Goal: Task Accomplishment & Management: Use online tool/utility

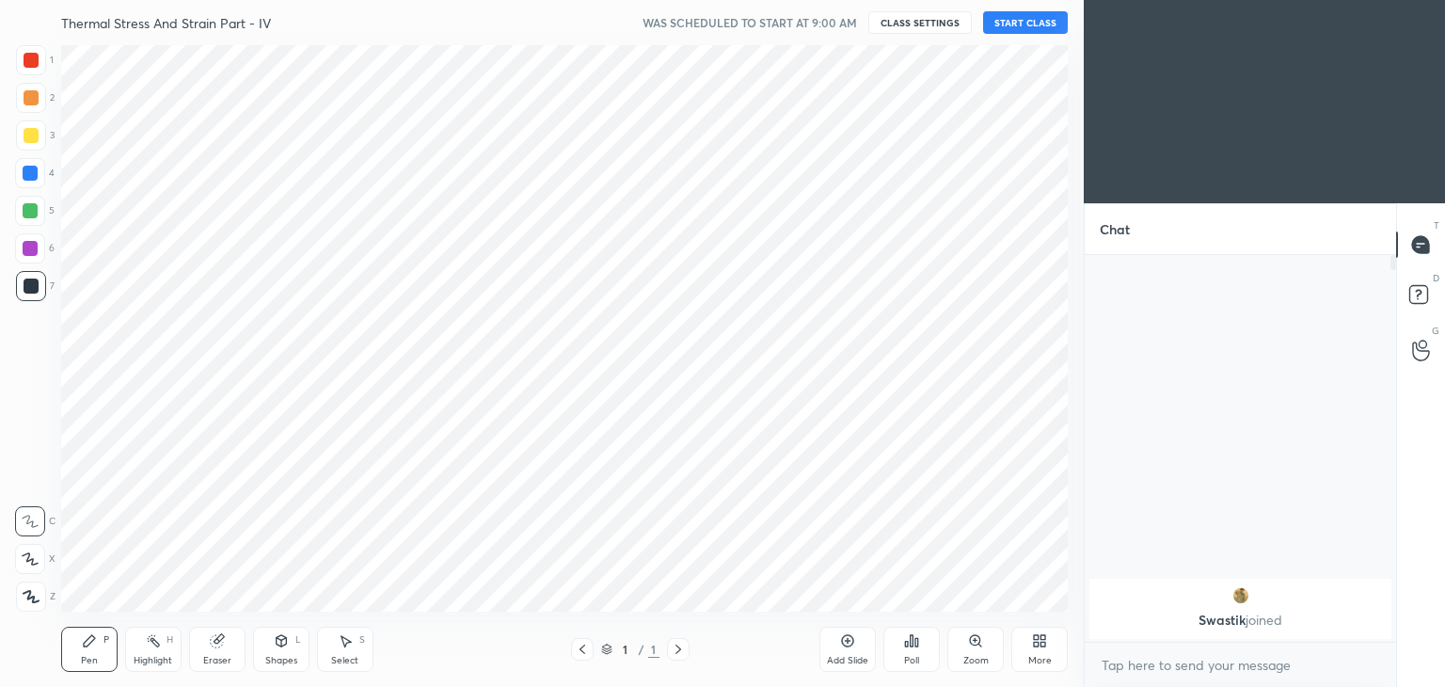
scroll to position [566, 1008]
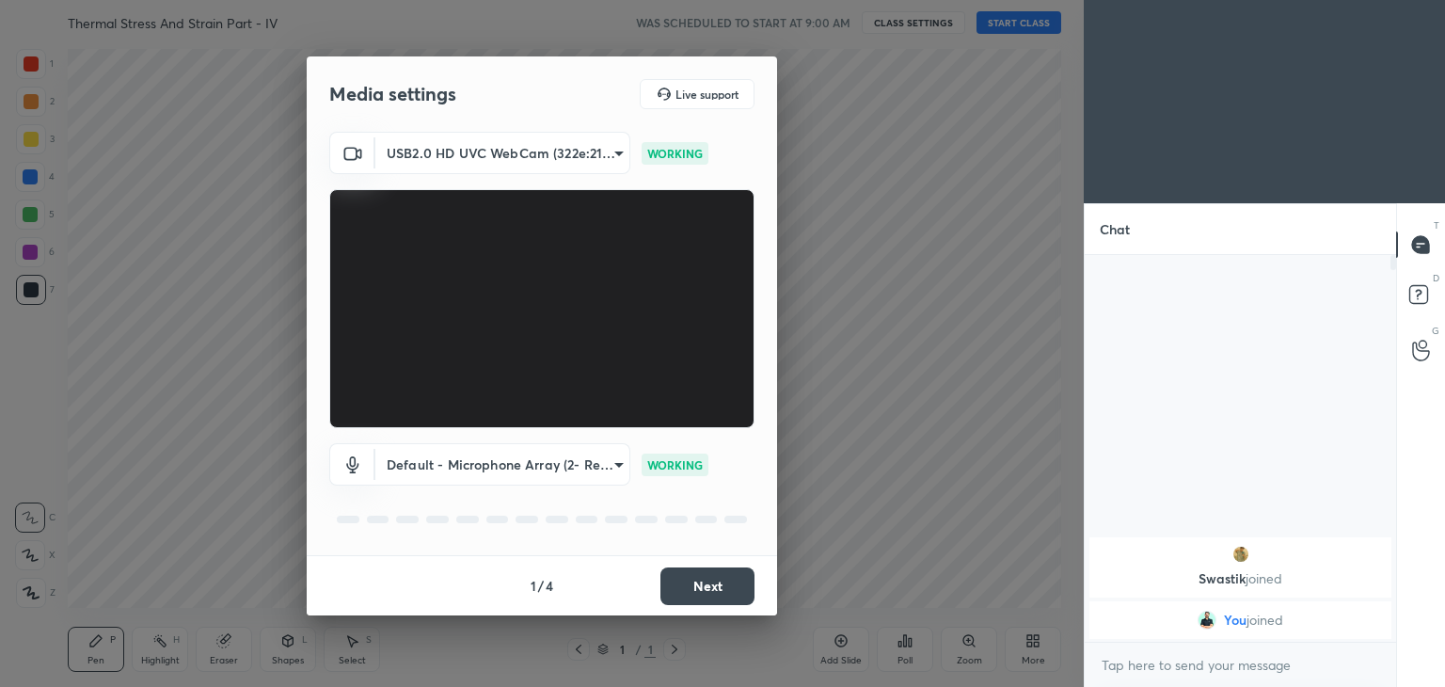
click at [715, 586] on button "Next" at bounding box center [707, 586] width 94 height 38
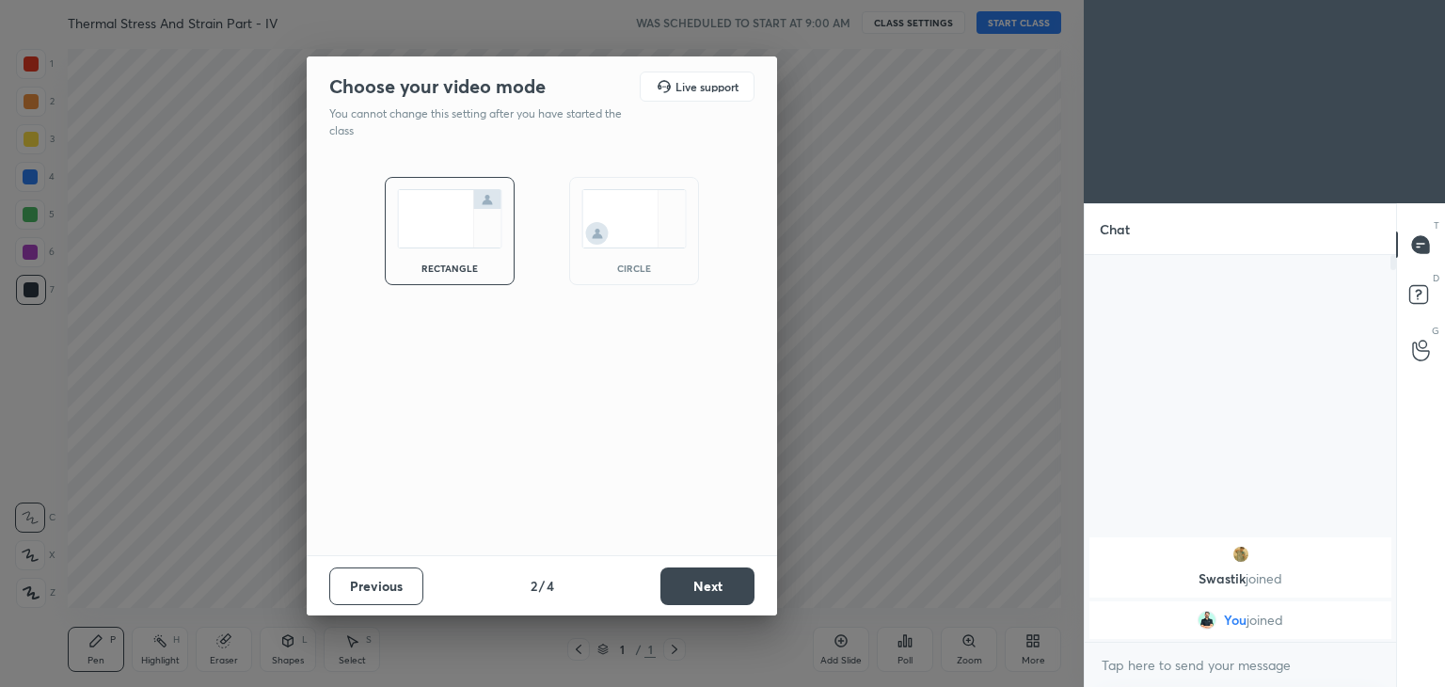
click at [719, 580] on button "Next" at bounding box center [707, 586] width 94 height 38
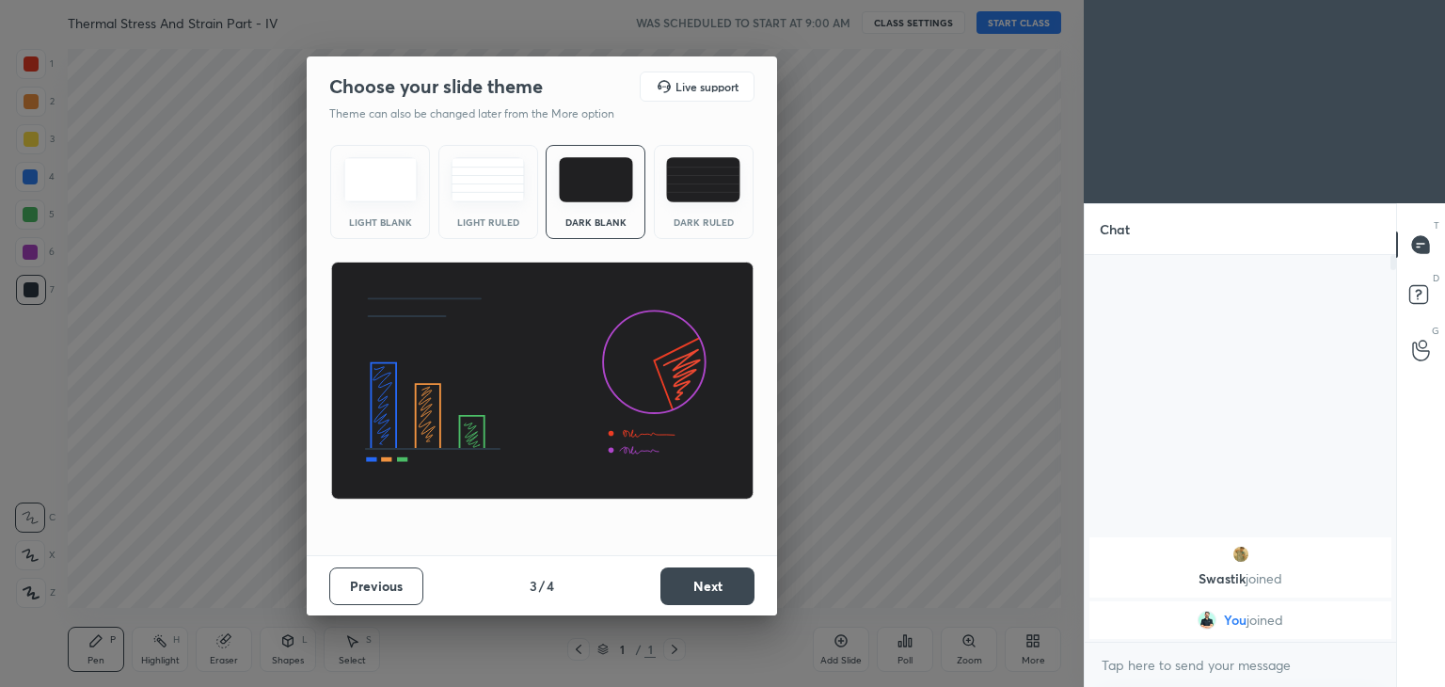
click at [718, 588] on button "Next" at bounding box center [707, 586] width 94 height 38
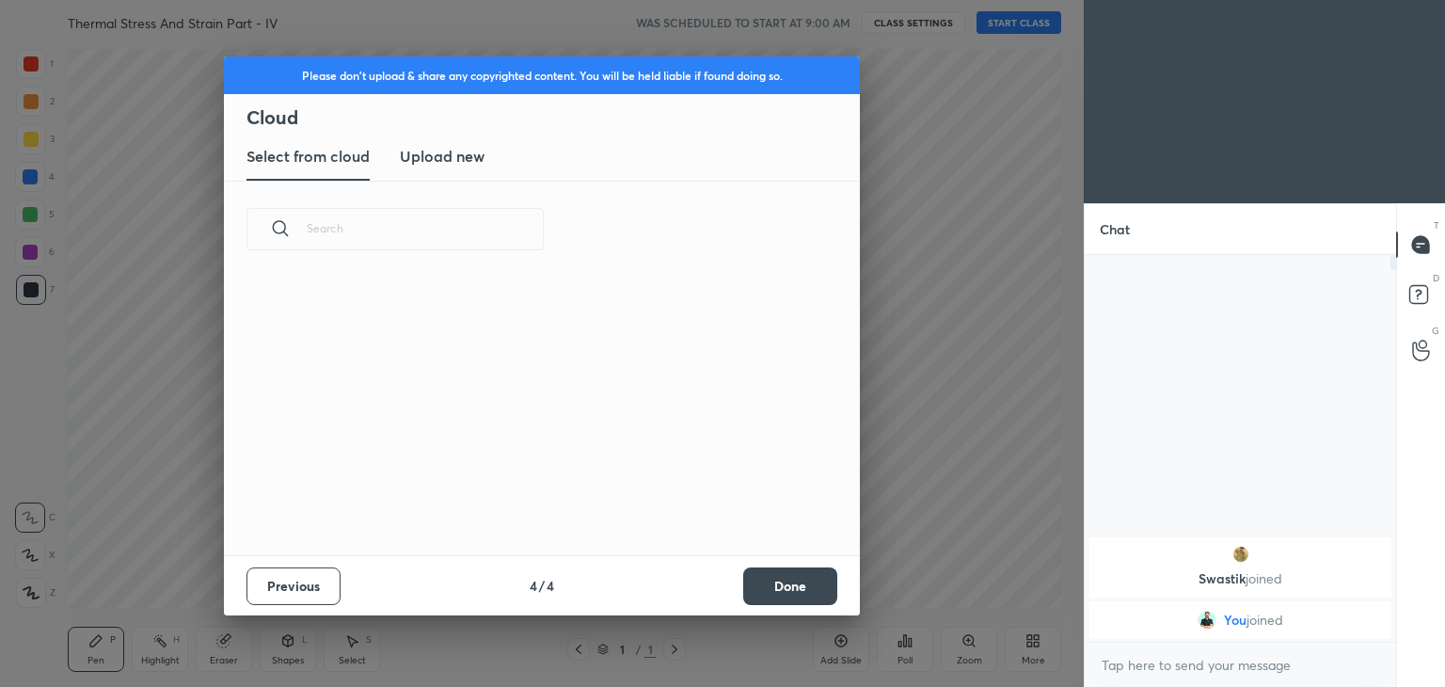
scroll to position [6, 9]
click at [440, 161] on h3 "Upload new" at bounding box center [442, 156] width 85 height 23
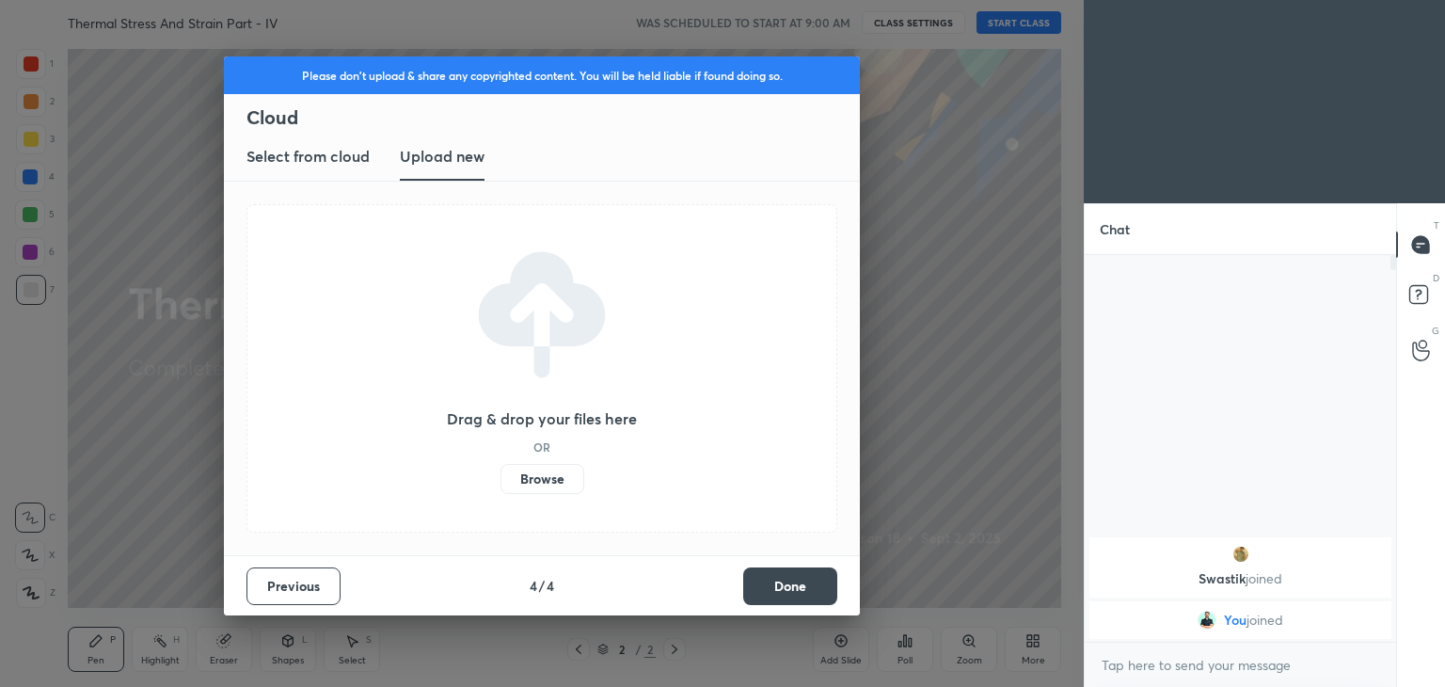
click at [531, 472] on label "Browse" at bounding box center [542, 479] width 84 height 30
click at [500, 472] on input "Browse" at bounding box center [500, 479] width 0 height 30
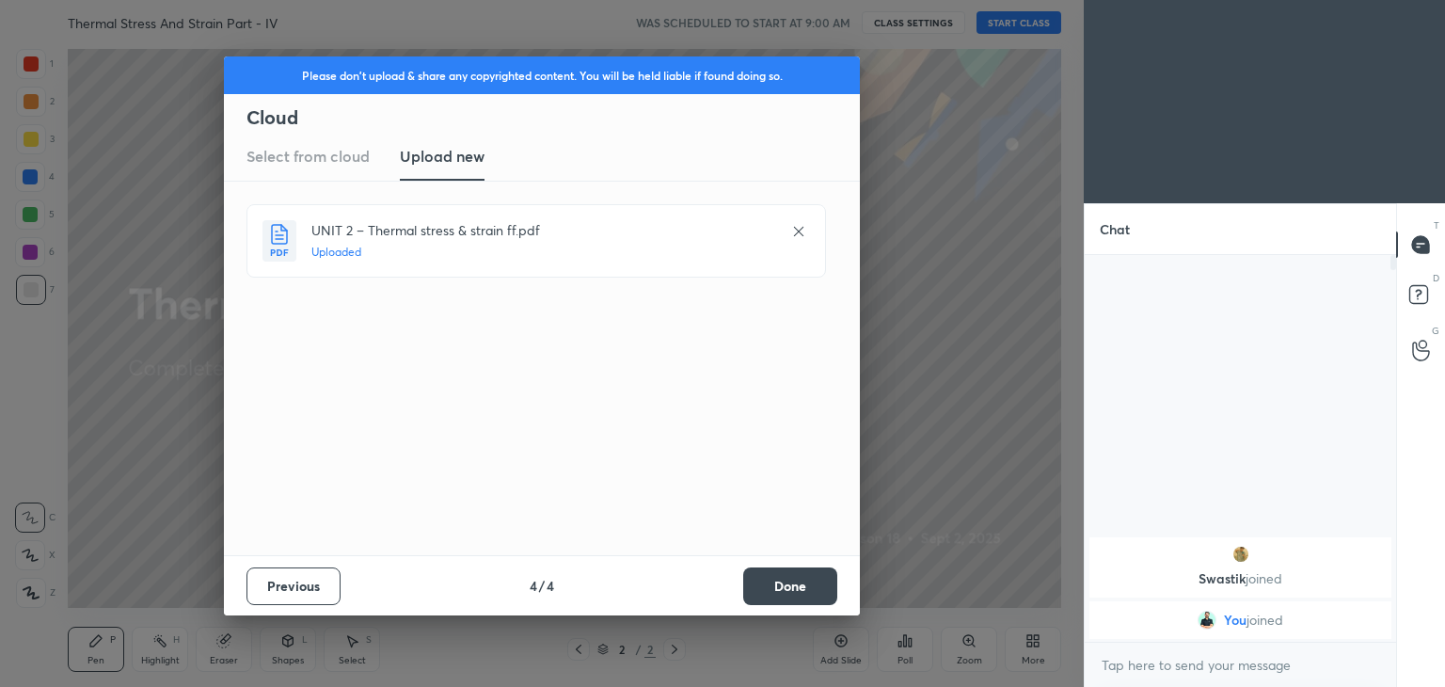
click at [800, 594] on button "Done" at bounding box center [790, 586] width 94 height 38
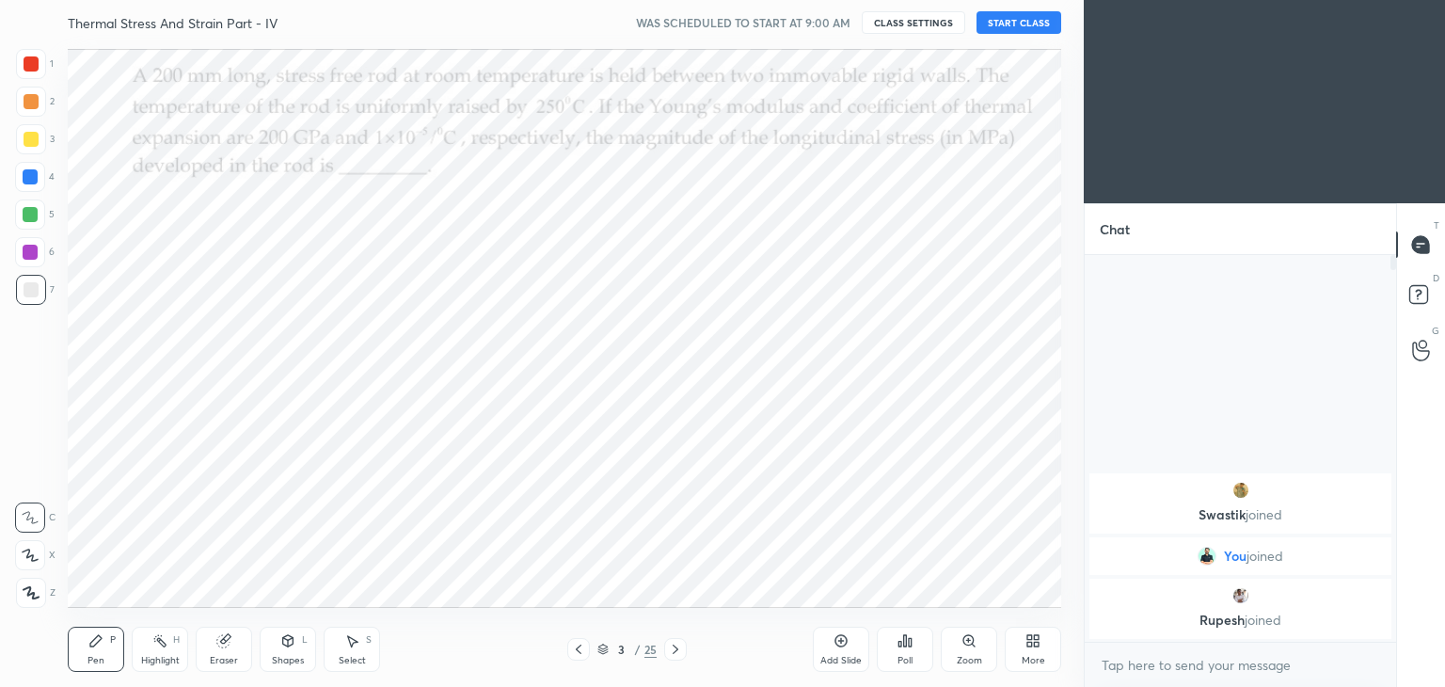
click at [578, 649] on icon at bounding box center [578, 649] width 15 height 15
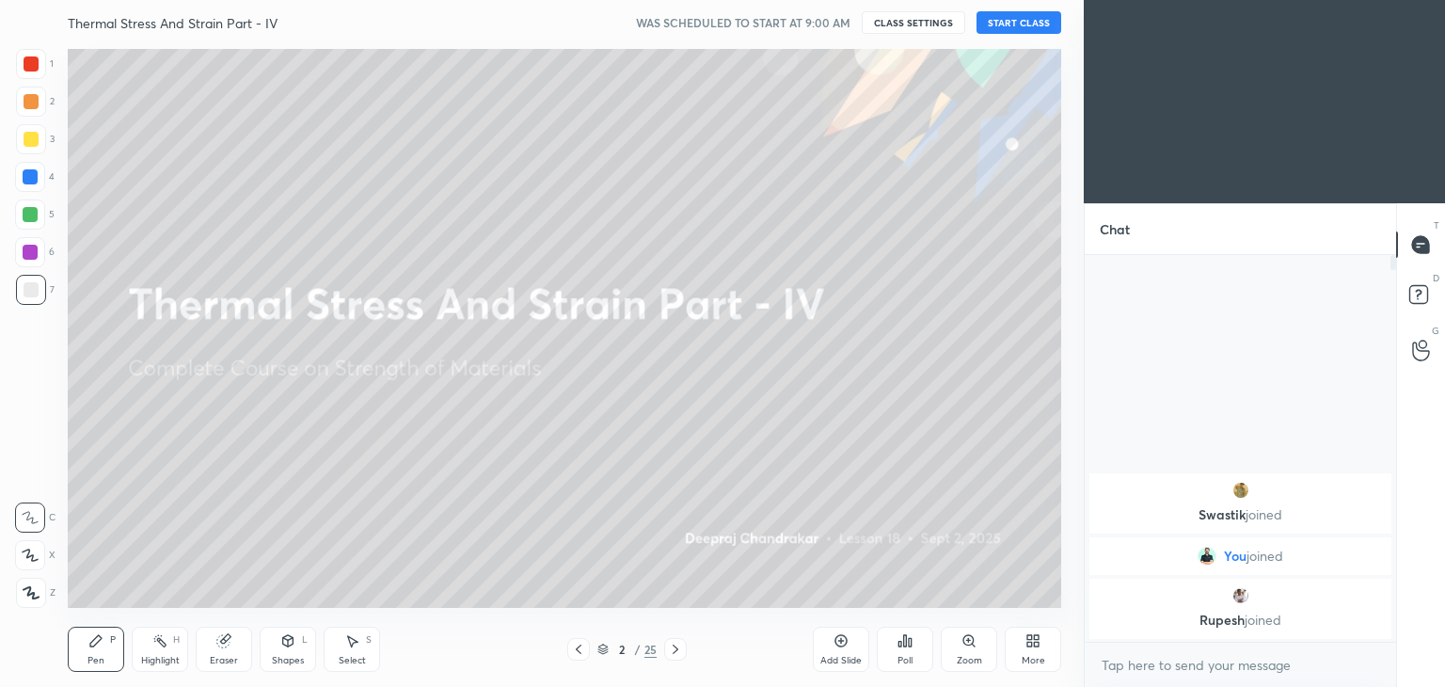
click at [1008, 21] on button "START CLASS" at bounding box center [1018, 22] width 85 height 23
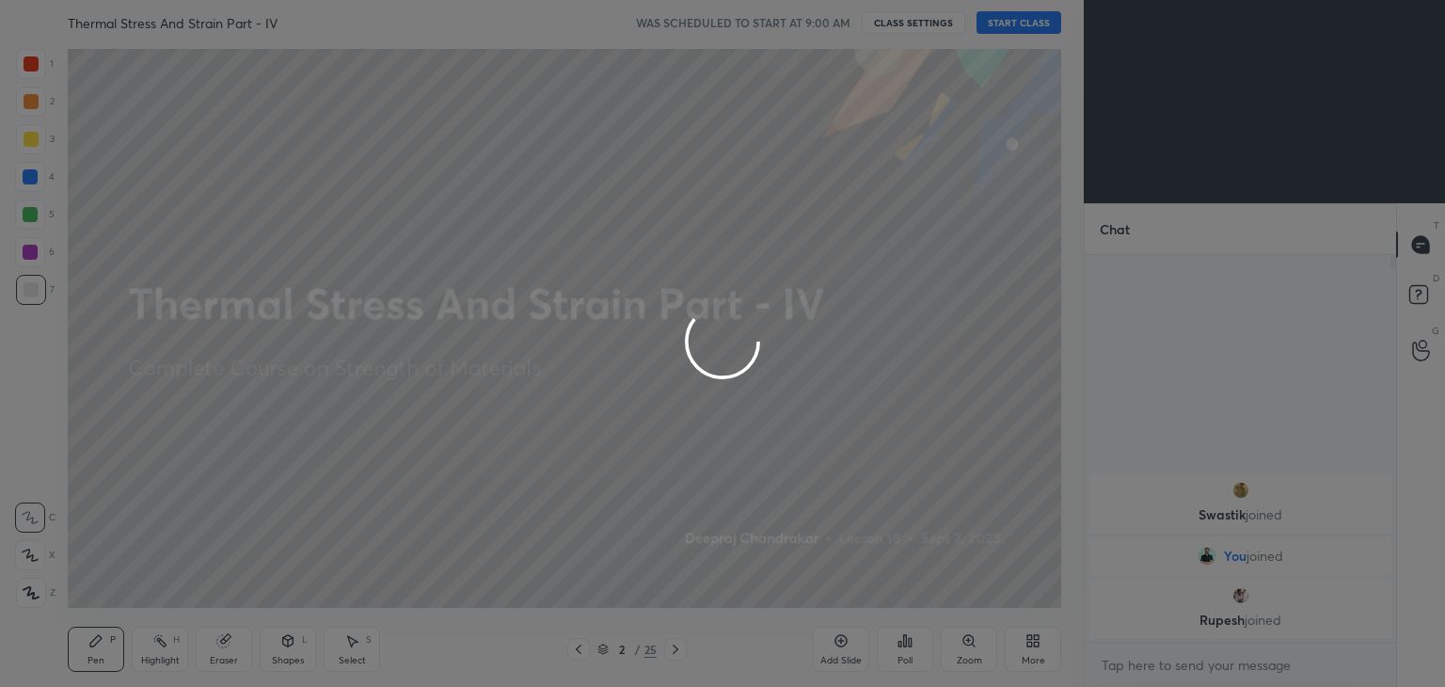
type textarea "x"
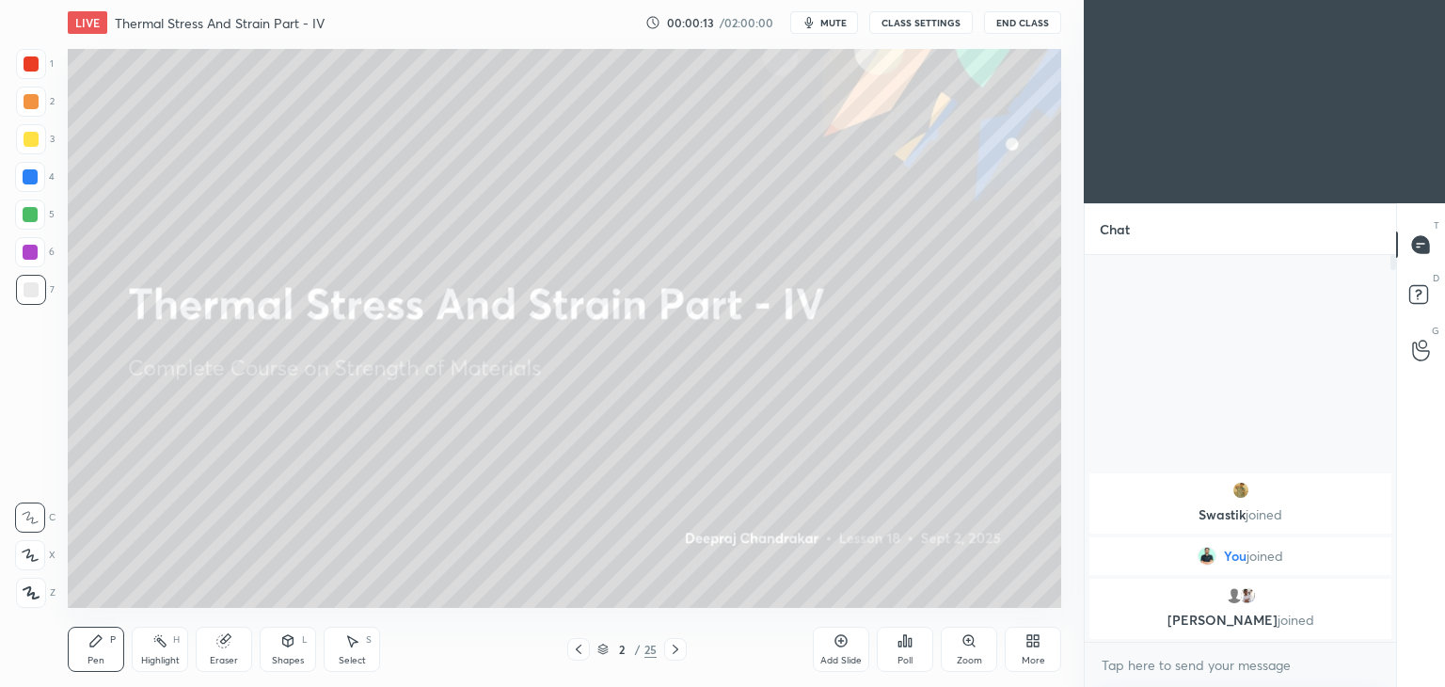
scroll to position [93495, 93054]
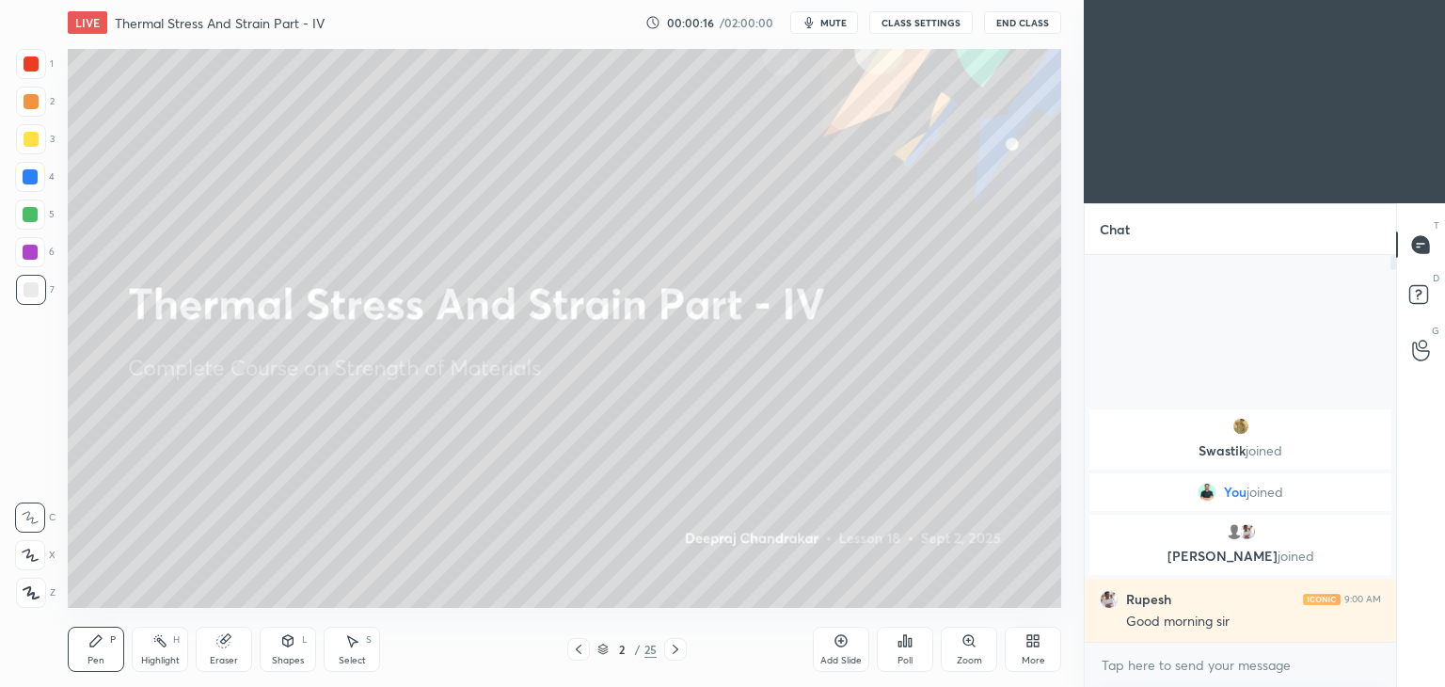
click at [38, 145] on div at bounding box center [31, 139] width 30 height 30
click at [90, 636] on icon at bounding box center [95, 640] width 15 height 15
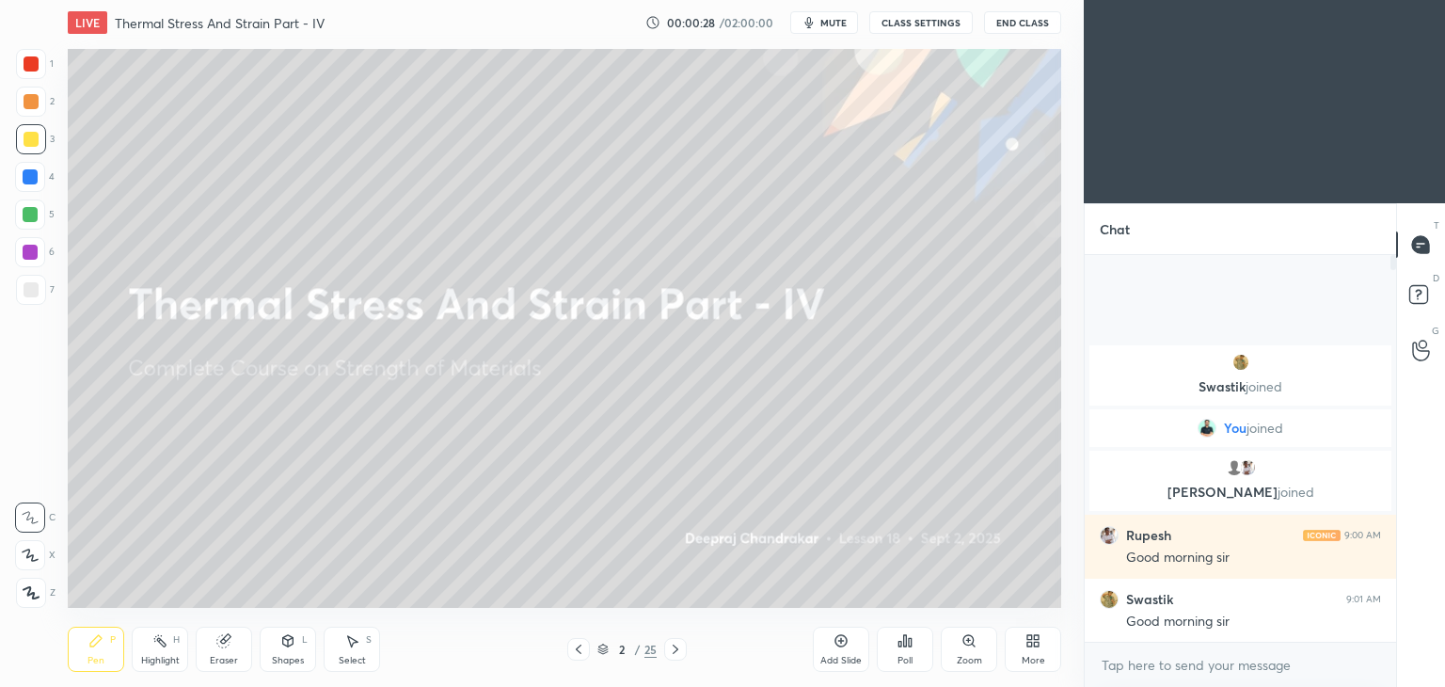
click at [288, 648] on icon at bounding box center [287, 640] width 15 height 15
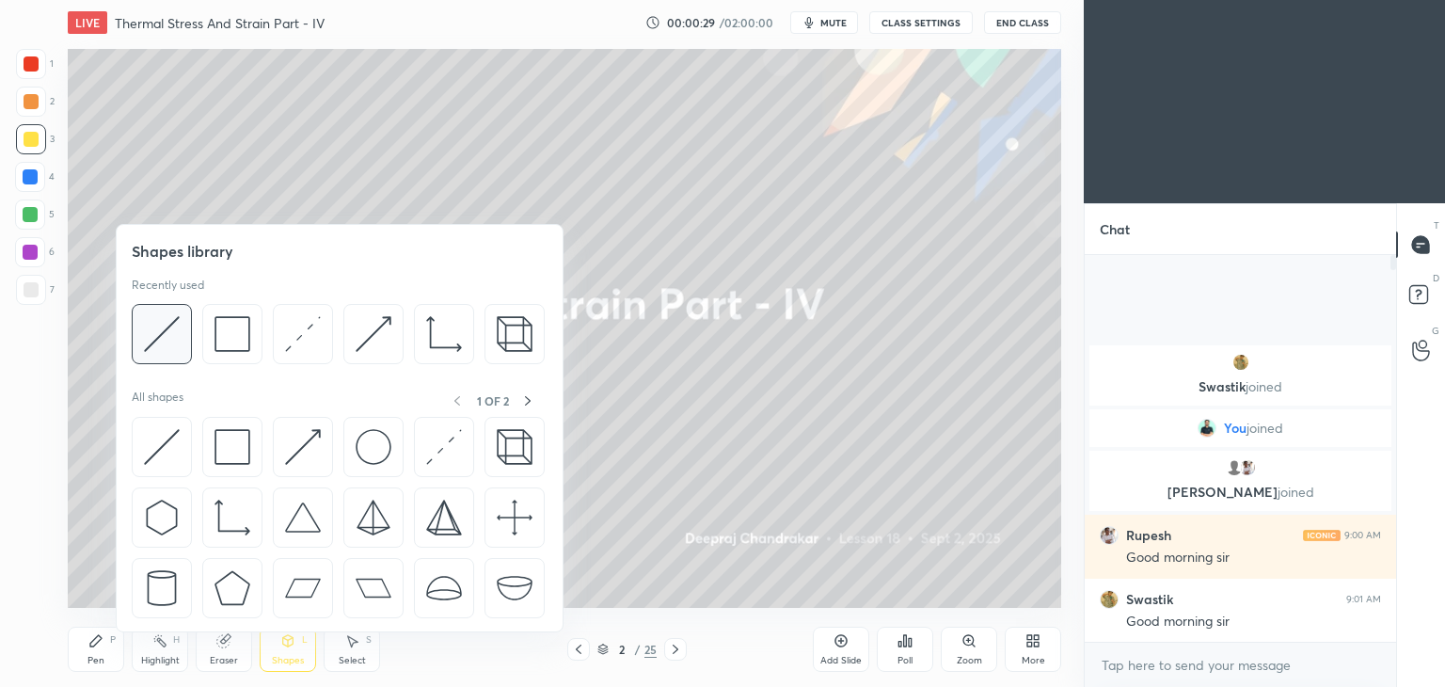
click at [162, 333] on img at bounding box center [162, 334] width 36 height 36
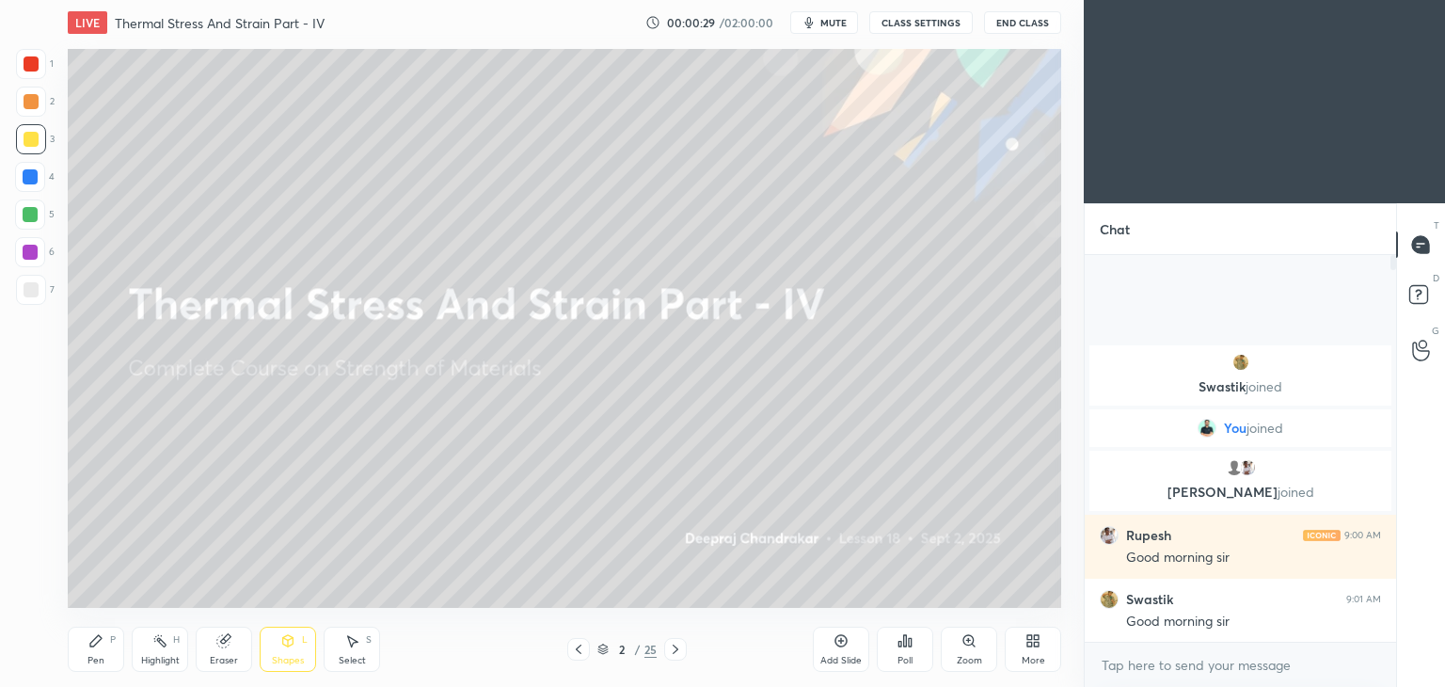
click at [30, 291] on div at bounding box center [31, 289] width 15 height 15
click at [97, 640] on icon at bounding box center [95, 640] width 11 height 11
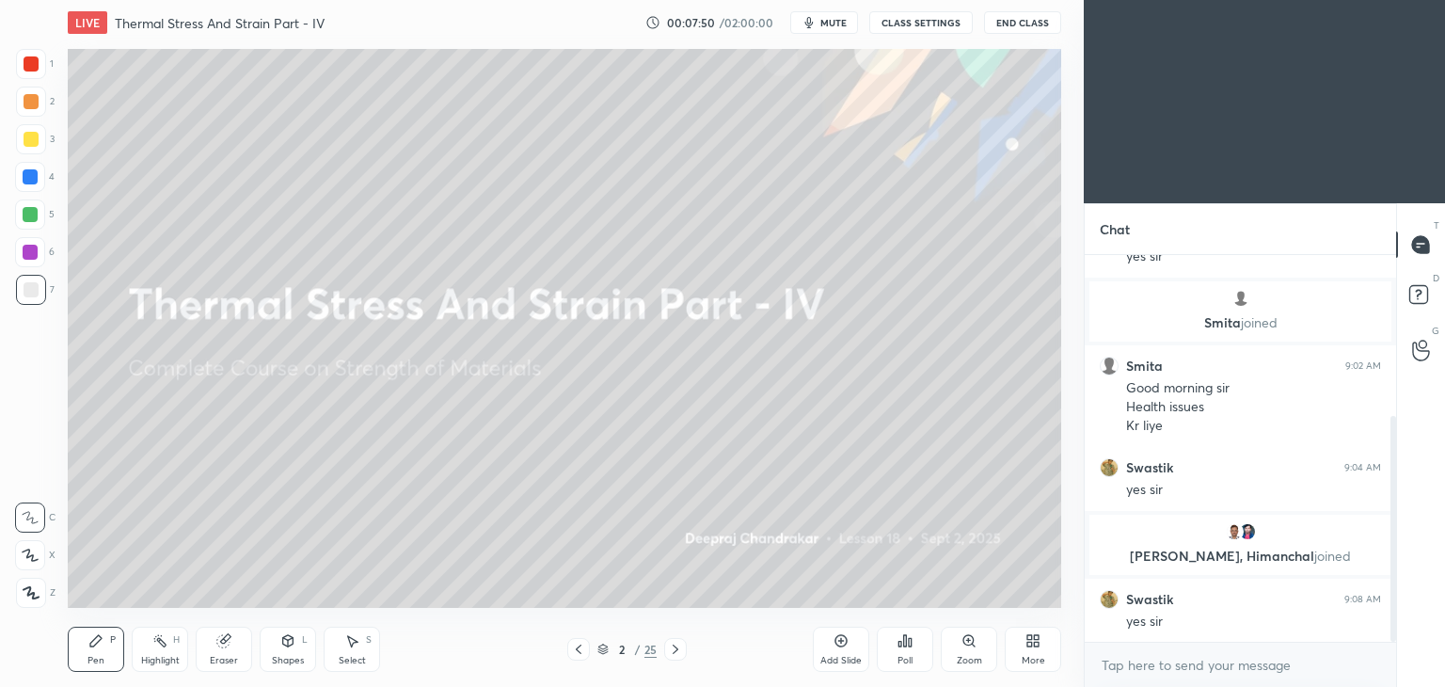
scroll to position [341, 0]
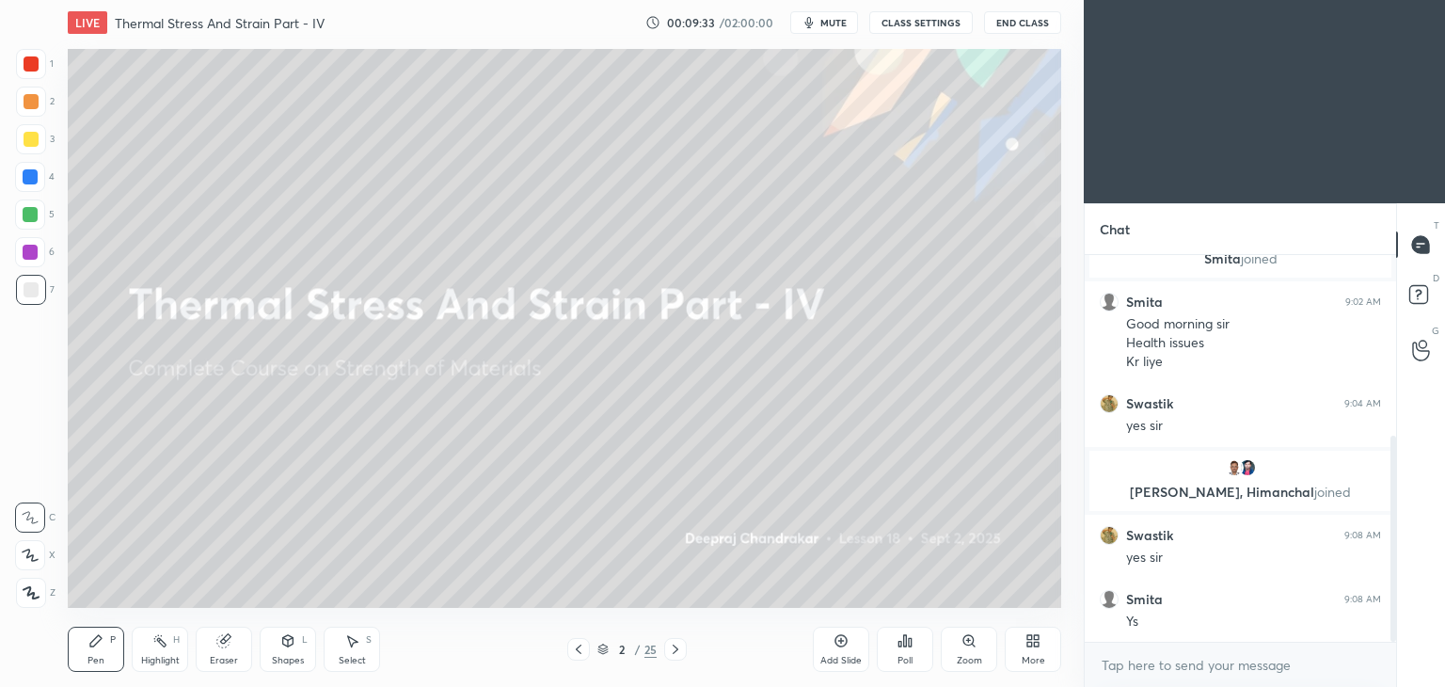
click at [833, 659] on div "Add Slide" at bounding box center [840, 660] width 41 height 9
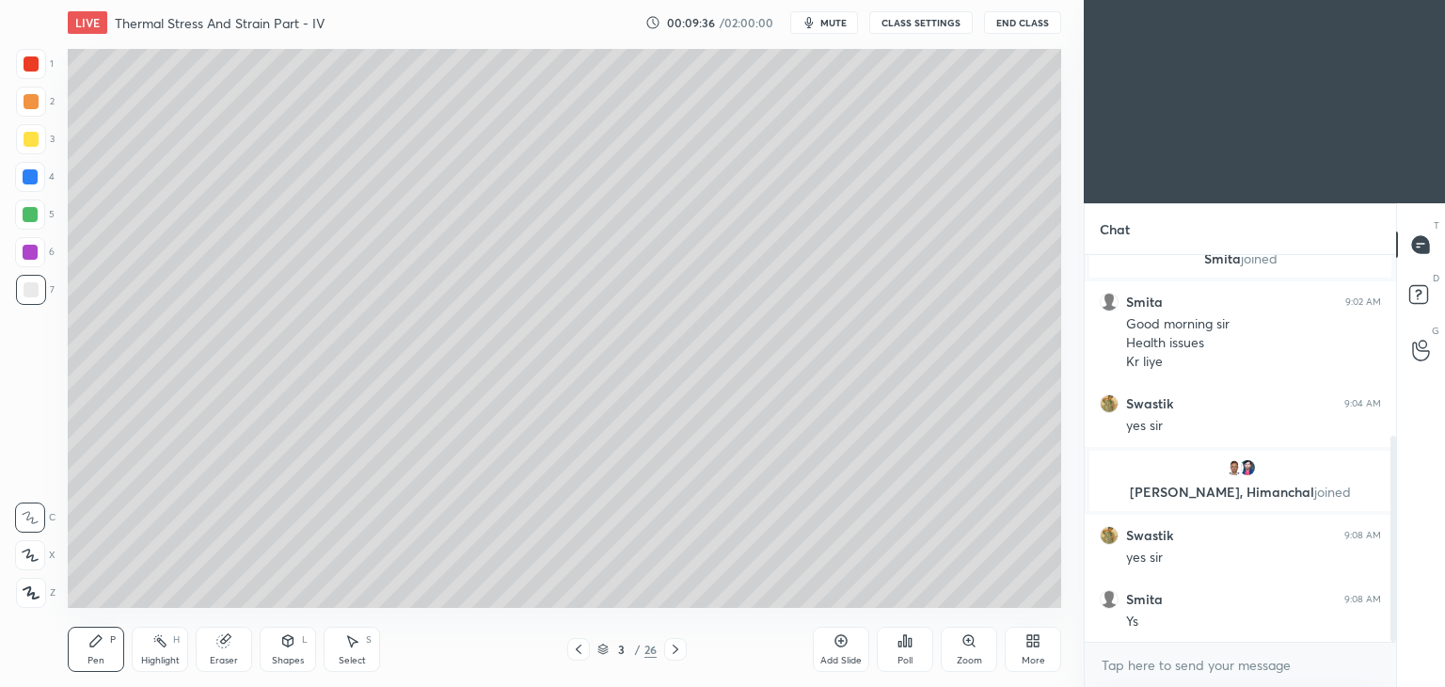
click at [90, 656] on div "Pen" at bounding box center [95, 660] width 17 height 9
click at [35, 144] on div at bounding box center [31, 139] width 15 height 15
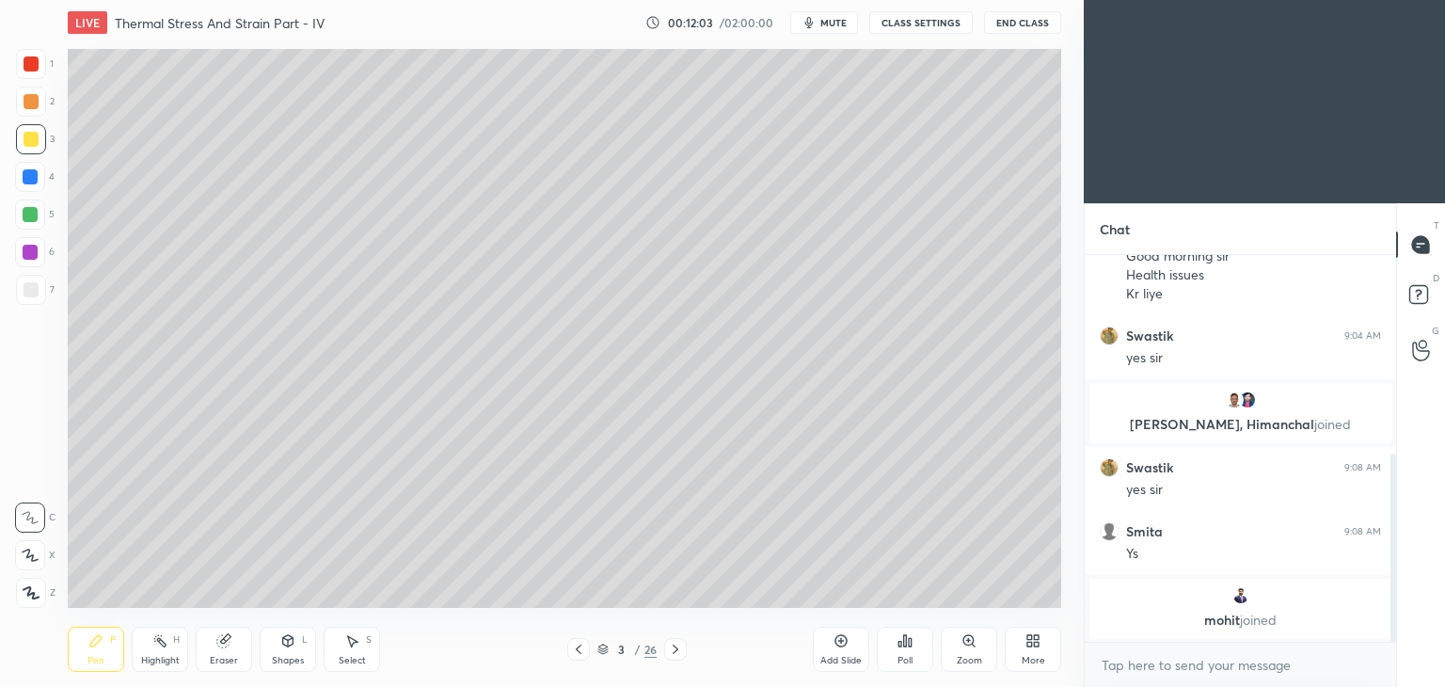
click at [351, 648] on icon at bounding box center [351, 640] width 15 height 15
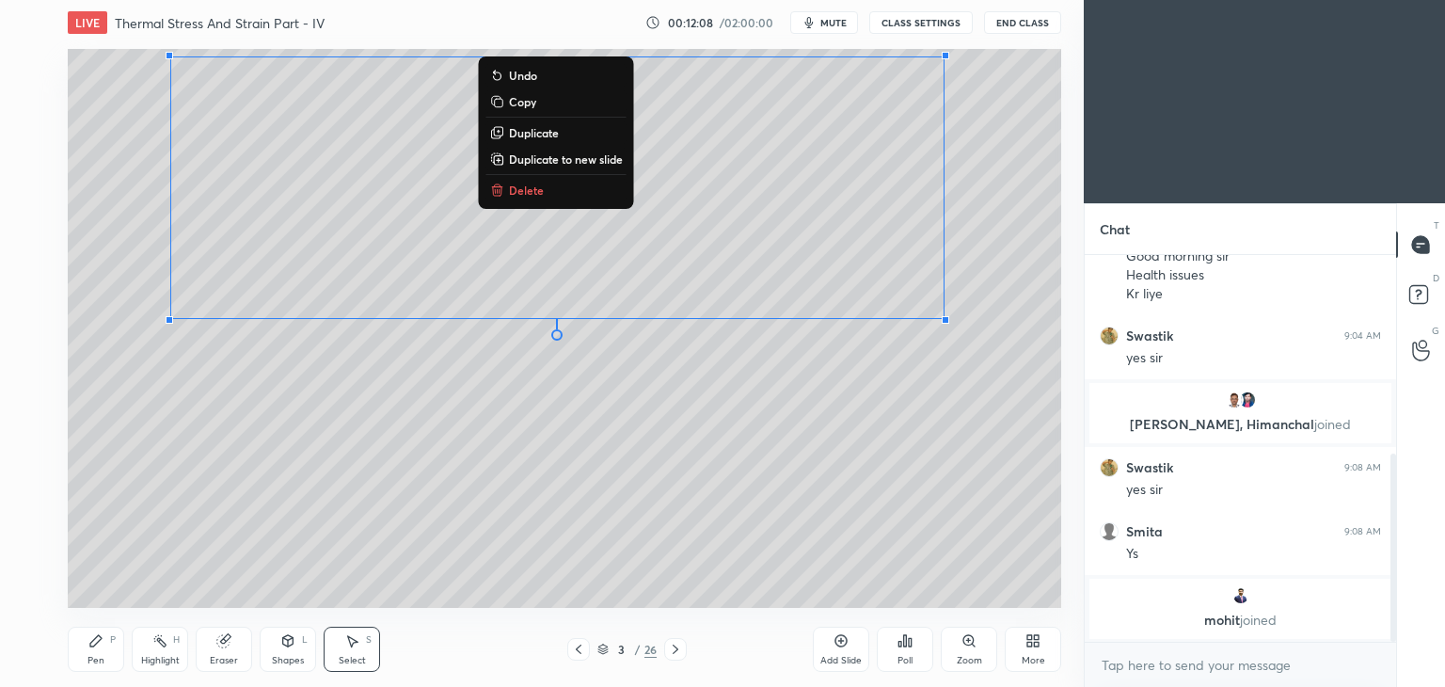
click at [284, 654] on div "Shapes L" at bounding box center [288, 648] width 56 height 45
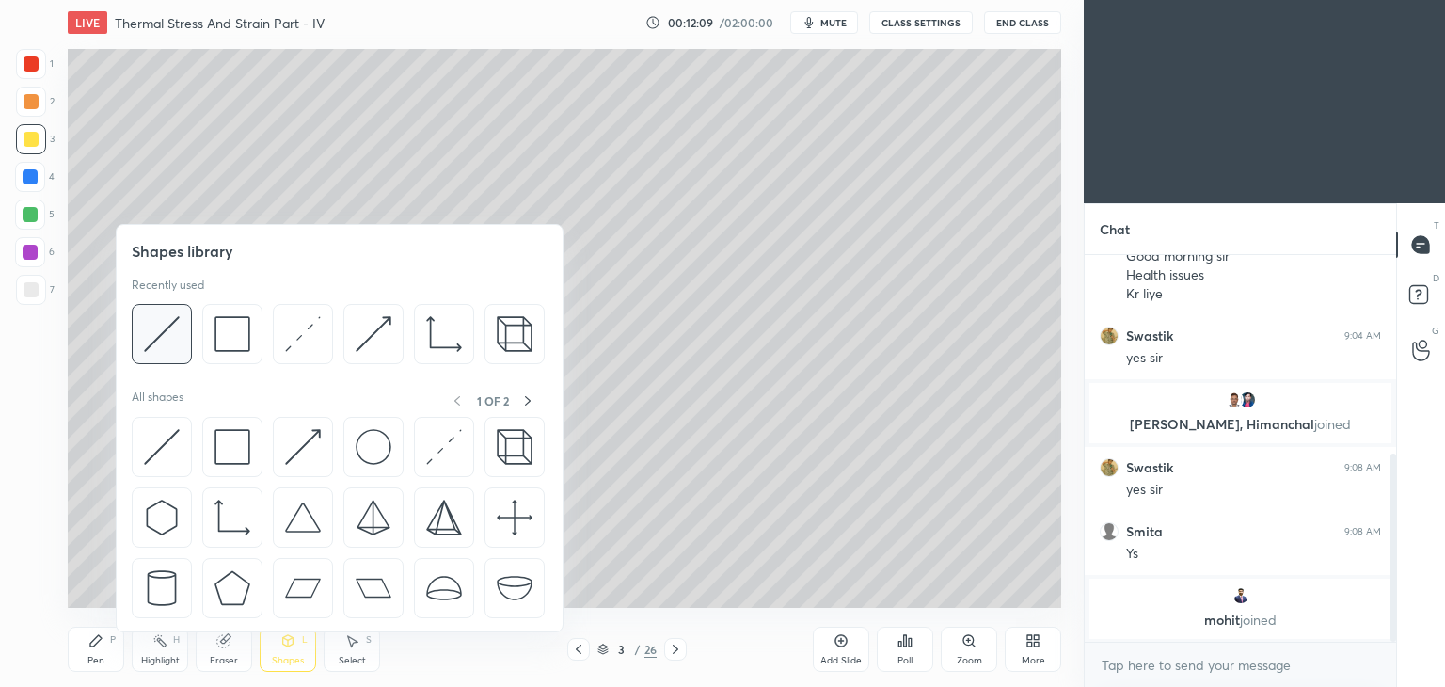
click at [161, 330] on img at bounding box center [162, 334] width 36 height 36
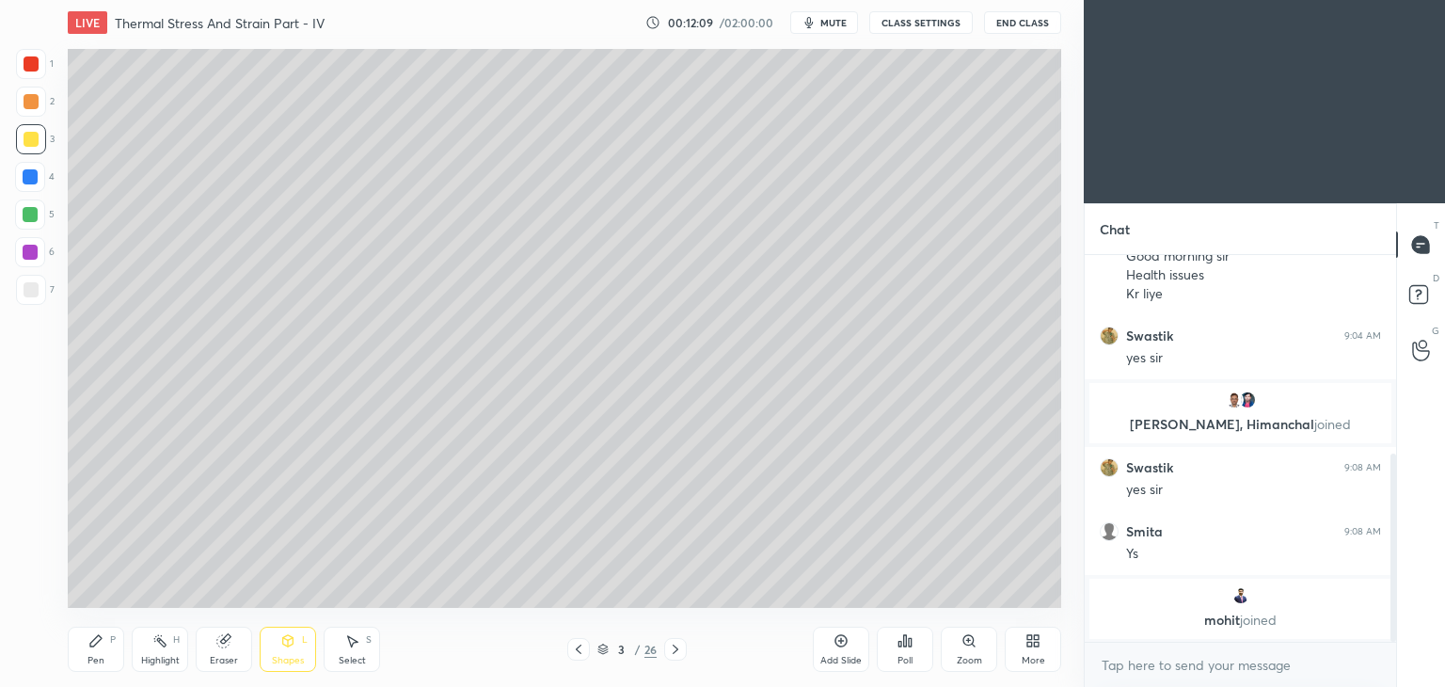
click at [24, 294] on div at bounding box center [31, 289] width 15 height 15
click at [100, 650] on div "Pen P" at bounding box center [96, 648] width 56 height 45
click at [91, 654] on div "Pen P" at bounding box center [96, 648] width 56 height 45
click at [34, 302] on div at bounding box center [31, 290] width 30 height 30
click at [899, 654] on div "Poll" at bounding box center [905, 648] width 56 height 45
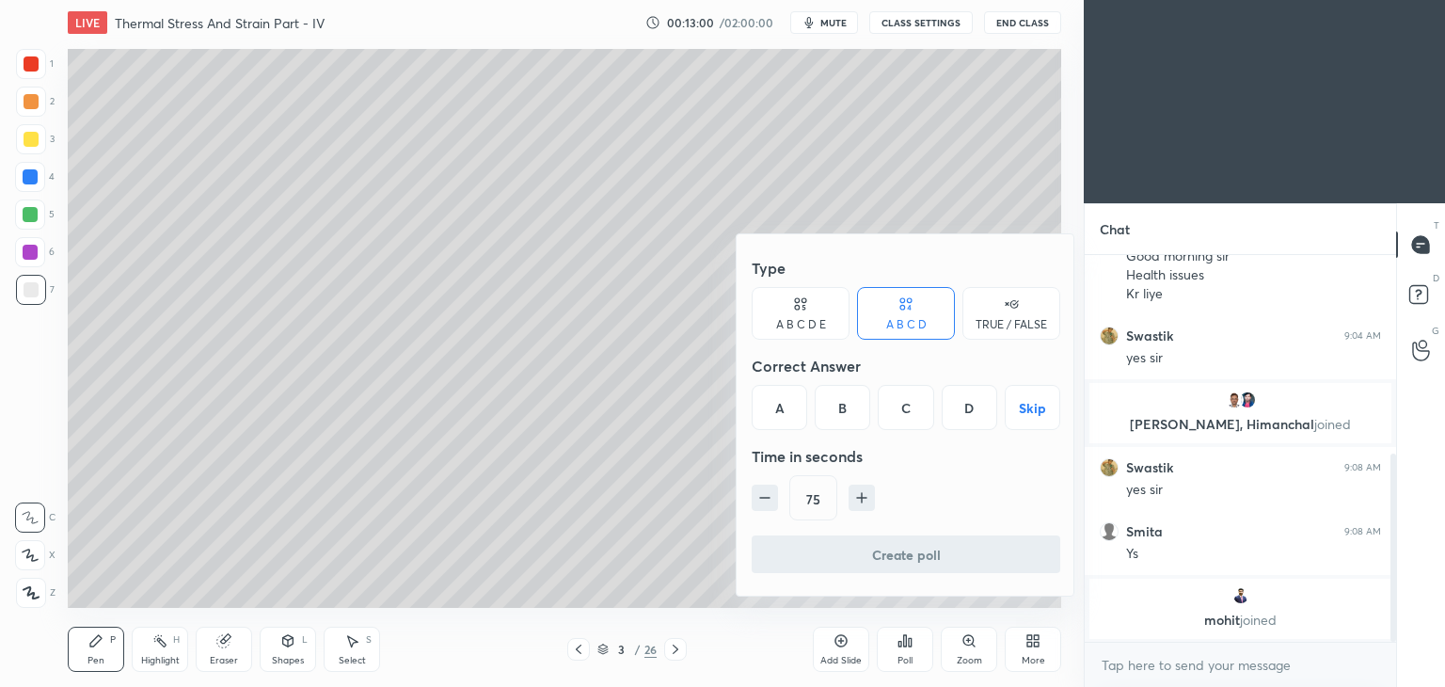
click at [858, 492] on icon "button" at bounding box center [861, 497] width 19 height 19
type input "90"
click at [917, 406] on div "C" at bounding box center [905, 407] width 55 height 45
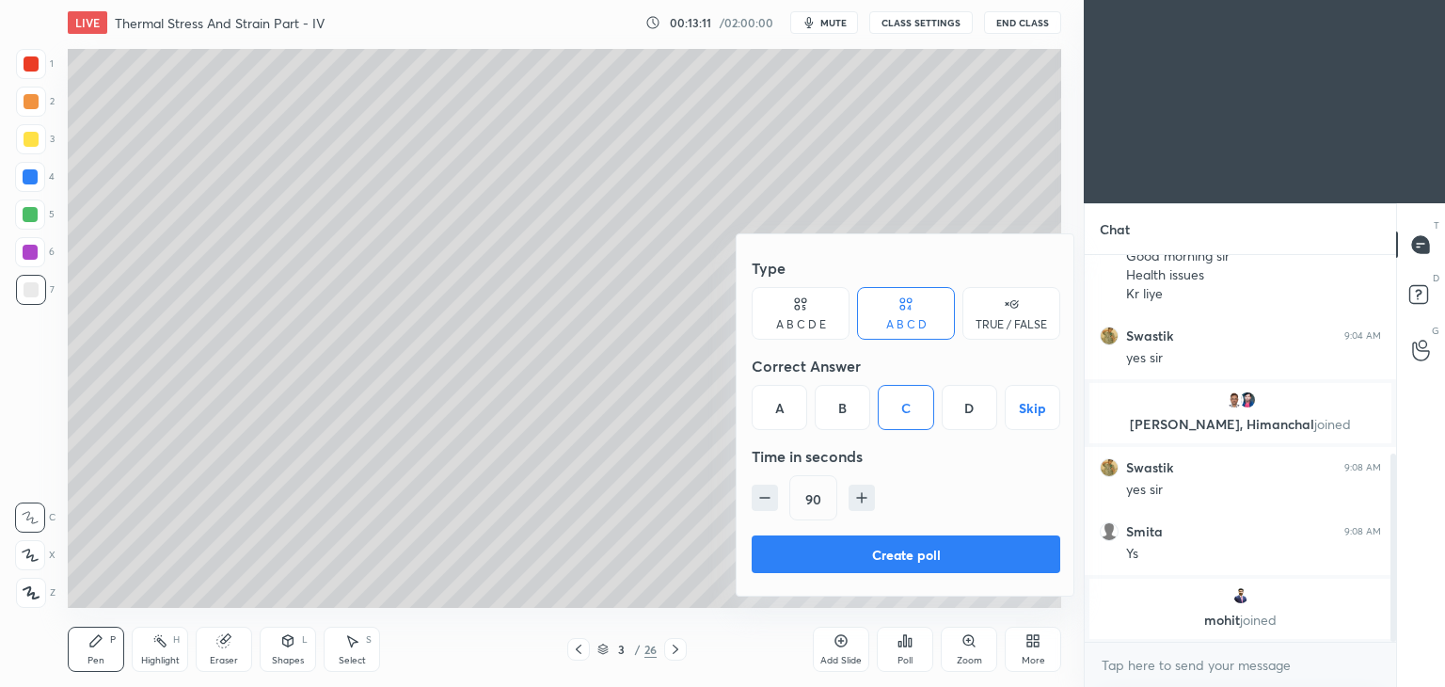
click at [878, 548] on button "Create poll" at bounding box center [906, 554] width 309 height 38
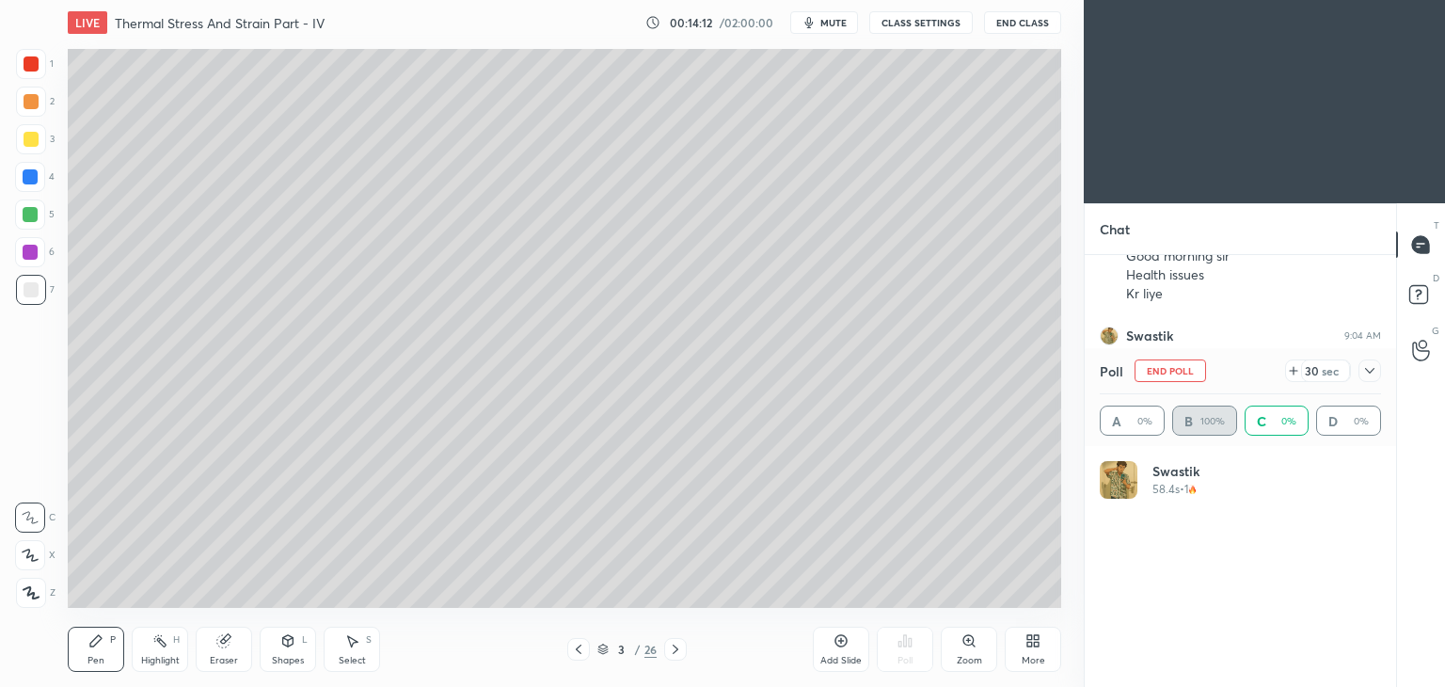
scroll to position [220, 276]
click at [1370, 377] on icon at bounding box center [1369, 370] width 15 height 15
type textarea "x"
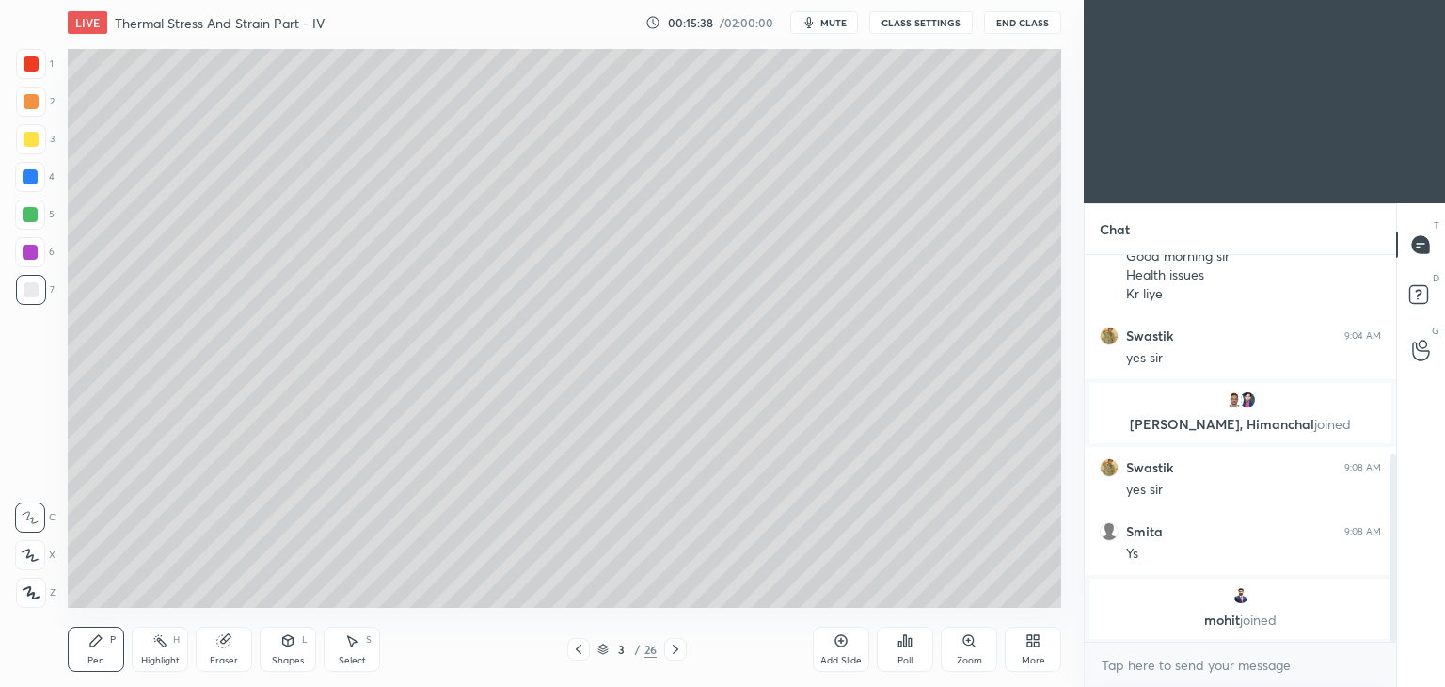
scroll to position [444, 0]
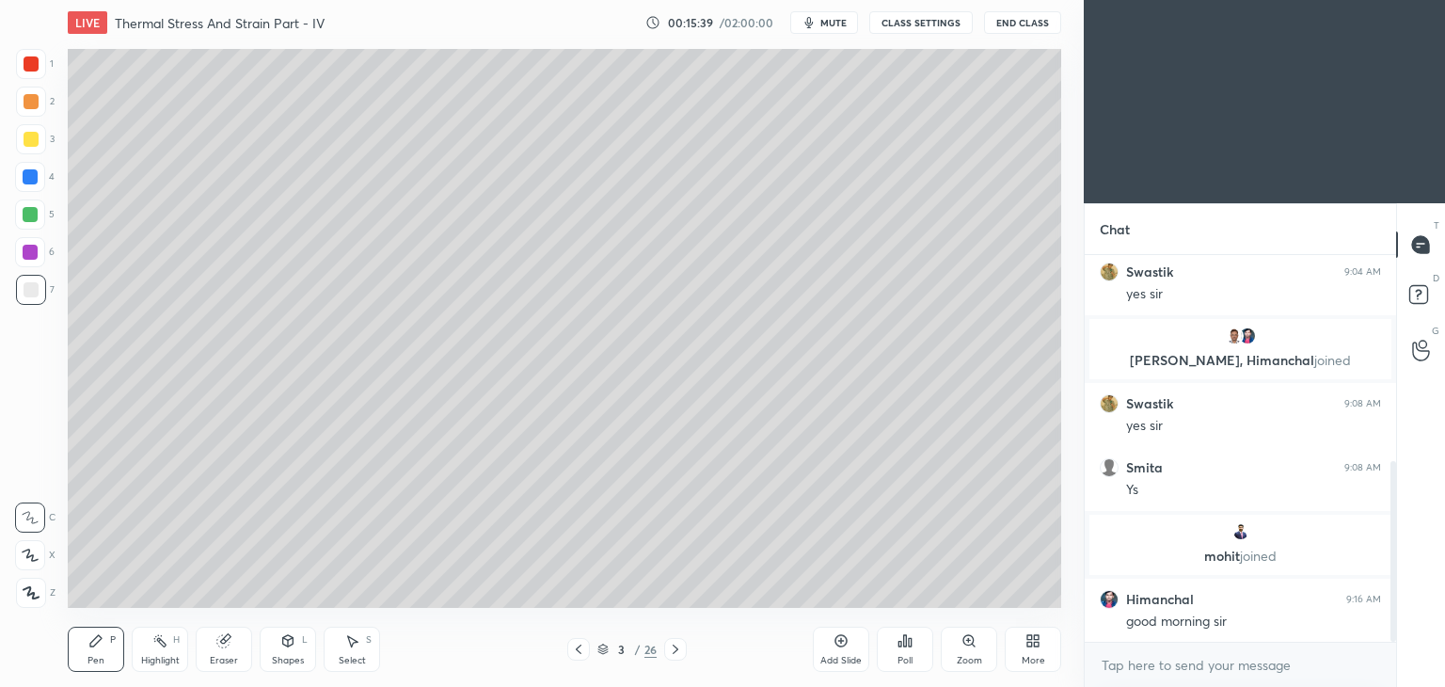
click at [28, 256] on div at bounding box center [30, 252] width 15 height 15
click at [31, 136] on div at bounding box center [31, 139] width 15 height 15
click at [346, 656] on div "Select" at bounding box center [352, 660] width 27 height 9
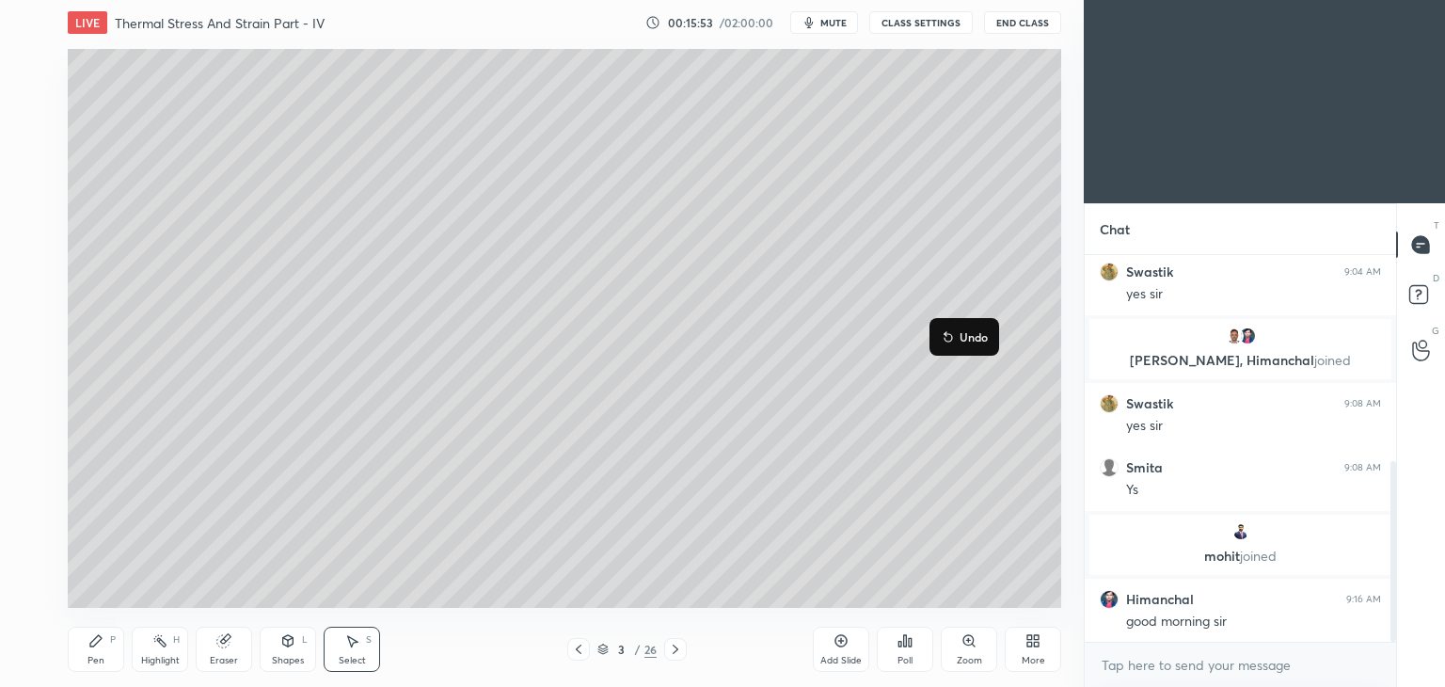
click at [102, 652] on div "Pen P" at bounding box center [96, 648] width 56 height 45
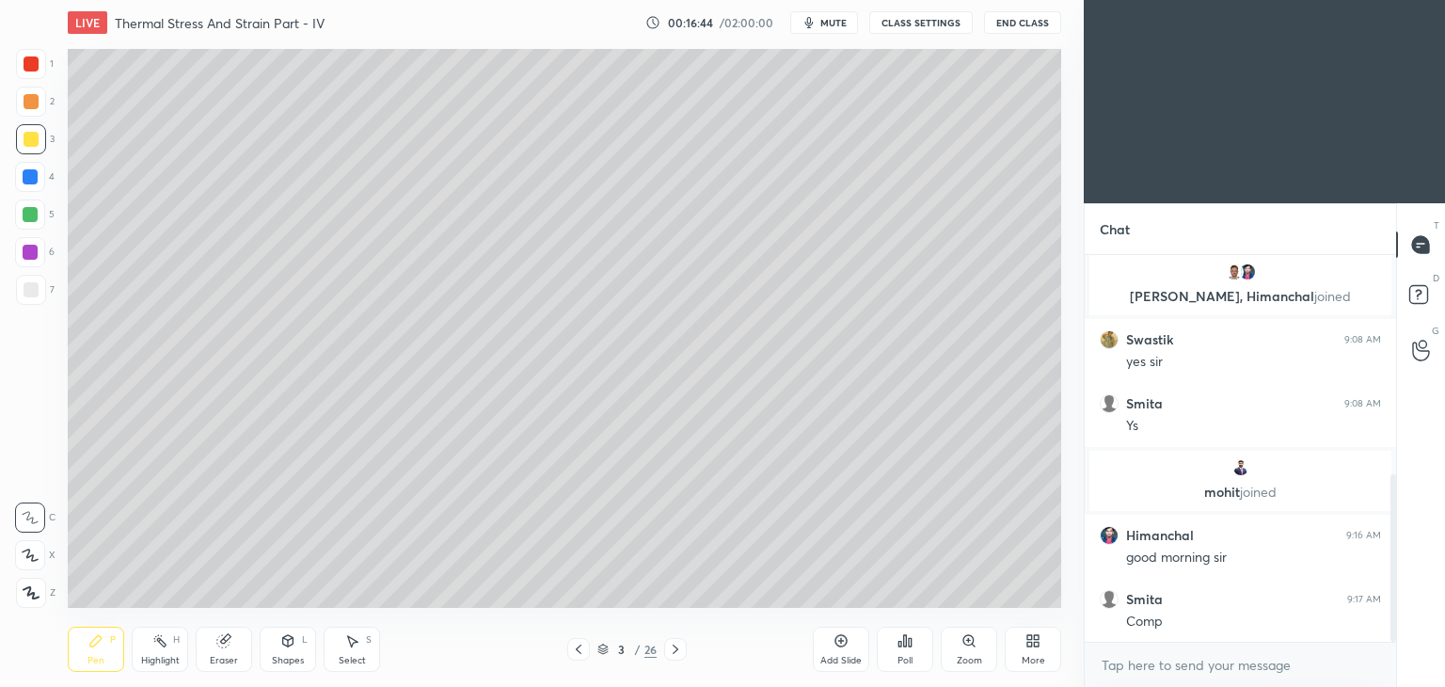
scroll to position [572, 0]
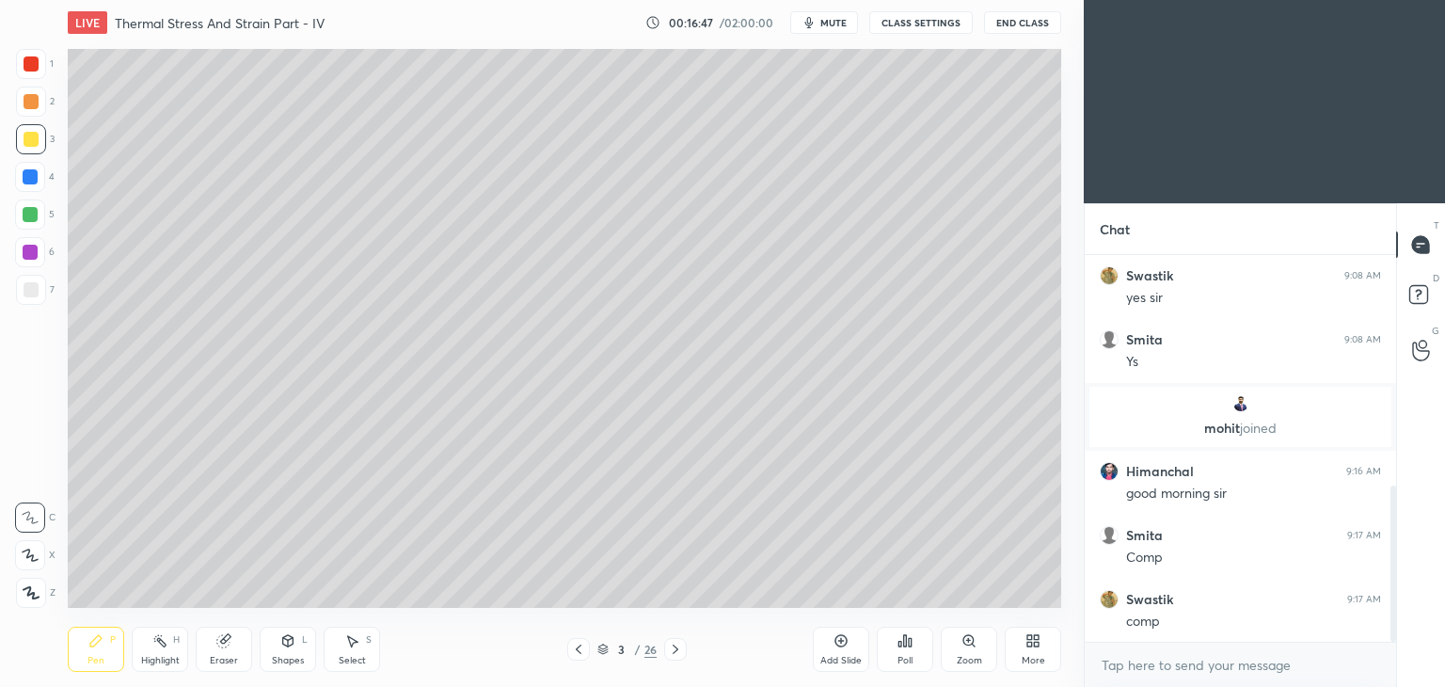
click at [853, 657] on div "Add Slide" at bounding box center [840, 660] width 41 height 9
click at [85, 642] on div "Pen P" at bounding box center [96, 648] width 56 height 45
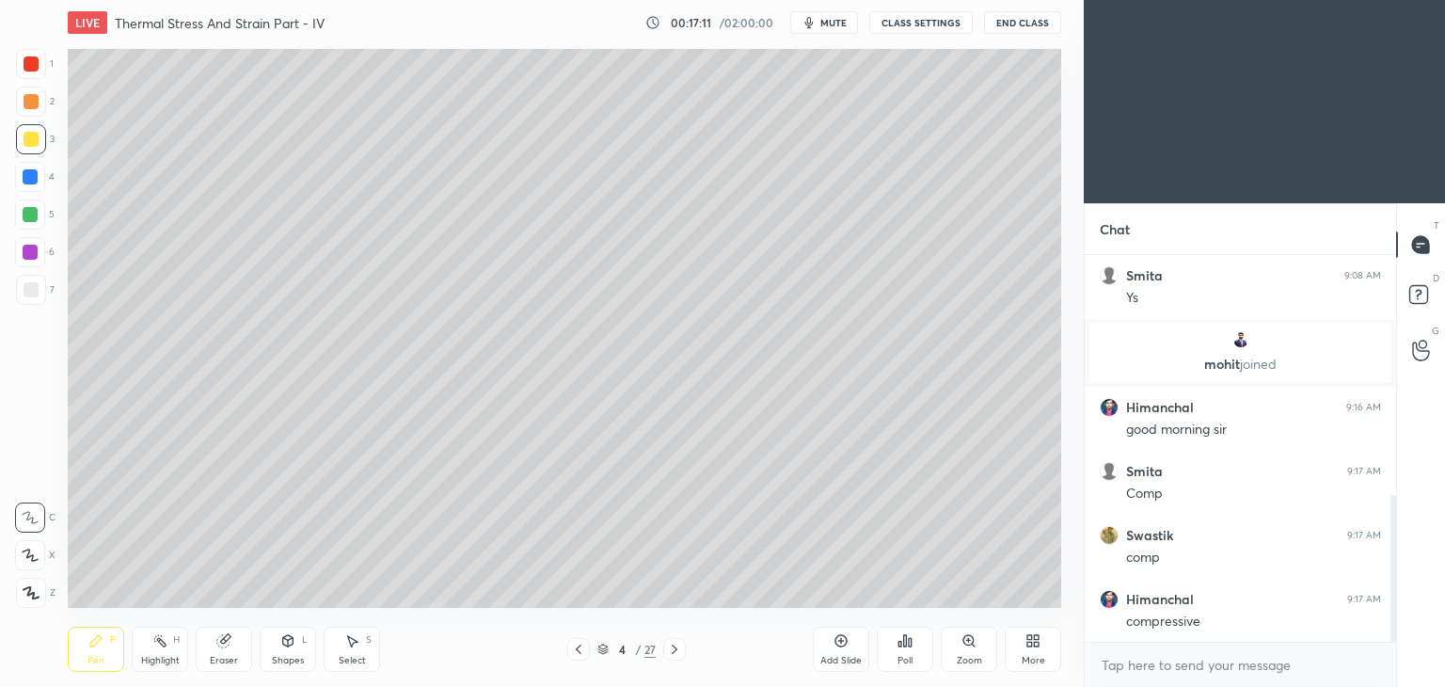
click at [583, 655] on icon at bounding box center [578, 649] width 15 height 15
click at [666, 640] on div at bounding box center [674, 649] width 23 height 23
click at [578, 654] on icon at bounding box center [578, 649] width 15 height 15
click at [667, 652] on icon at bounding box center [674, 649] width 15 height 15
click at [573, 654] on icon at bounding box center [578, 649] width 15 height 15
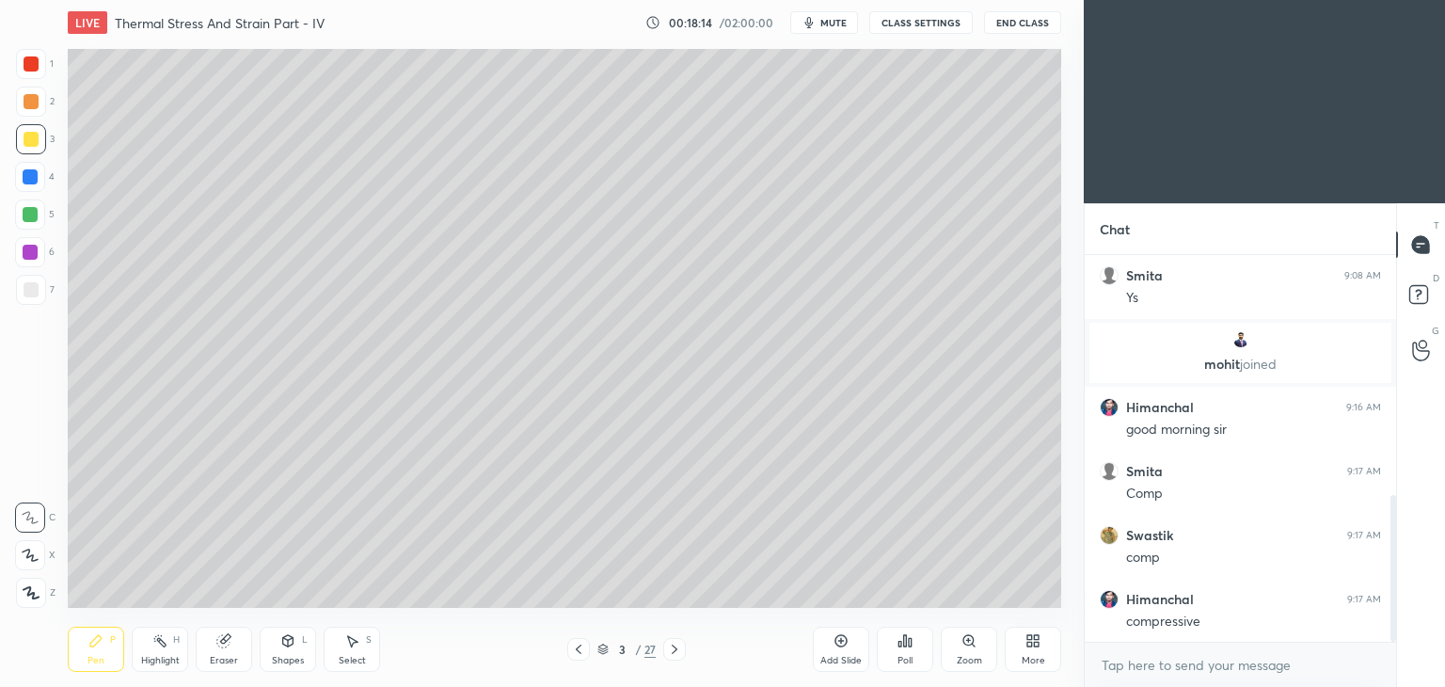
click at [668, 649] on icon at bounding box center [674, 649] width 15 height 15
click at [578, 650] on icon at bounding box center [578, 649] width 15 height 15
click at [669, 649] on icon at bounding box center [674, 649] width 15 height 15
click at [347, 656] on div "Select" at bounding box center [352, 660] width 27 height 9
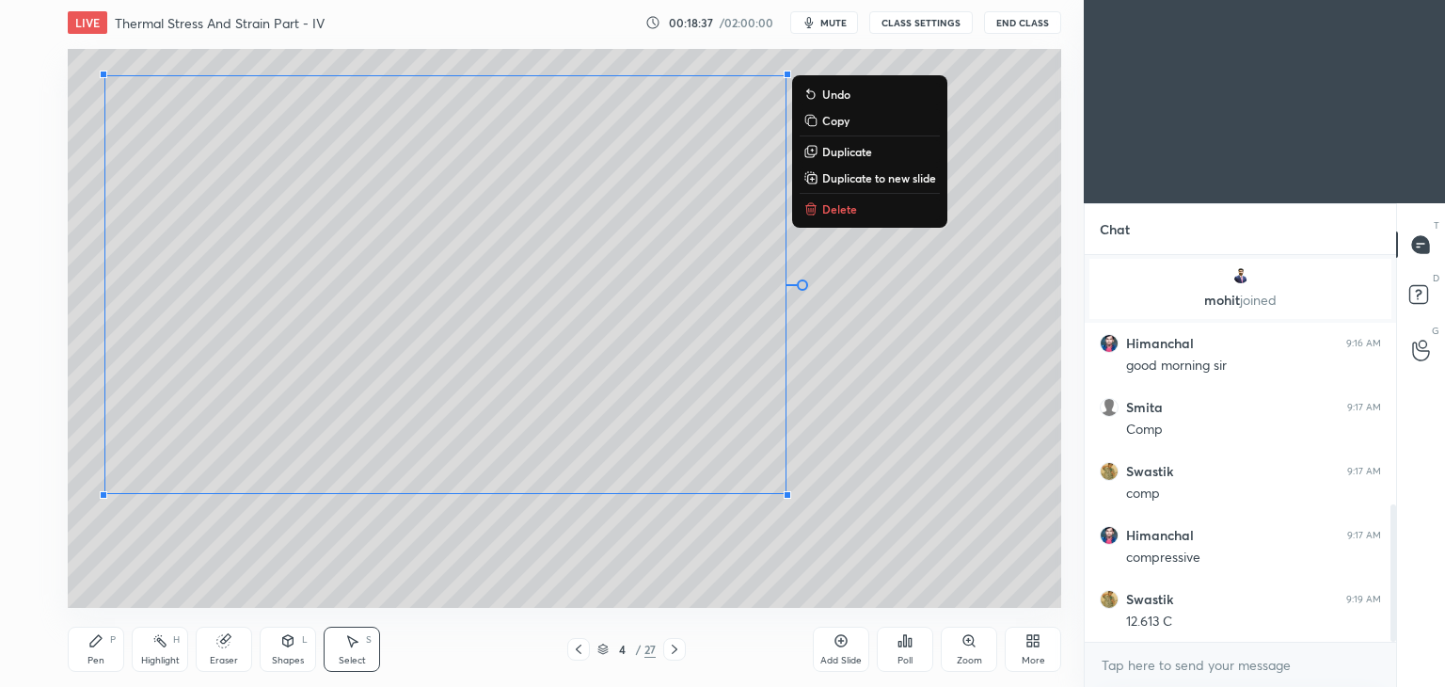
click at [99, 656] on div "Pen" at bounding box center [95, 660] width 17 height 9
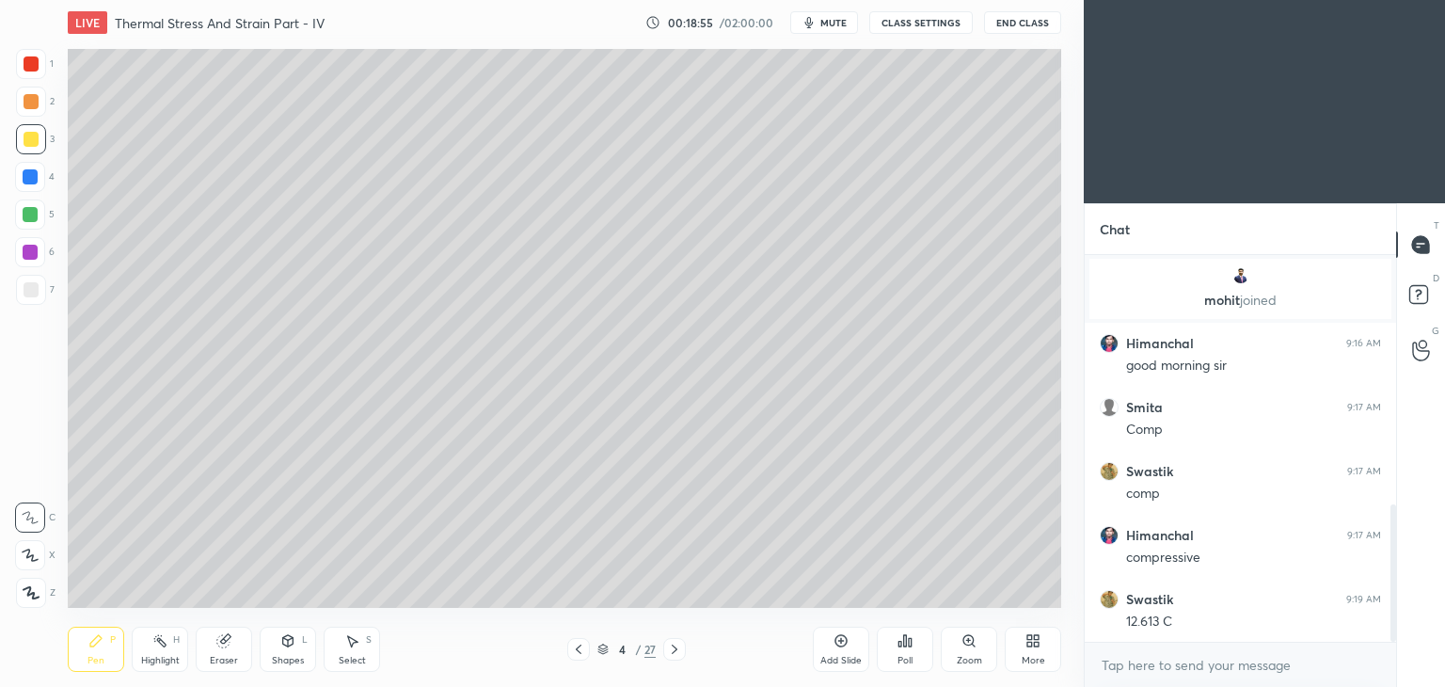
click at [278, 647] on div "Shapes L" at bounding box center [288, 648] width 56 height 45
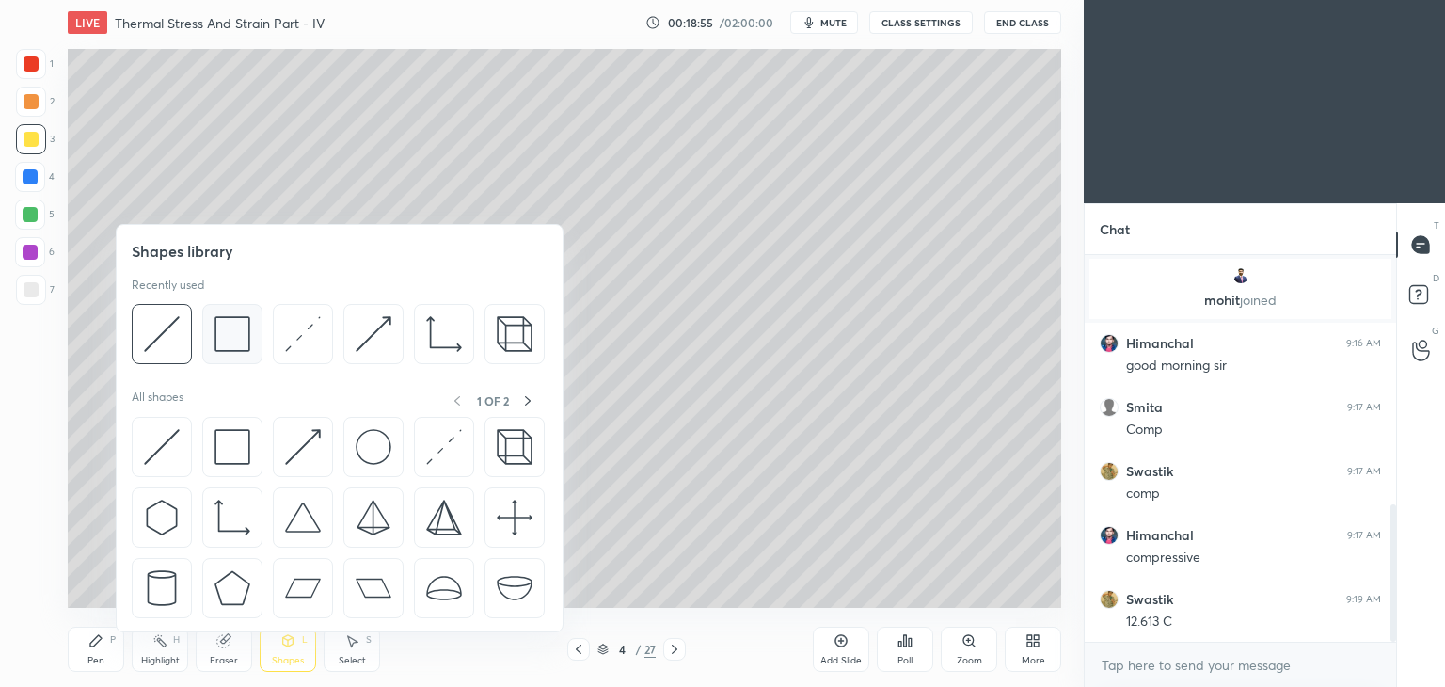
click at [226, 338] on img at bounding box center [232, 334] width 36 height 36
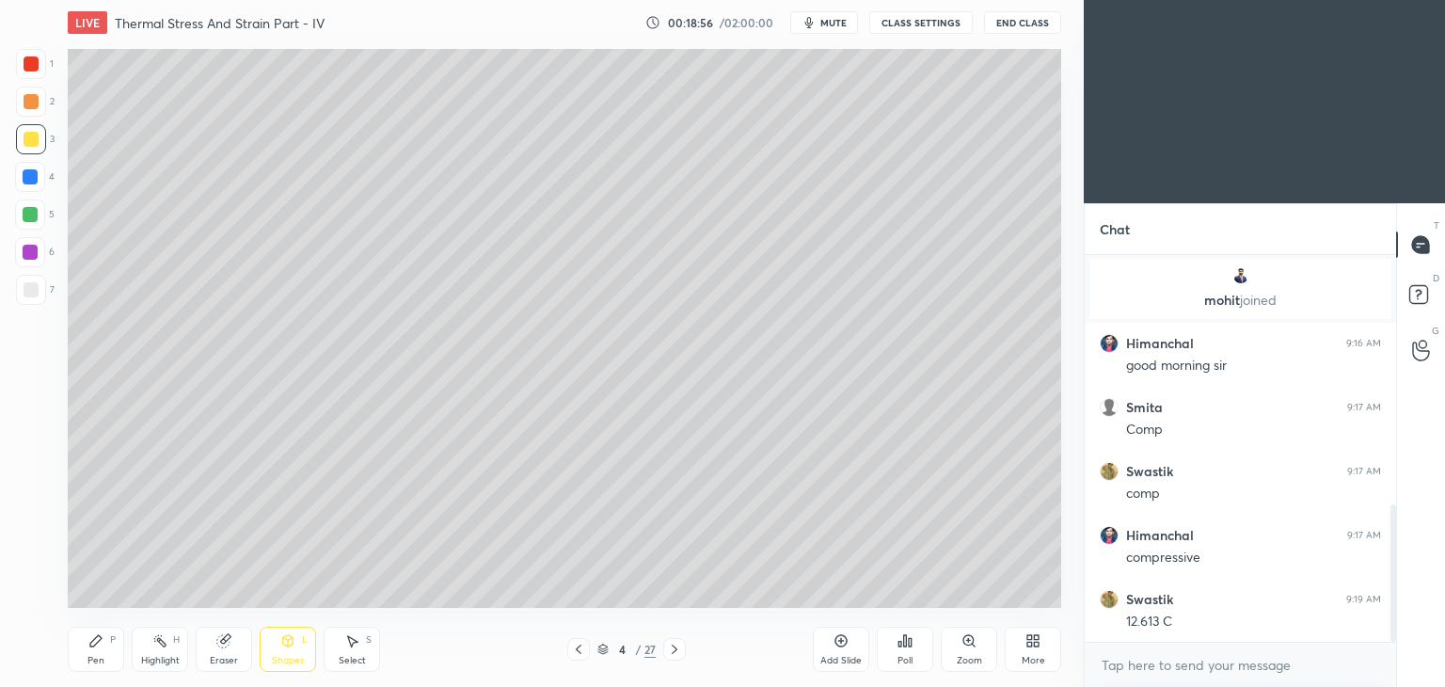
click at [29, 291] on div at bounding box center [31, 289] width 15 height 15
click at [100, 653] on div "Pen P" at bounding box center [96, 648] width 56 height 45
click at [576, 657] on div at bounding box center [578, 649] width 23 height 23
click at [29, 67] on div at bounding box center [31, 63] width 15 height 15
click at [676, 652] on icon at bounding box center [674, 649] width 15 height 15
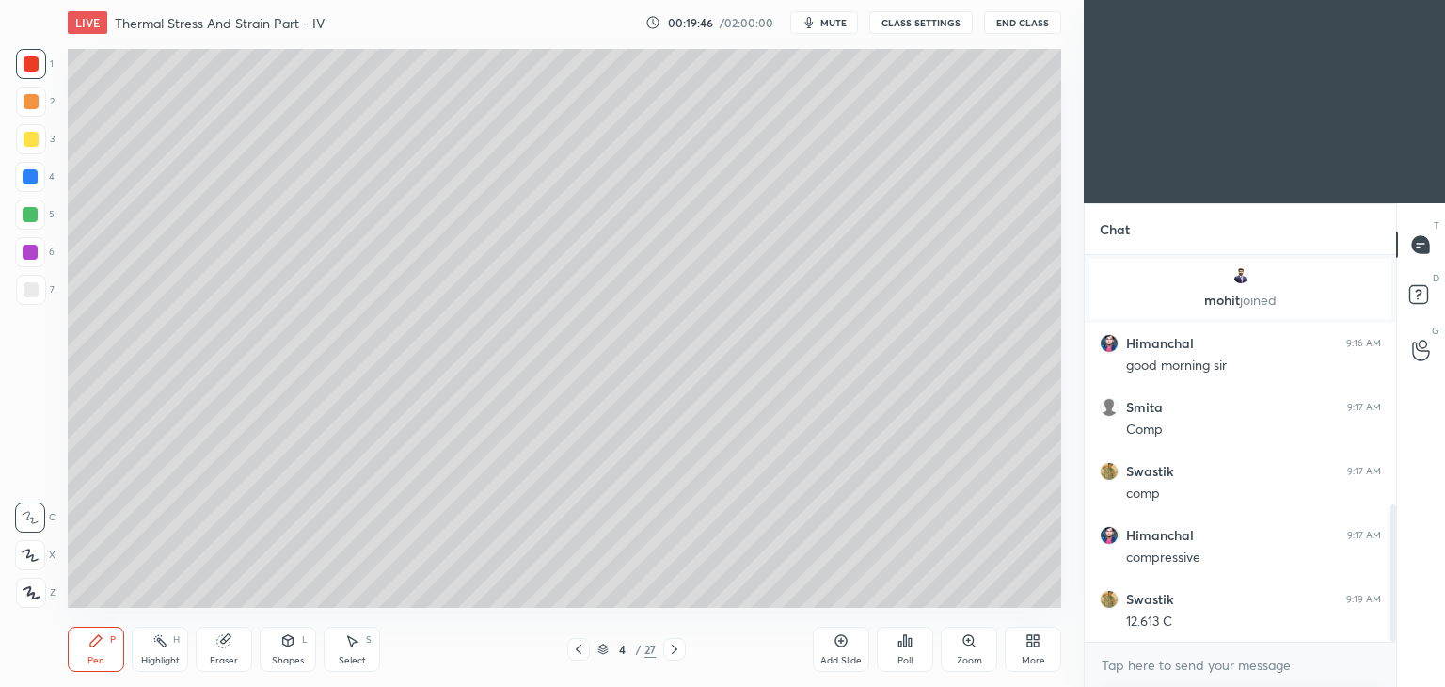
click at [677, 653] on icon at bounding box center [674, 649] width 15 height 15
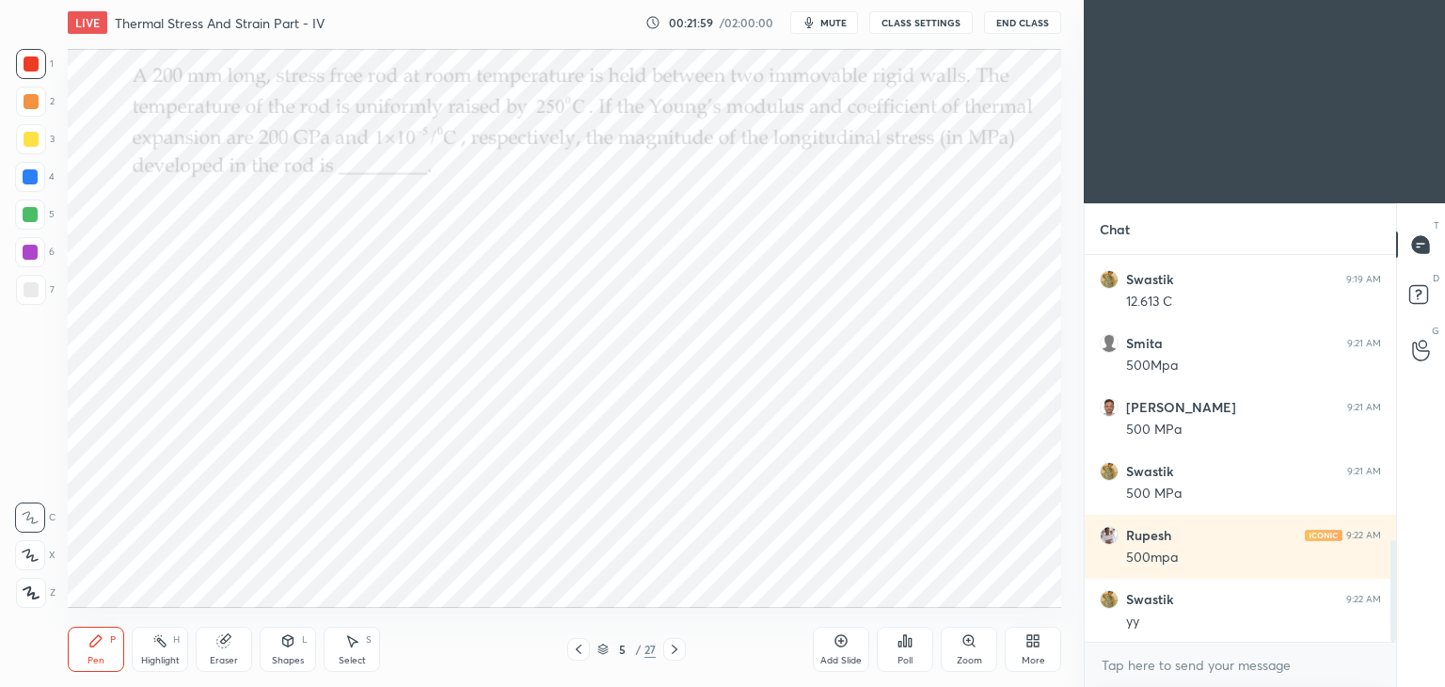
scroll to position [1084, 0]
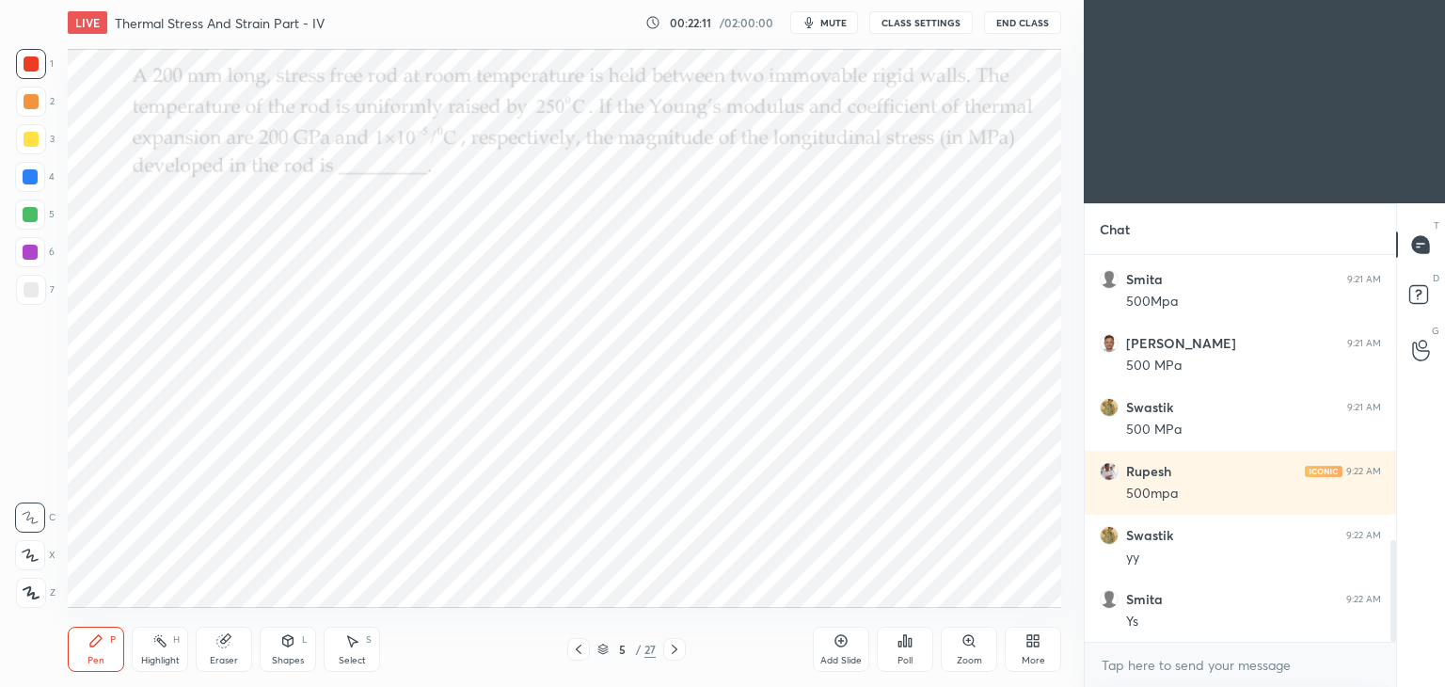
click at [685, 652] on div at bounding box center [674, 649] width 23 height 23
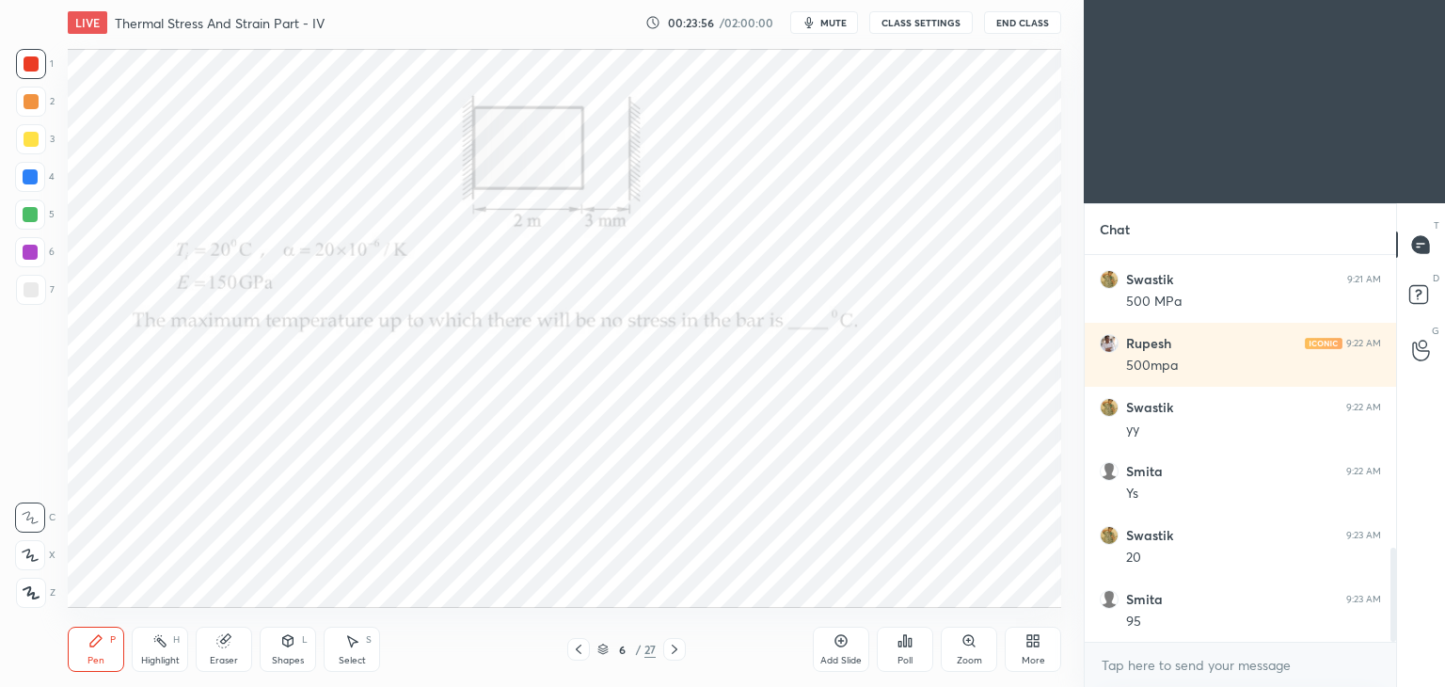
scroll to position [1275, 0]
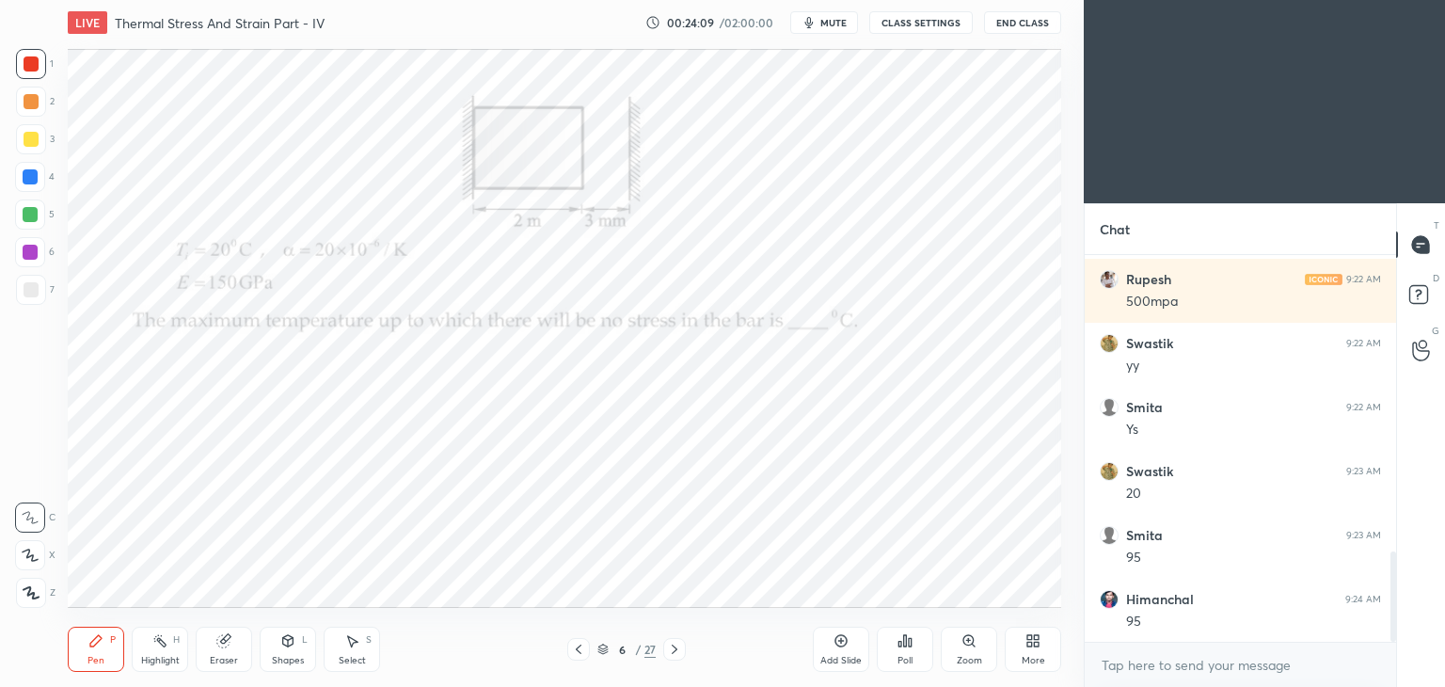
click at [278, 644] on div "Shapes L" at bounding box center [288, 648] width 56 height 45
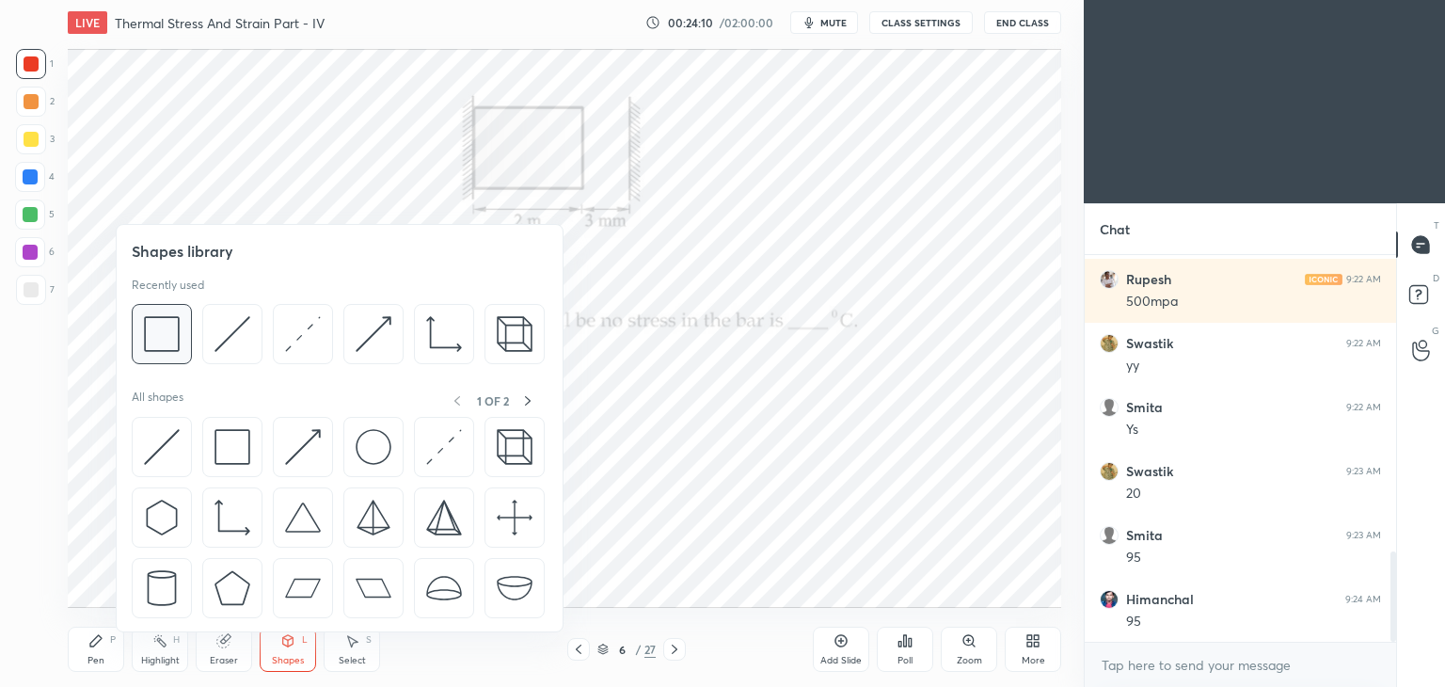
click at [173, 327] on img at bounding box center [162, 334] width 36 height 36
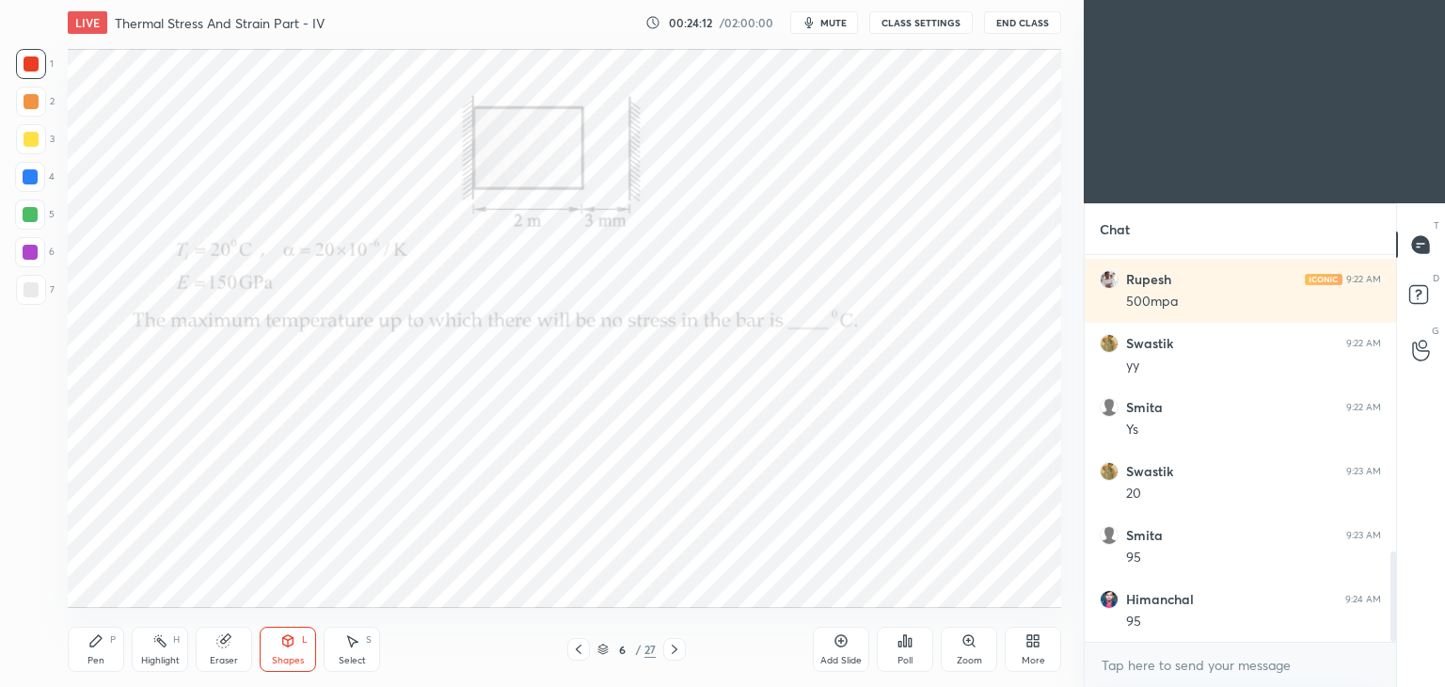
click at [87, 660] on div "Pen" at bounding box center [95, 660] width 17 height 9
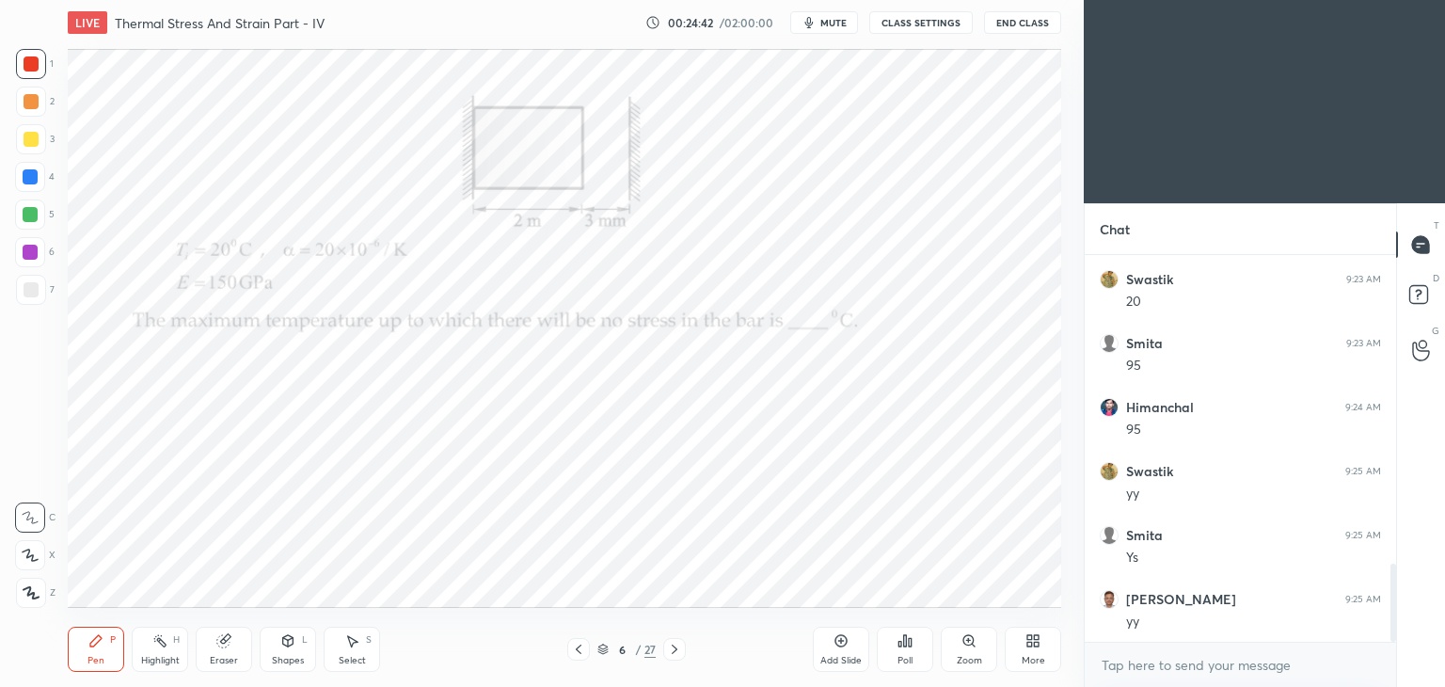
scroll to position [1531, 0]
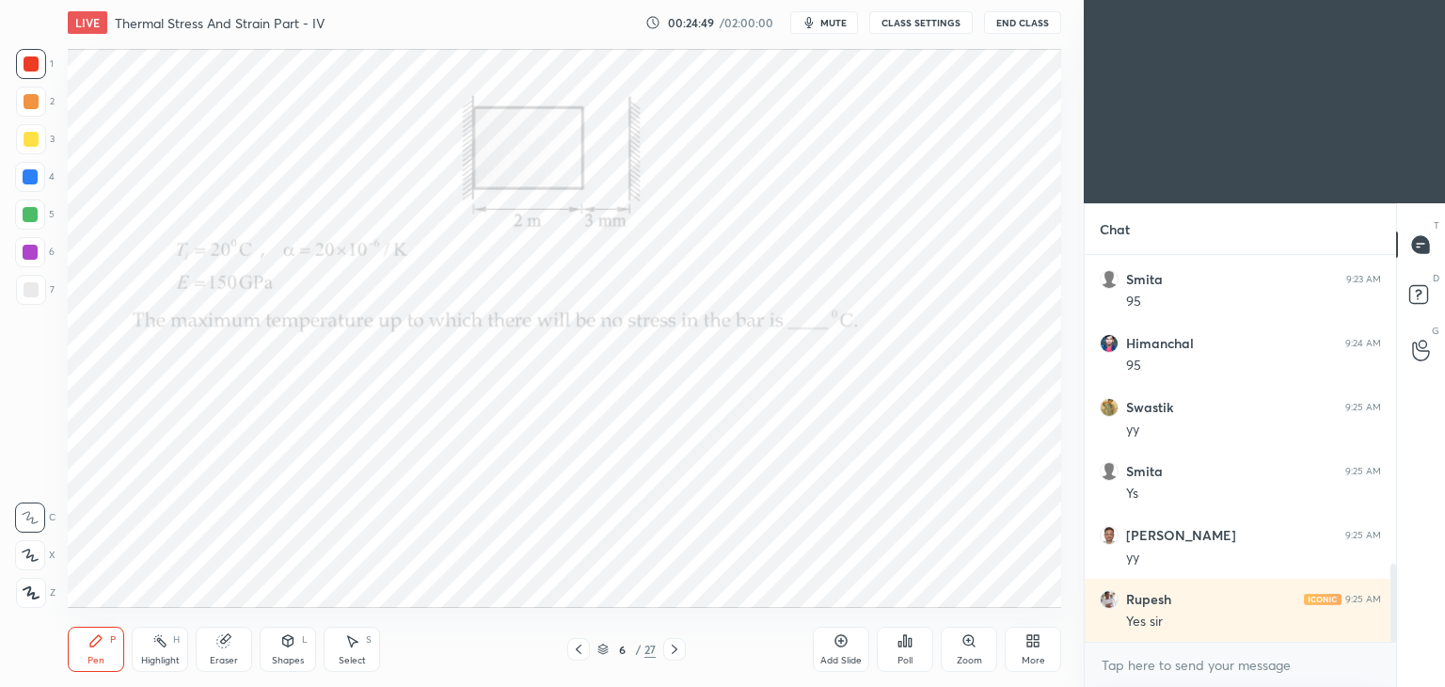
click at [669, 653] on icon at bounding box center [674, 649] width 15 height 15
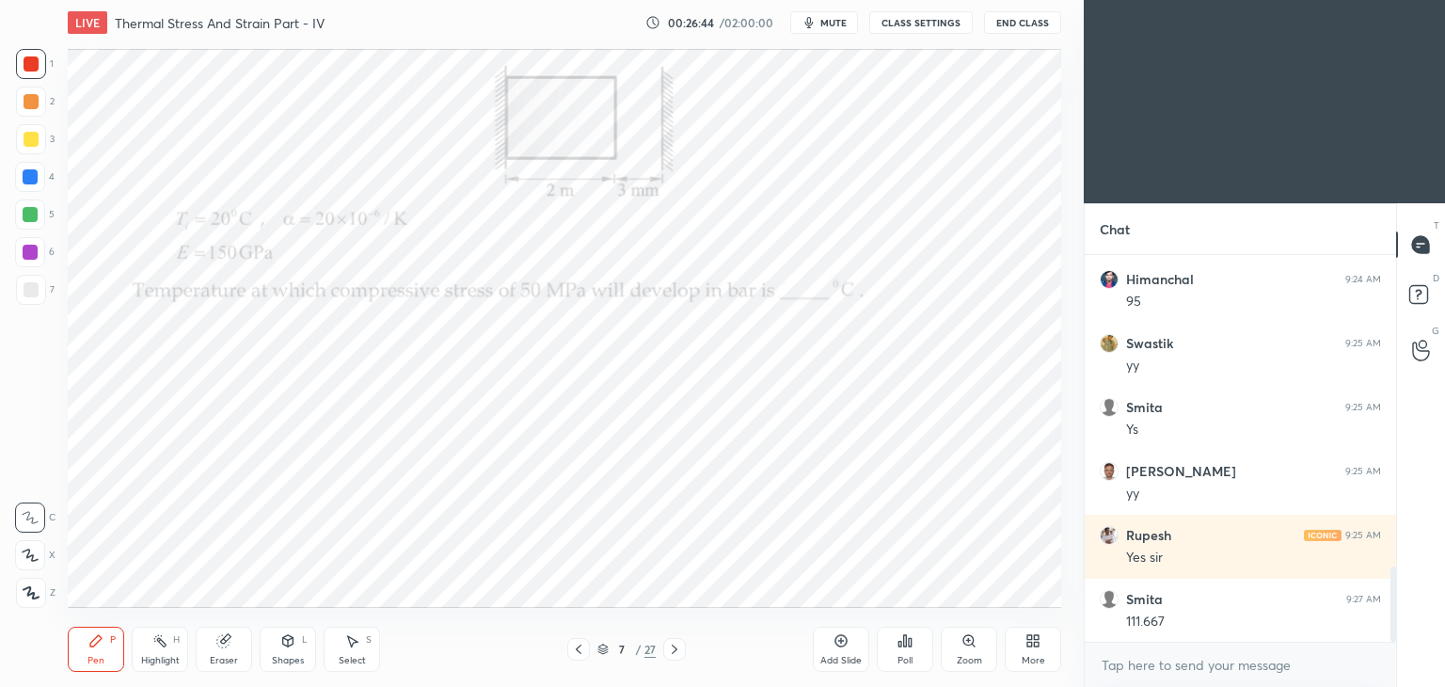
click at [579, 652] on icon at bounding box center [578, 649] width 15 height 15
click at [228, 648] on div "Eraser" at bounding box center [224, 648] width 56 height 45
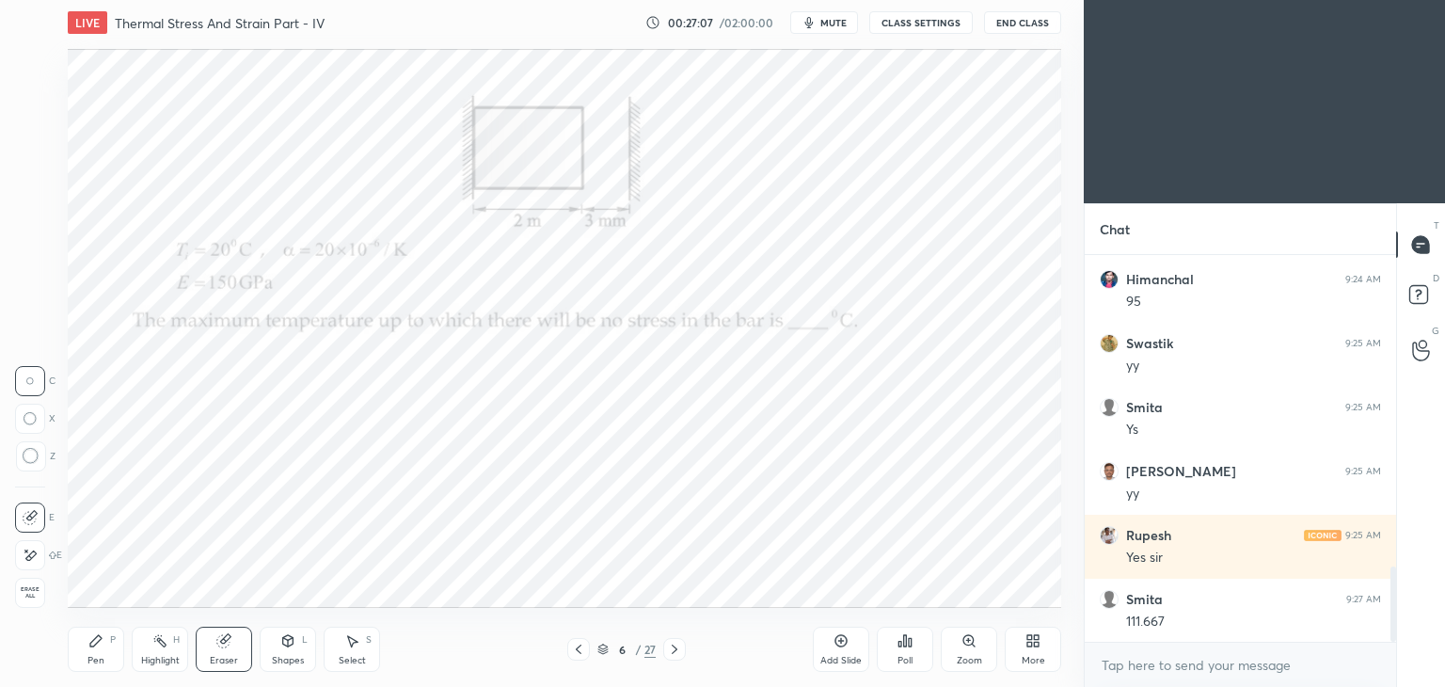
click at [30, 565] on div at bounding box center [30, 555] width 30 height 30
click at [670, 649] on icon at bounding box center [674, 649] width 15 height 15
click at [98, 645] on icon at bounding box center [95, 640] width 15 height 15
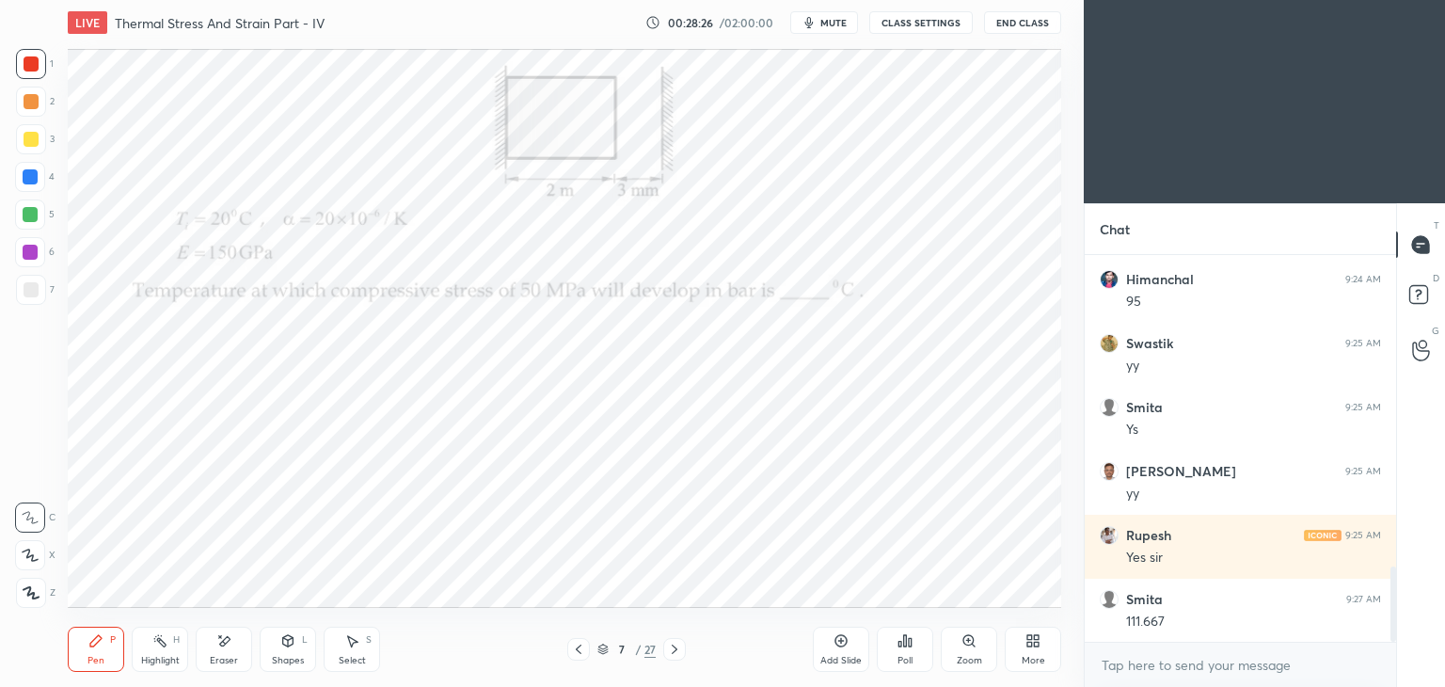
scroll to position [1659, 0]
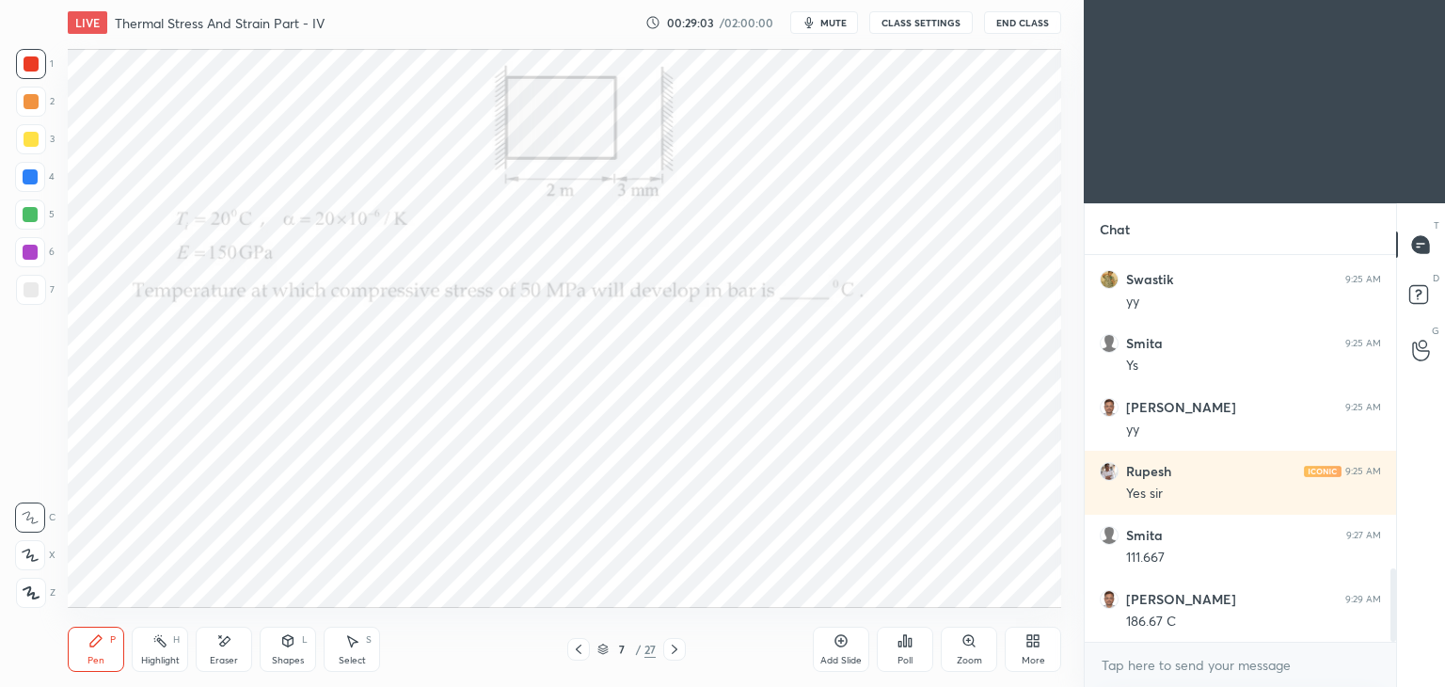
click at [339, 650] on div "Select S" at bounding box center [352, 648] width 56 height 45
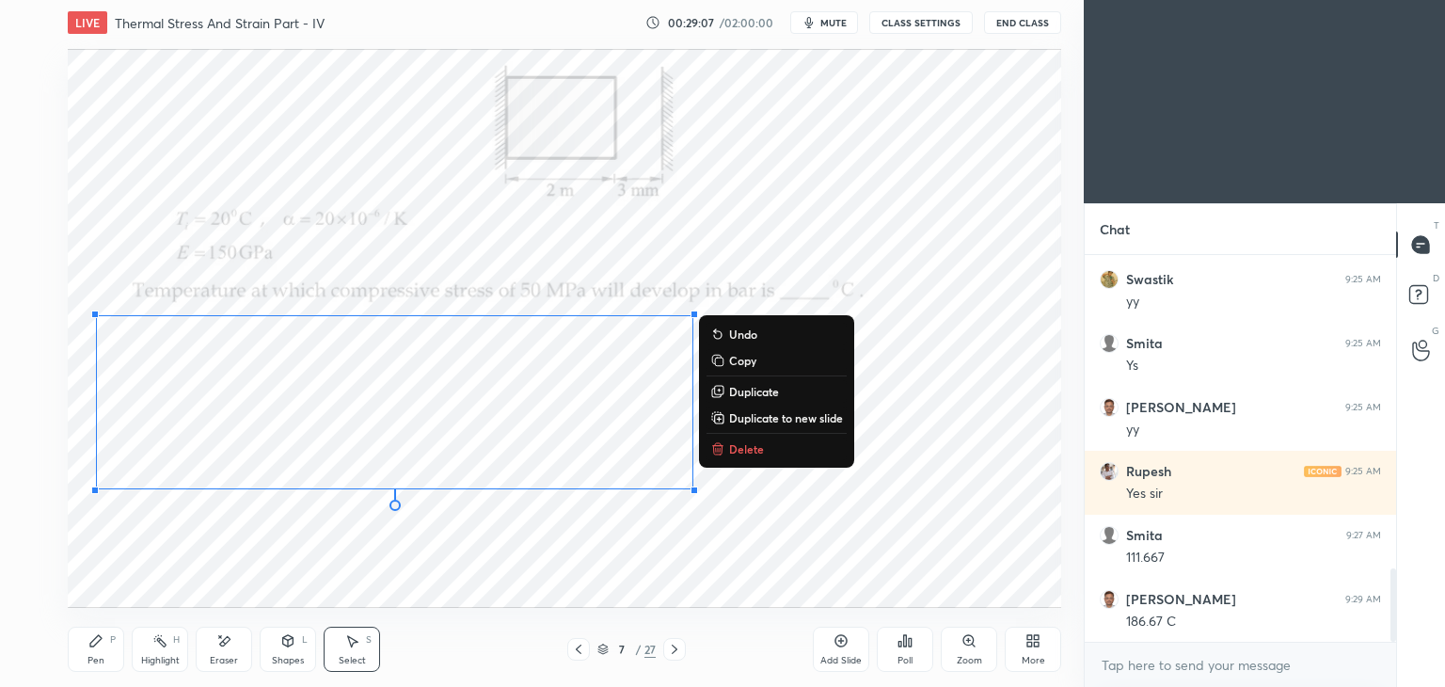
click at [87, 655] on div "Pen P" at bounding box center [96, 648] width 56 height 45
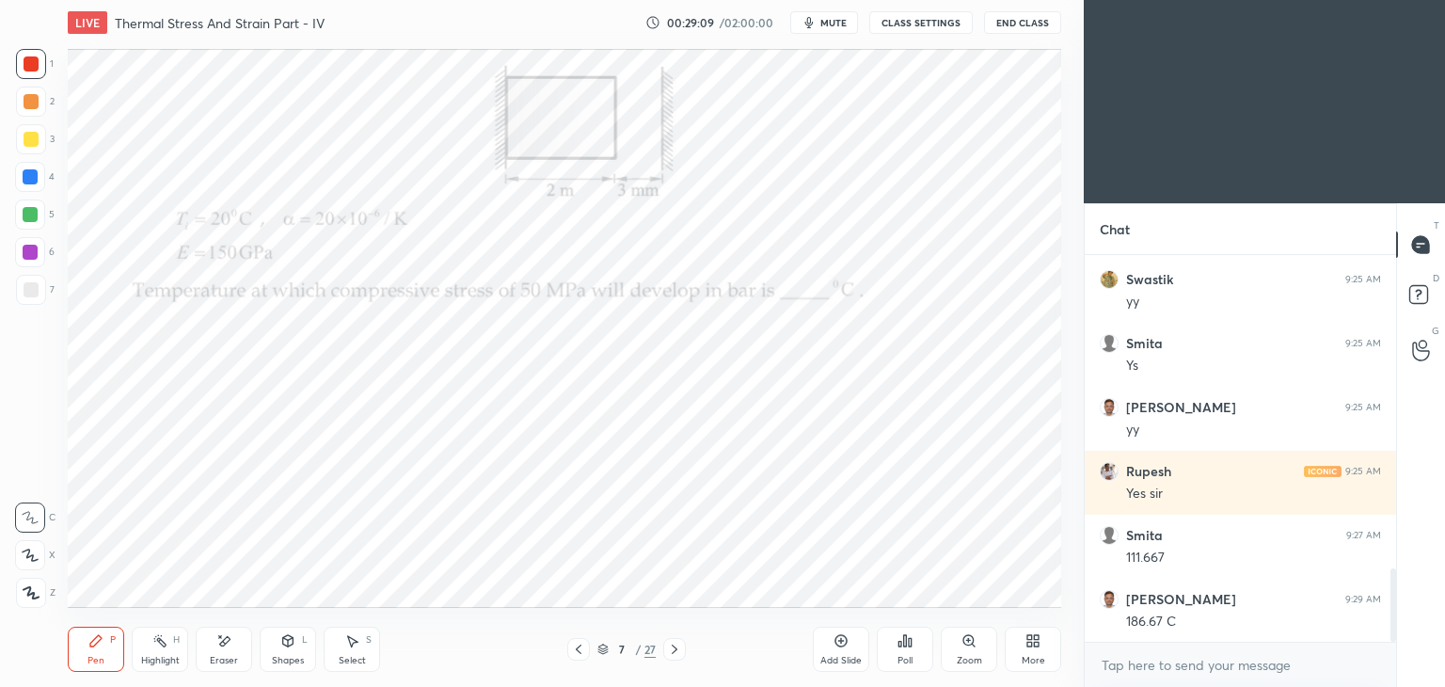
click at [233, 652] on div "Eraser" at bounding box center [224, 648] width 56 height 45
click at [93, 651] on div "Pen P" at bounding box center [96, 648] width 56 height 45
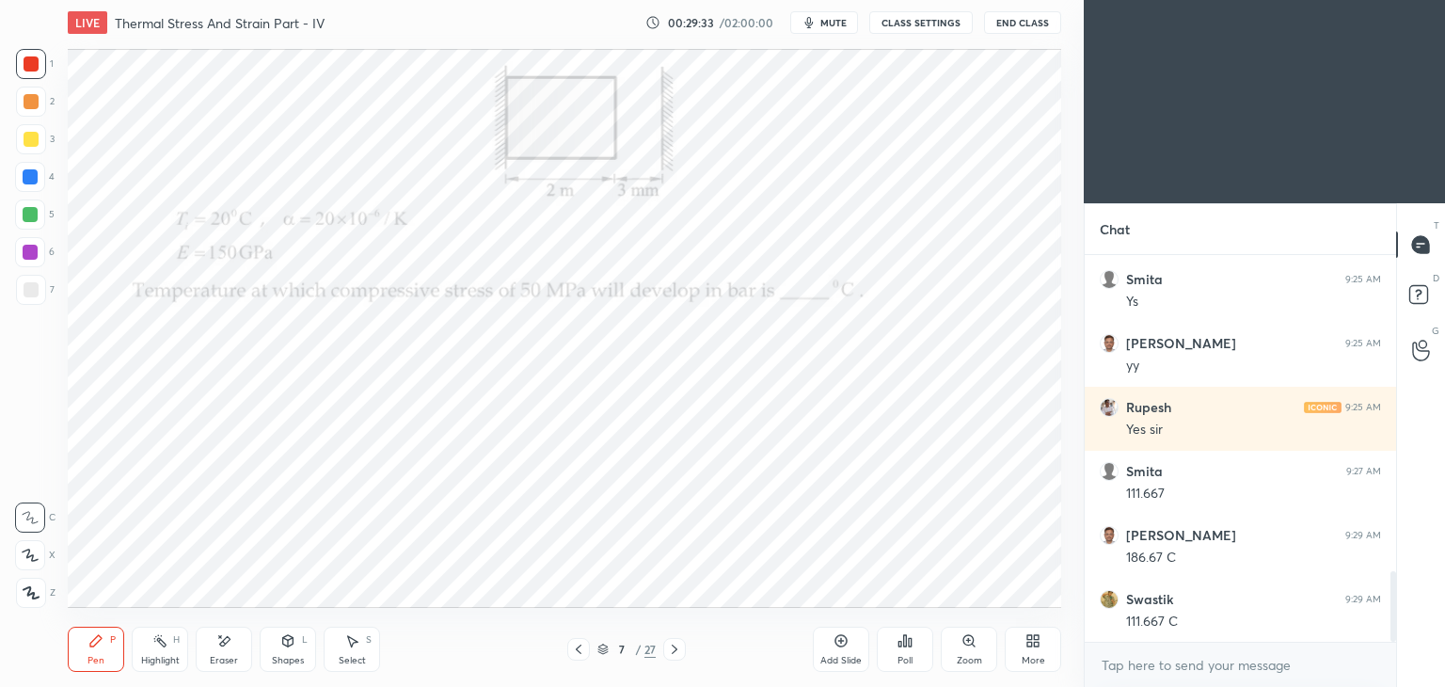
click at [229, 645] on icon at bounding box center [223, 641] width 15 height 16
click at [94, 648] on icon at bounding box center [95, 640] width 15 height 15
click at [230, 648] on icon at bounding box center [223, 641] width 15 height 16
click at [107, 642] on div "Pen P" at bounding box center [96, 648] width 56 height 45
click at [340, 657] on div "Select" at bounding box center [352, 660] width 27 height 9
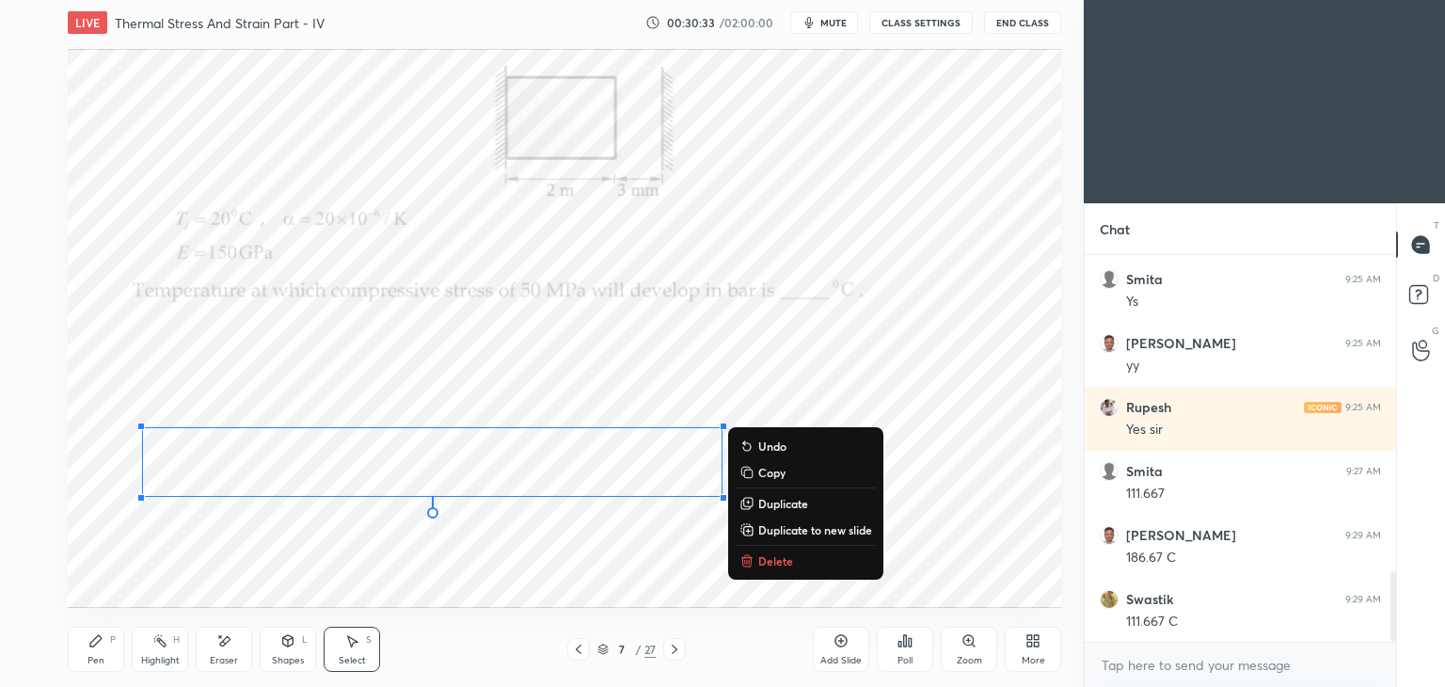
click at [100, 656] on div "Pen" at bounding box center [95, 660] width 17 height 9
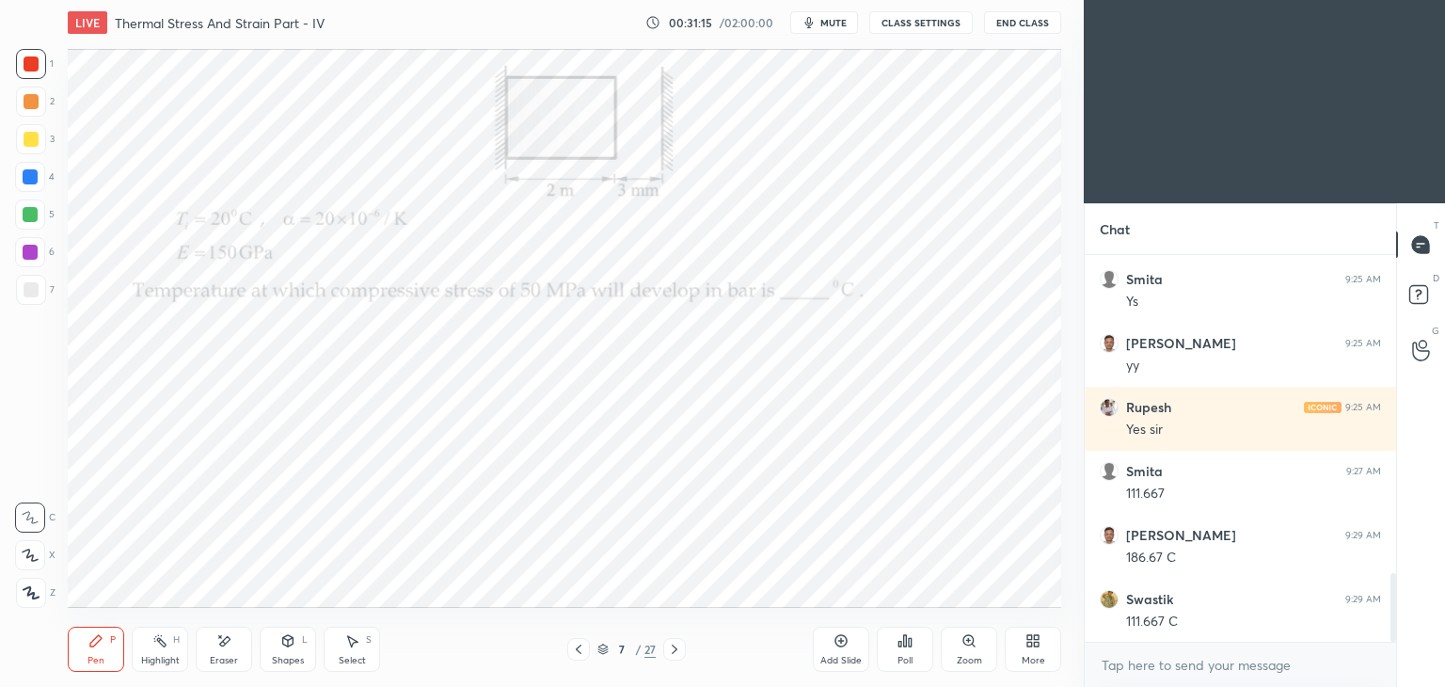
scroll to position [1787, 0]
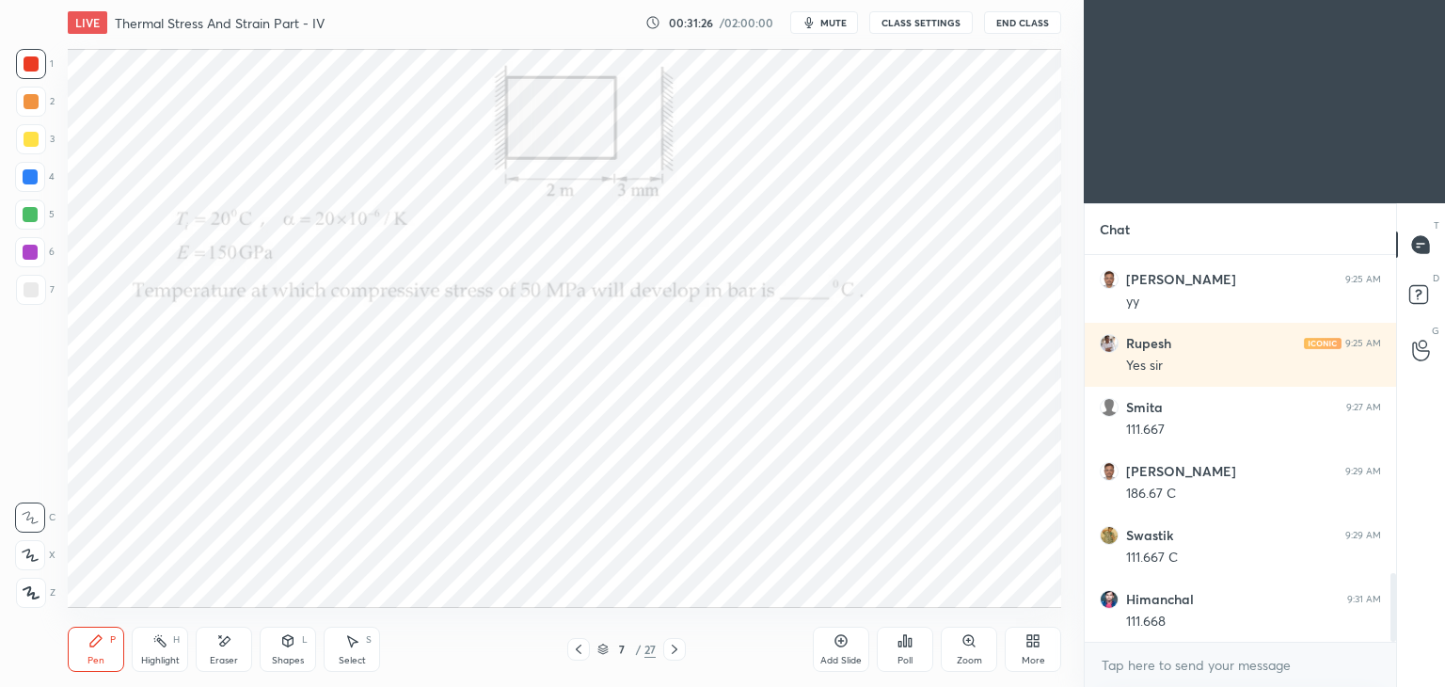
click at [355, 659] on div "Select" at bounding box center [352, 660] width 27 height 9
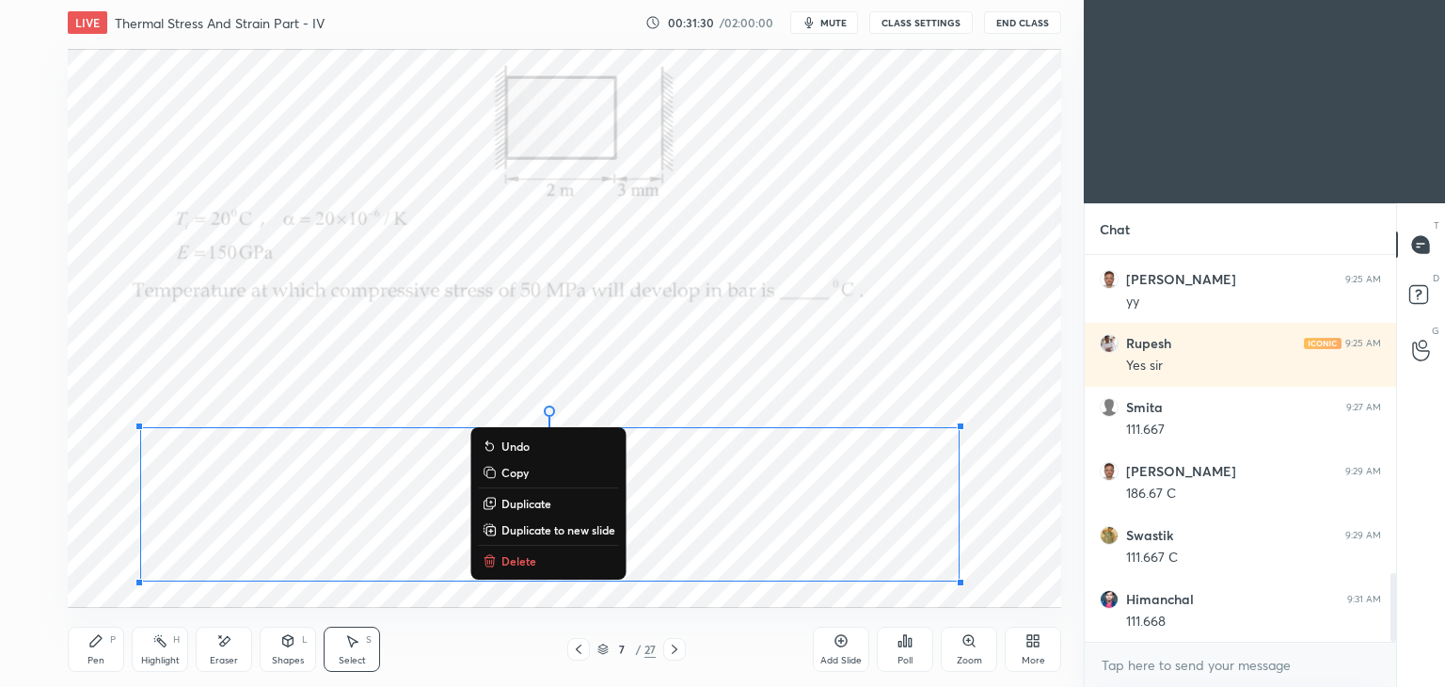
click at [794, 334] on div "0 ° Undo Copy Duplicate Duplicate to new slide Delete" at bounding box center [564, 328] width 993 height 559
click at [792, 317] on div "0 ° Undo Copy Duplicate Duplicate to new slide Delete" at bounding box center [564, 328] width 993 height 559
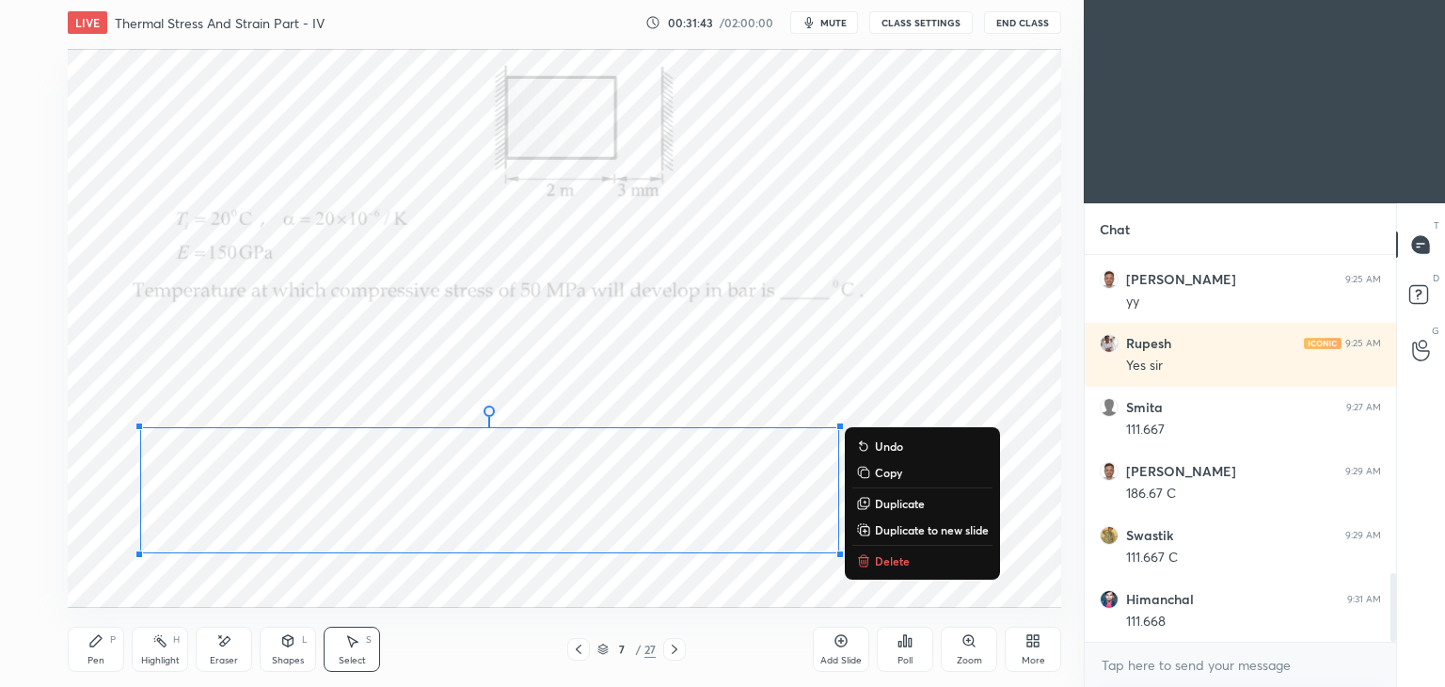
click at [95, 648] on icon at bounding box center [95, 640] width 15 height 15
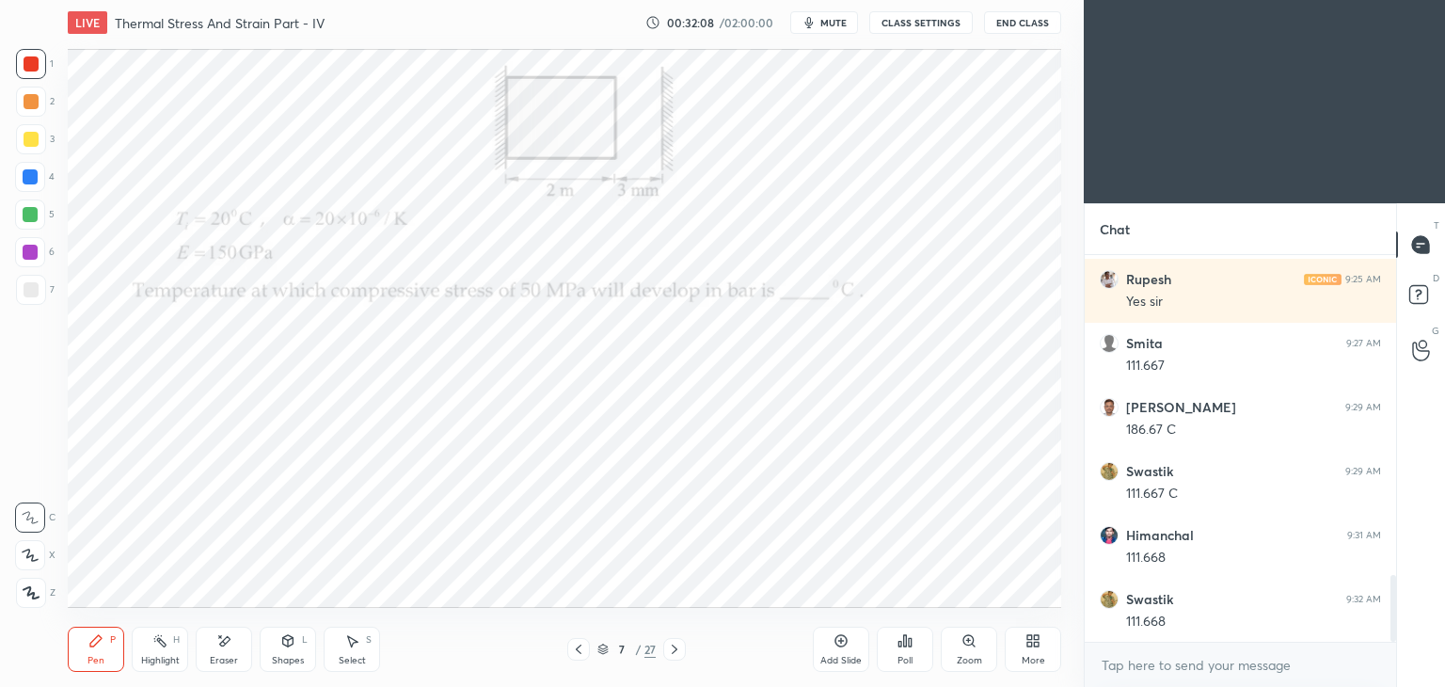
scroll to position [1915, 0]
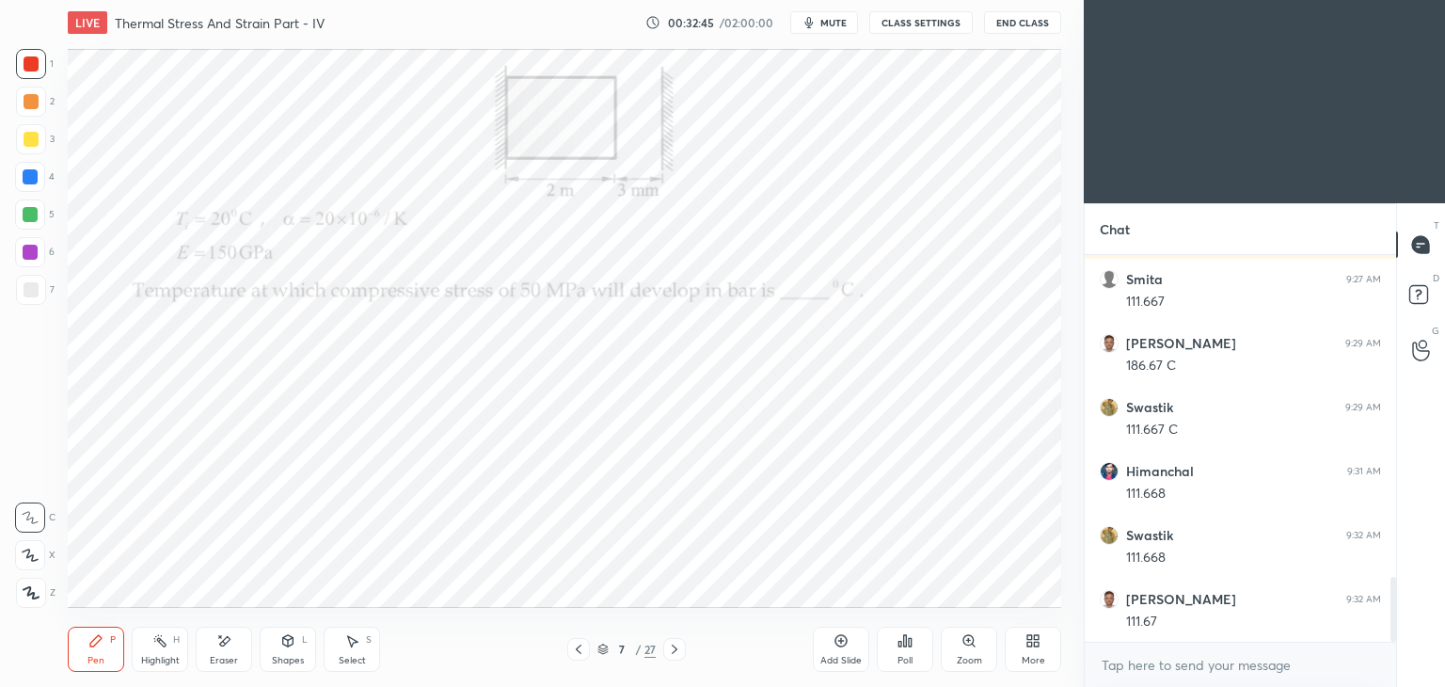
click at [286, 657] on div "Shapes" at bounding box center [288, 660] width 32 height 9
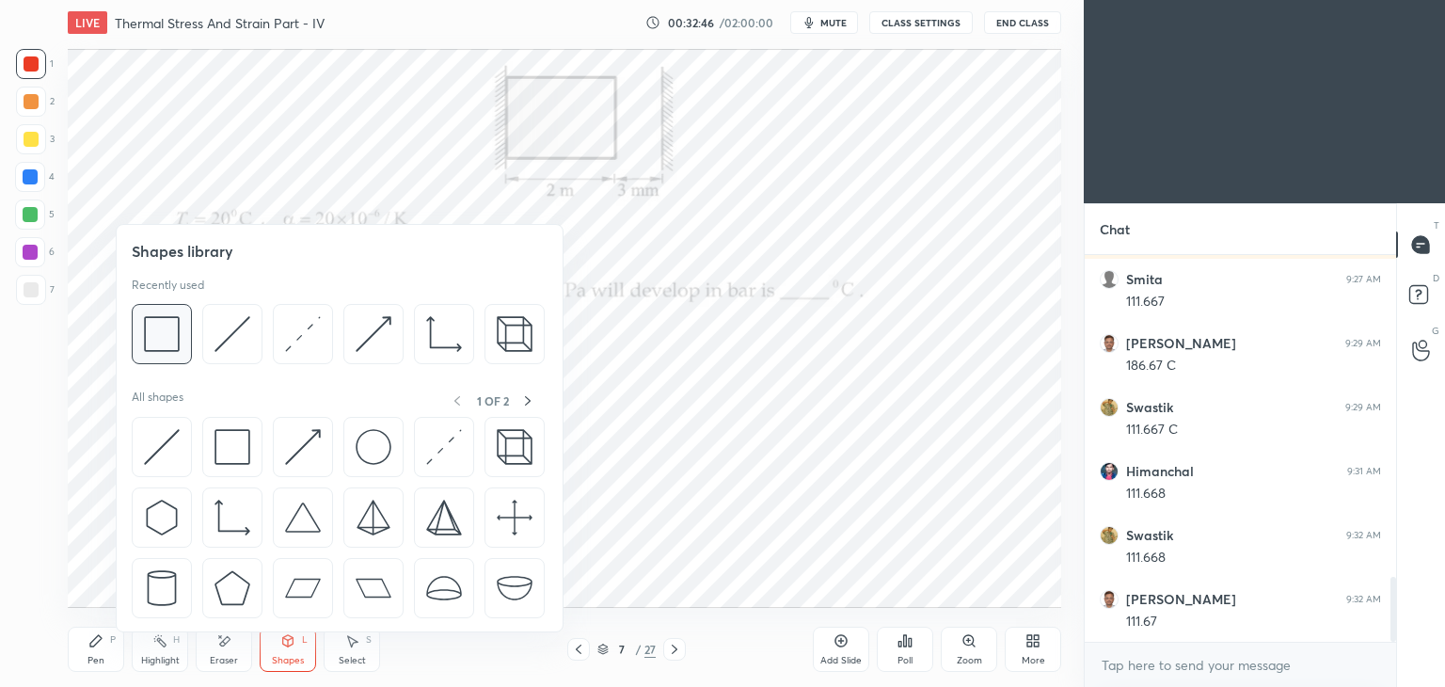
click at [166, 338] on img at bounding box center [162, 334] width 36 height 36
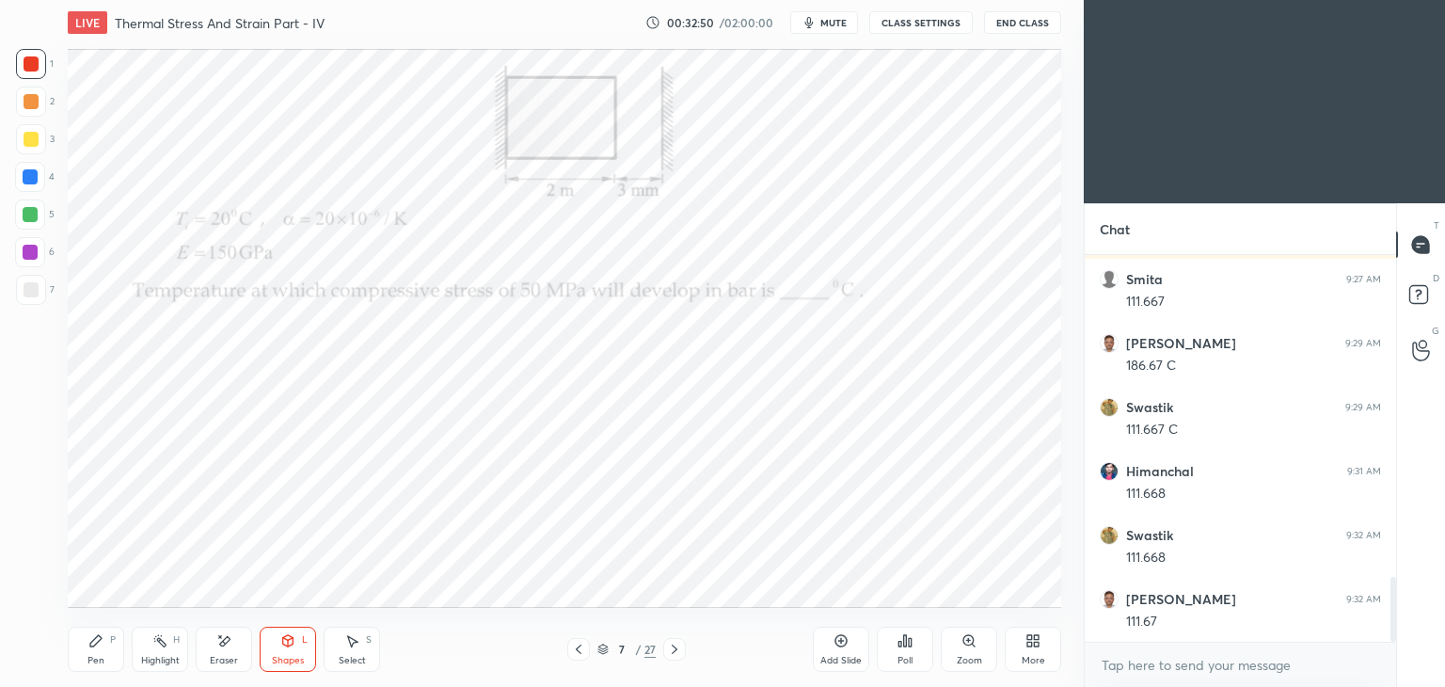
click at [100, 656] on div "Pen" at bounding box center [95, 660] width 17 height 9
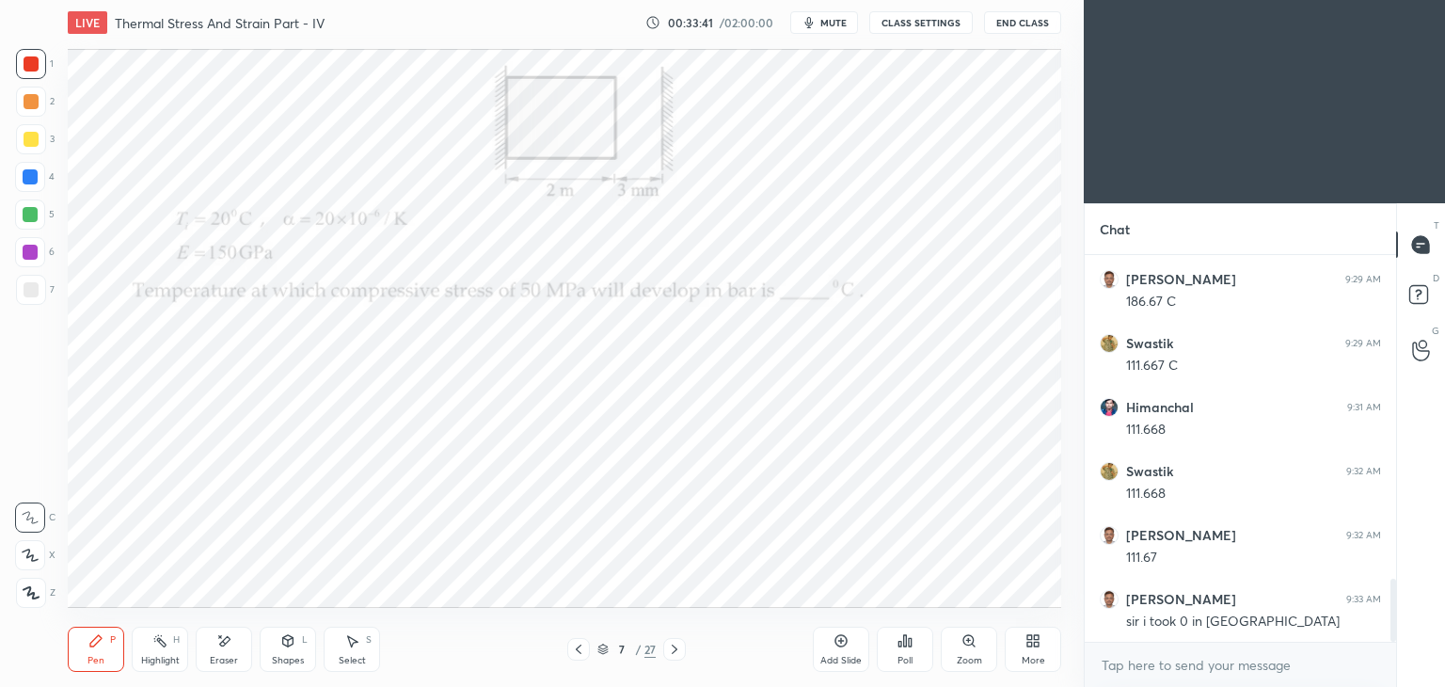
scroll to position [2043, 0]
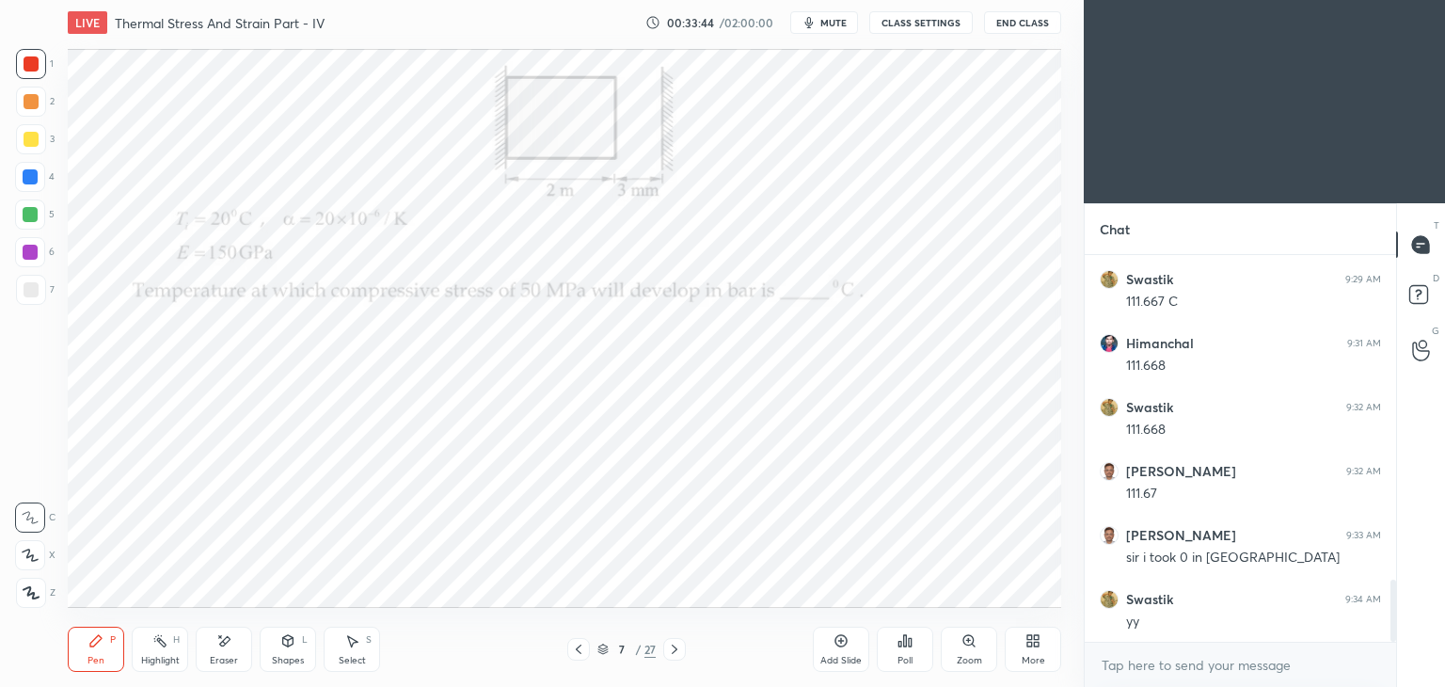
click at [679, 657] on div at bounding box center [674, 649] width 23 height 23
click at [915, 652] on div "Poll" at bounding box center [905, 648] width 56 height 45
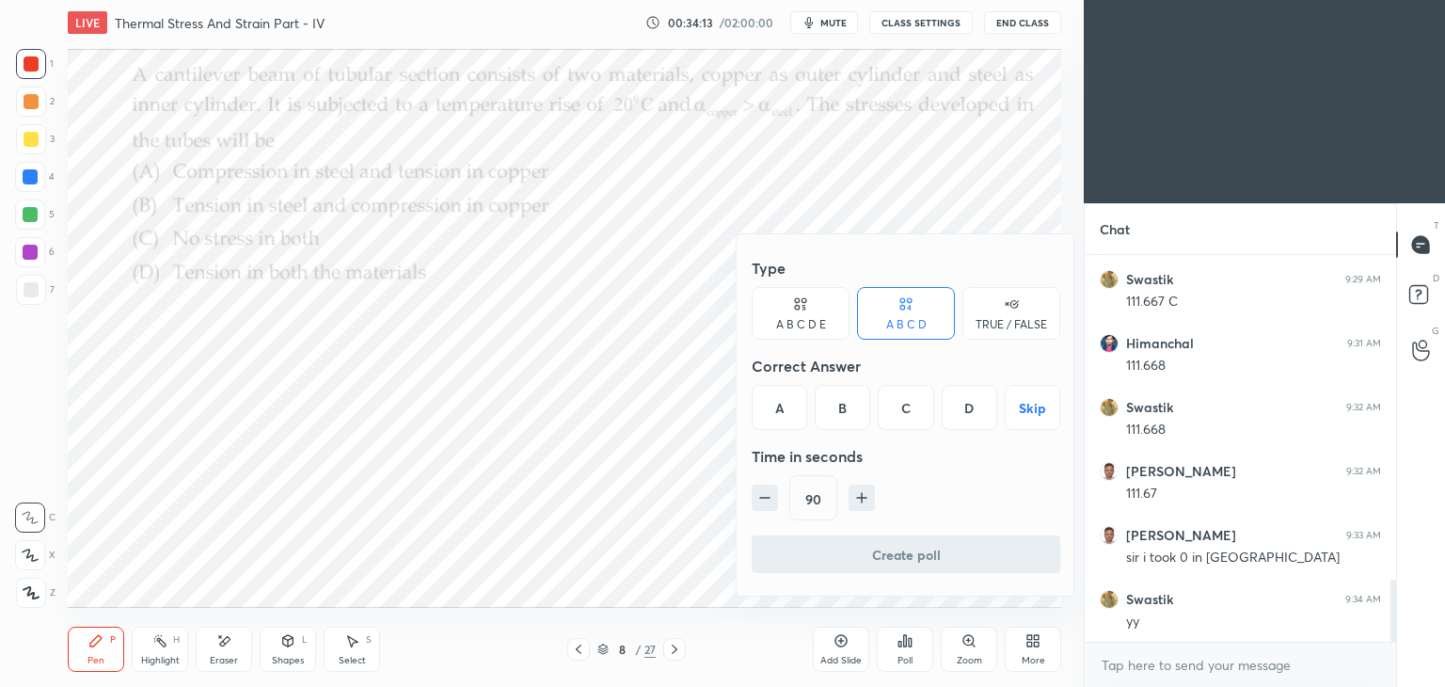
click at [860, 404] on div "B" at bounding box center [842, 407] width 55 height 45
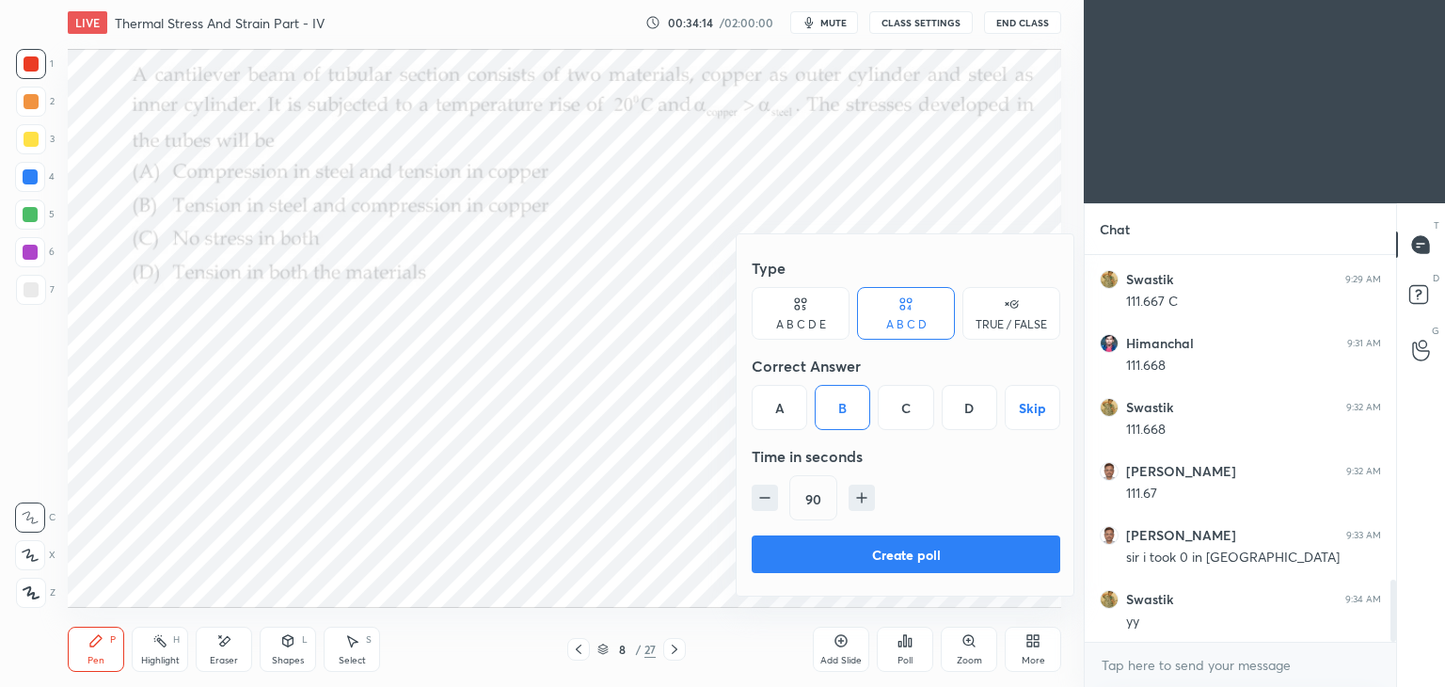
click at [772, 498] on icon "button" at bounding box center [764, 497] width 19 height 19
click at [761, 501] on icon "button" at bounding box center [764, 497] width 19 height 19
type input "60"
click at [918, 562] on button "Create poll" at bounding box center [906, 554] width 309 height 38
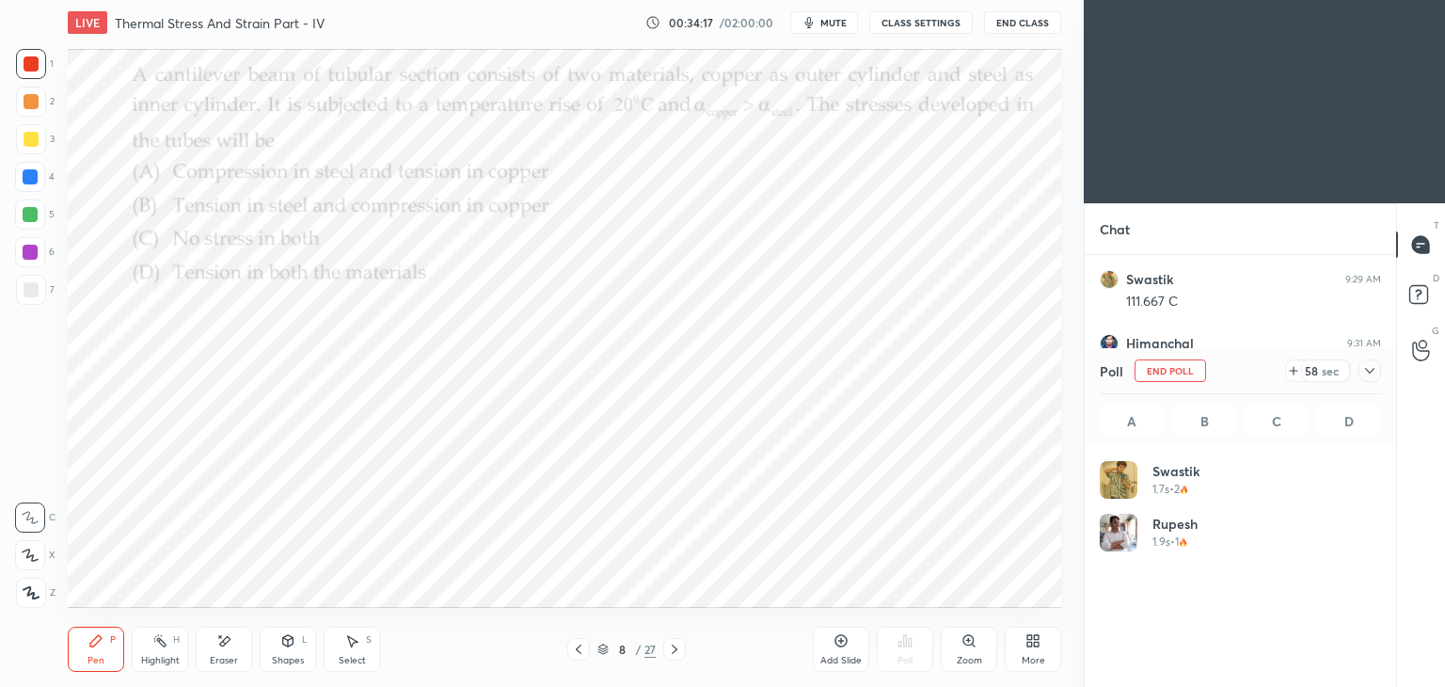
scroll to position [220, 276]
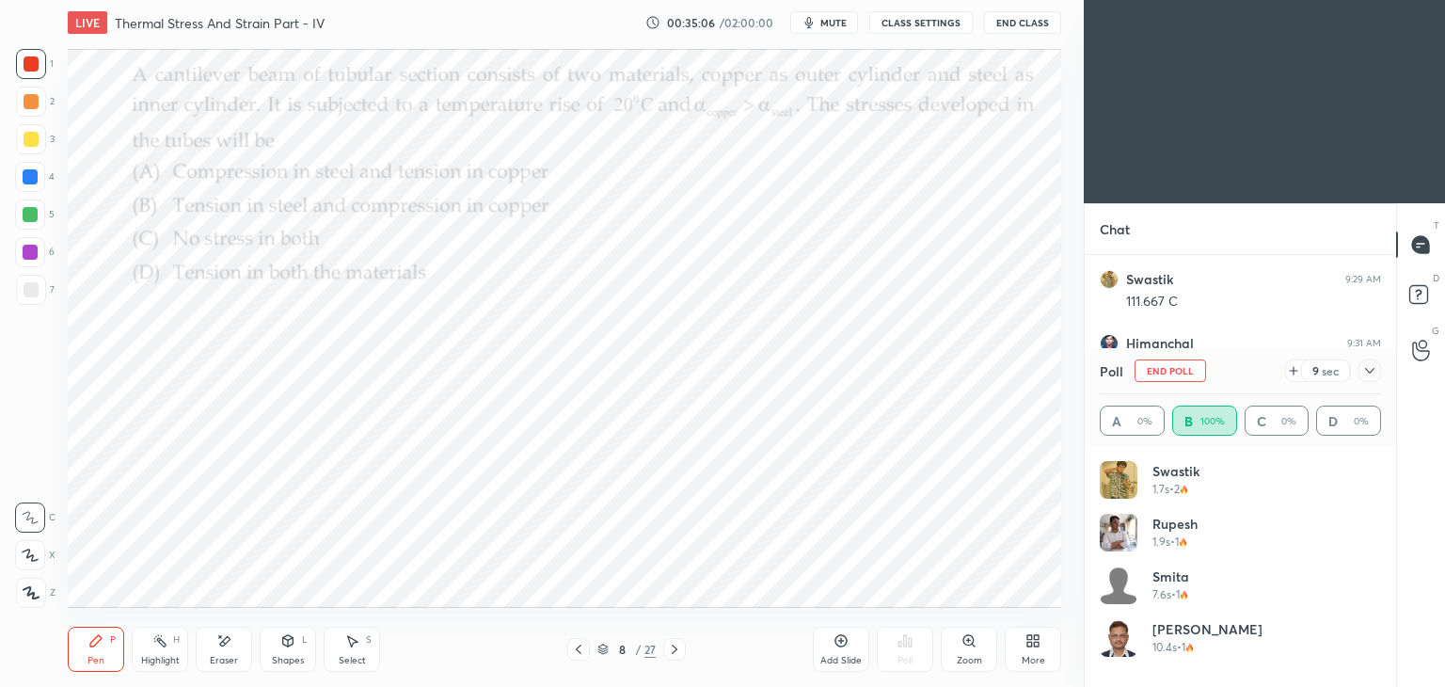
click at [288, 649] on div "Shapes L" at bounding box center [288, 648] width 56 height 45
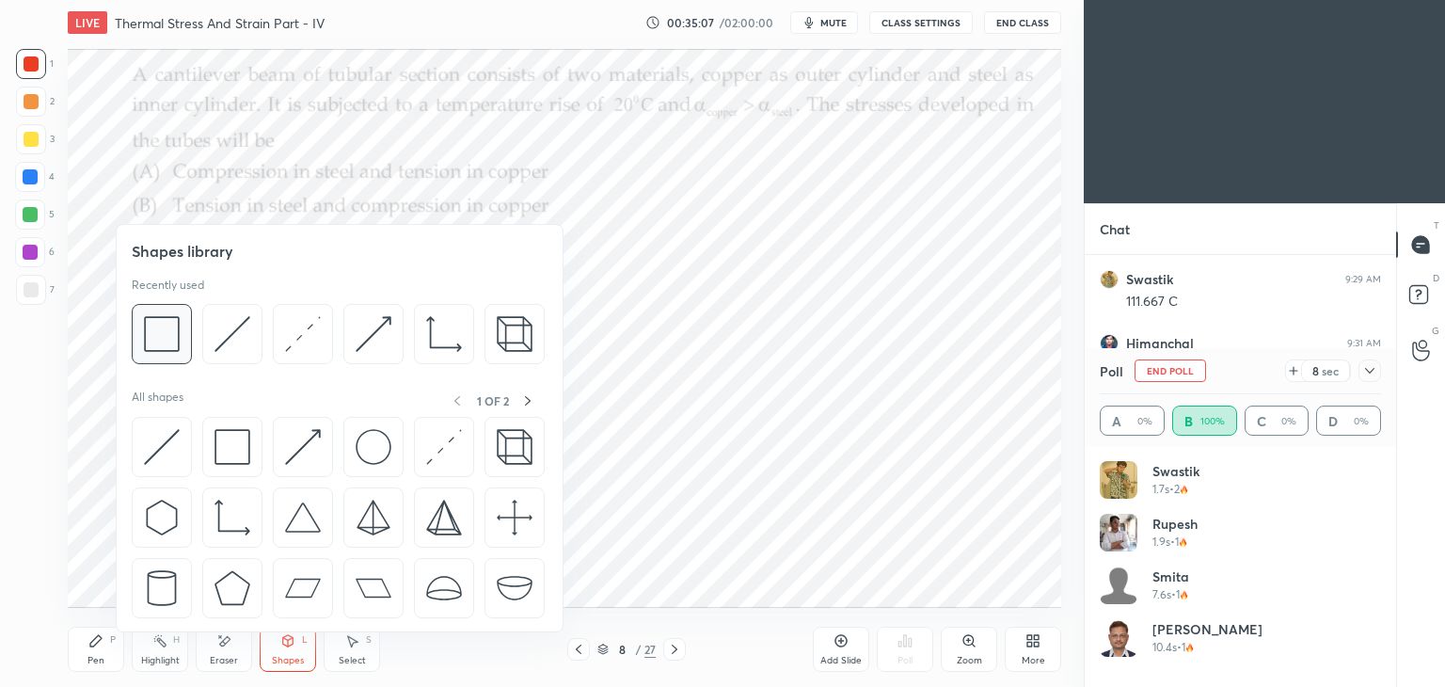
click at [162, 329] on img at bounding box center [162, 334] width 36 height 36
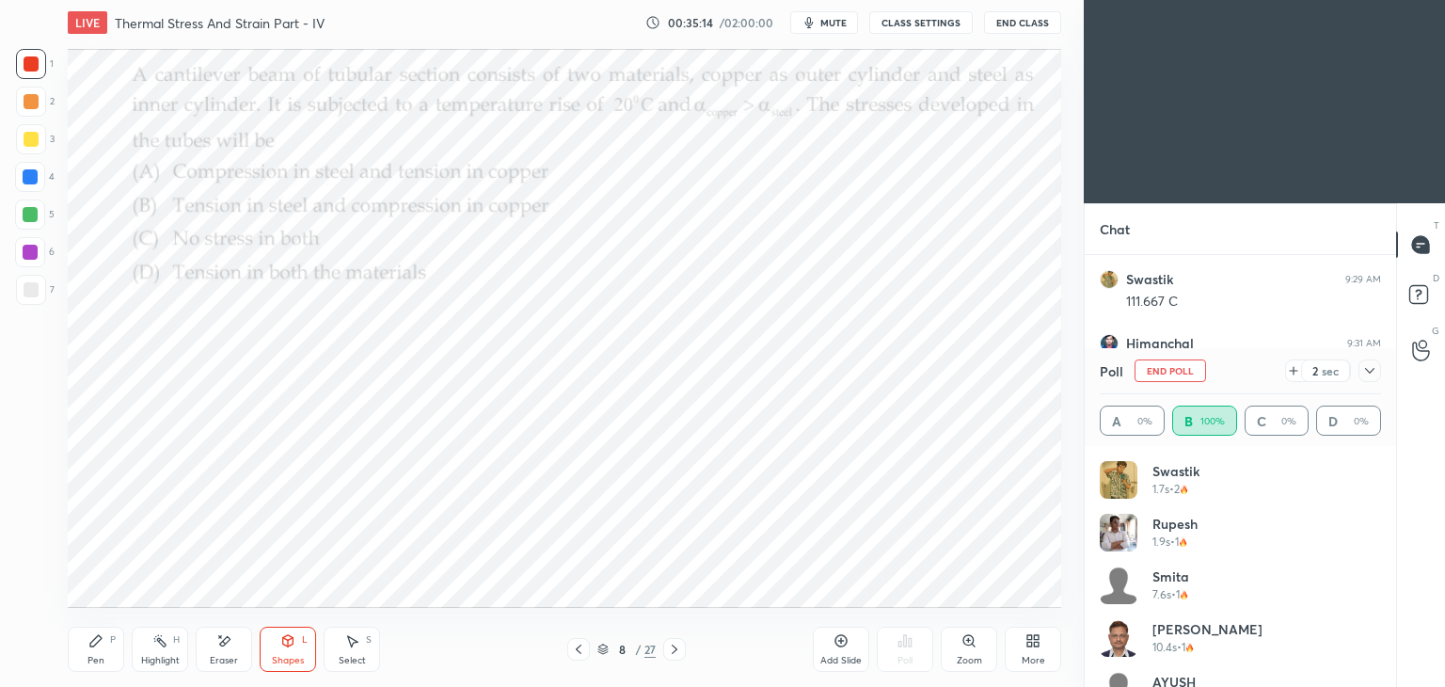
click at [117, 648] on div "Pen P" at bounding box center [96, 648] width 56 height 45
click at [281, 656] on div "Shapes" at bounding box center [288, 660] width 32 height 9
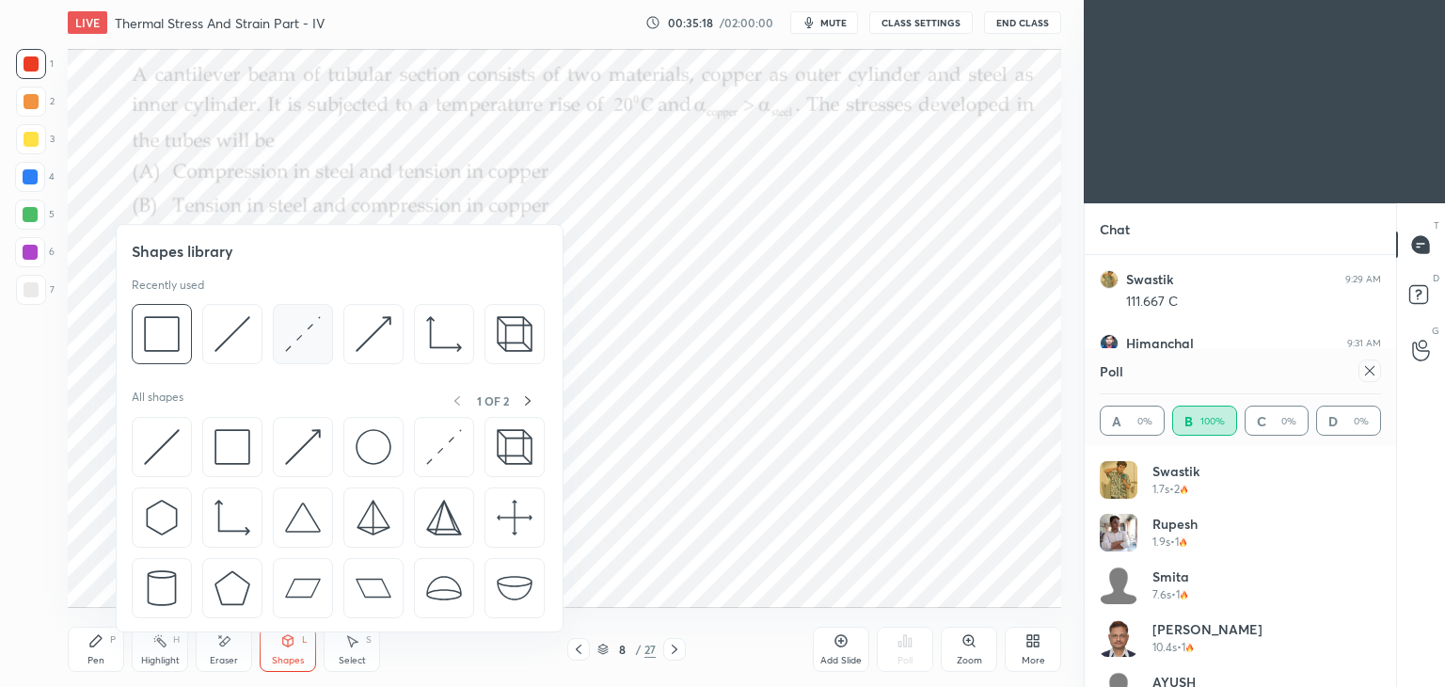
click at [300, 332] on img at bounding box center [303, 334] width 36 height 36
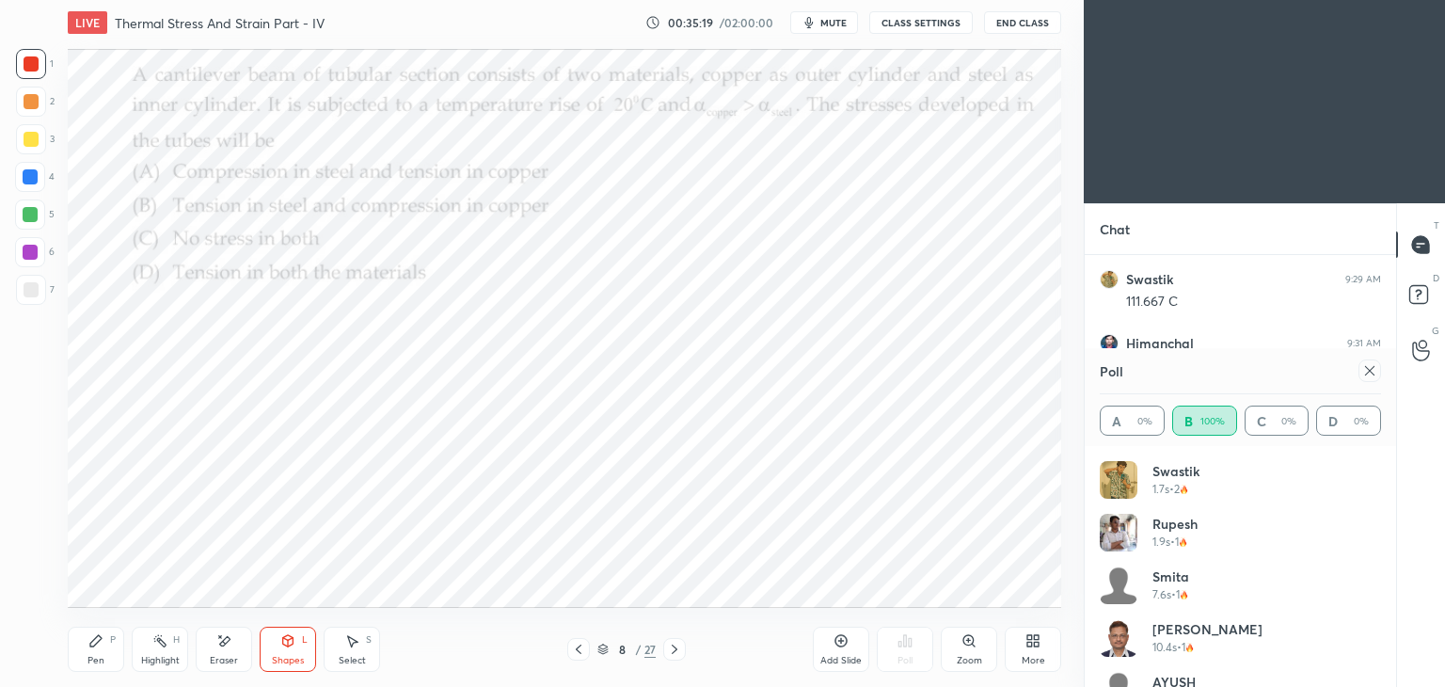
click at [25, 257] on div at bounding box center [30, 252] width 15 height 15
click at [278, 656] on div "Shapes" at bounding box center [288, 660] width 32 height 9
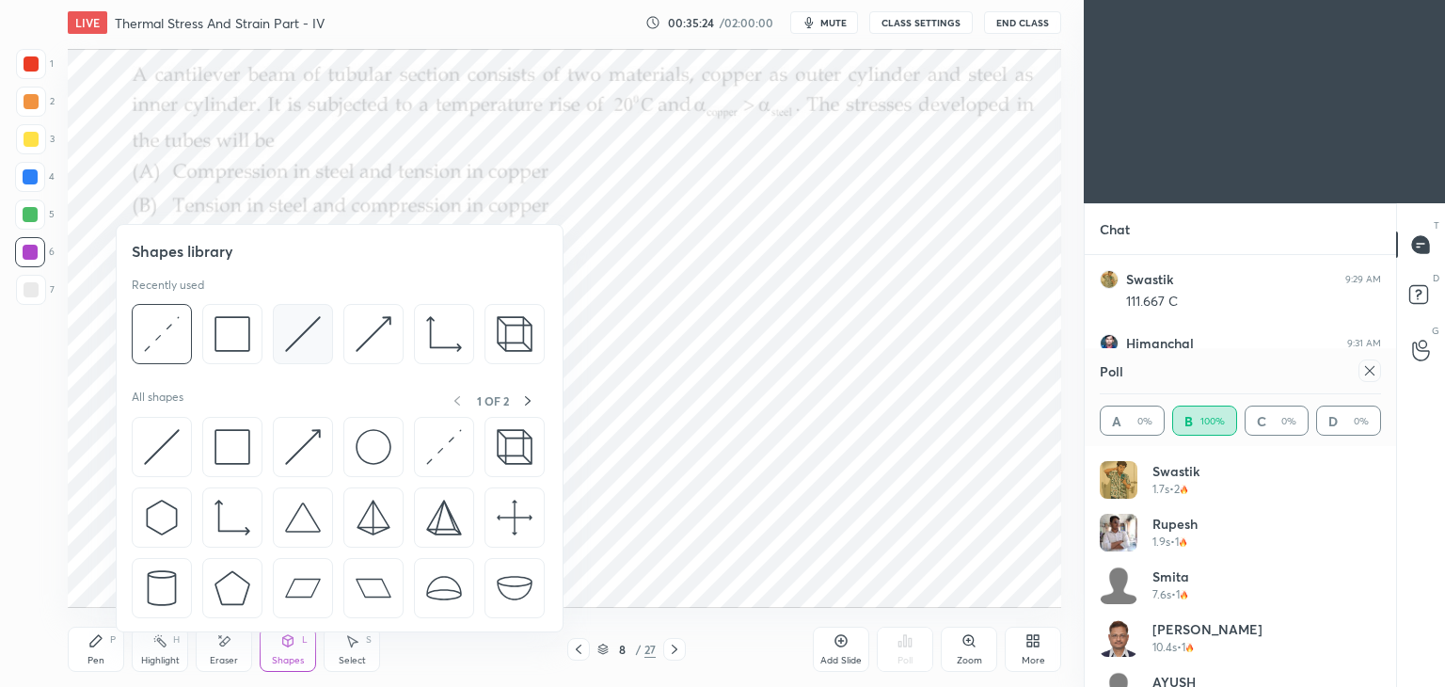
click at [305, 331] on img at bounding box center [303, 334] width 36 height 36
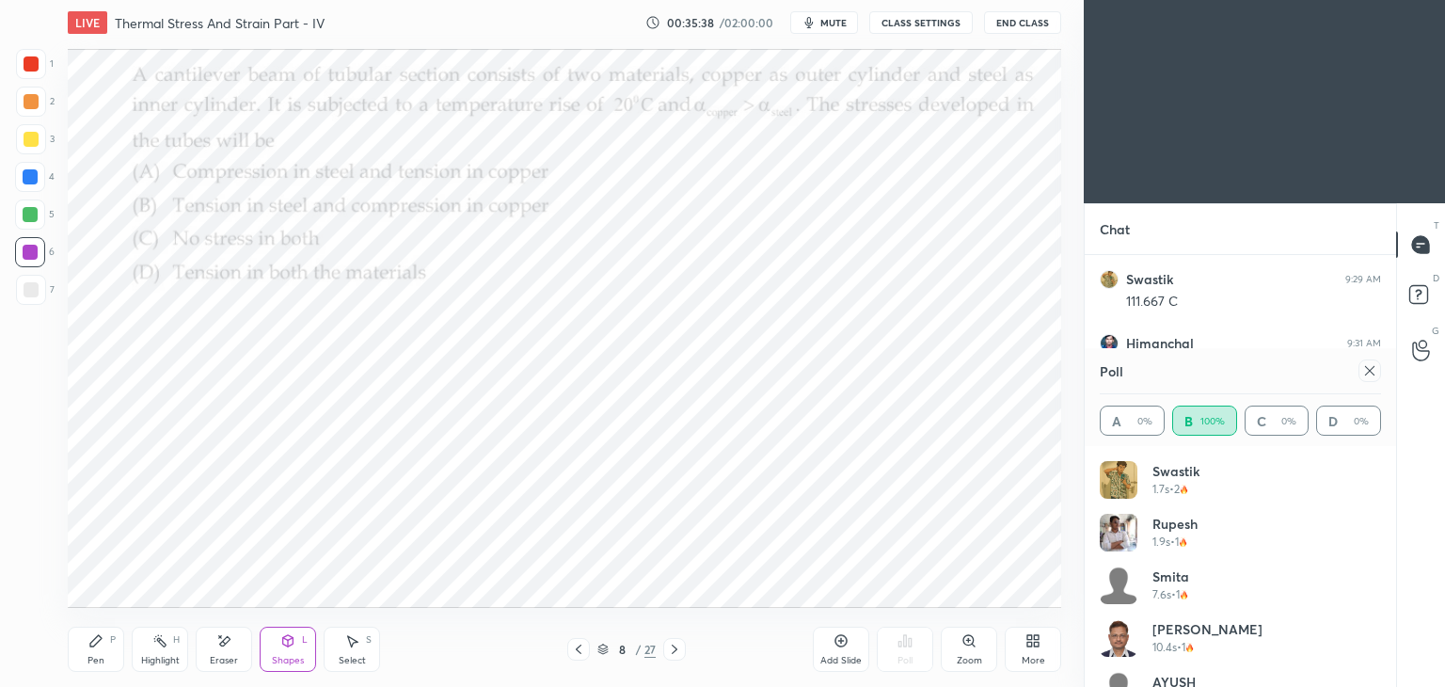
click at [24, 182] on div at bounding box center [30, 176] width 15 height 15
click at [94, 660] on div "Pen" at bounding box center [95, 660] width 17 height 9
click at [33, 219] on div at bounding box center [30, 214] width 15 height 15
click at [27, 179] on div at bounding box center [30, 176] width 15 height 15
click at [34, 261] on div at bounding box center [30, 252] width 30 height 30
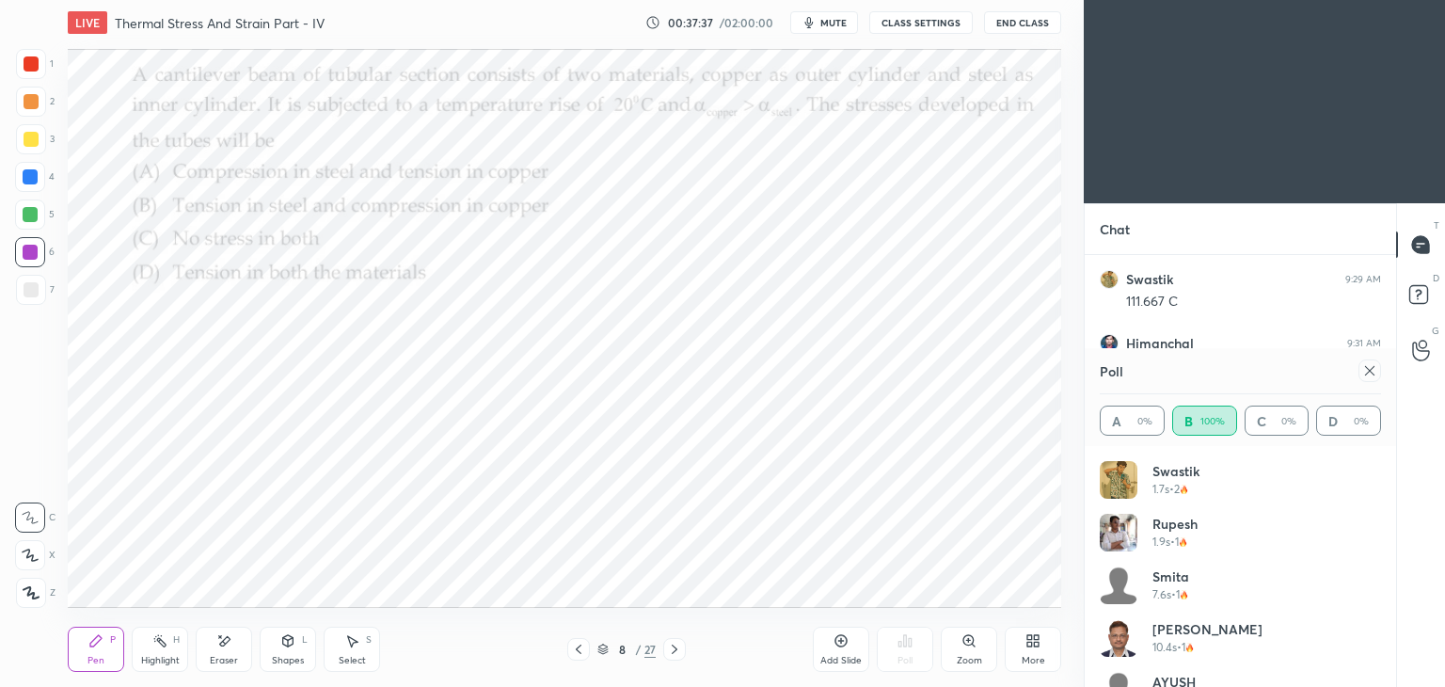
click at [1377, 372] on div at bounding box center [1369, 370] width 23 height 23
type textarea "x"
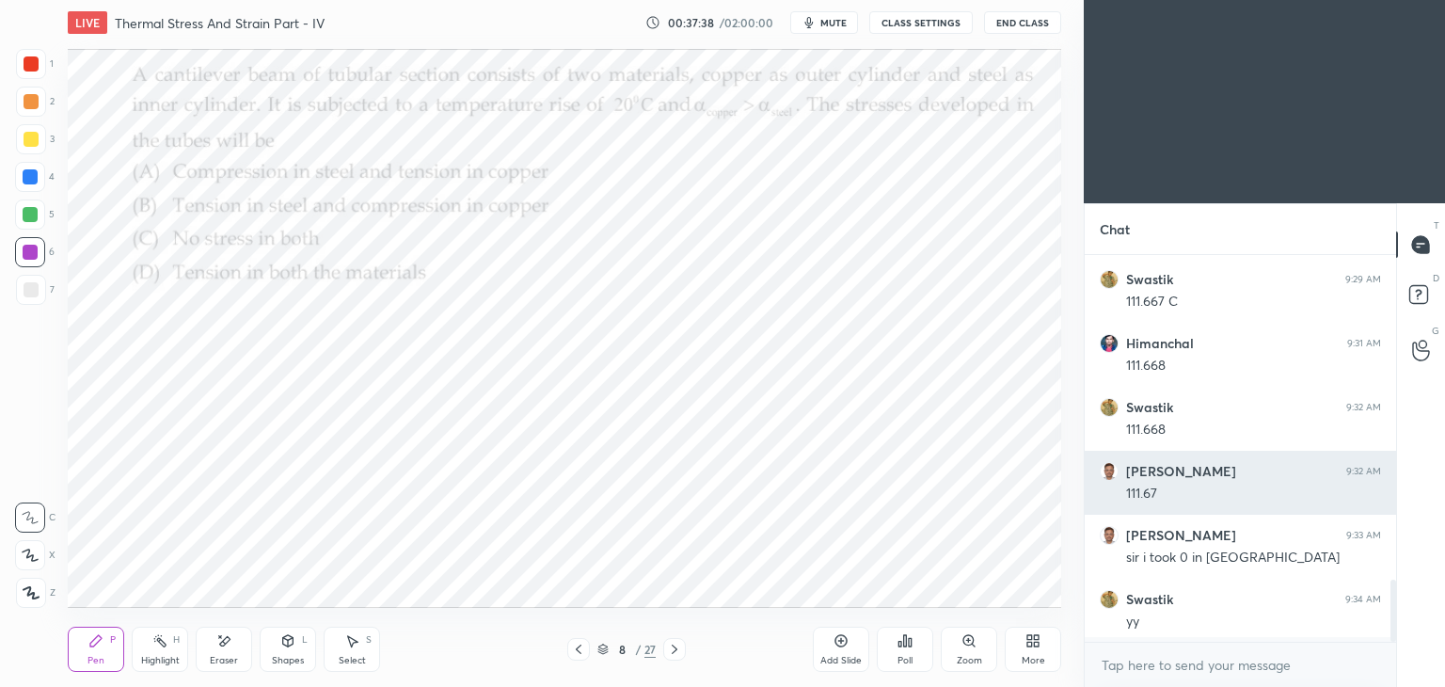
scroll to position [6, 6]
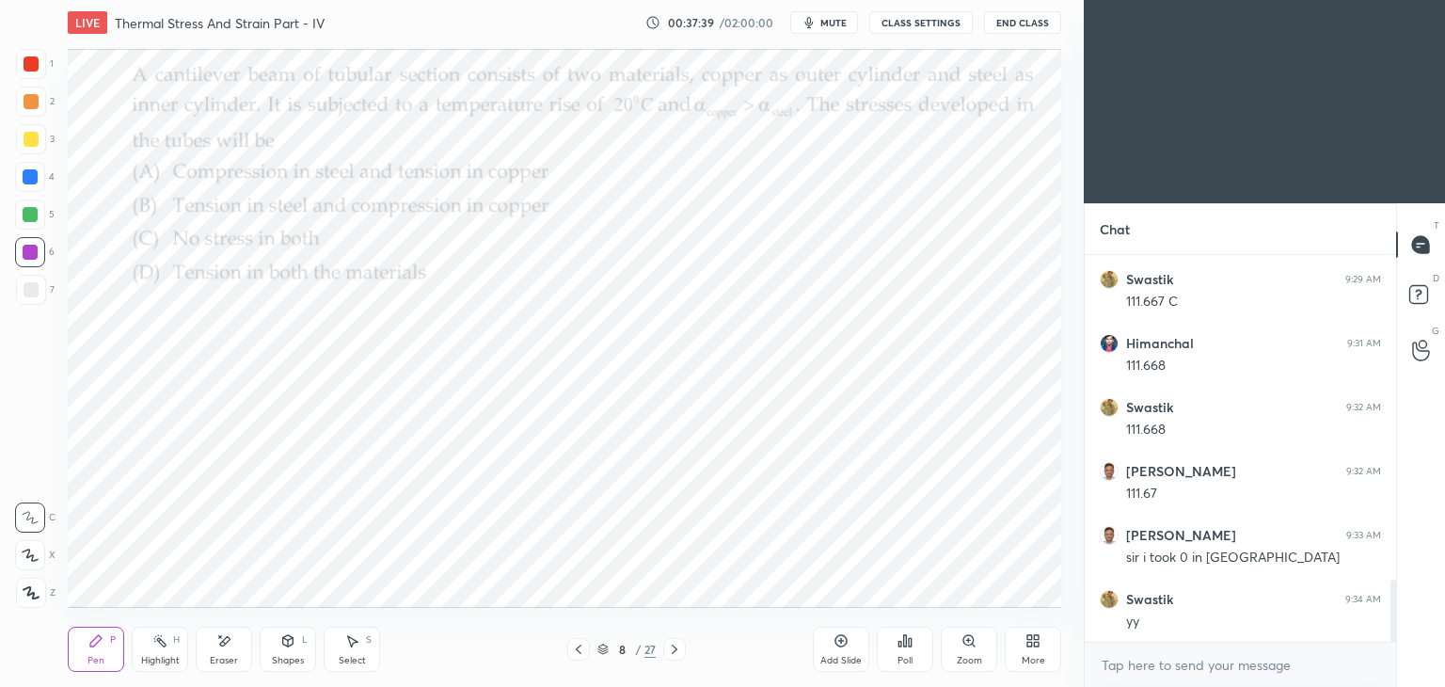
click at [677, 652] on icon at bounding box center [674, 649] width 15 height 15
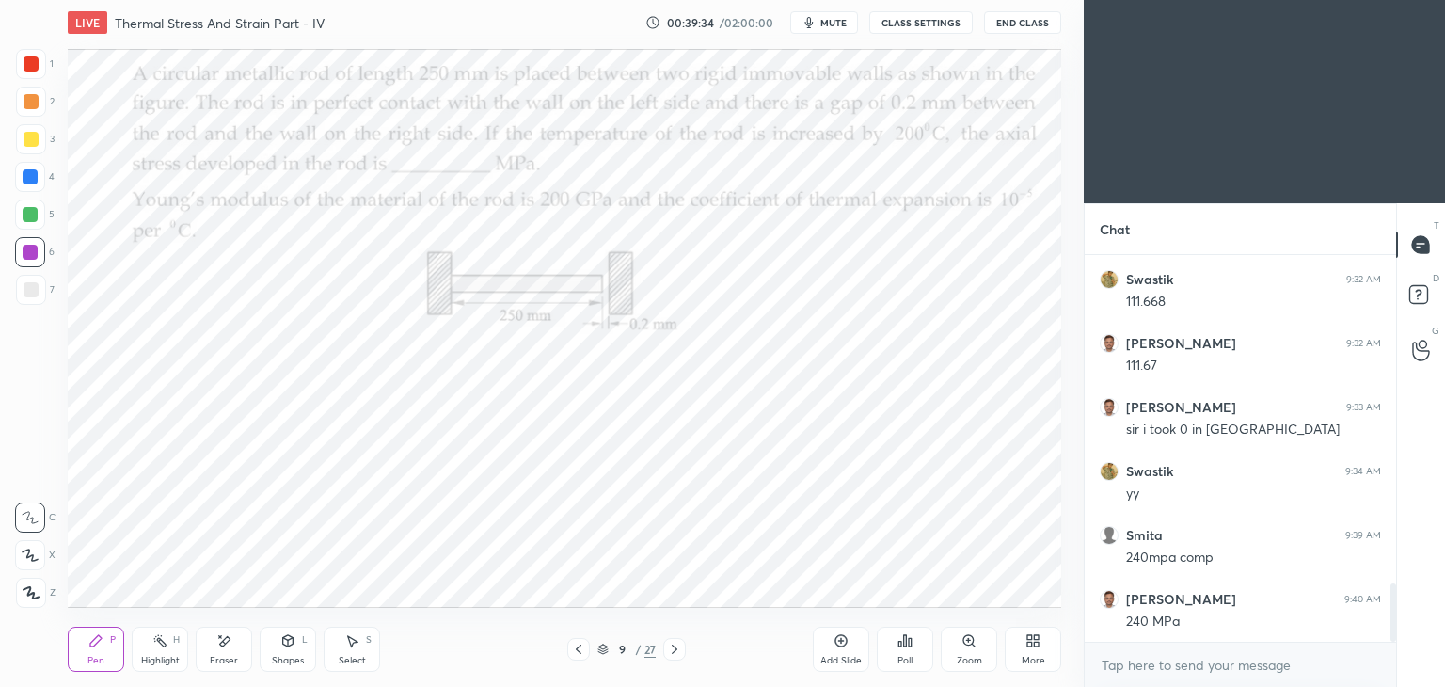
scroll to position [2235, 0]
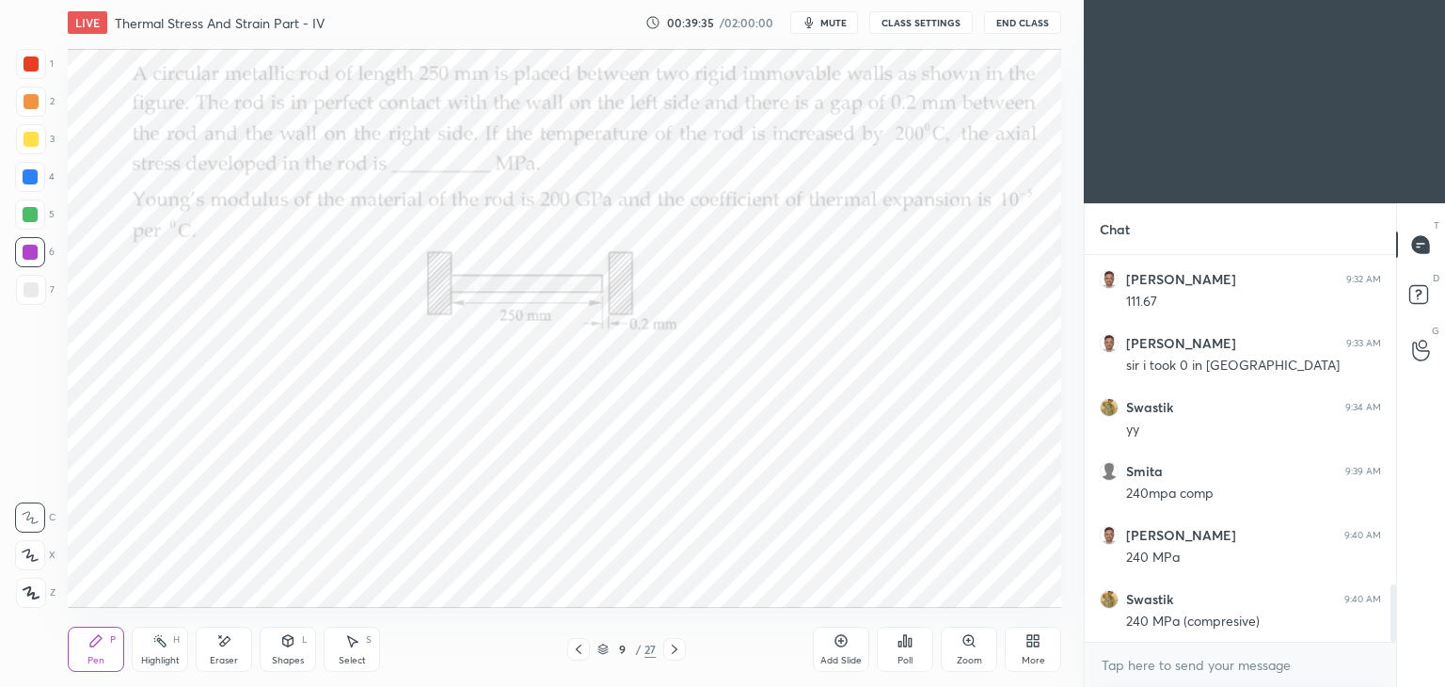
click at [34, 62] on div at bounding box center [31, 63] width 15 height 15
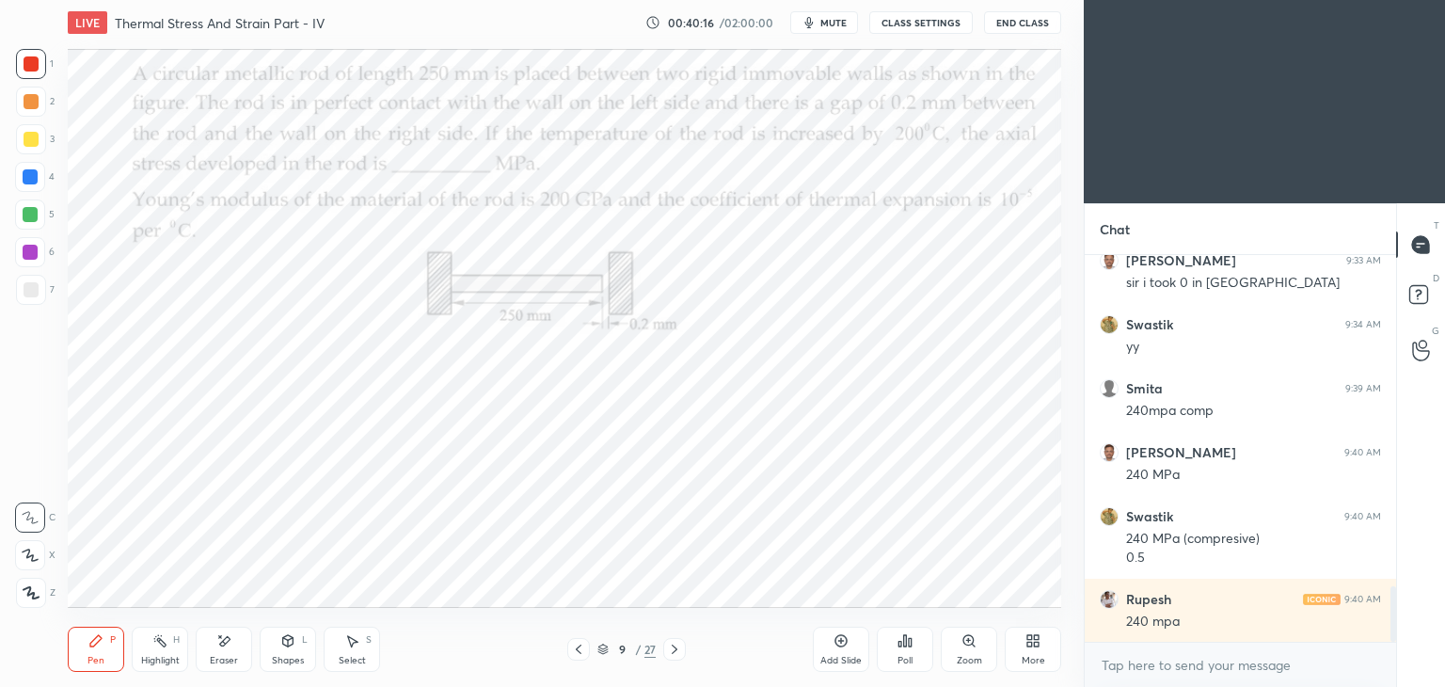
scroll to position [2382, 0]
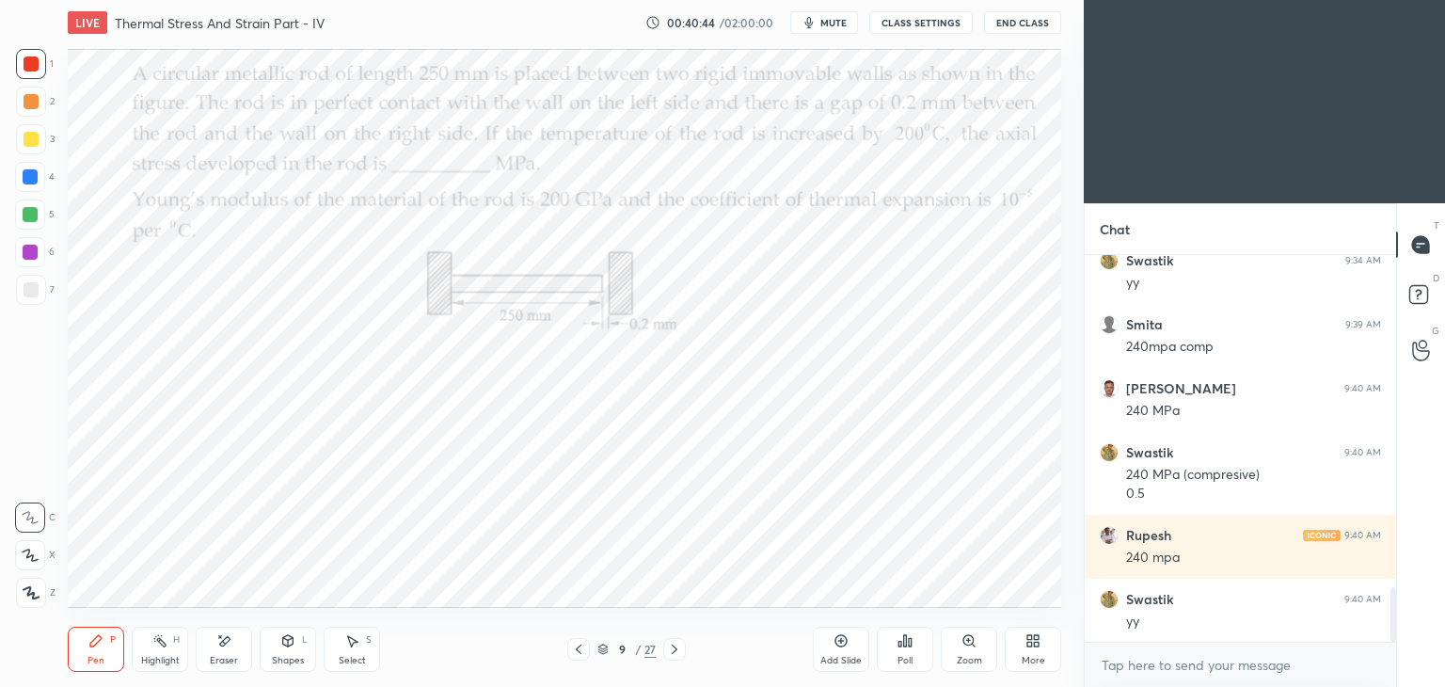
click at [339, 656] on div "Select" at bounding box center [352, 660] width 27 height 9
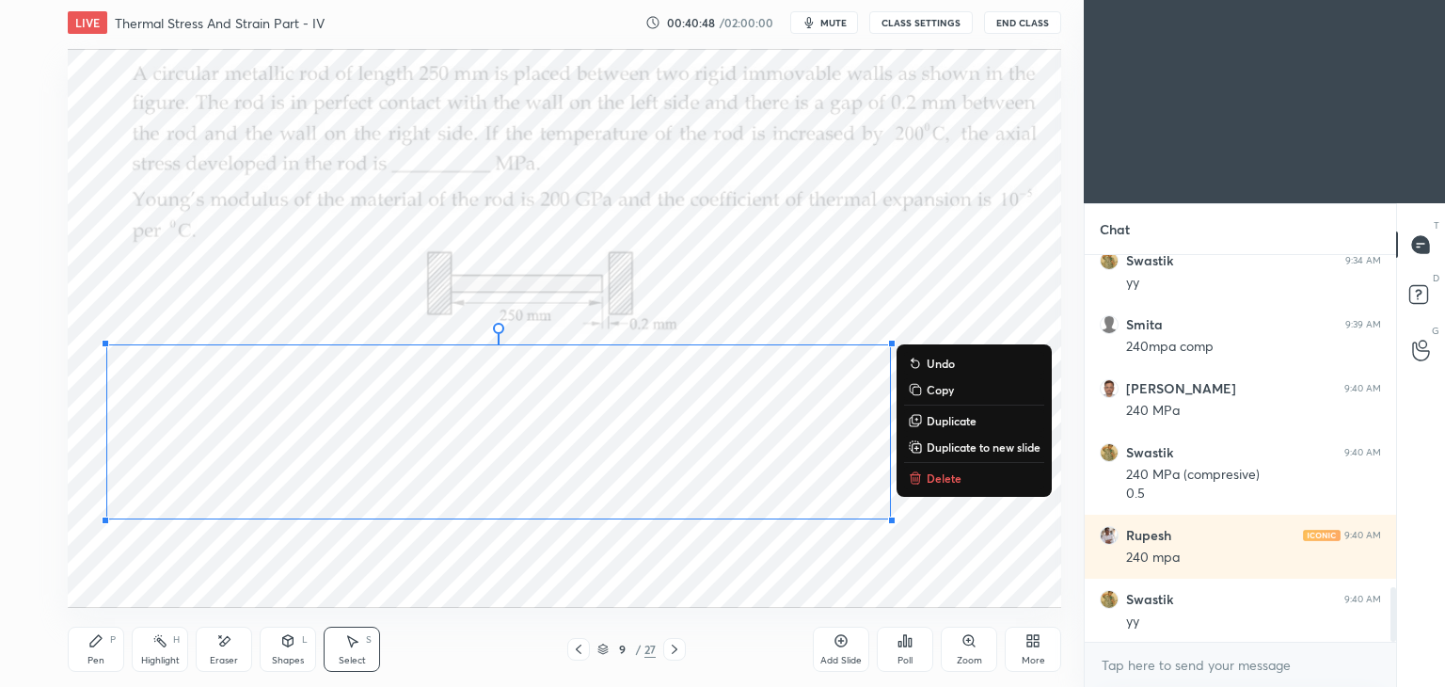
click at [99, 650] on div "Pen P" at bounding box center [96, 648] width 56 height 45
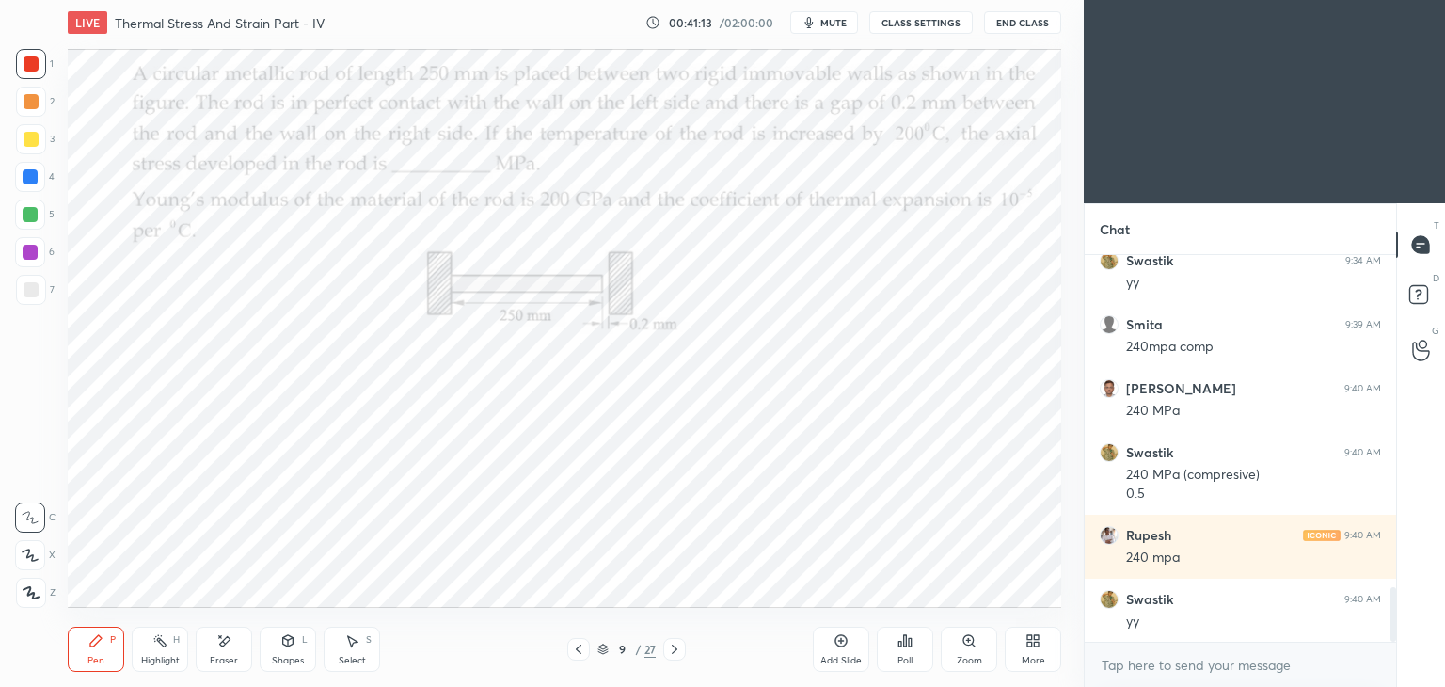
click at [283, 656] on div "Shapes" at bounding box center [288, 660] width 32 height 9
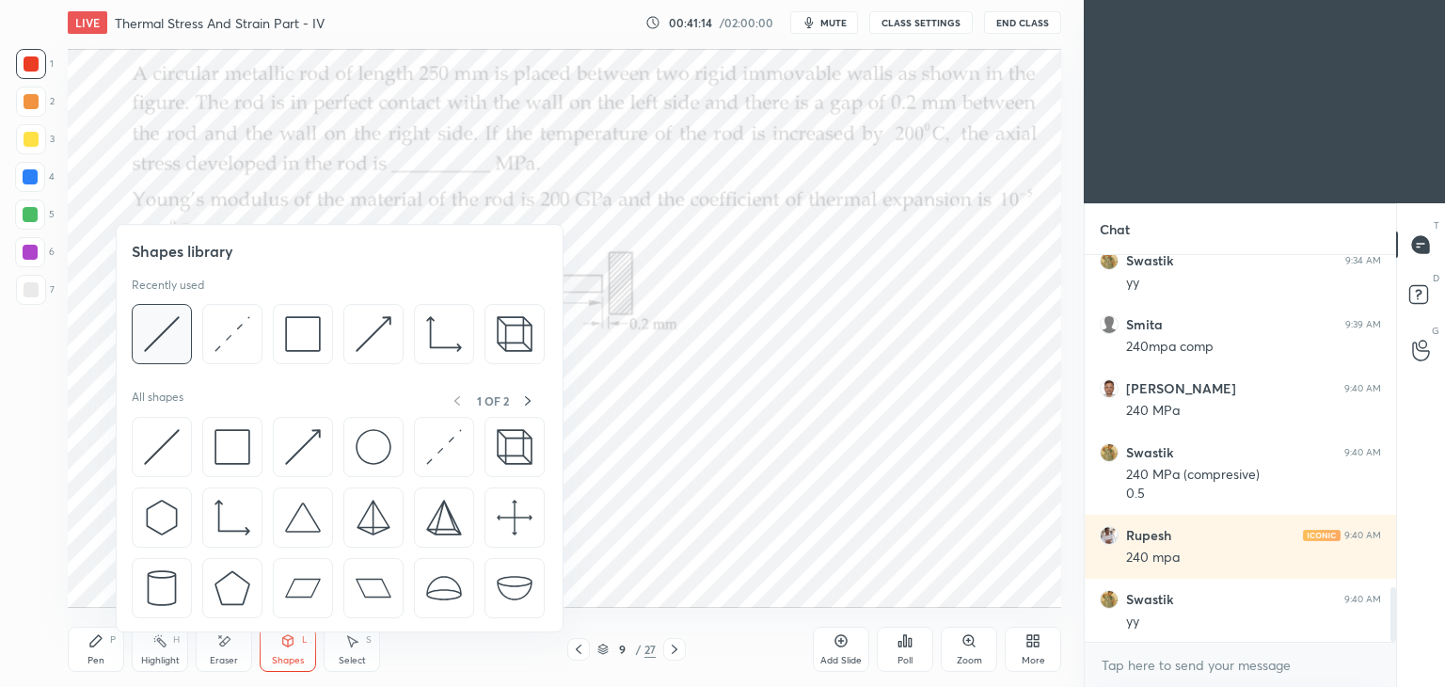
click at [151, 332] on img at bounding box center [162, 334] width 36 height 36
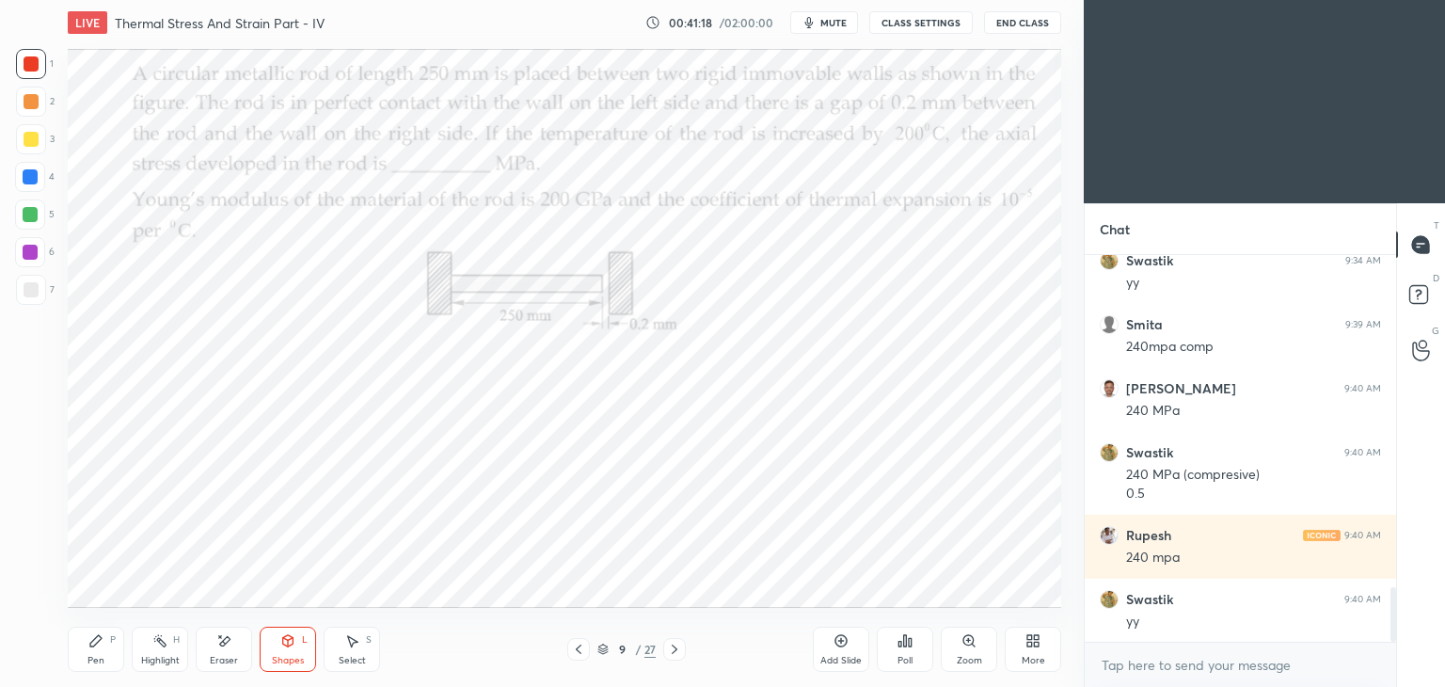
click at [89, 656] on div "Pen" at bounding box center [95, 660] width 17 height 9
click at [286, 656] on div "Shapes" at bounding box center [288, 660] width 32 height 9
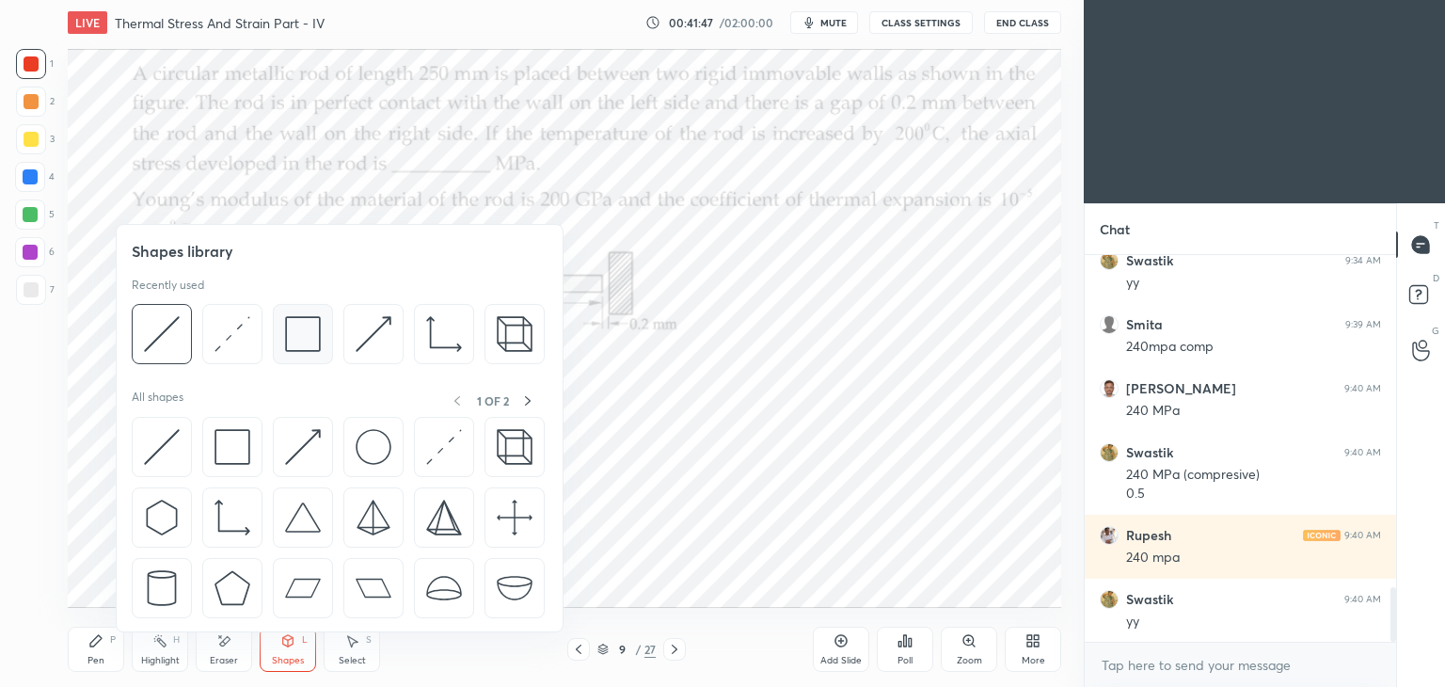
click at [301, 350] on img at bounding box center [303, 334] width 36 height 36
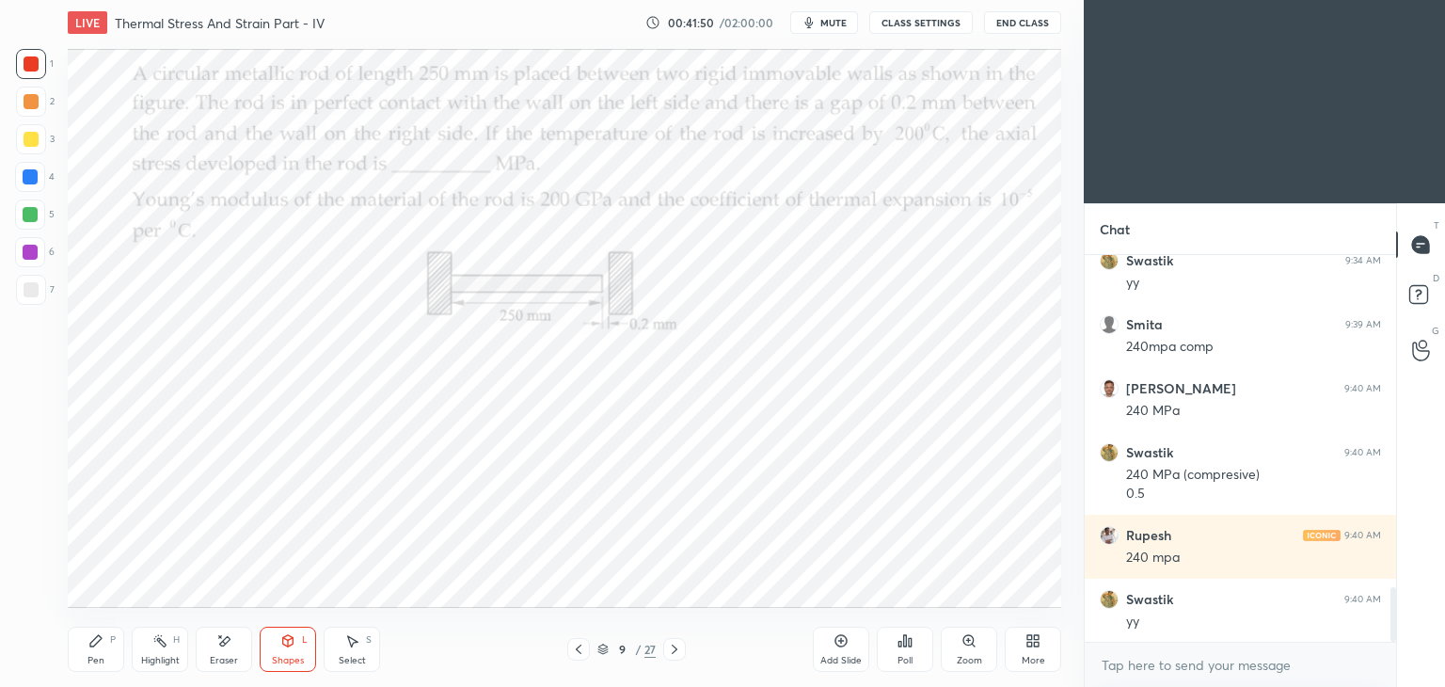
click at [103, 658] on div "Pen" at bounding box center [95, 660] width 17 height 9
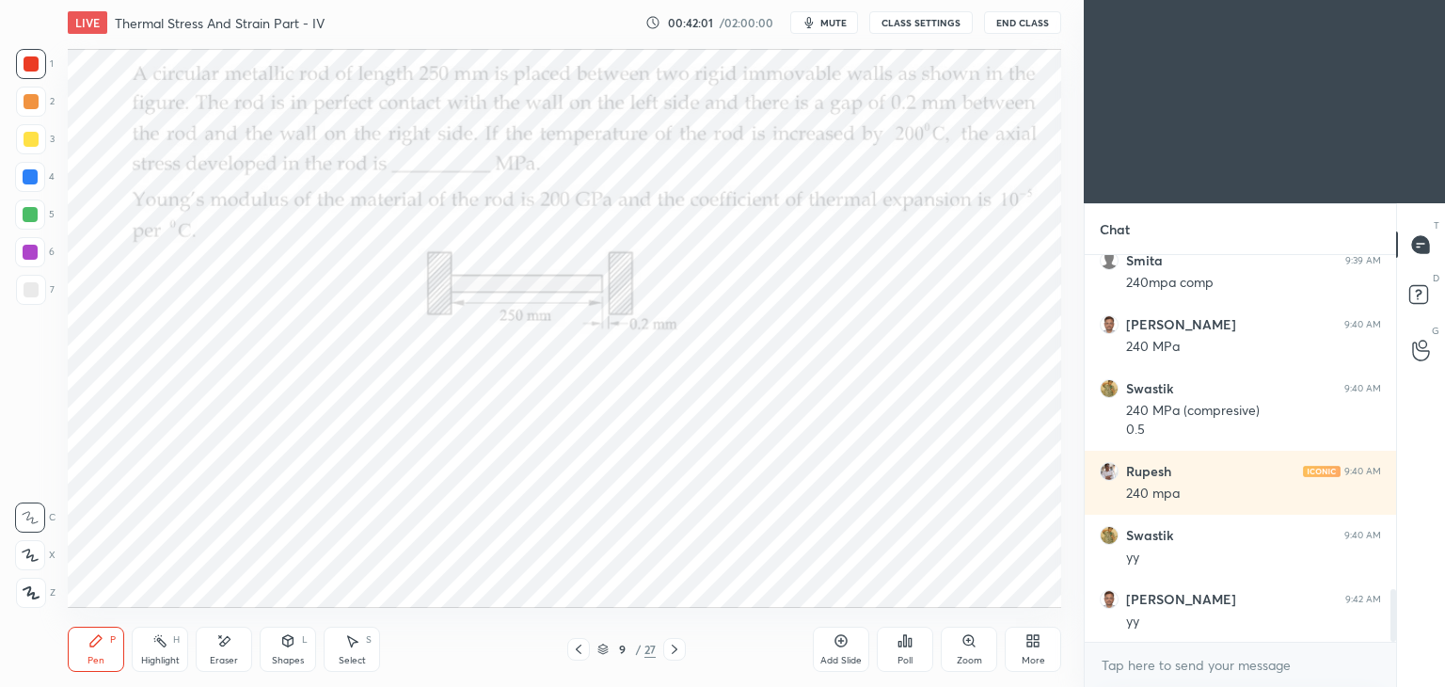
click at [671, 648] on icon at bounding box center [674, 649] width 15 height 15
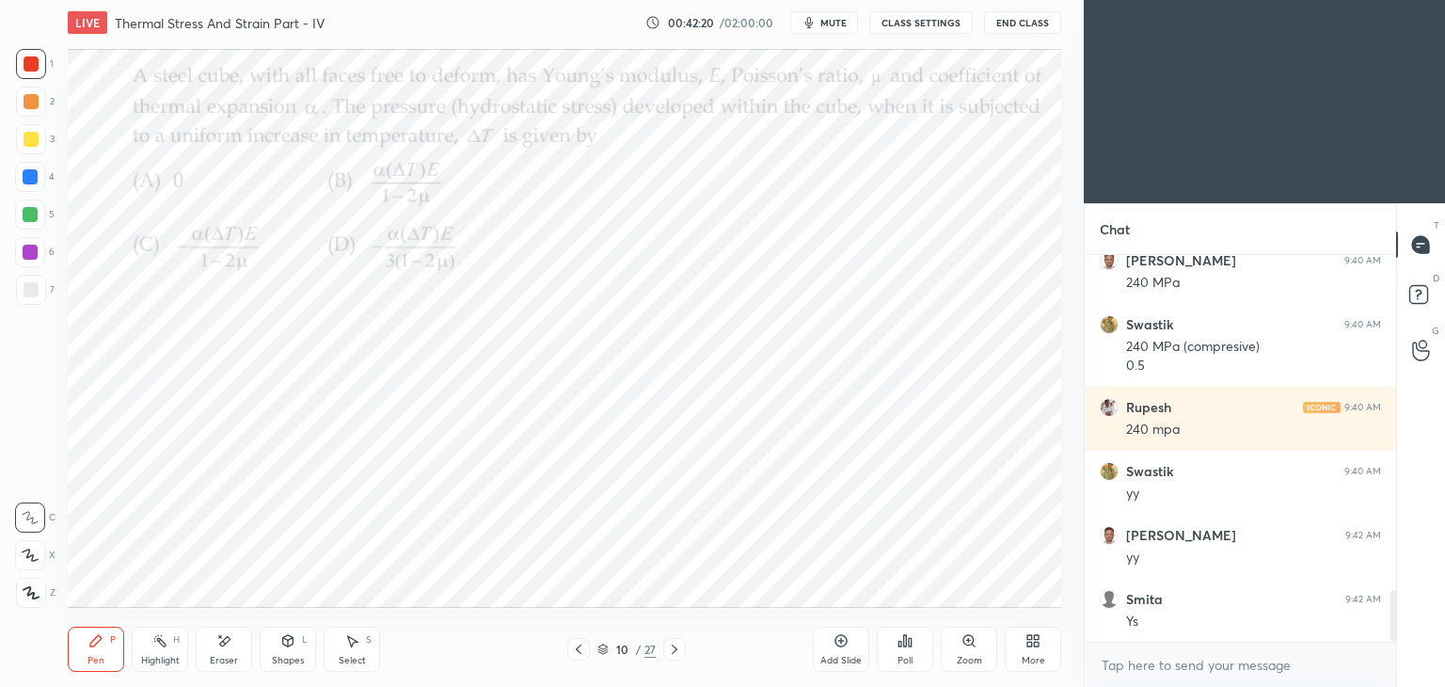
click at [904, 648] on div "Poll" at bounding box center [905, 648] width 56 height 45
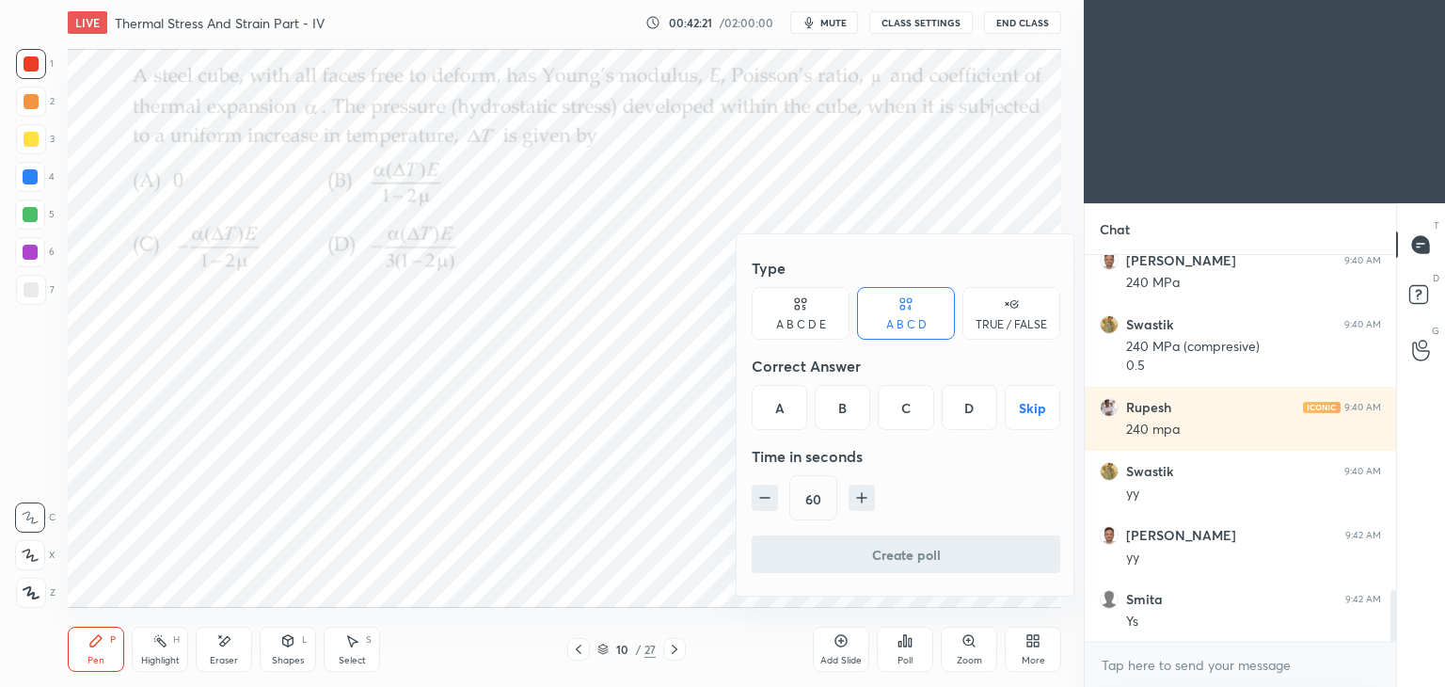
click at [775, 407] on div "A" at bounding box center [779, 407] width 55 height 45
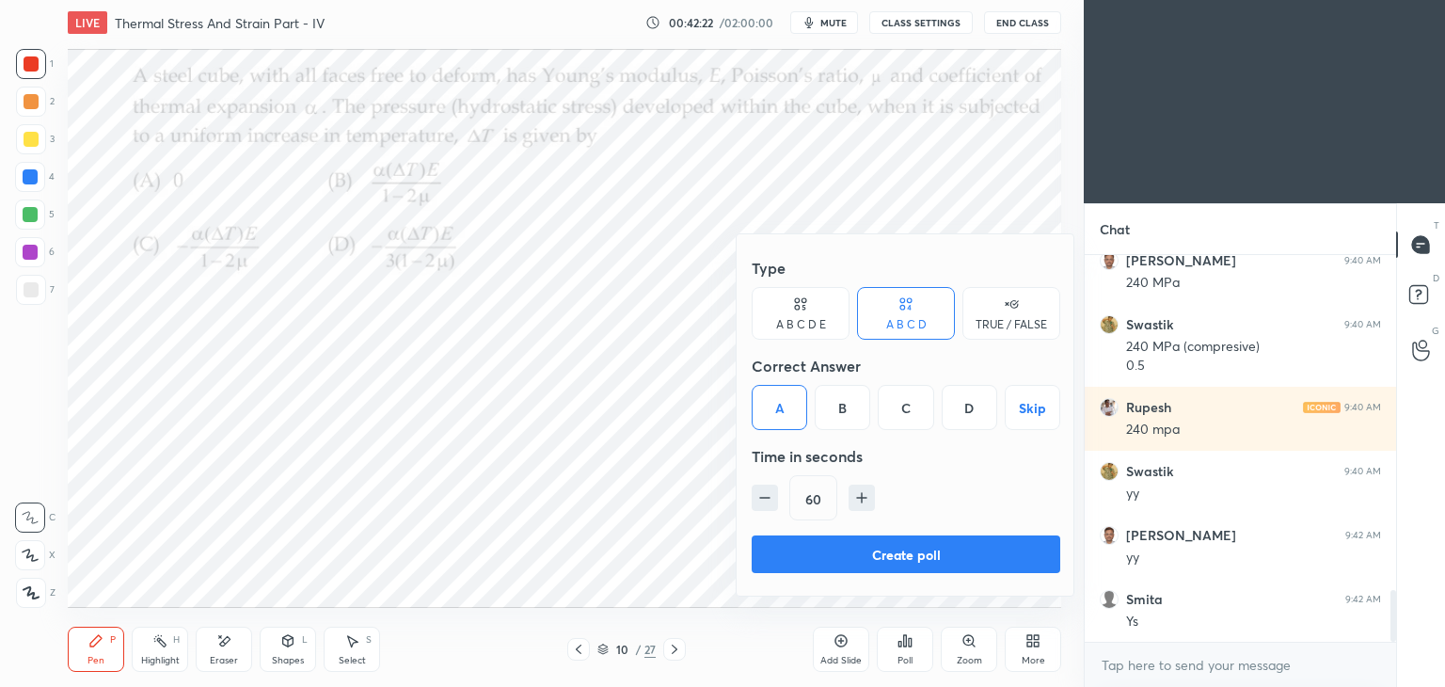
click at [772, 500] on icon "button" at bounding box center [764, 497] width 19 height 19
type input "45"
click at [906, 558] on button "Create poll" at bounding box center [906, 554] width 309 height 38
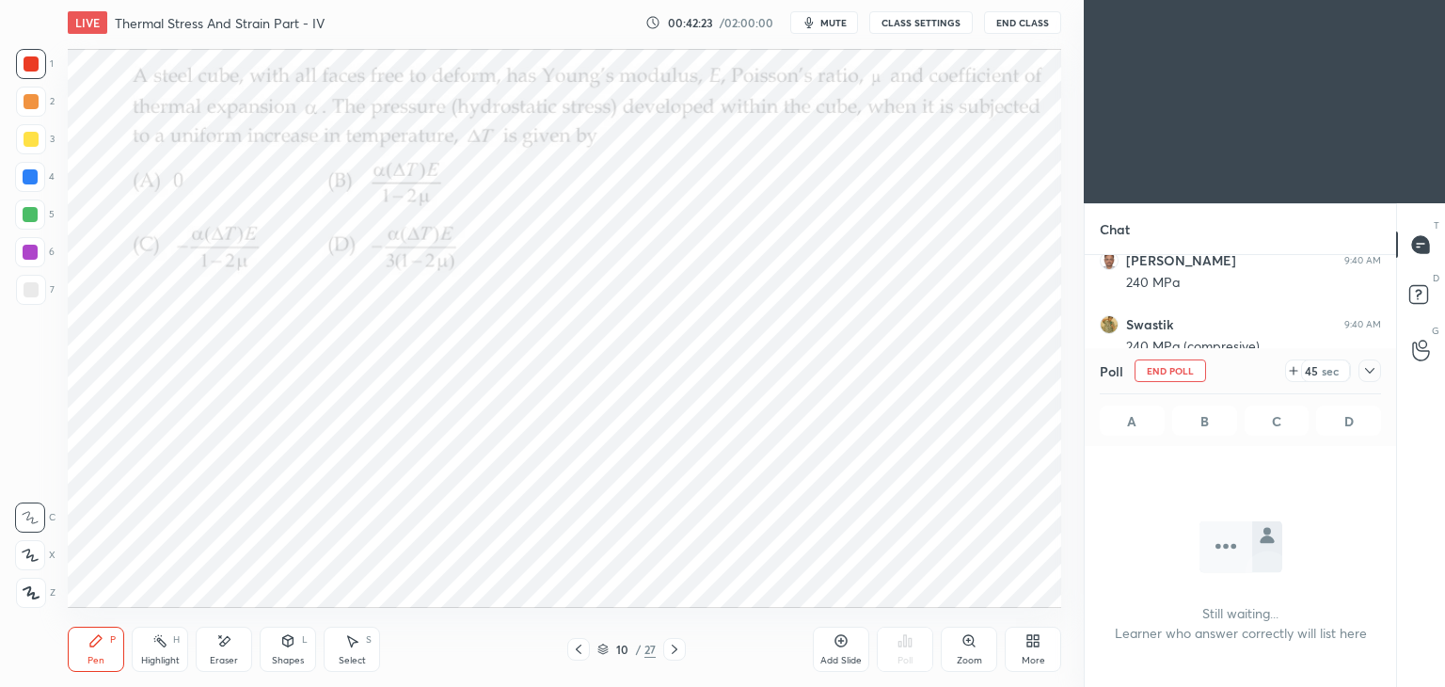
scroll to position [128, 306]
click at [1293, 369] on icon at bounding box center [1293, 371] width 0 height 8
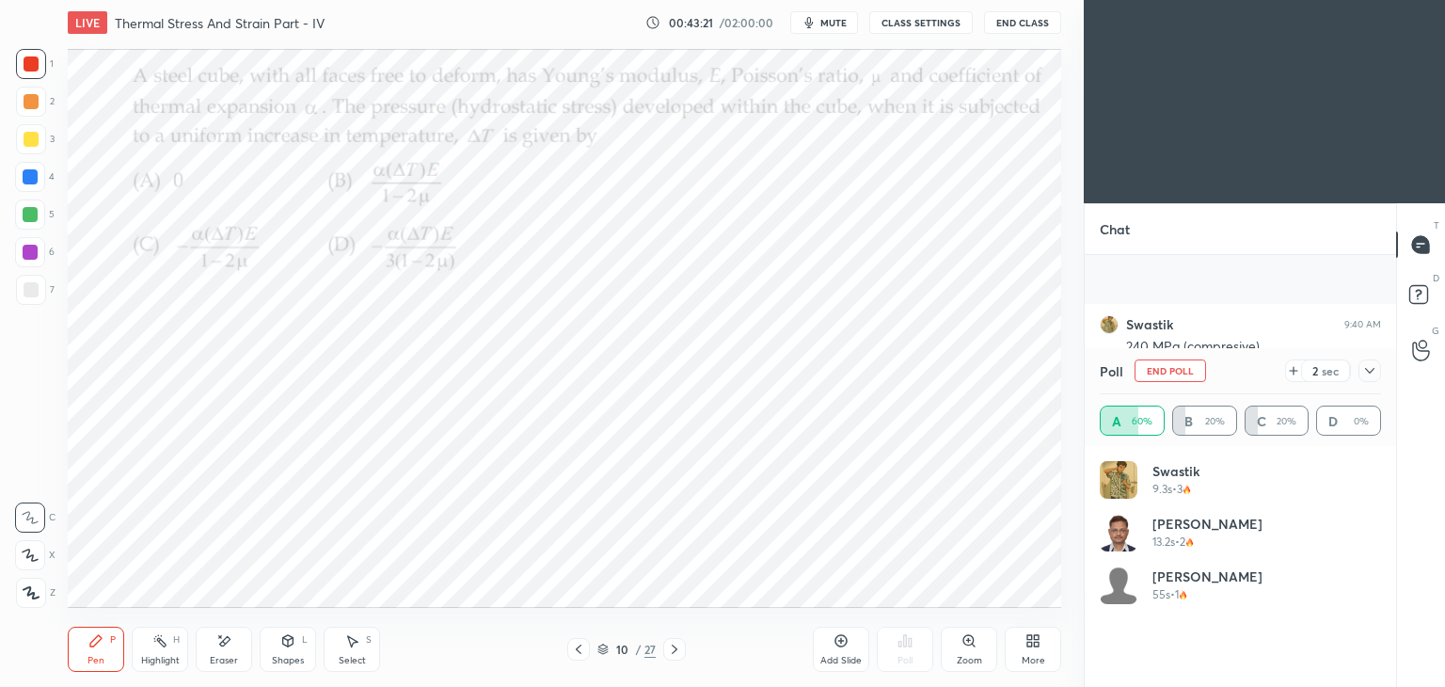
scroll to position [2671, 0]
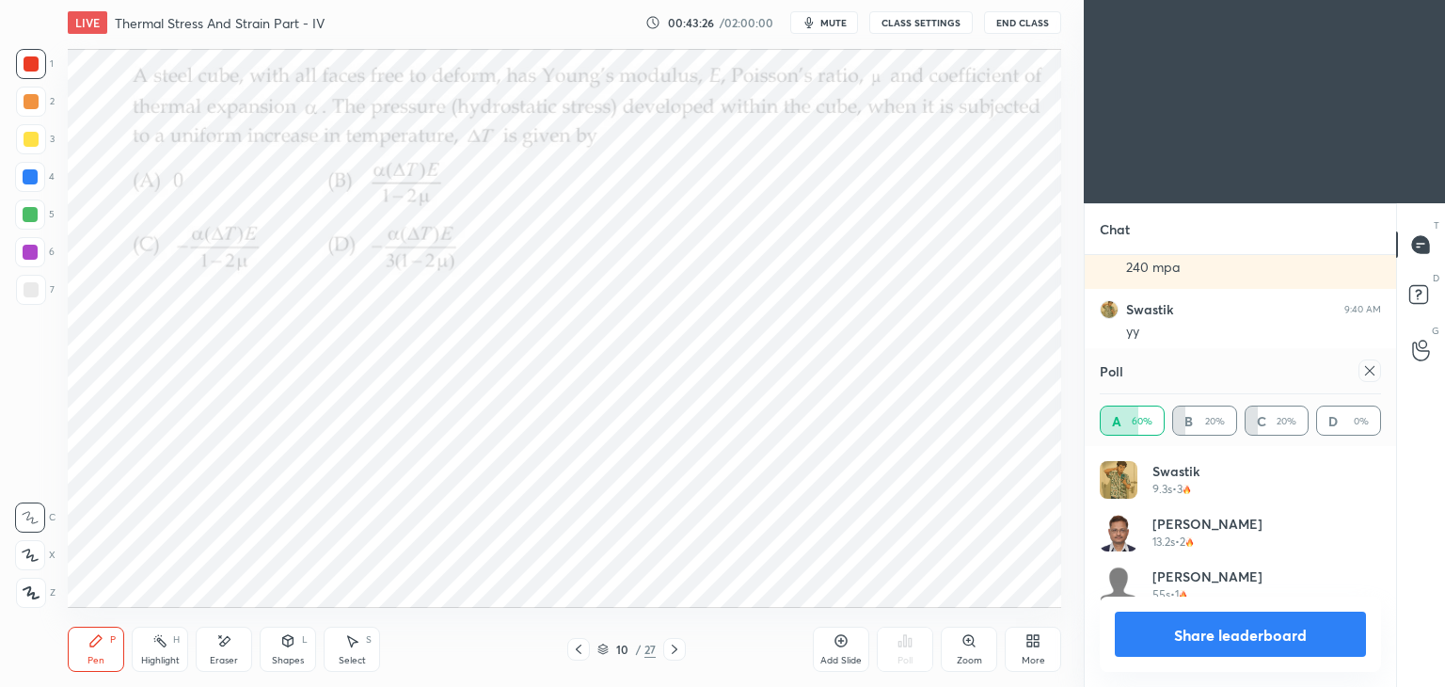
click at [1259, 643] on button "Share leaderboard" at bounding box center [1240, 633] width 251 height 45
type textarea "x"
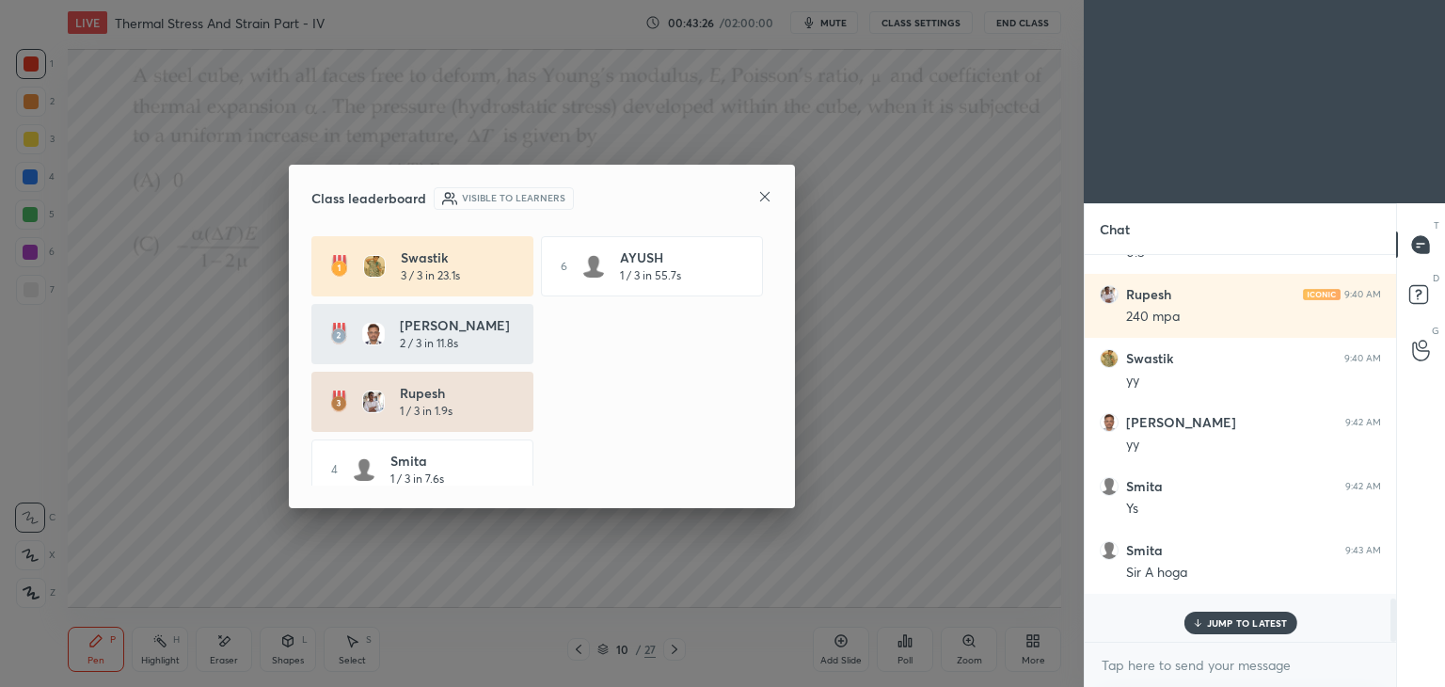
scroll to position [376, 306]
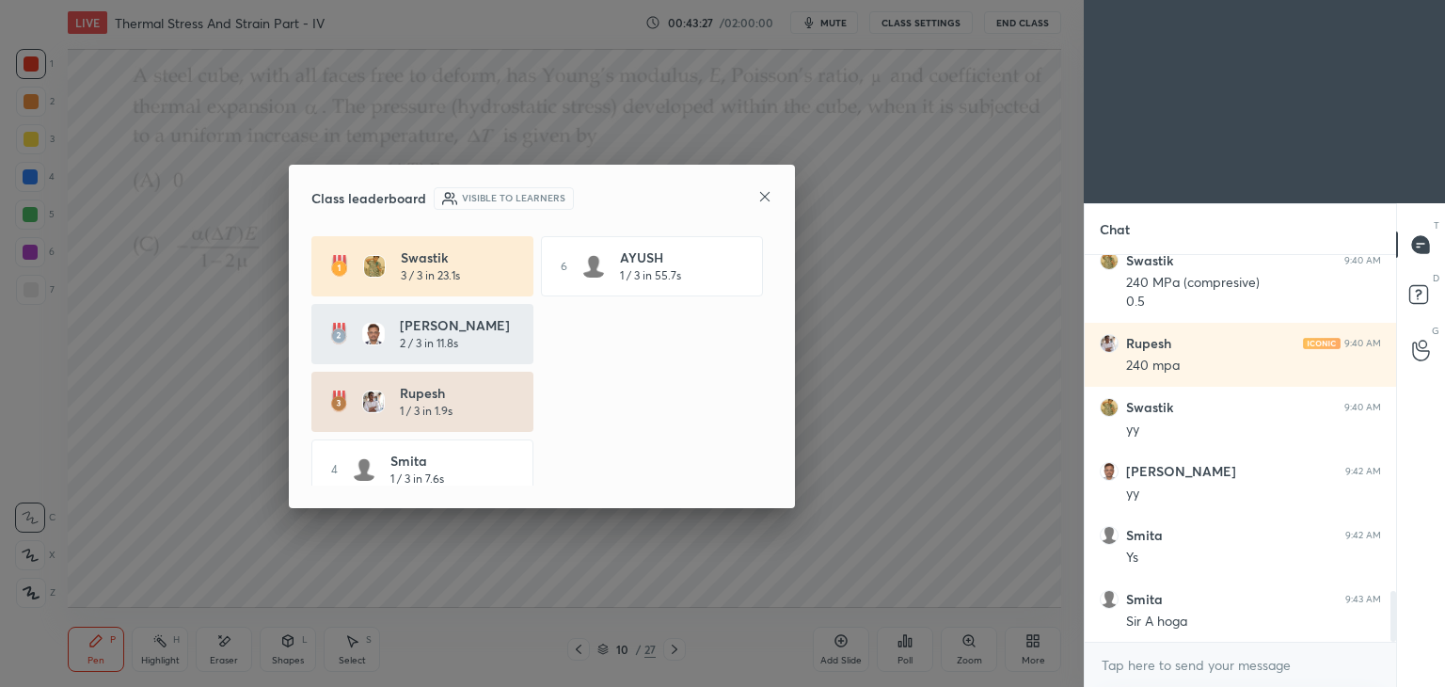
click at [770, 196] on icon at bounding box center [764, 196] width 15 height 15
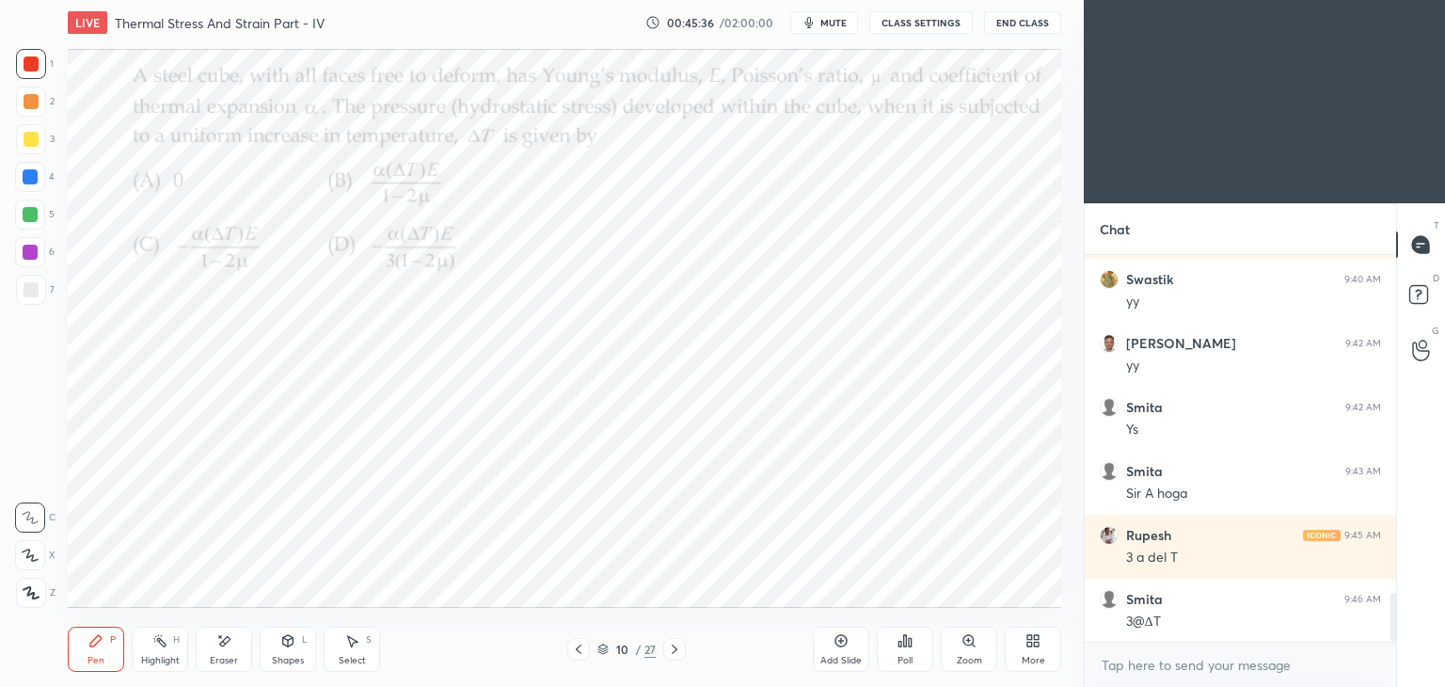
scroll to position [2765, 0]
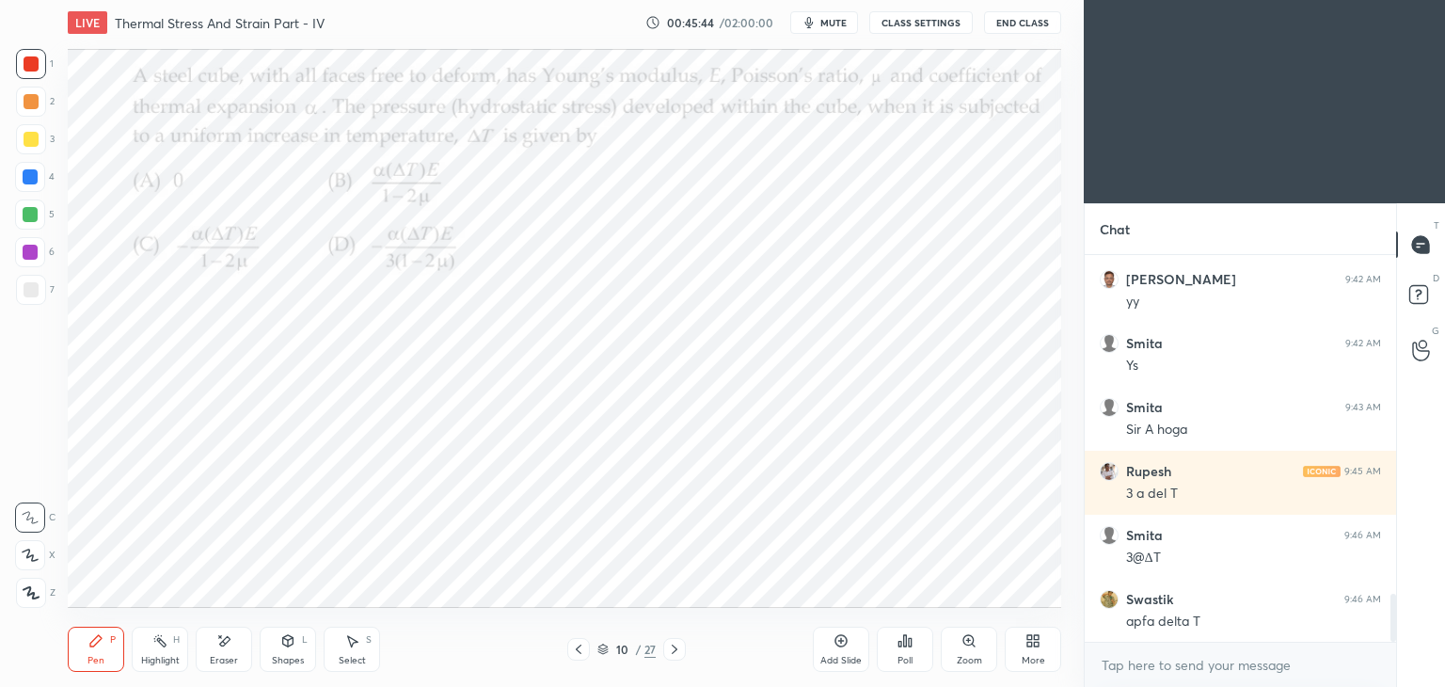
click at [362, 647] on div "Select S" at bounding box center [352, 648] width 56 height 45
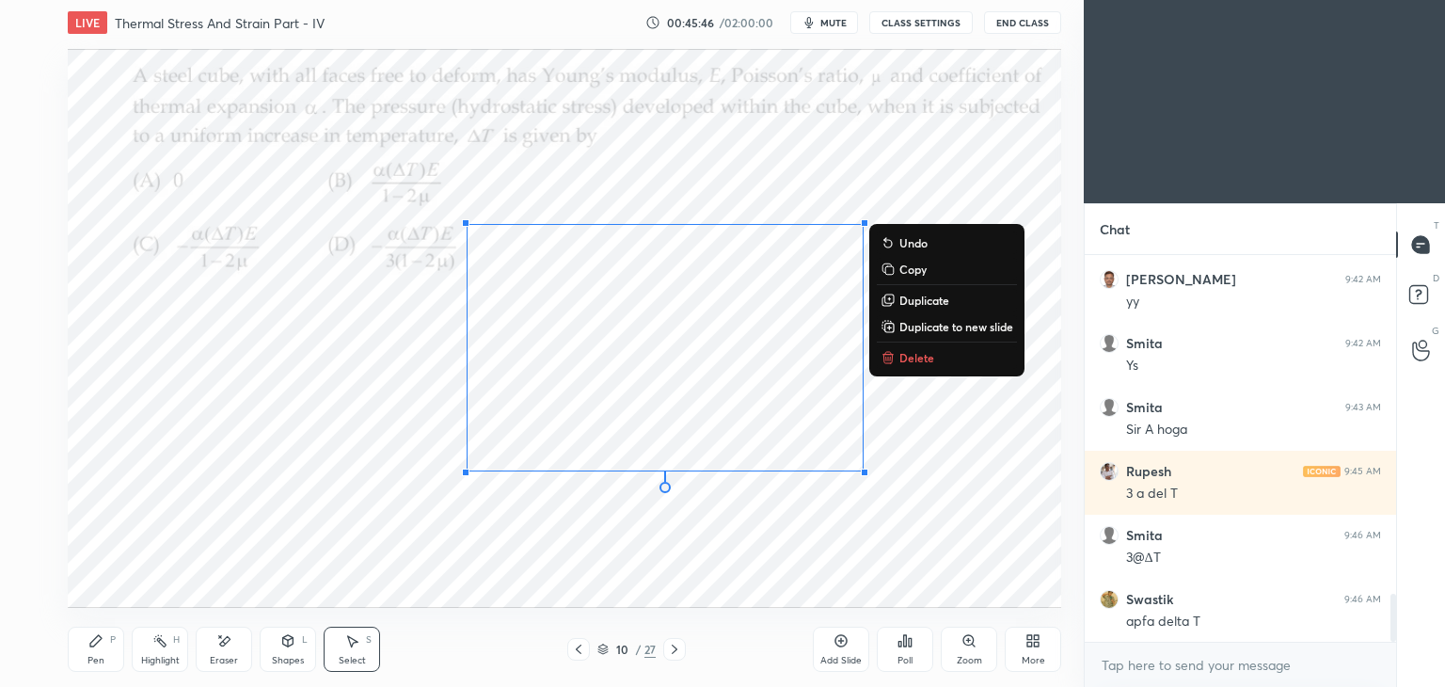
click at [928, 352] on p "Delete" at bounding box center [916, 357] width 35 height 15
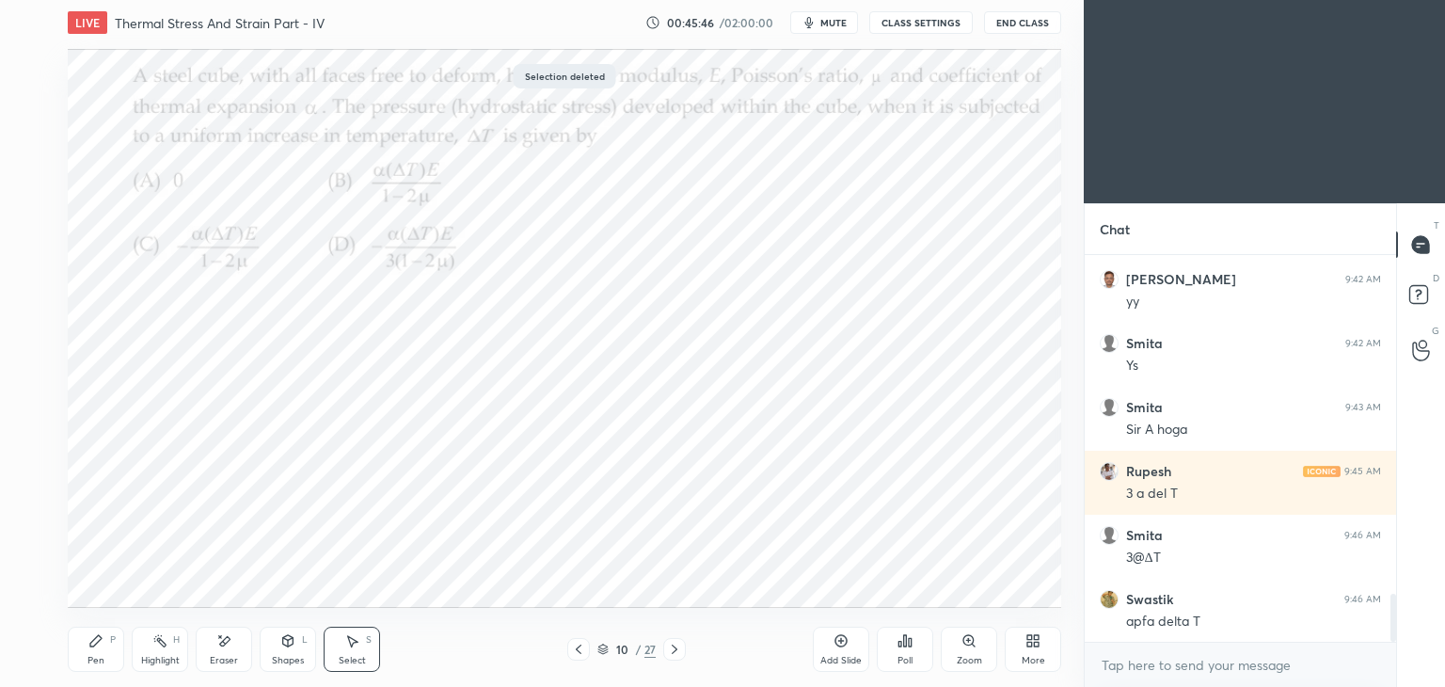
click at [79, 657] on div "Pen P" at bounding box center [96, 648] width 56 height 45
click at [673, 649] on icon at bounding box center [674, 649] width 15 height 15
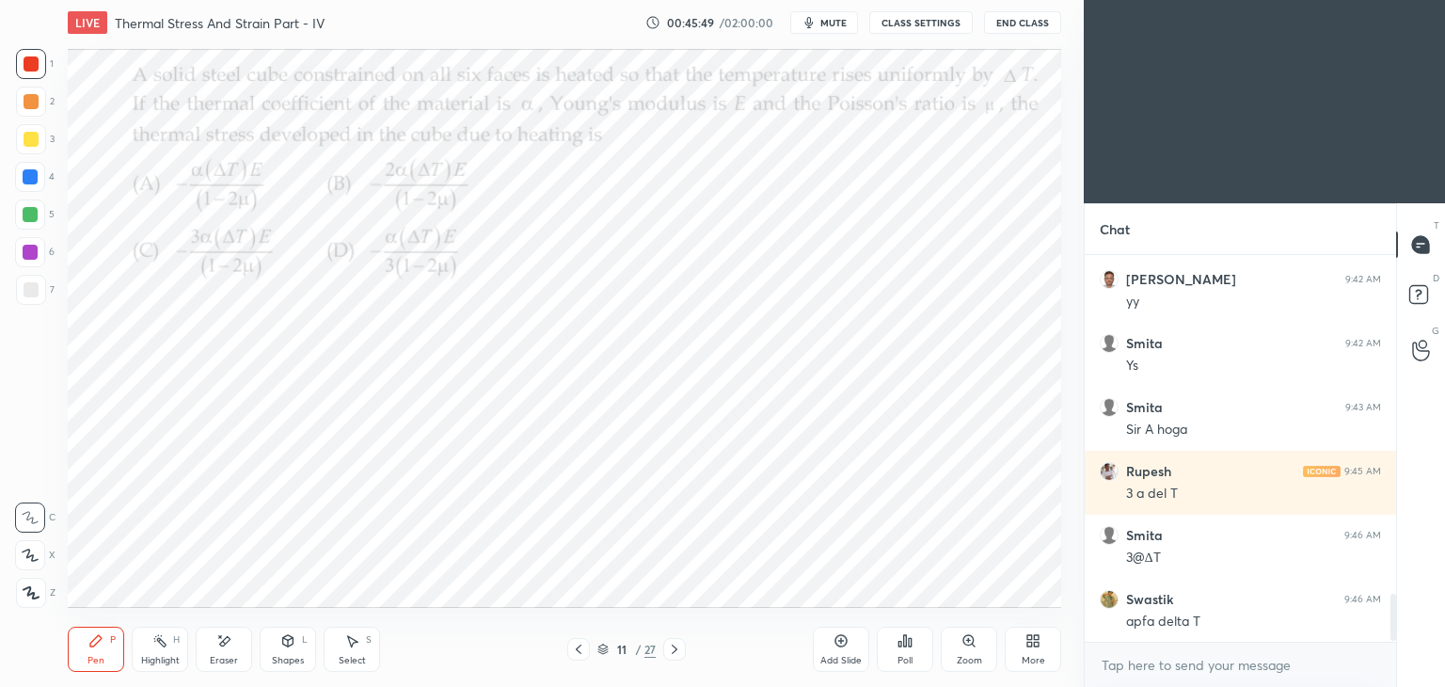
scroll to position [2829, 0]
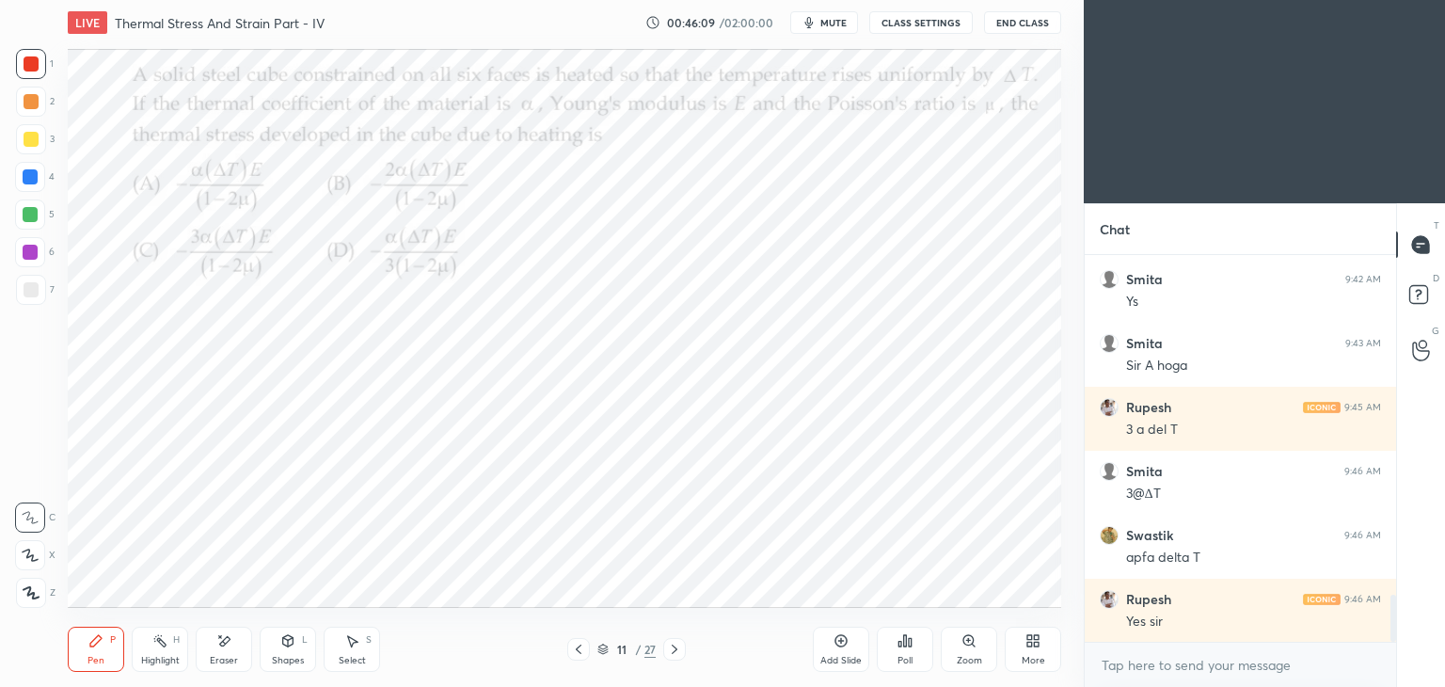
click at [892, 659] on div "Poll" at bounding box center [905, 648] width 56 height 45
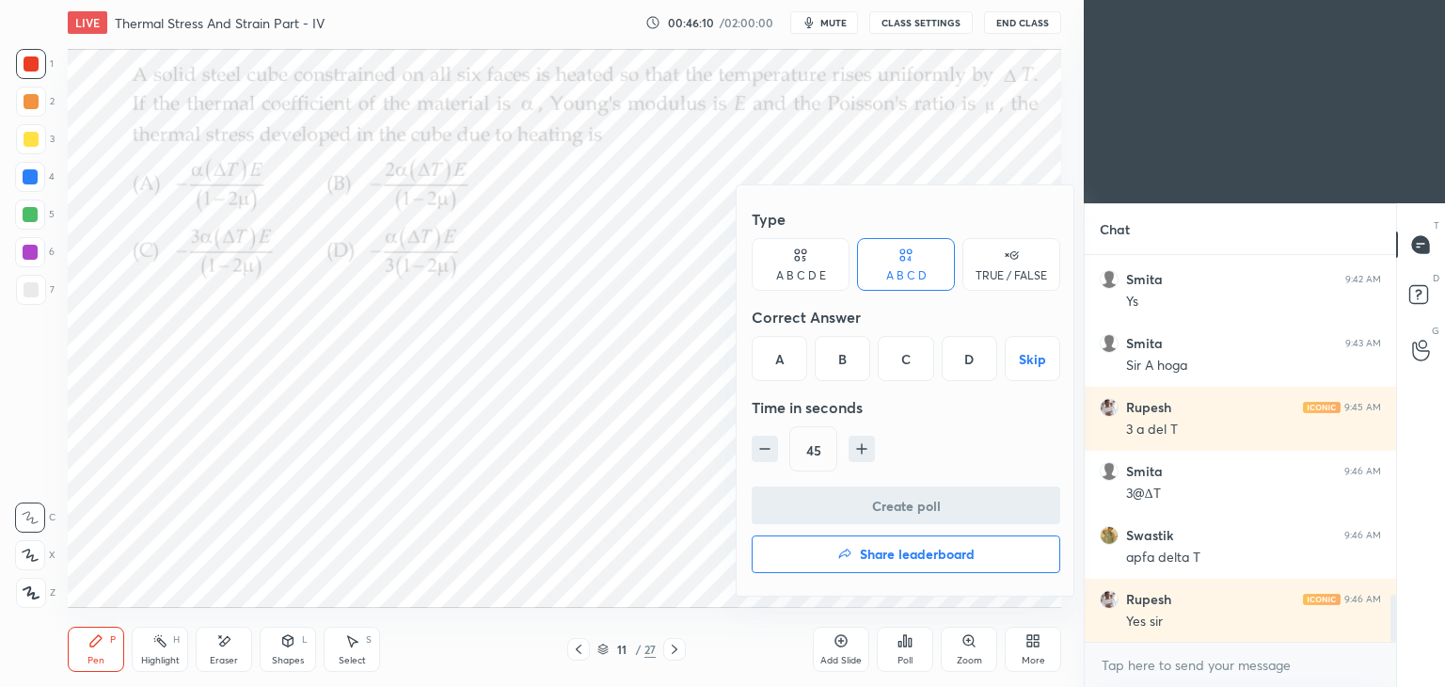
click at [784, 362] on div "A" at bounding box center [779, 358] width 55 height 45
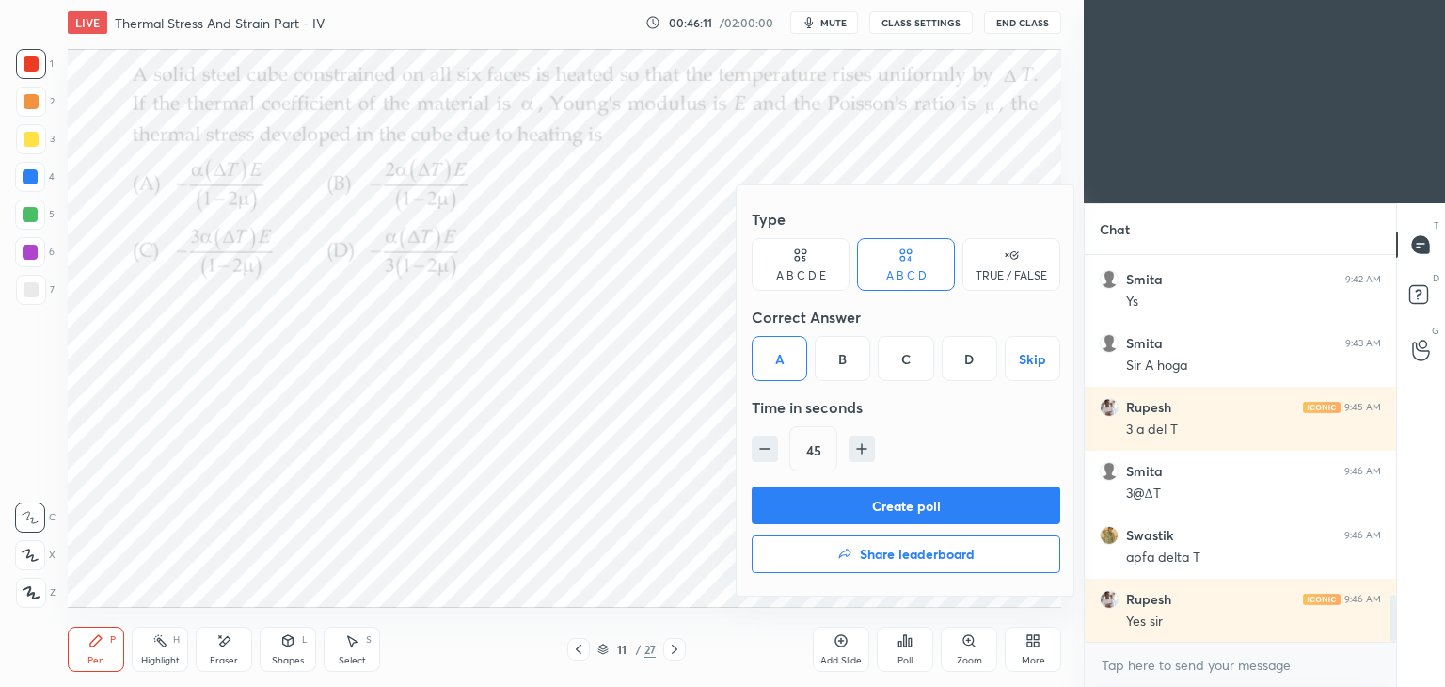
click at [854, 449] on icon "button" at bounding box center [861, 448] width 19 height 19
type input "60"
click at [920, 500] on button "Create poll" at bounding box center [906, 505] width 309 height 38
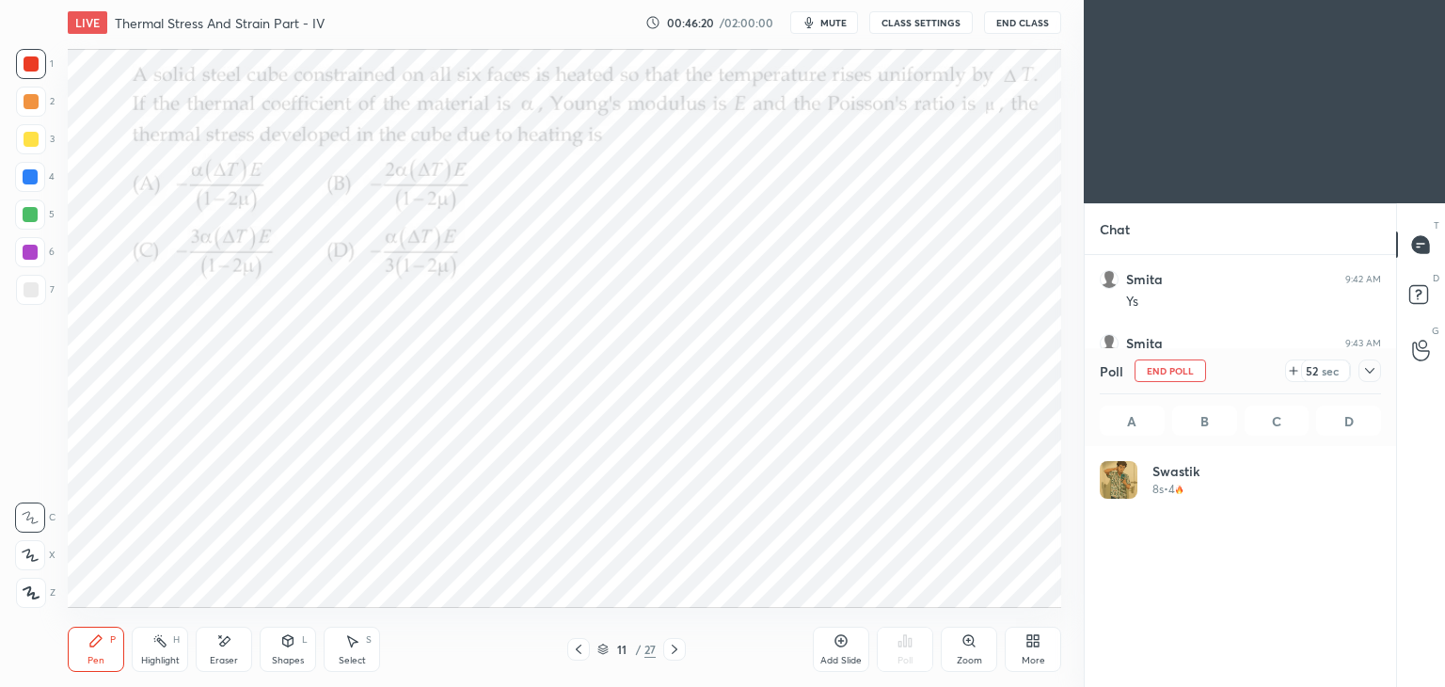
scroll to position [220, 276]
click at [1293, 373] on icon at bounding box center [1293, 371] width 0 height 8
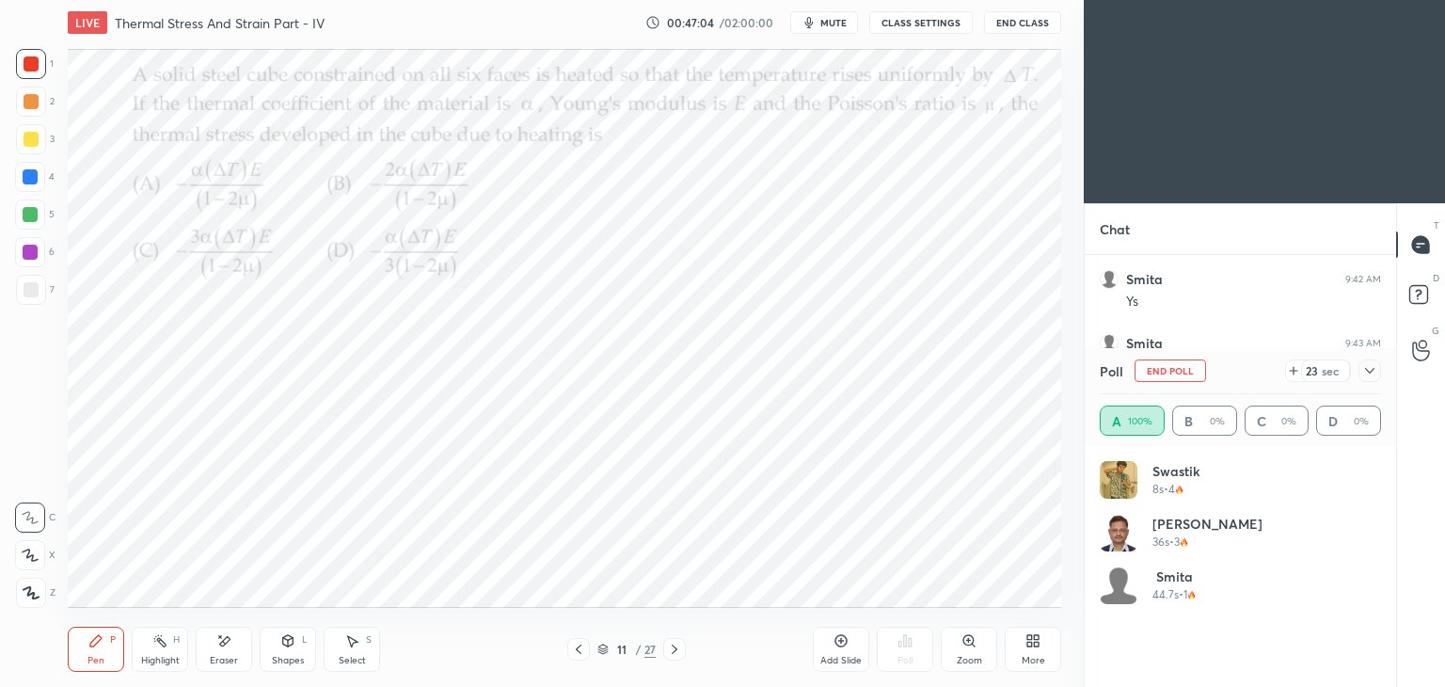
scroll to position [2995, 0]
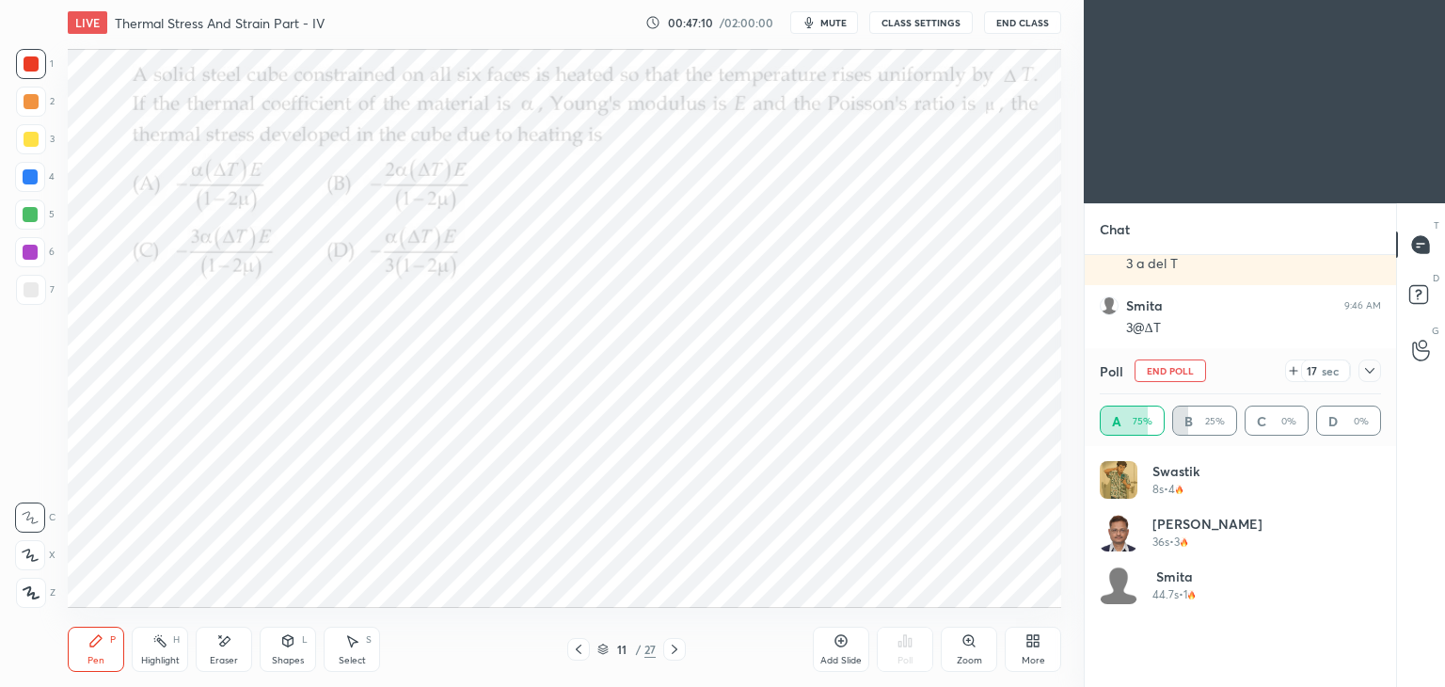
click at [1375, 365] on icon at bounding box center [1369, 370] width 15 height 15
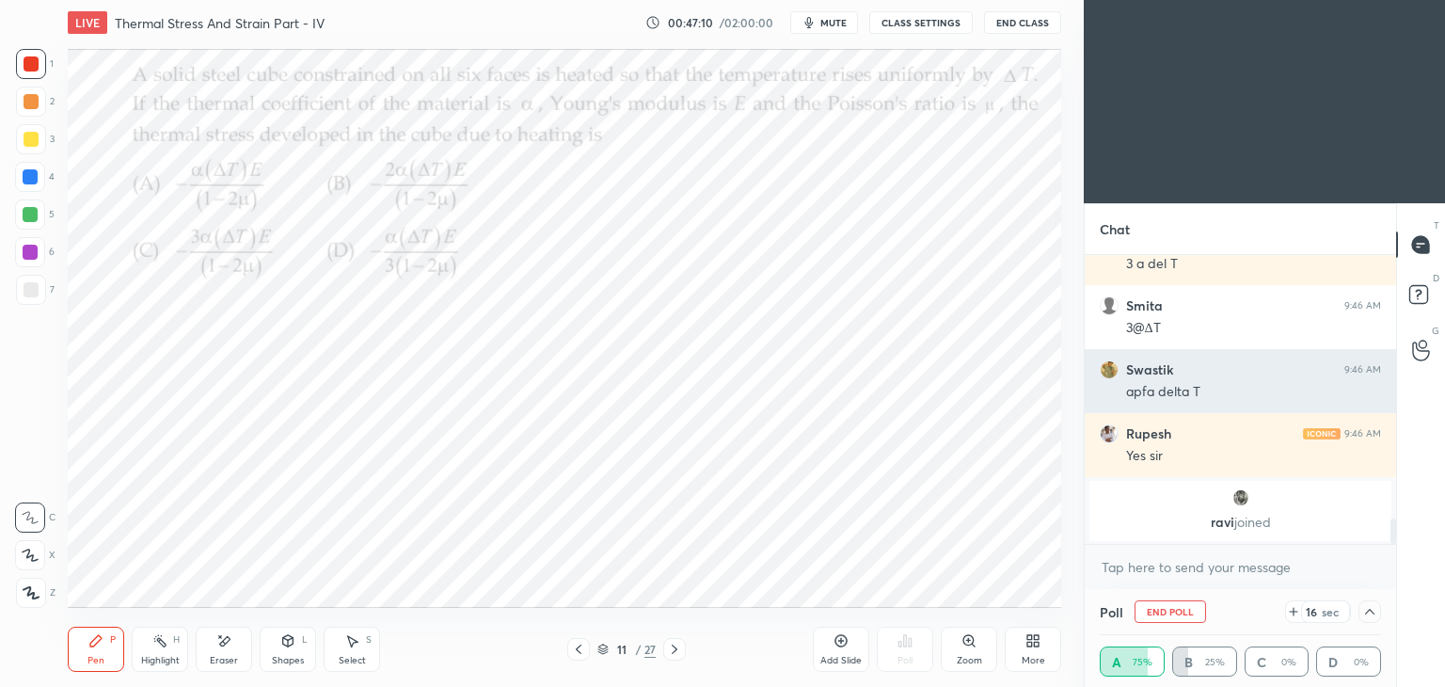
scroll to position [0, 6]
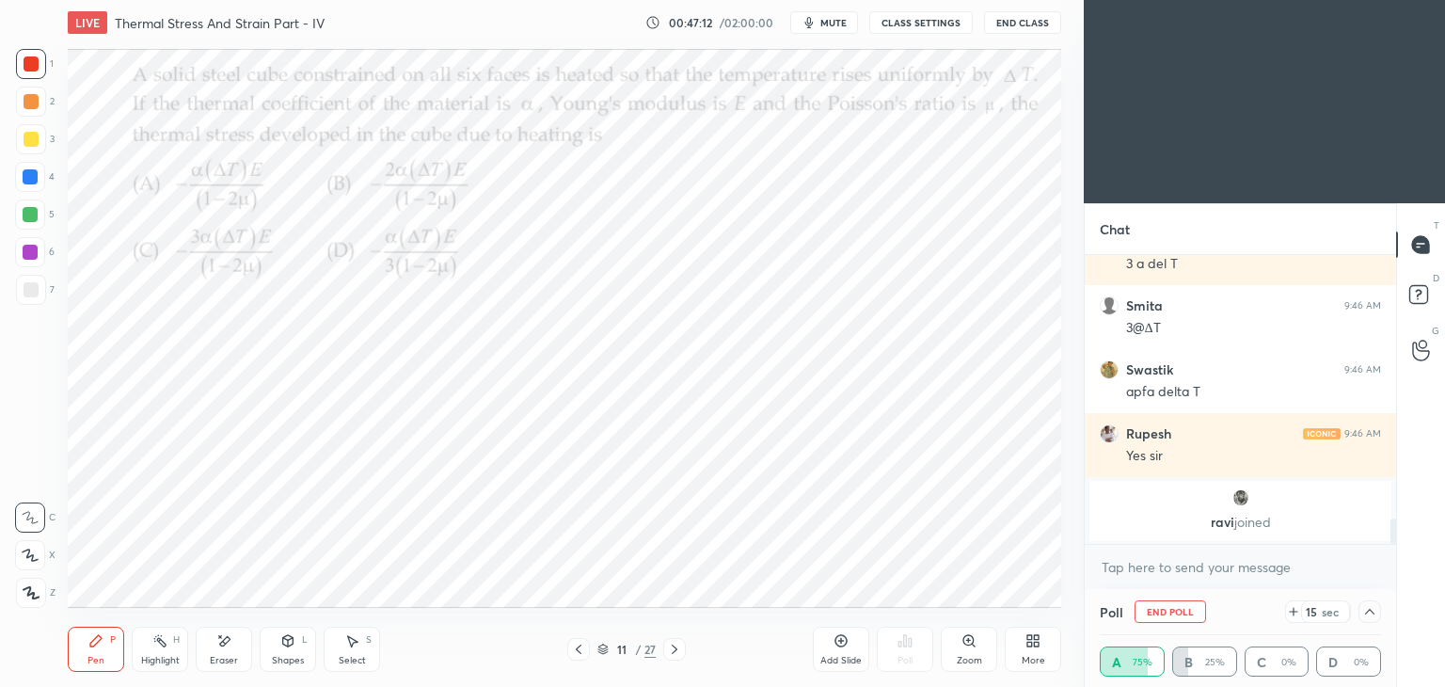
click at [1366, 612] on icon at bounding box center [1369, 612] width 9 height 6
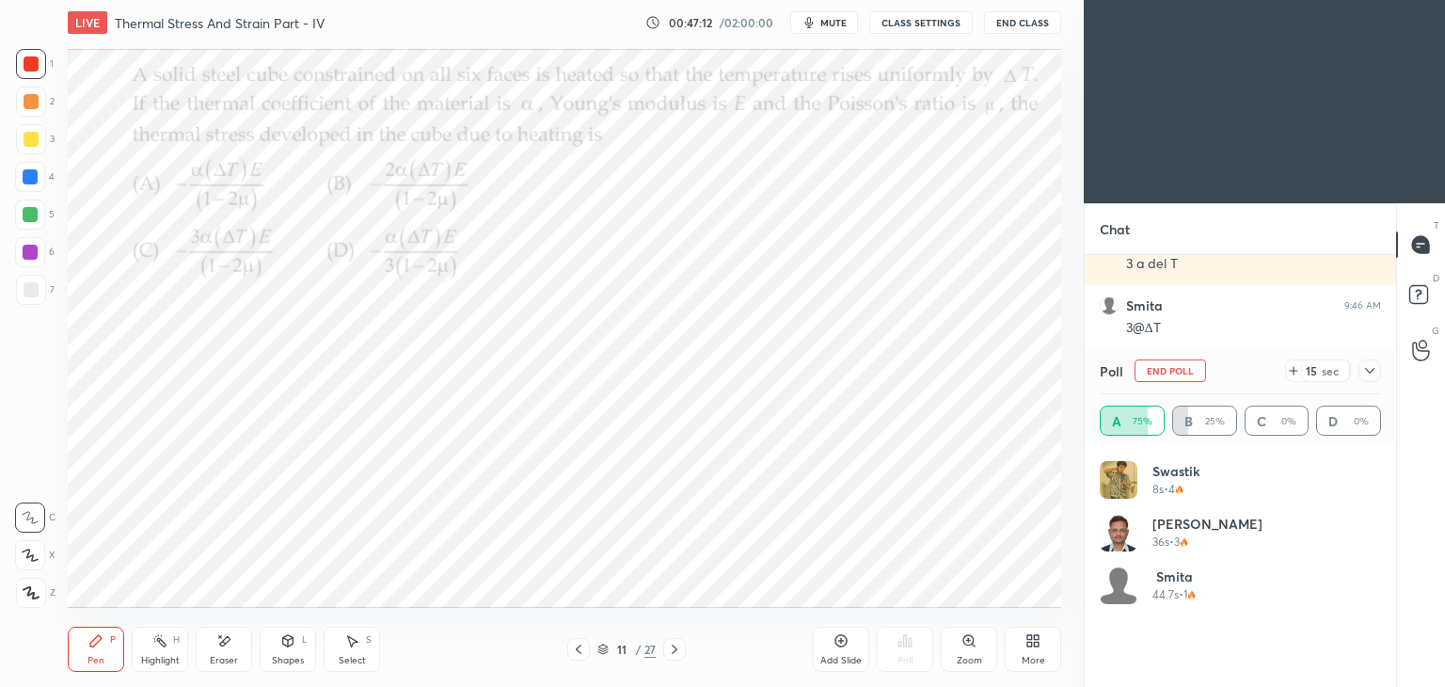
scroll to position [220, 276]
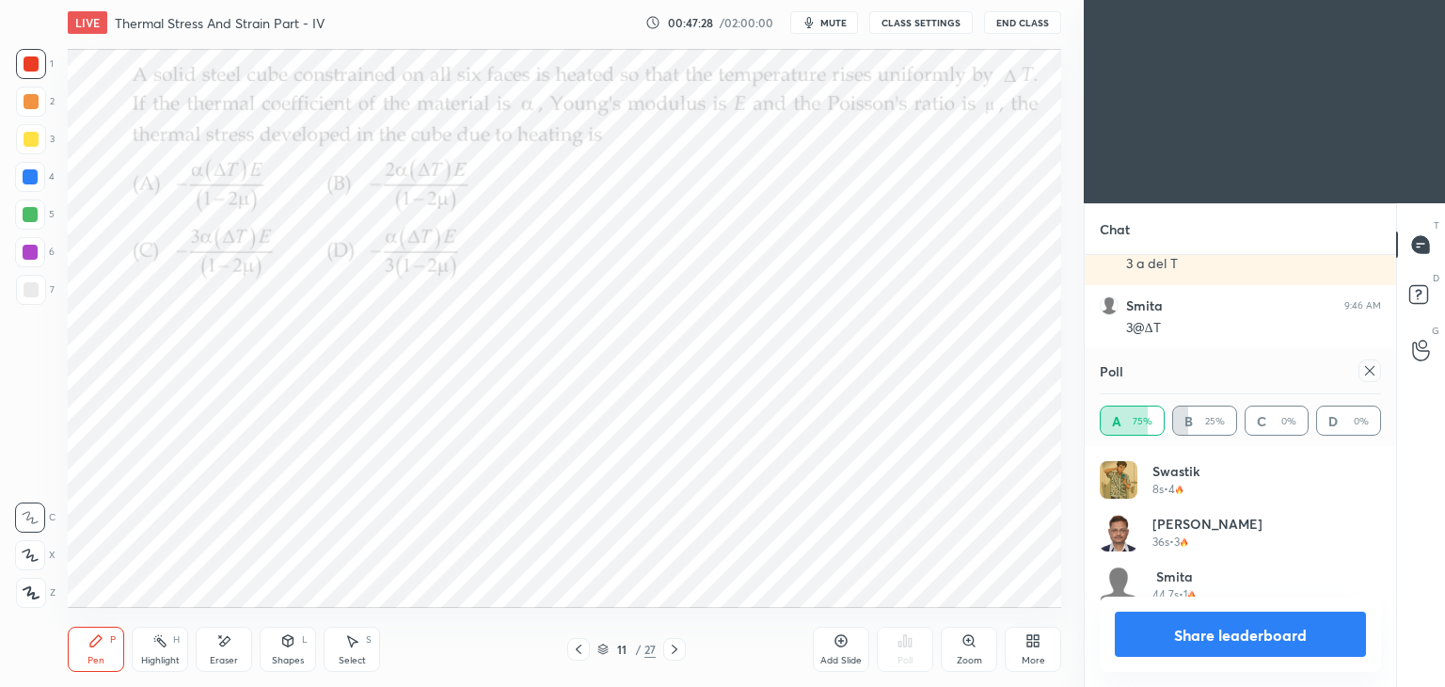
click at [1370, 372] on icon at bounding box center [1369, 370] width 15 height 15
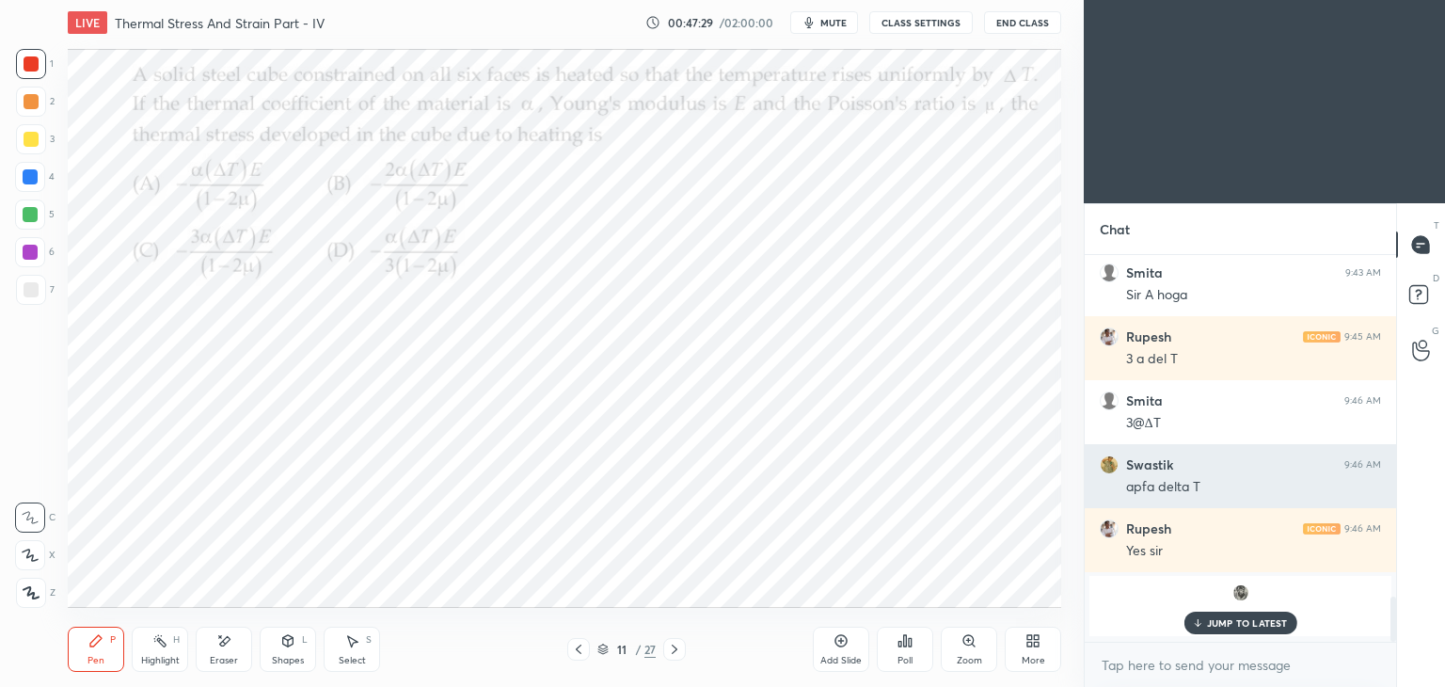
scroll to position [381, 306]
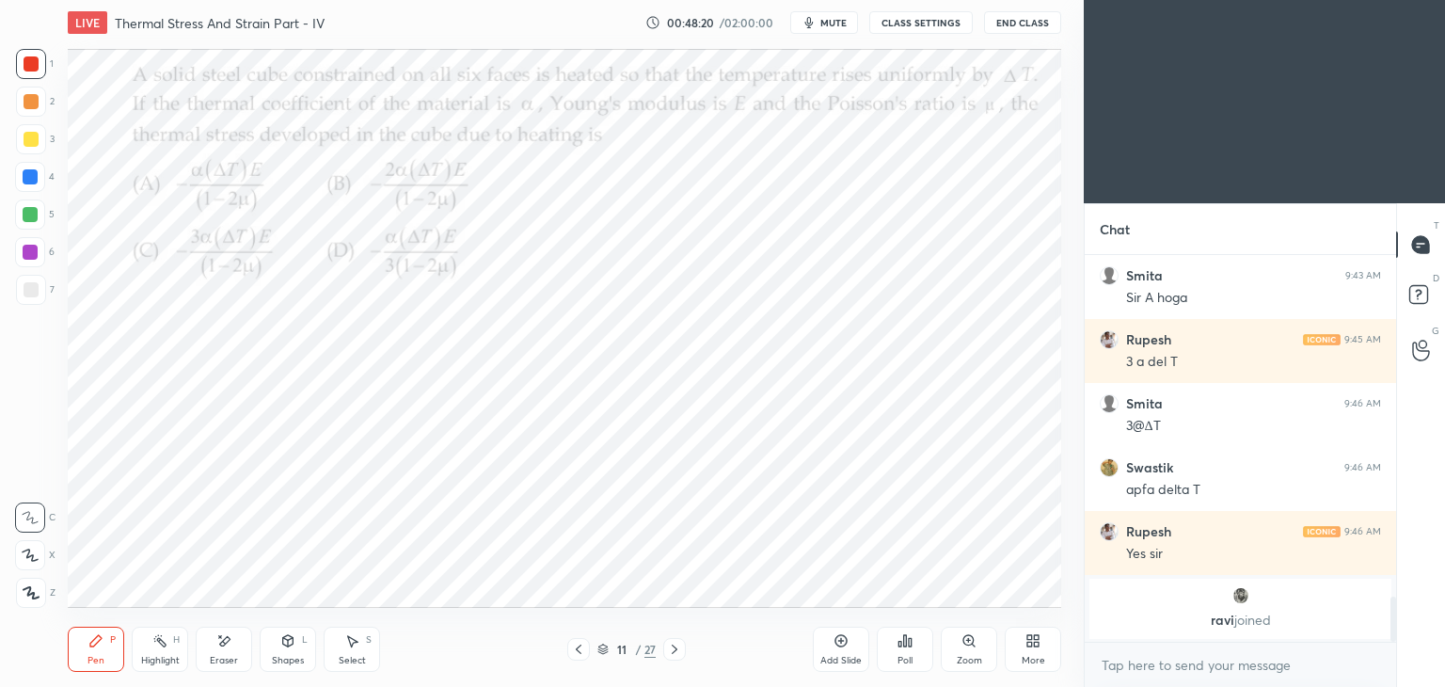
click at [226, 652] on div "Eraser" at bounding box center [224, 648] width 56 height 45
click at [94, 644] on icon at bounding box center [95, 640] width 11 height 11
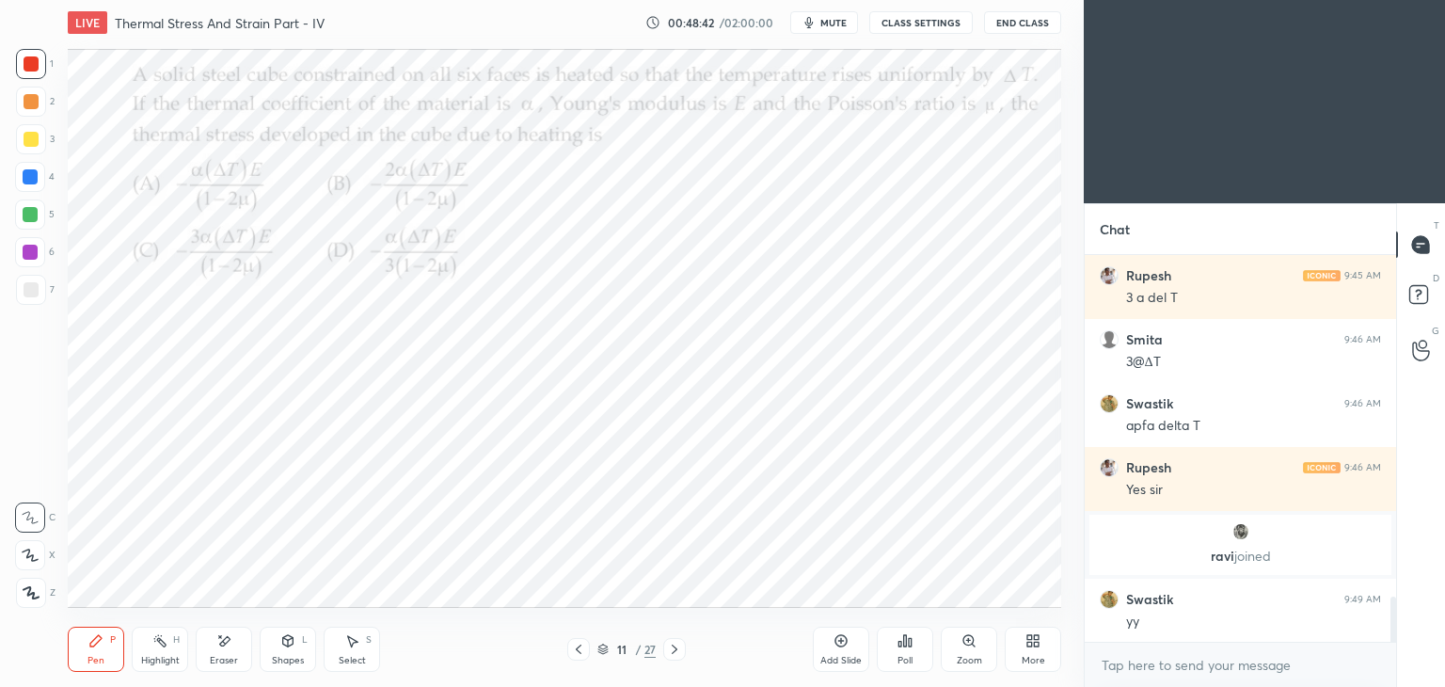
scroll to position [2368, 0]
click at [227, 647] on icon at bounding box center [223, 641] width 15 height 16
click at [283, 667] on div "Shapes L" at bounding box center [288, 648] width 56 height 45
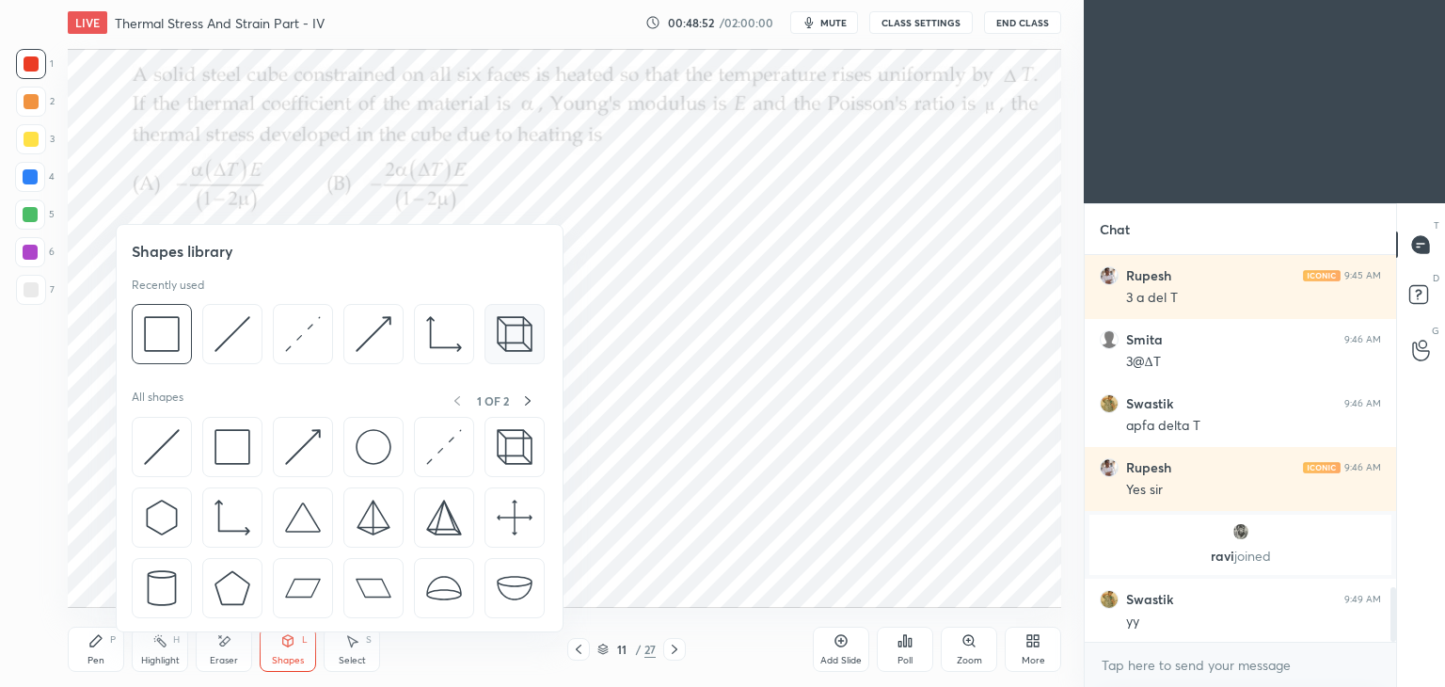
click at [497, 336] on img at bounding box center [515, 334] width 36 height 36
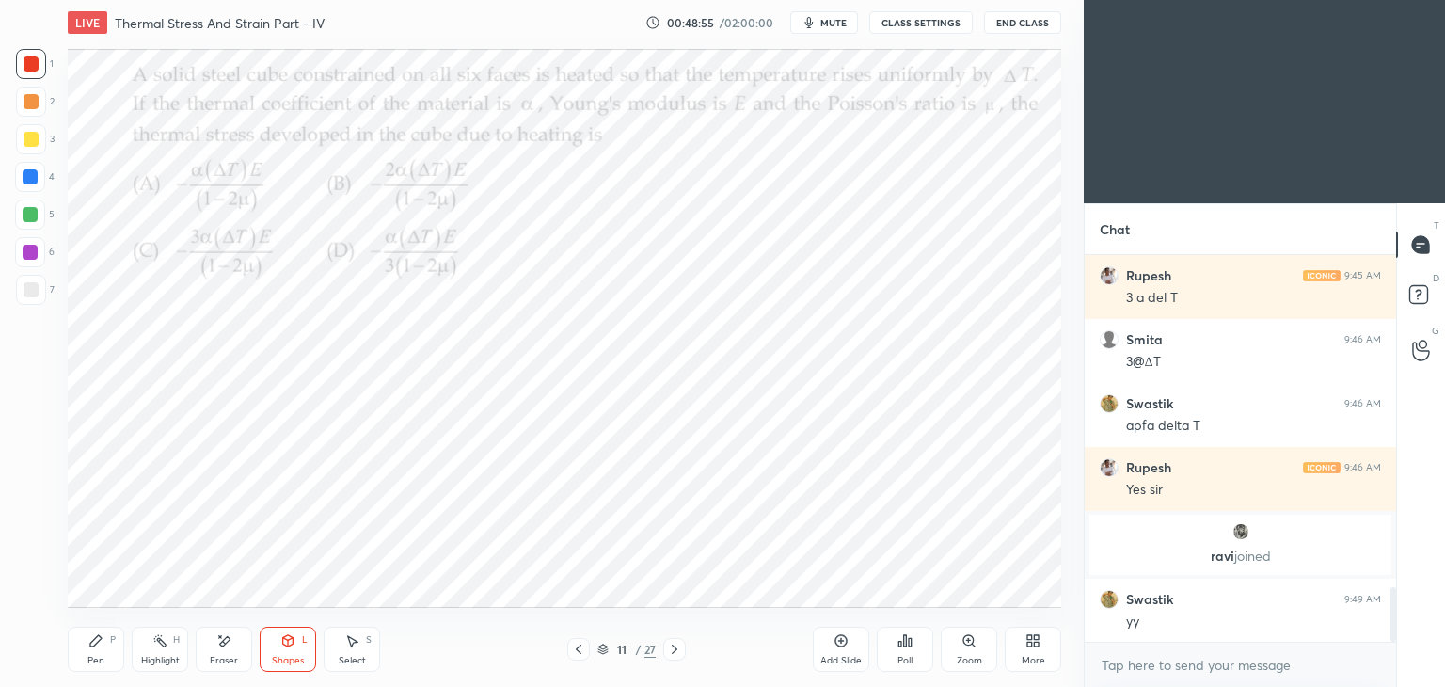
click at [87, 643] on div "Pen P" at bounding box center [96, 648] width 56 height 45
click at [29, 177] on div at bounding box center [30, 176] width 15 height 15
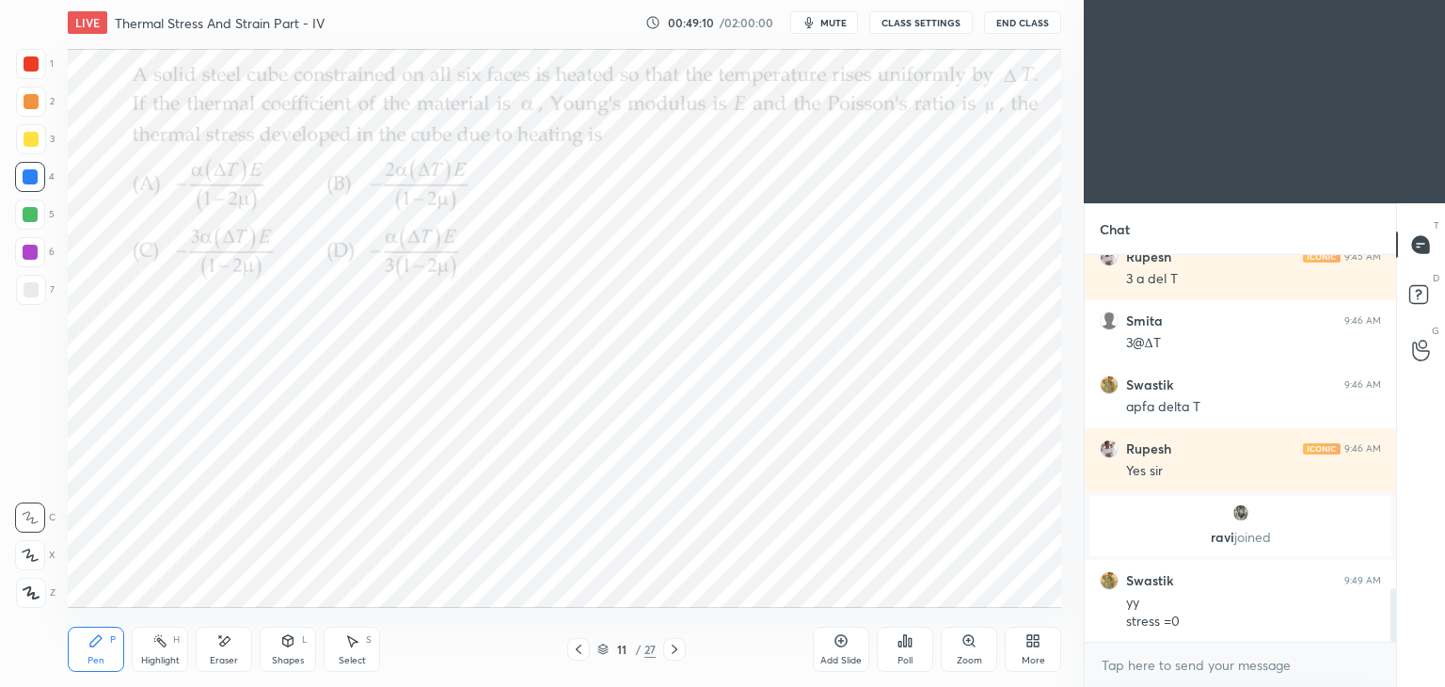
click at [25, 182] on div at bounding box center [30, 176] width 15 height 15
click at [846, 643] on icon at bounding box center [841, 641] width 12 height 12
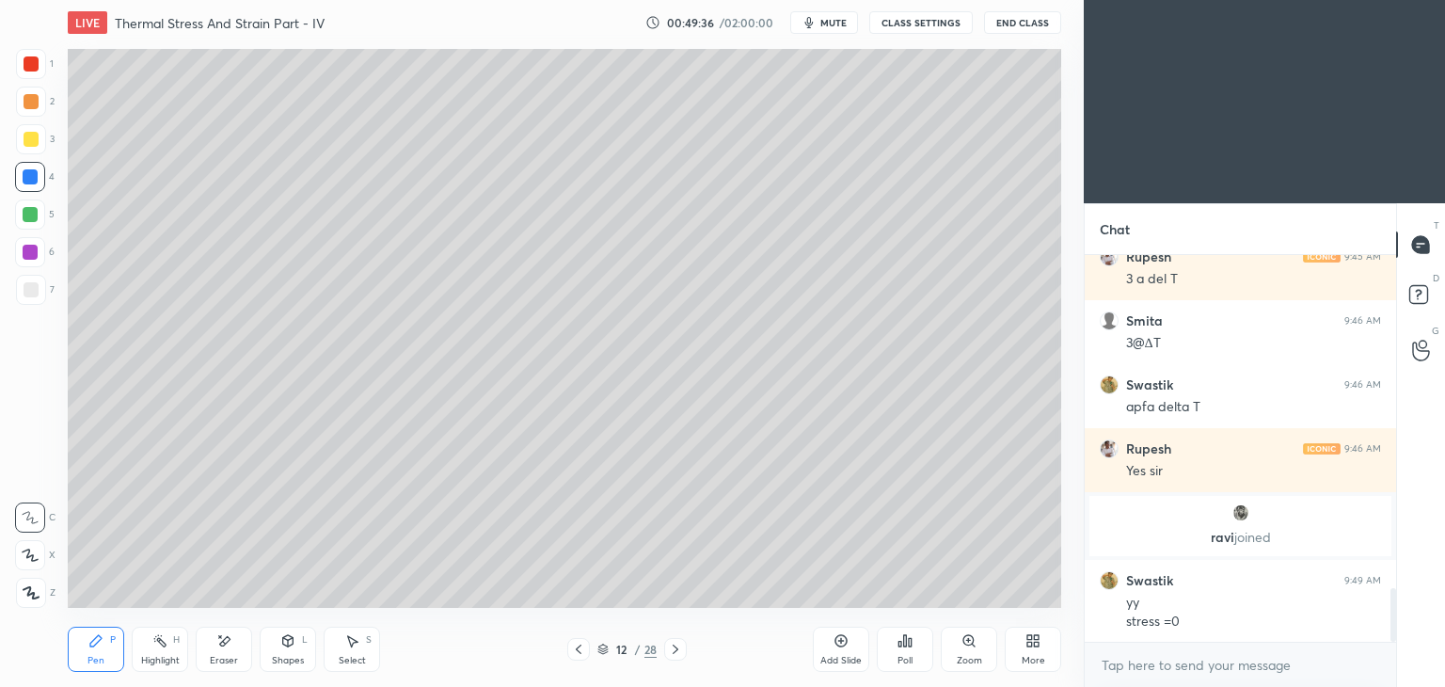
click at [30, 137] on div at bounding box center [31, 139] width 15 height 15
click at [580, 650] on icon at bounding box center [578, 649] width 15 height 15
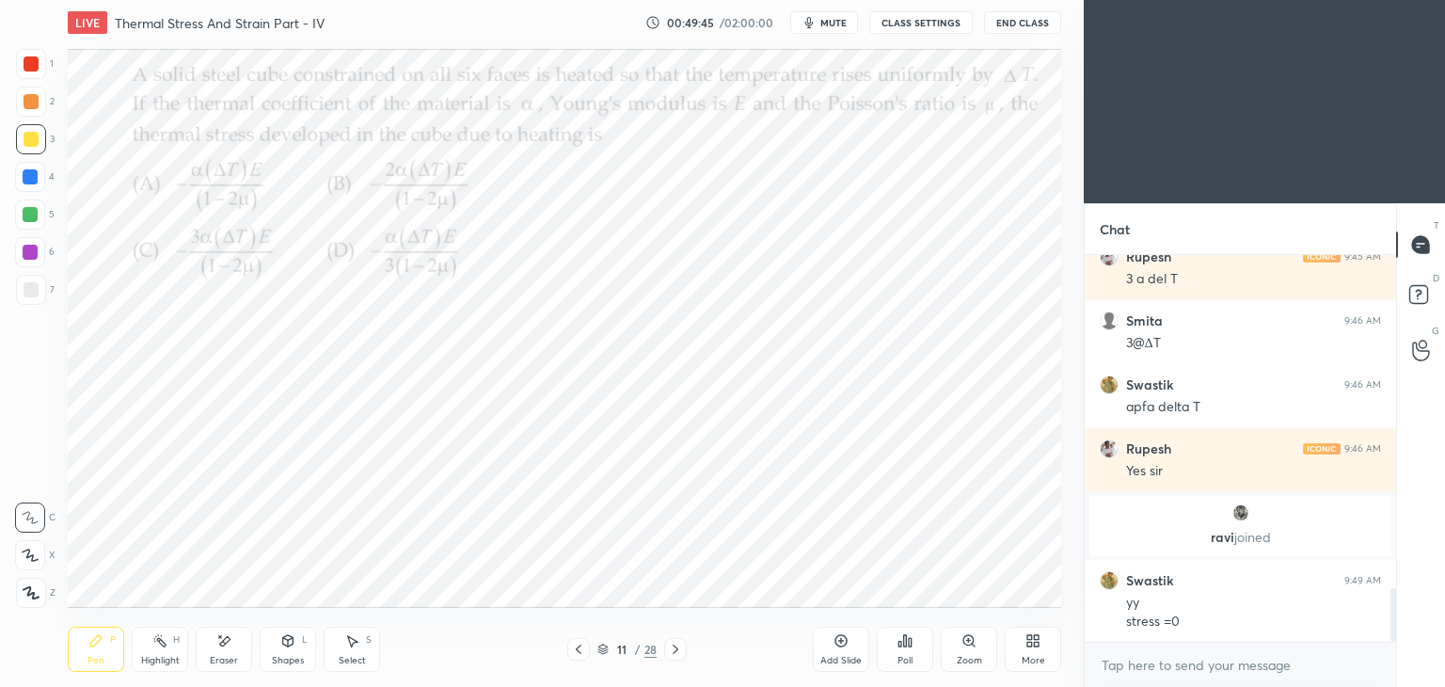
click at [673, 650] on icon at bounding box center [675, 649] width 15 height 15
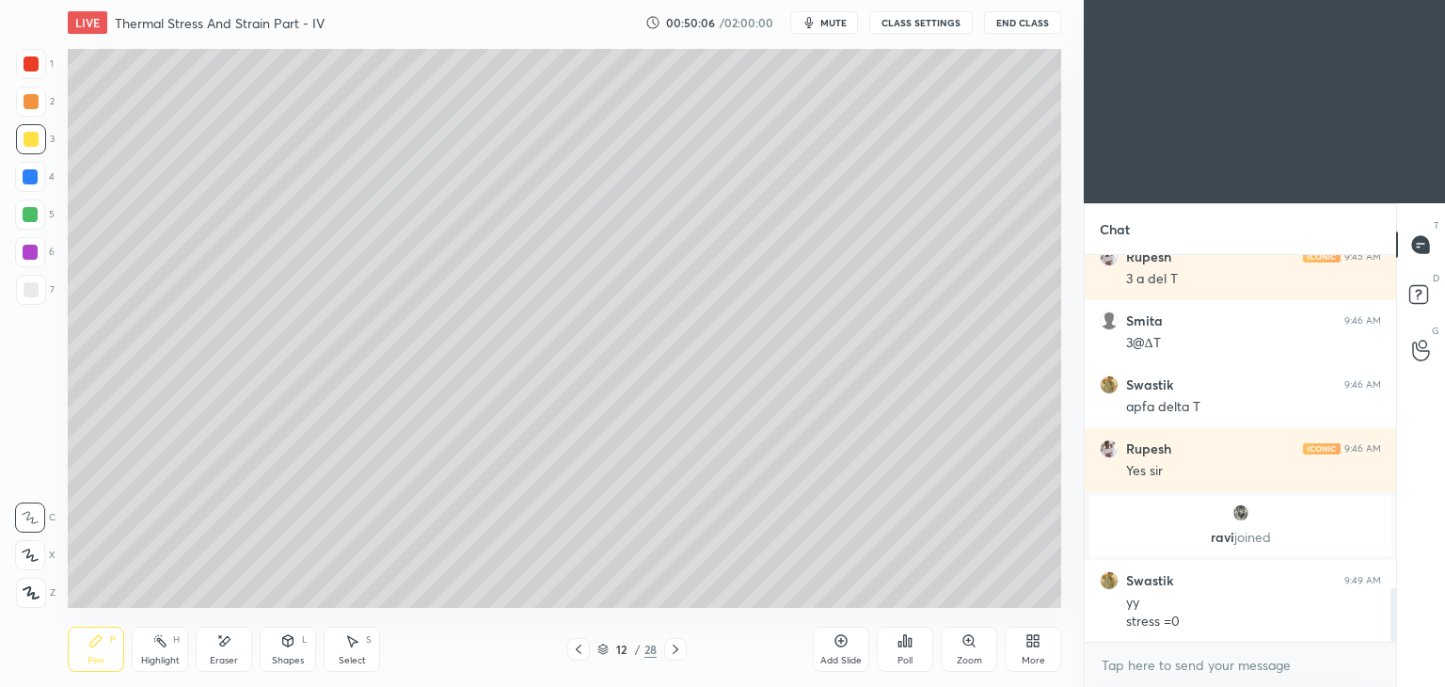
click at [578, 653] on icon at bounding box center [578, 649] width 15 height 15
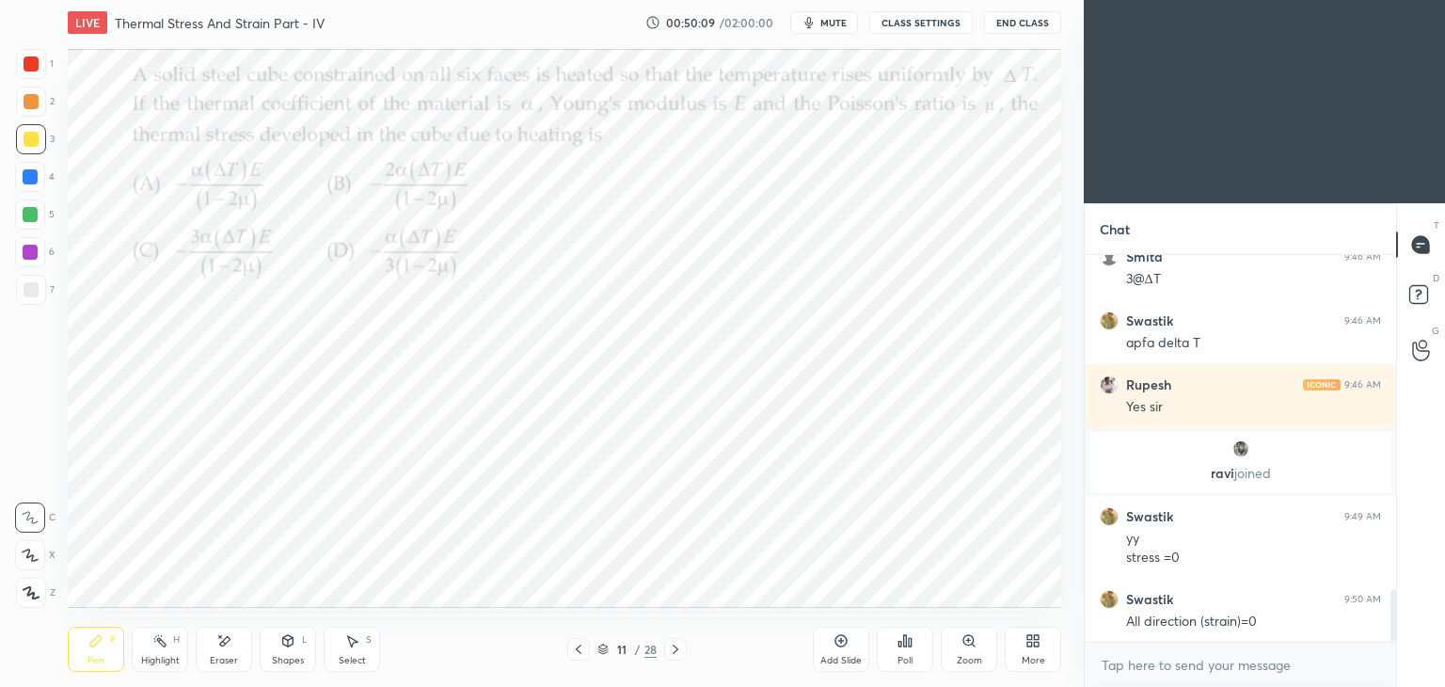
click at [678, 648] on icon at bounding box center [675, 649] width 15 height 15
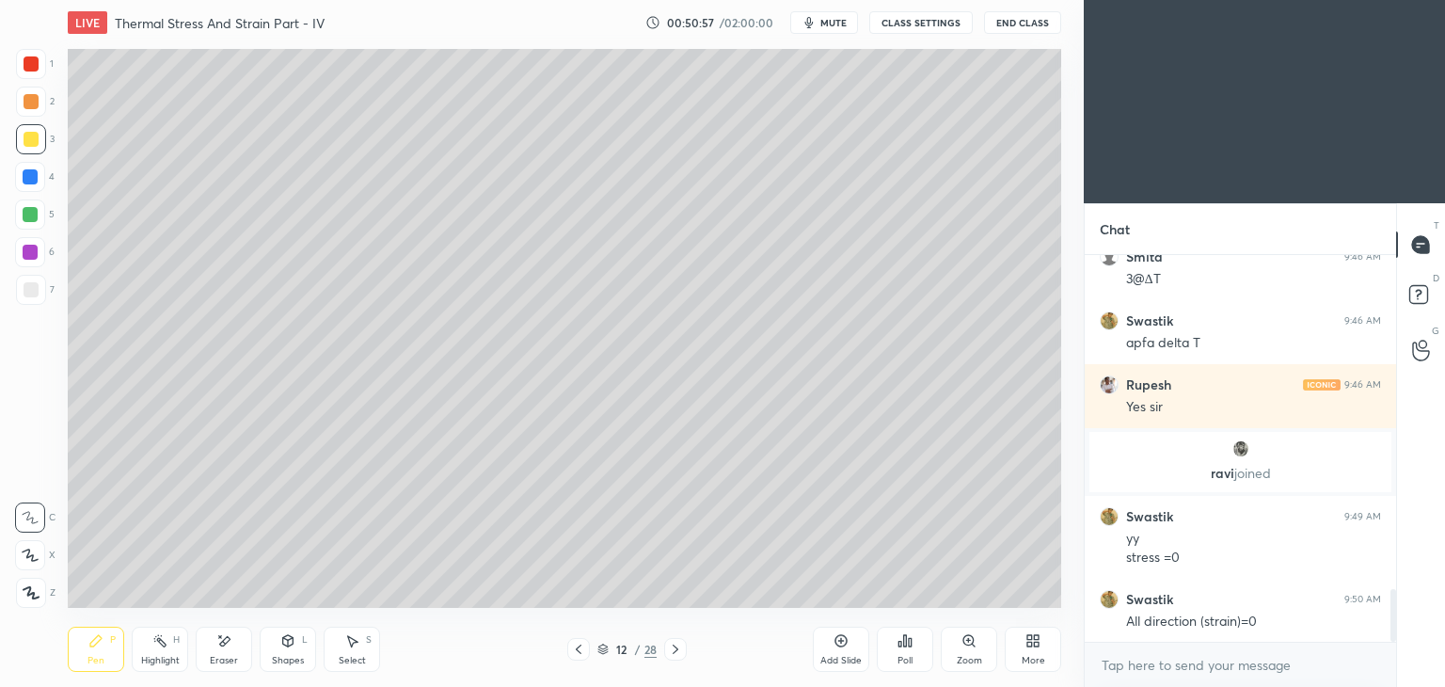
click at [278, 660] on div "Shapes" at bounding box center [288, 660] width 32 height 9
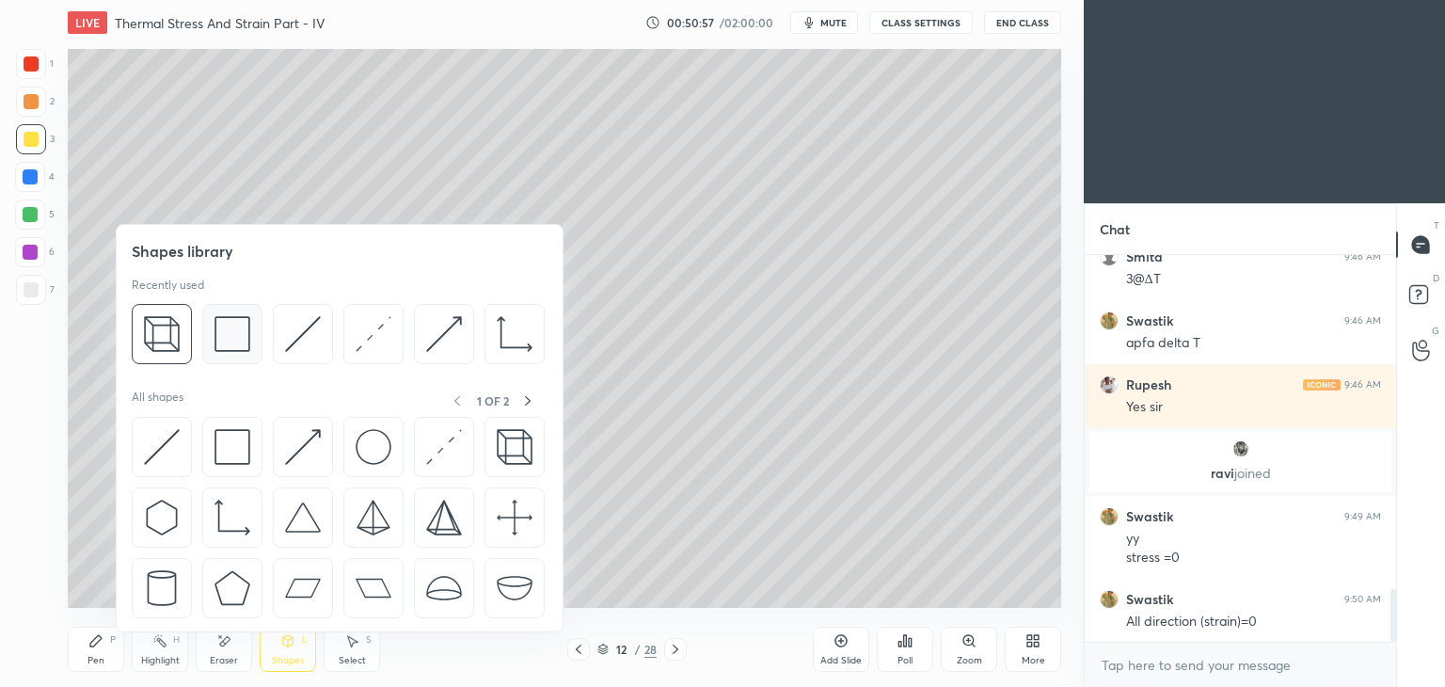
click at [228, 348] on img at bounding box center [232, 334] width 36 height 36
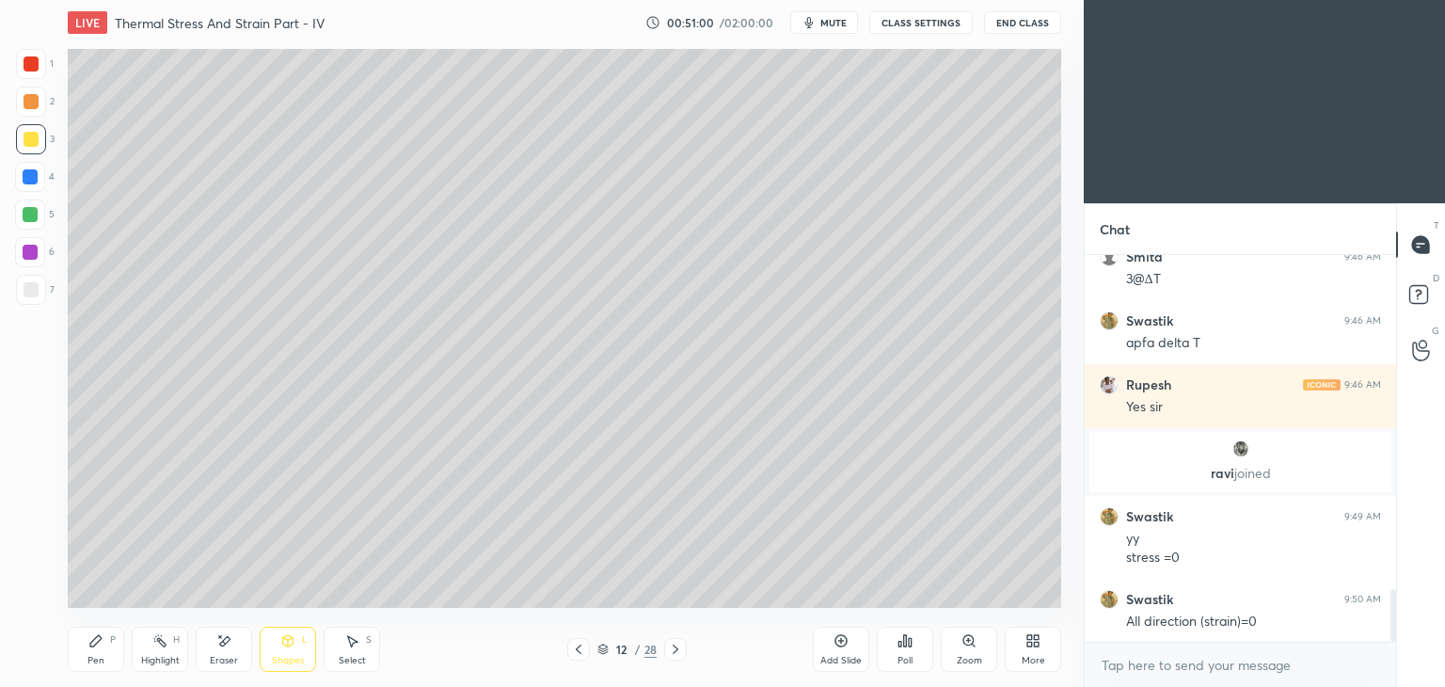
click at [76, 642] on div "Pen P" at bounding box center [96, 648] width 56 height 45
click at [358, 660] on div "Select" at bounding box center [352, 660] width 27 height 9
click at [605, 236] on div "0 ° Undo Copy Duplicate Duplicate to new slide Delete" at bounding box center [564, 328] width 993 height 559
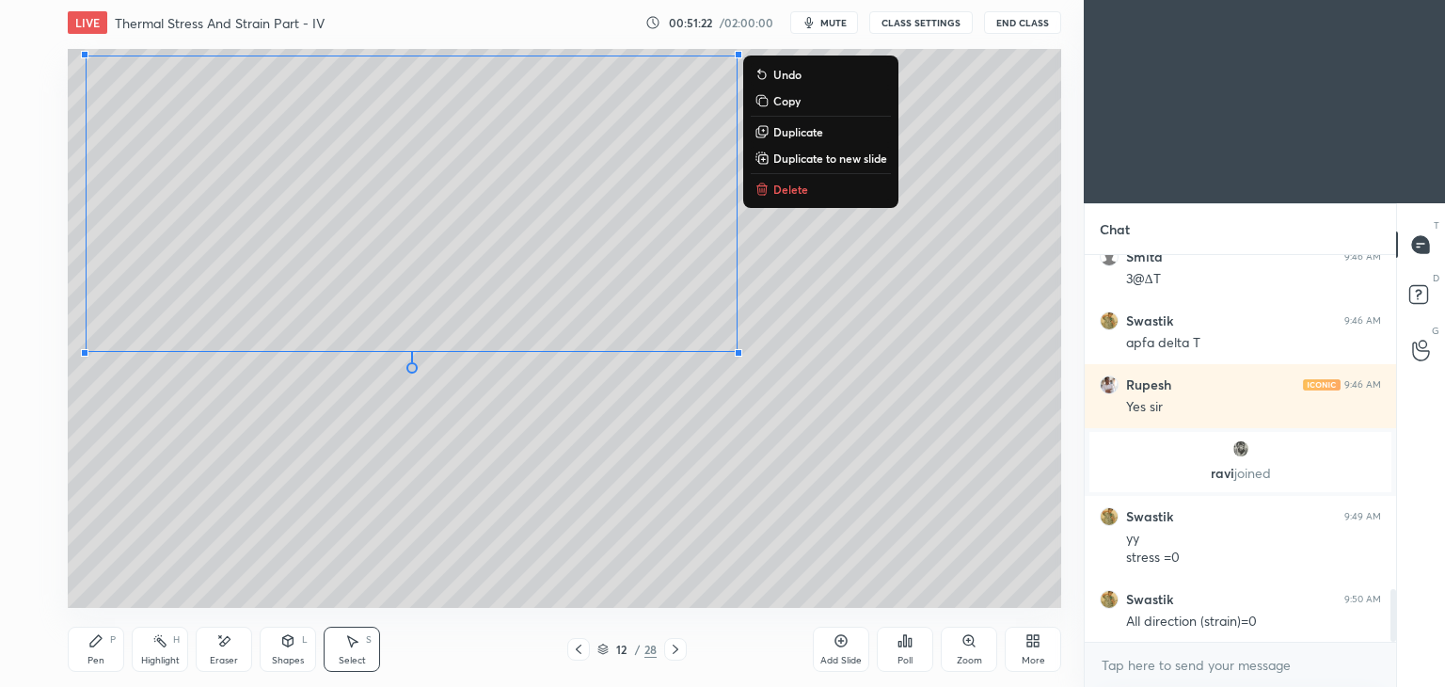
click at [94, 651] on div "Pen P" at bounding box center [96, 648] width 56 height 45
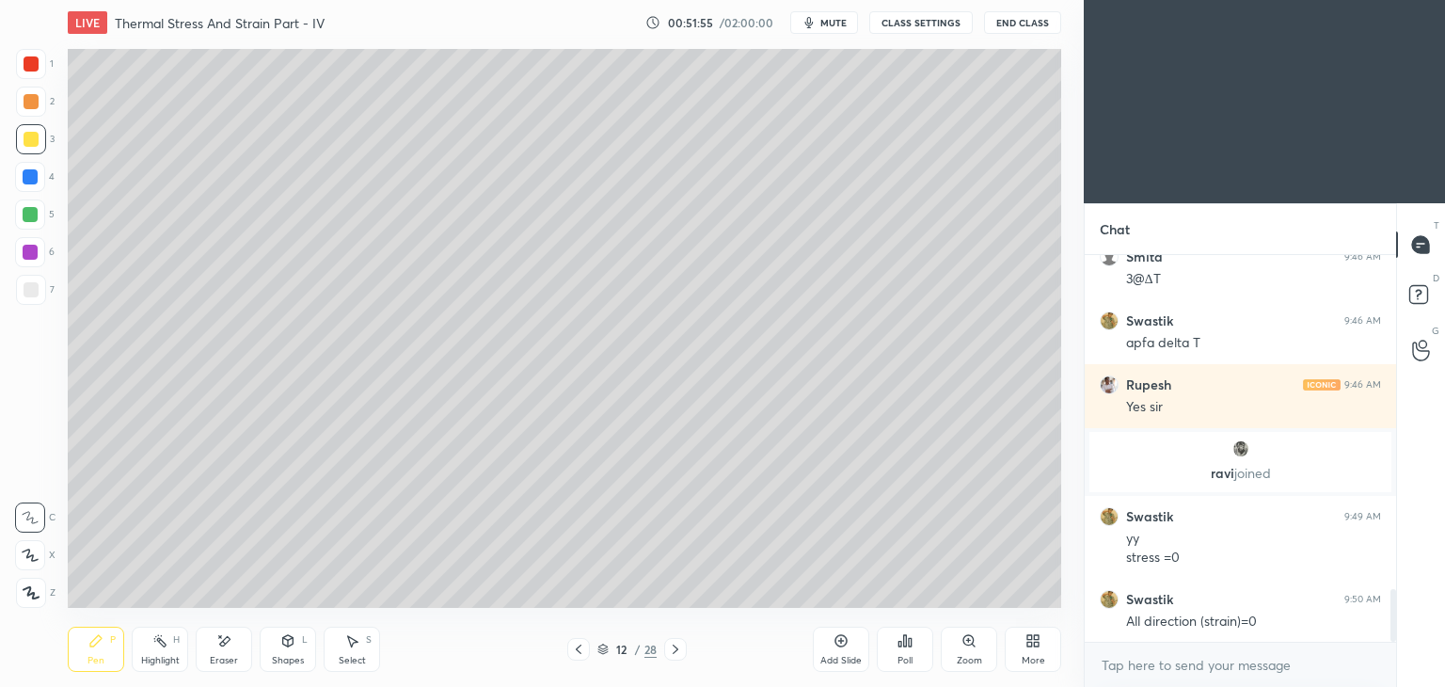
click at [827, 650] on div "Add Slide" at bounding box center [841, 648] width 56 height 45
click at [575, 649] on icon at bounding box center [578, 649] width 15 height 15
click at [675, 652] on icon at bounding box center [675, 649] width 15 height 15
click at [578, 648] on icon at bounding box center [578, 649] width 15 height 15
click at [670, 650] on icon at bounding box center [675, 649] width 15 height 15
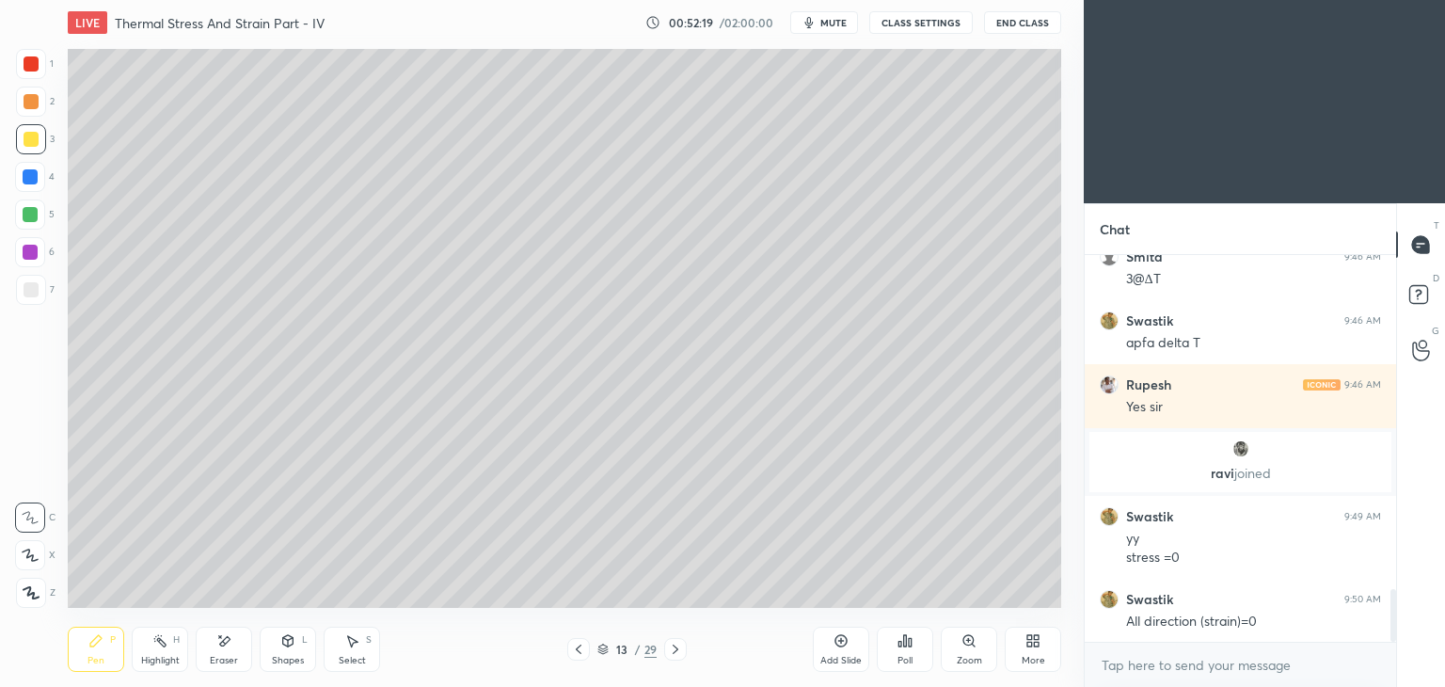
click at [576, 650] on icon at bounding box center [579, 648] width 6 height 9
click at [579, 648] on icon at bounding box center [578, 649] width 15 height 15
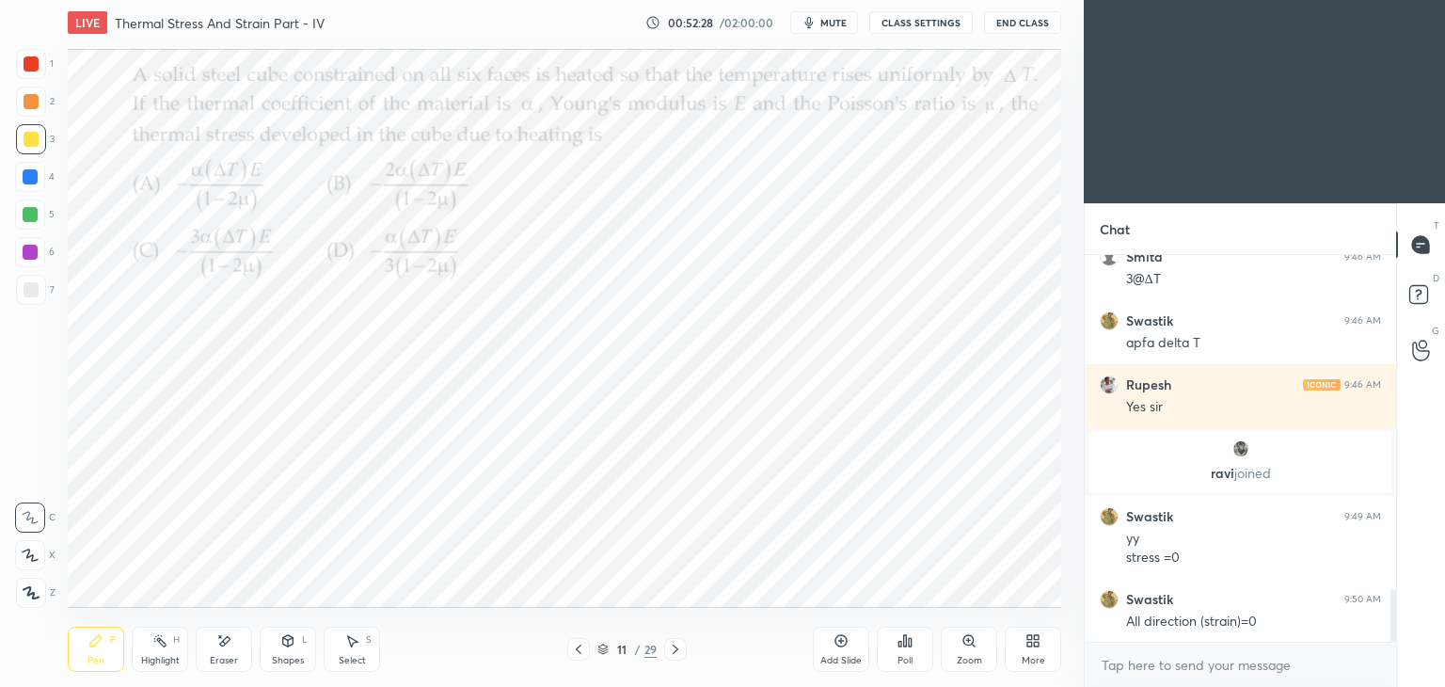
click at [674, 653] on icon at bounding box center [675, 649] width 15 height 15
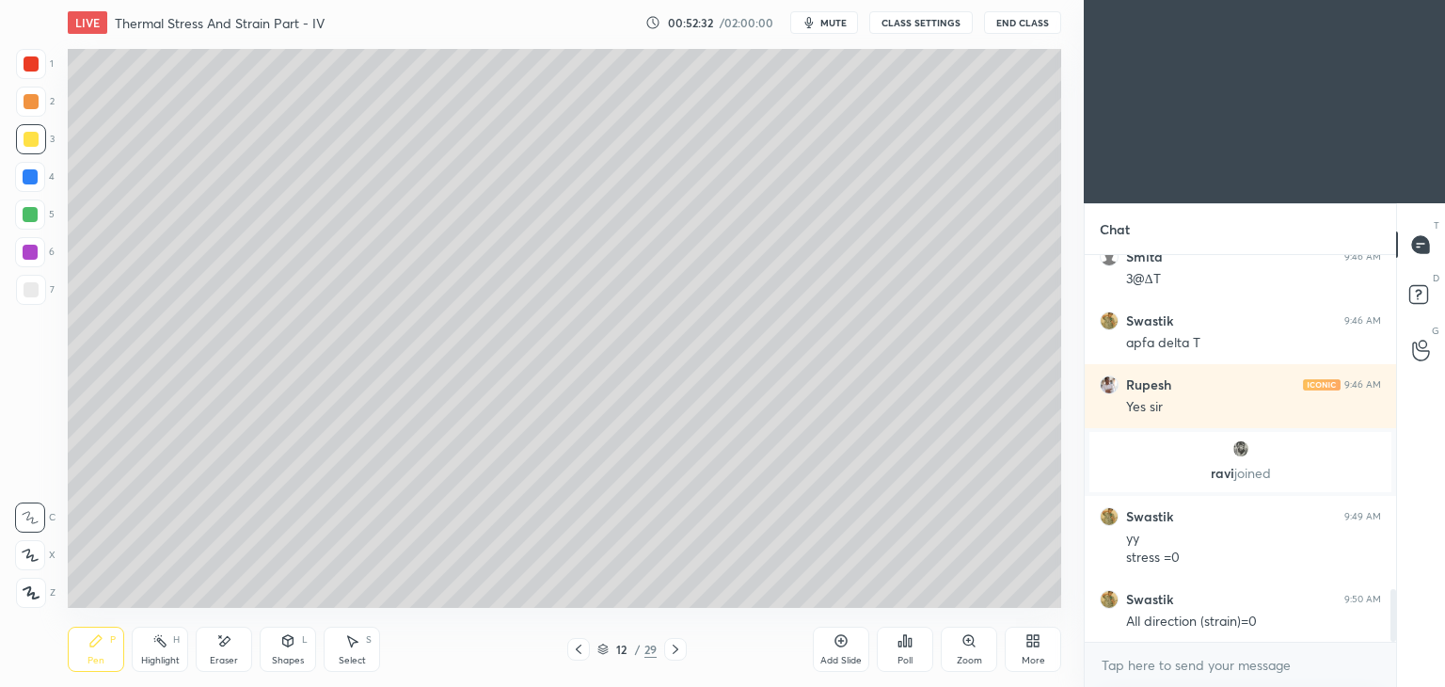
click at [670, 653] on icon at bounding box center [675, 649] width 15 height 15
click at [571, 652] on icon at bounding box center [578, 649] width 15 height 15
click at [673, 658] on div at bounding box center [675, 649] width 23 height 23
click at [573, 655] on icon at bounding box center [578, 649] width 15 height 15
click at [666, 649] on div at bounding box center [675, 649] width 23 height 23
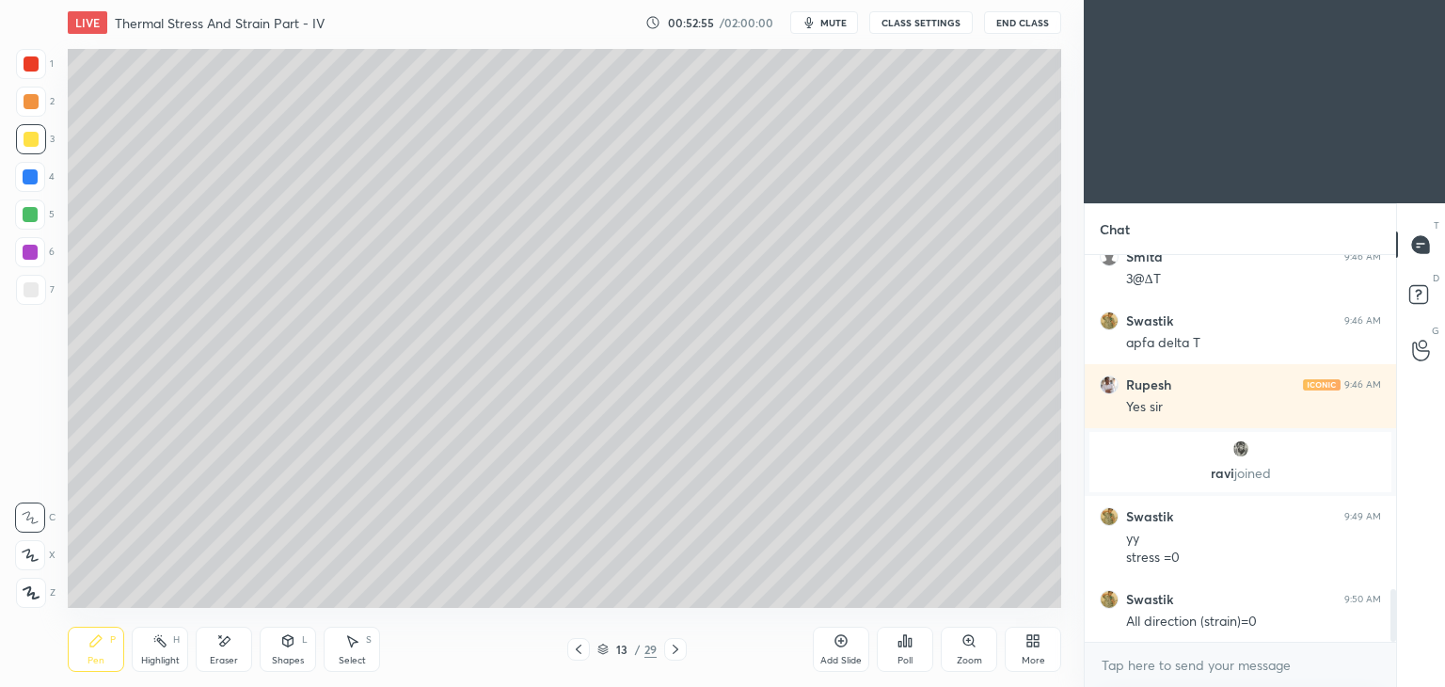
click at [297, 650] on div "Shapes L" at bounding box center [288, 648] width 56 height 45
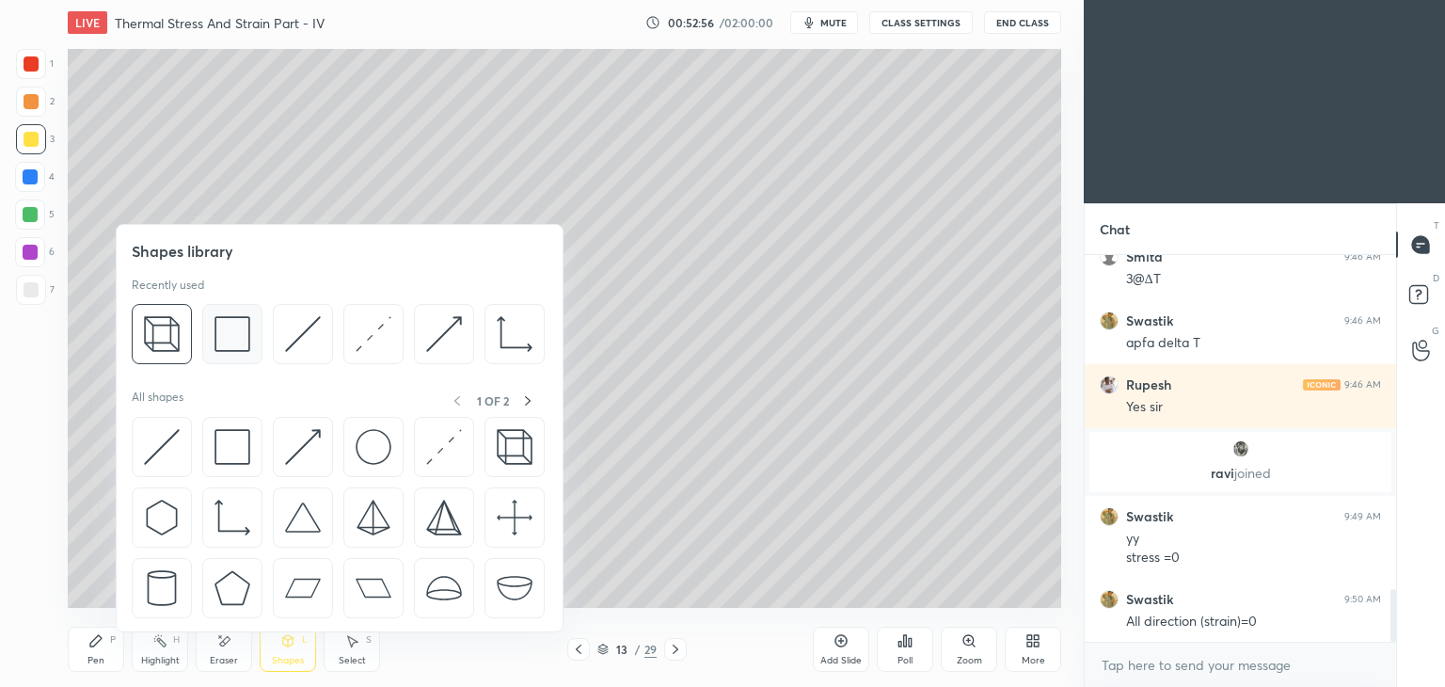
click at [227, 348] on img at bounding box center [232, 334] width 36 height 36
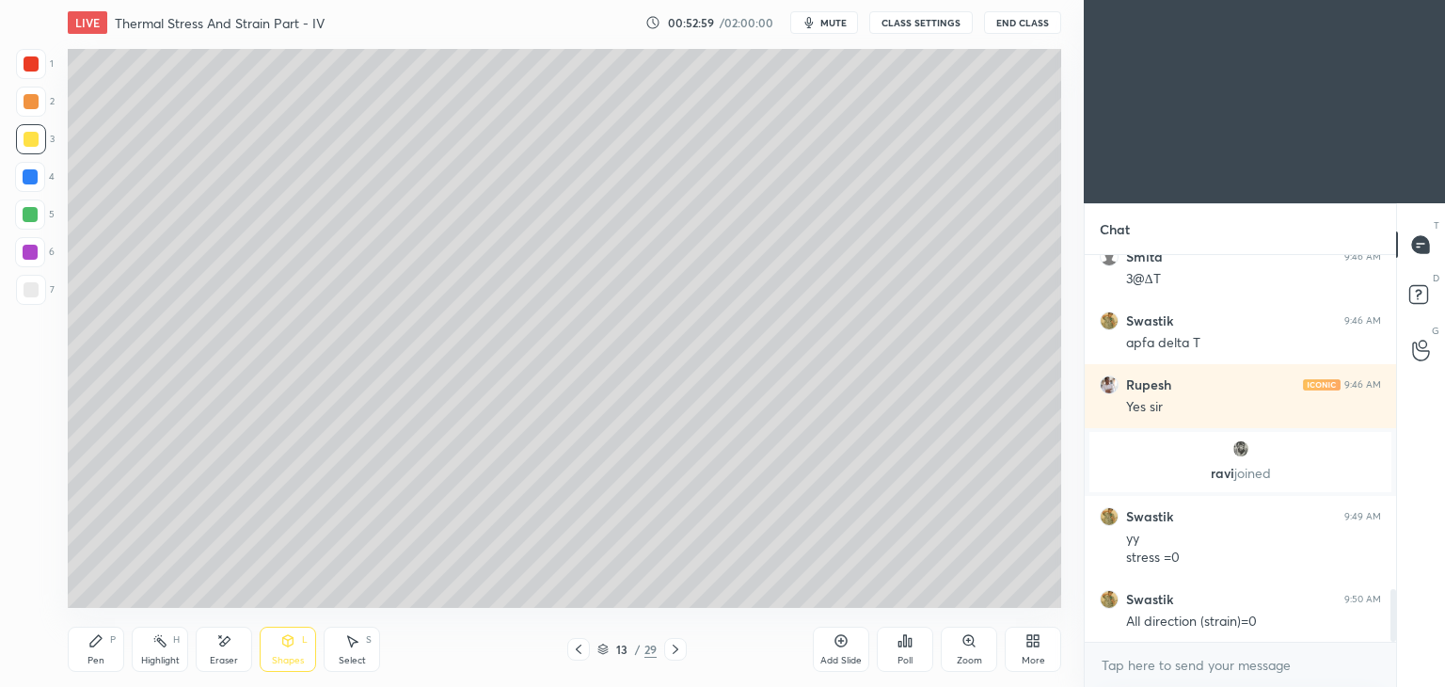
click at [96, 662] on div "Pen" at bounding box center [95, 660] width 17 height 9
click at [583, 643] on icon at bounding box center [578, 649] width 15 height 15
click at [587, 644] on div at bounding box center [578, 649] width 23 height 23
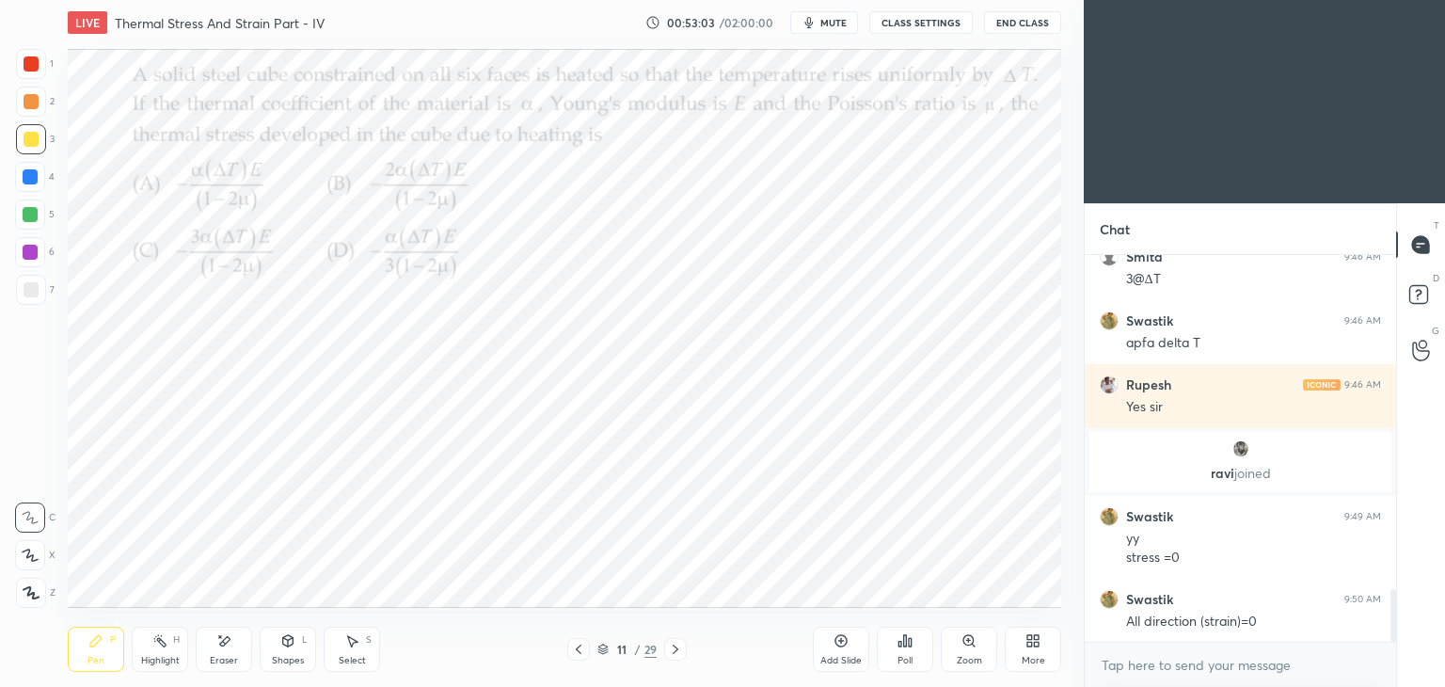
click at [33, 53] on div at bounding box center [31, 64] width 30 height 30
click at [672, 647] on icon at bounding box center [675, 649] width 15 height 15
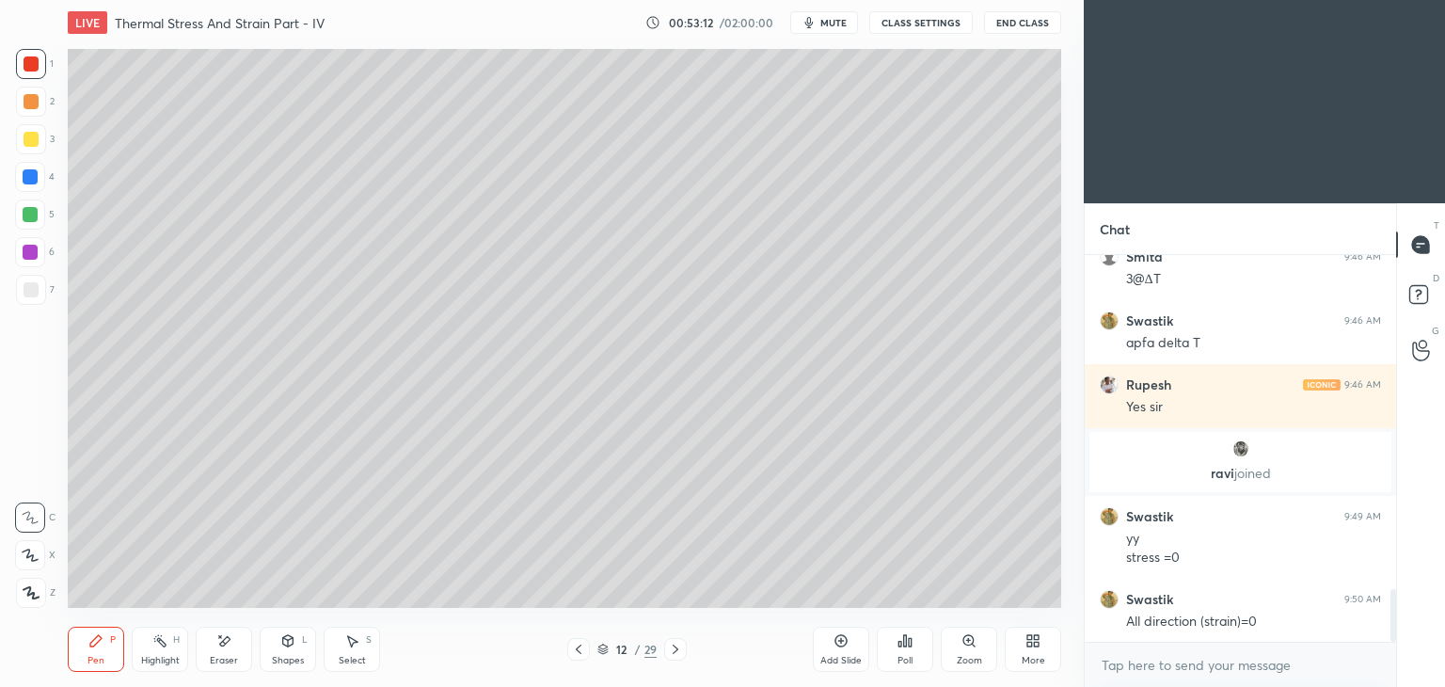
click at [677, 649] on icon at bounding box center [675, 649] width 15 height 15
click at [674, 648] on icon at bounding box center [676, 648] width 6 height 9
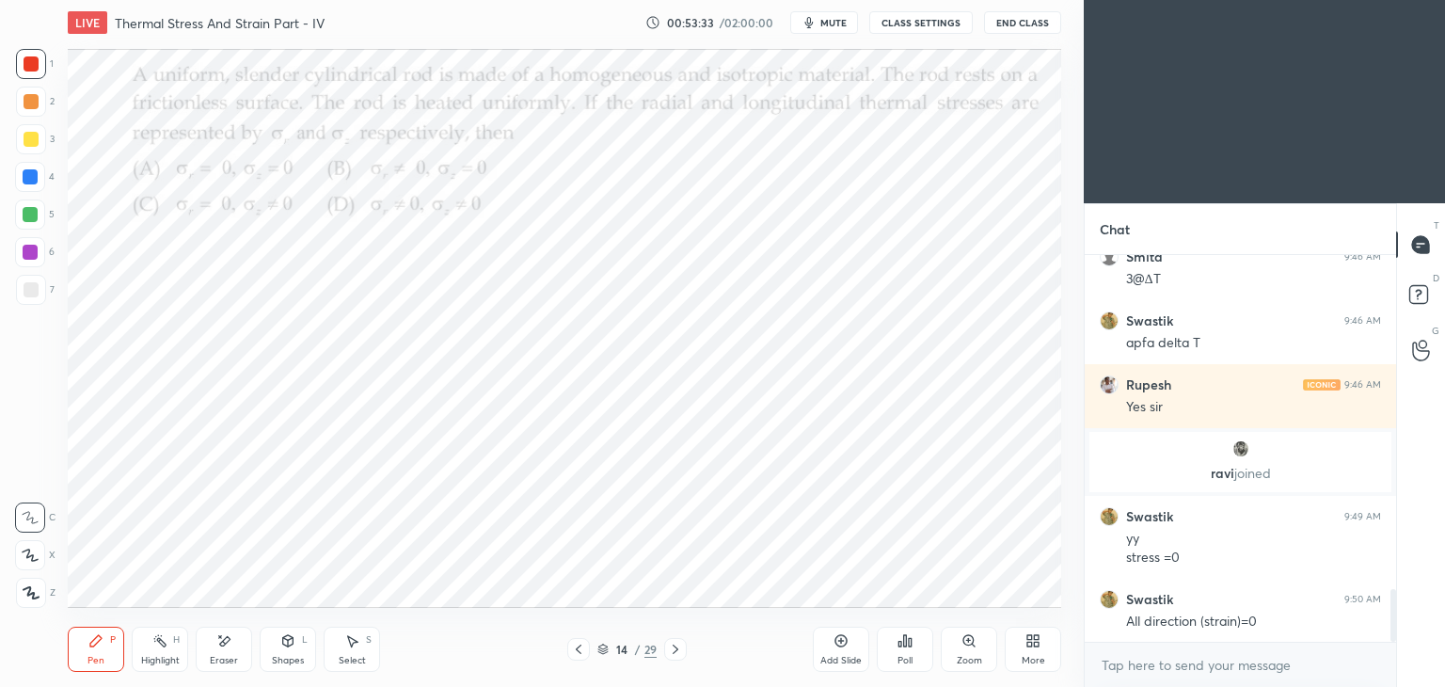
click at [911, 652] on div "Poll" at bounding box center [905, 648] width 56 height 45
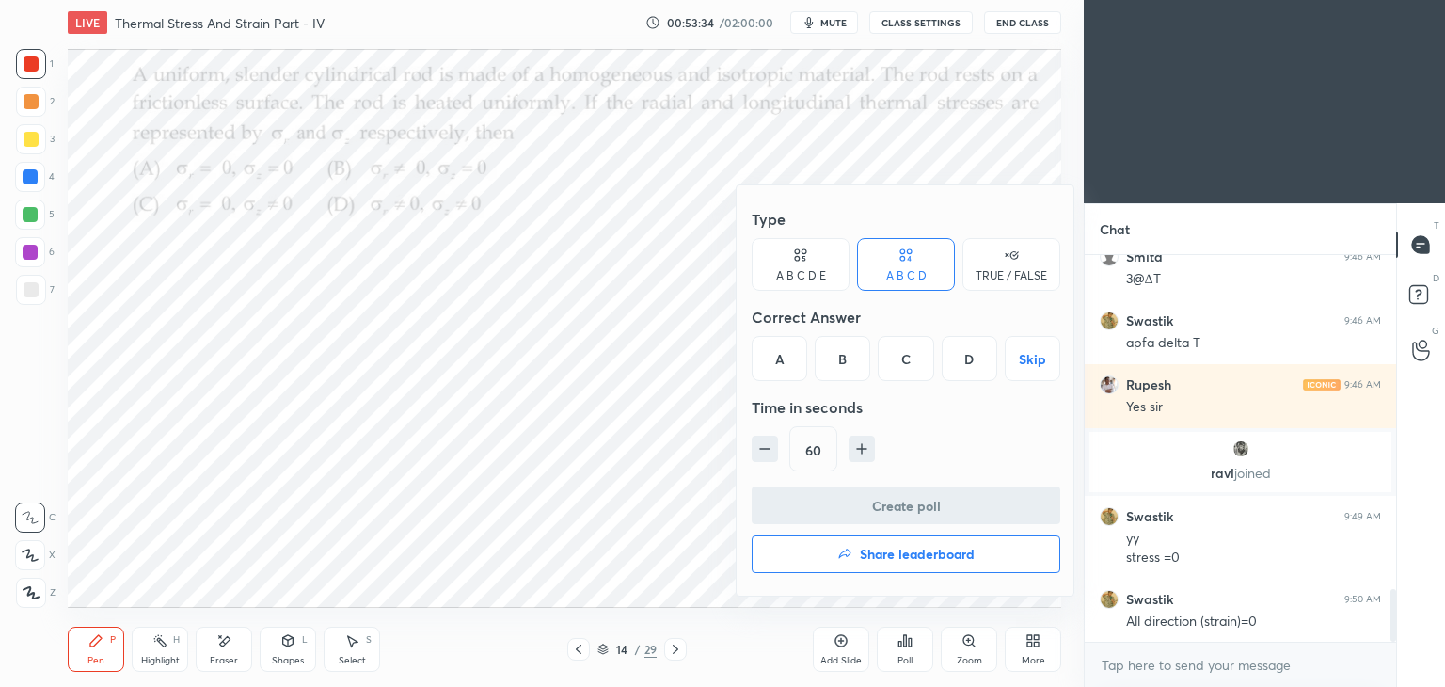
click at [778, 366] on div "A" at bounding box center [779, 358] width 55 height 45
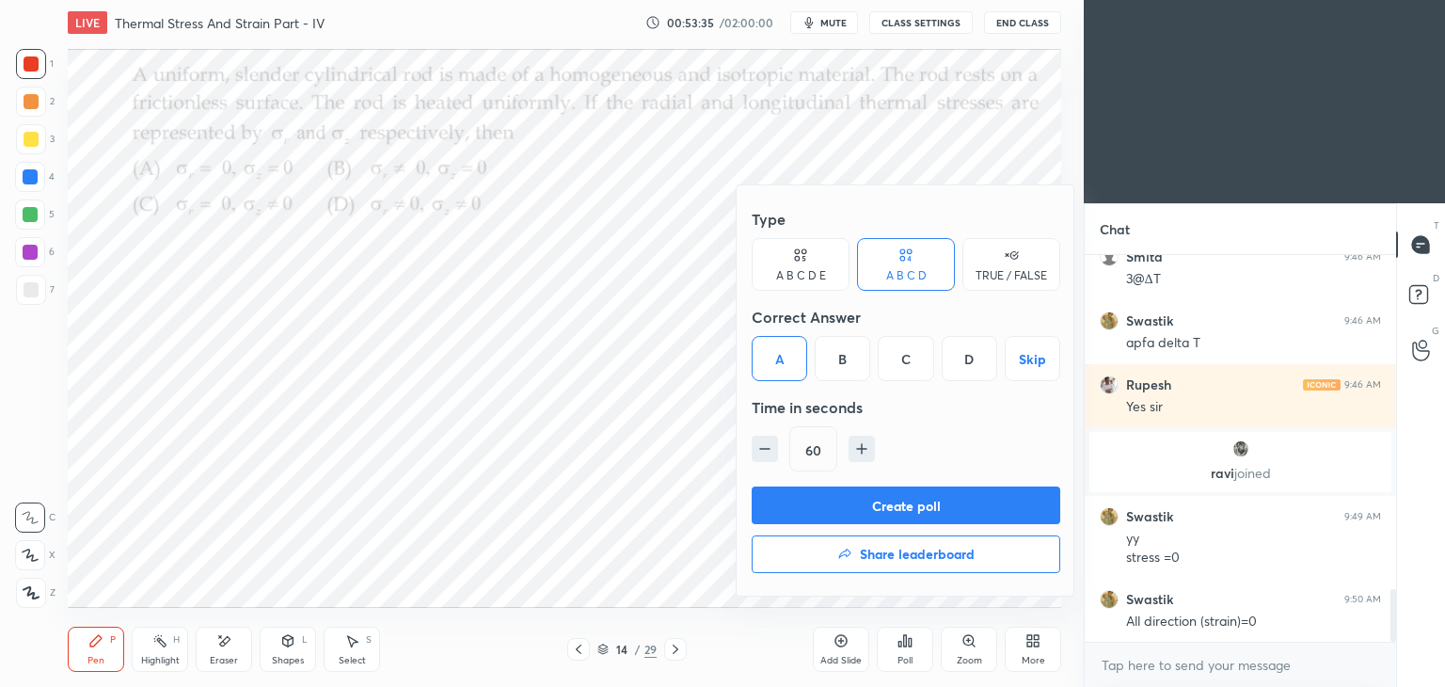
click at [922, 501] on button "Create poll" at bounding box center [906, 505] width 309 height 38
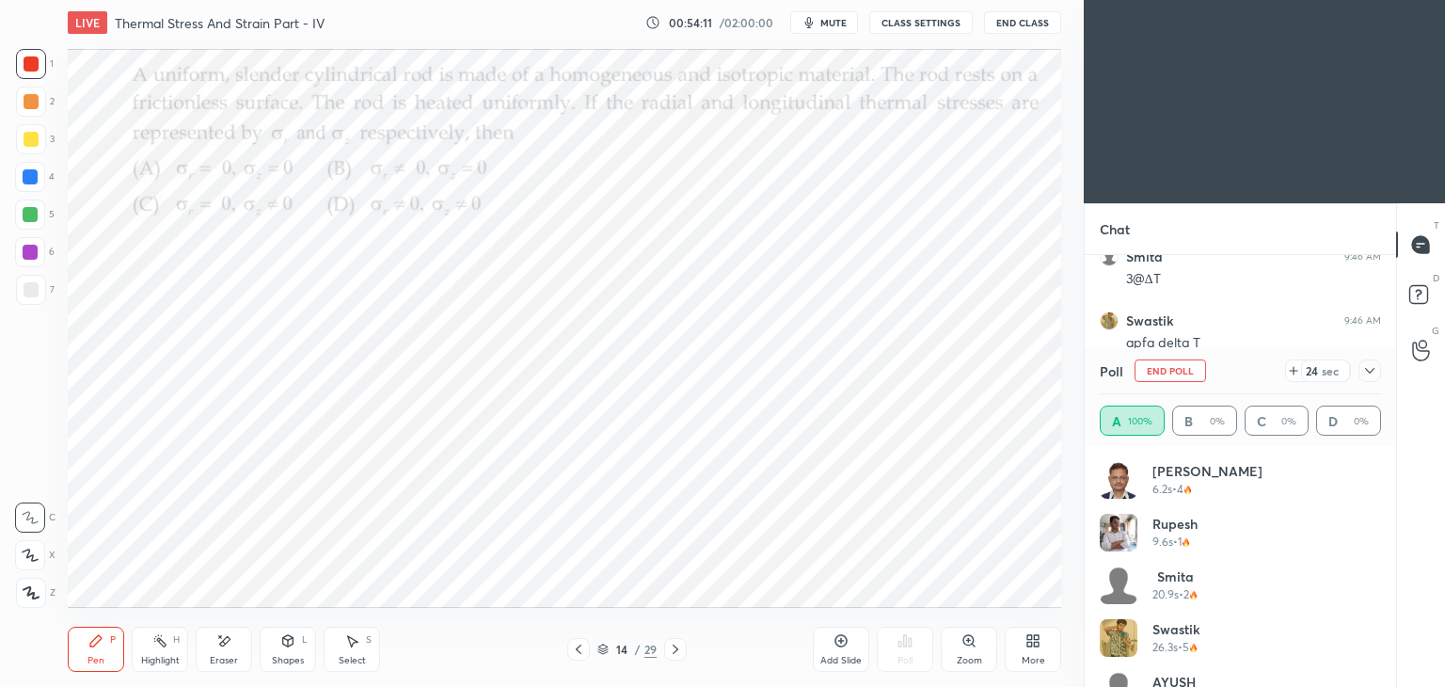
scroll to position [38, 0]
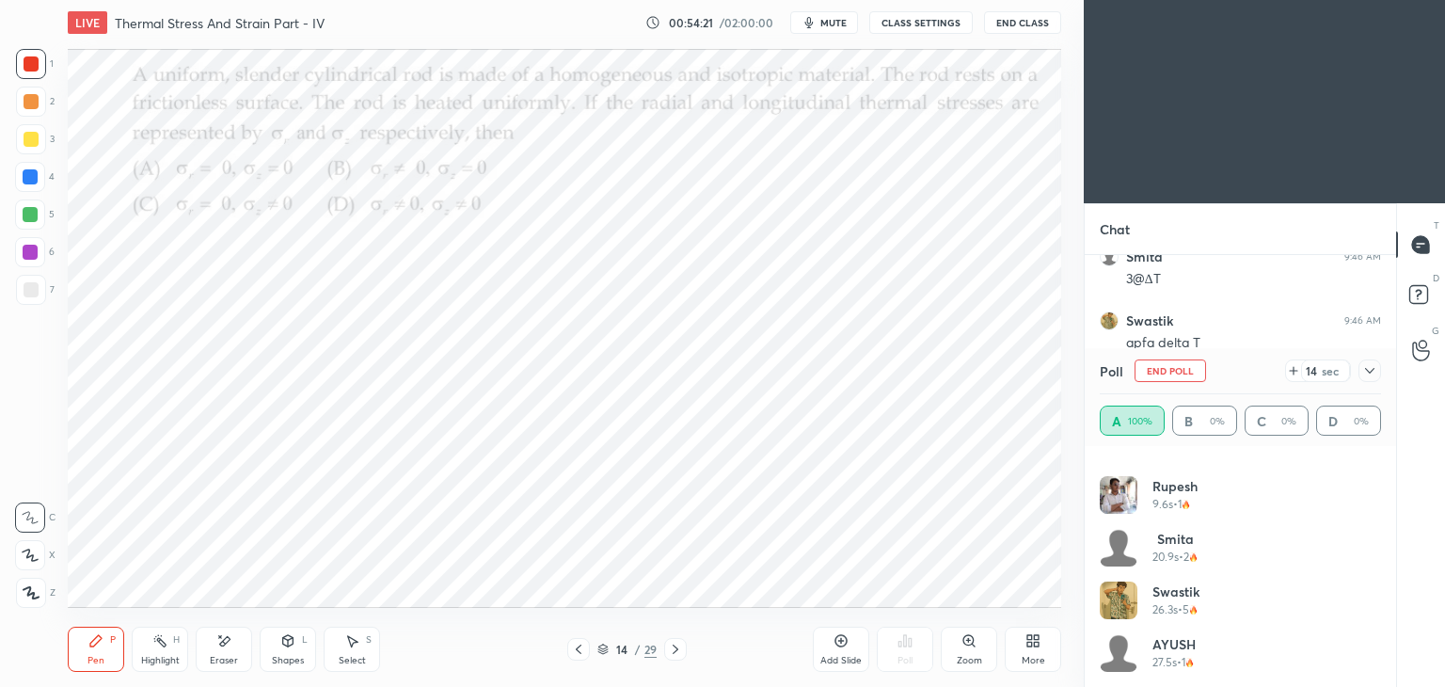
click at [843, 20] on span "mute" at bounding box center [833, 22] width 26 height 13
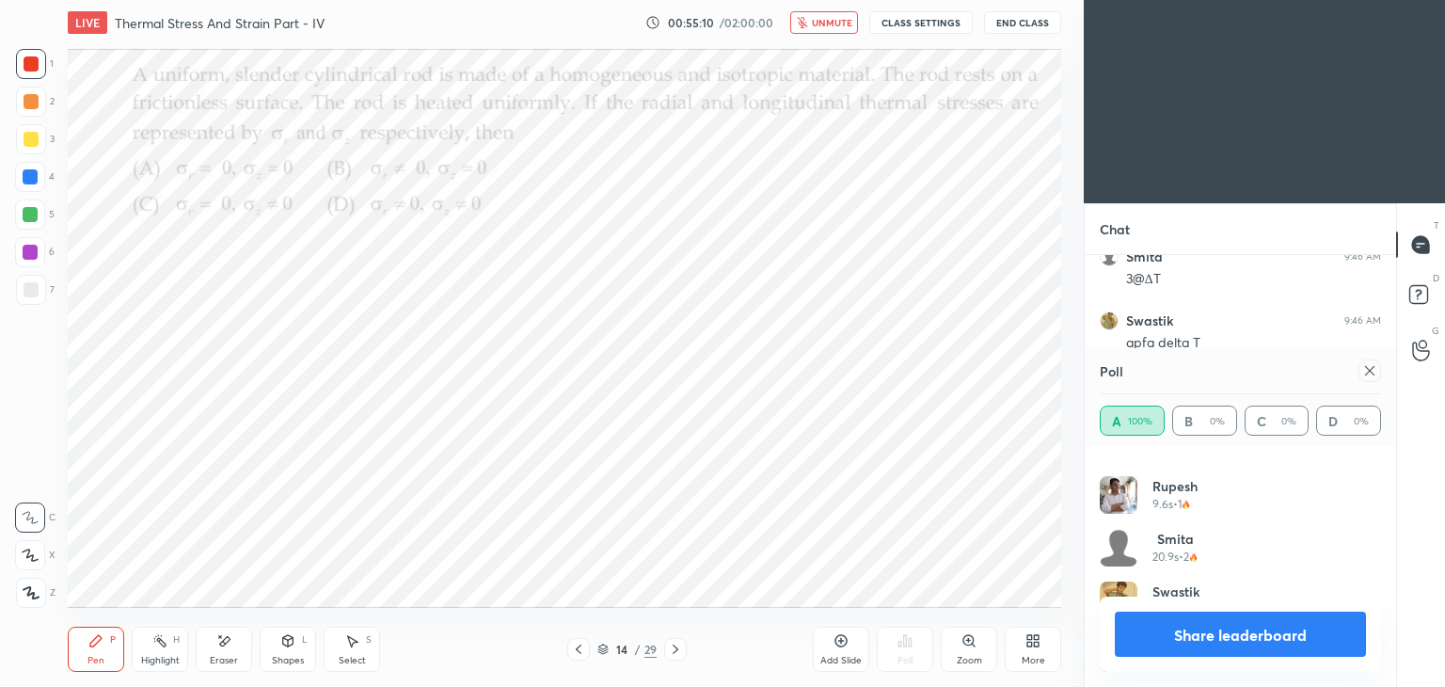
click at [838, 24] on span "unmute" at bounding box center [832, 22] width 40 height 13
click at [1384, 371] on div "Poll A 100% B 0% C 0% D 0%" at bounding box center [1240, 397] width 311 height 98
click at [1375, 374] on icon at bounding box center [1369, 370] width 15 height 15
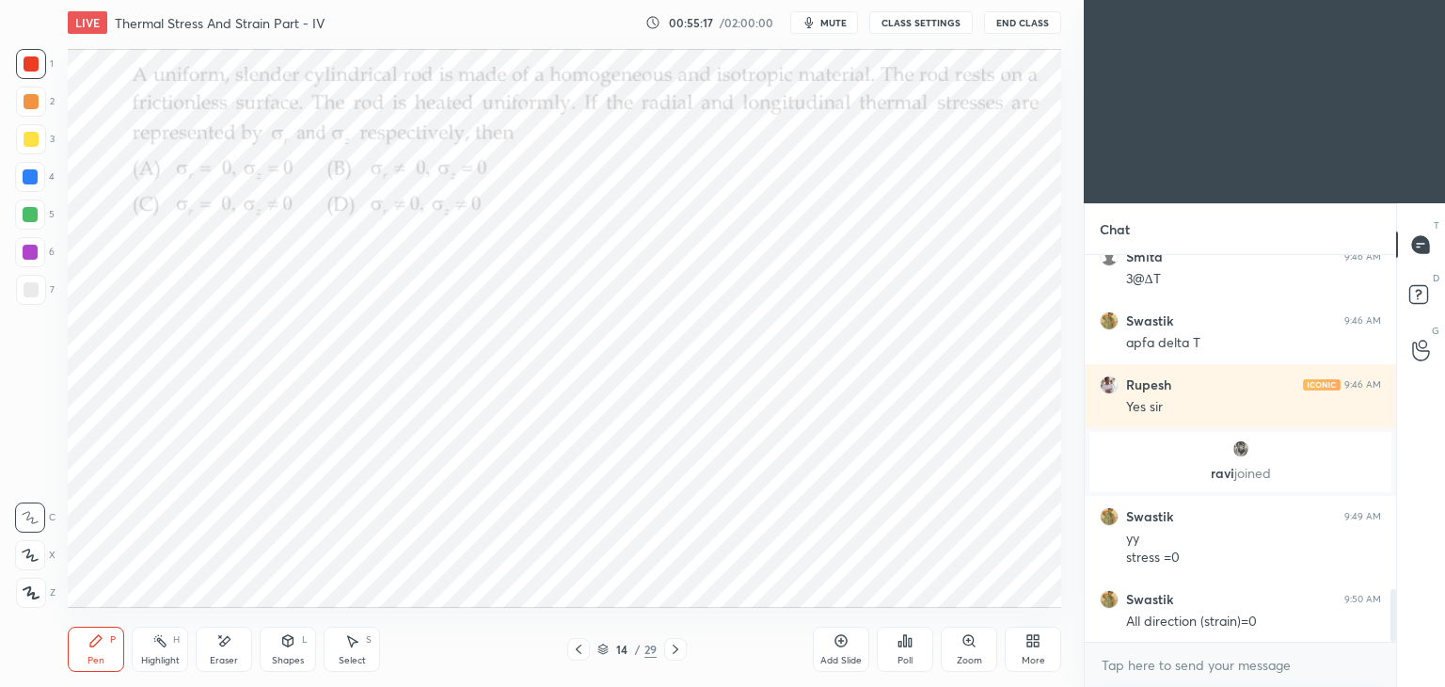
scroll to position [6, 6]
click at [101, 653] on div "Pen P" at bounding box center [96, 648] width 56 height 45
click at [676, 651] on icon at bounding box center [676, 648] width 6 height 9
click at [906, 642] on icon at bounding box center [905, 640] width 3 height 11
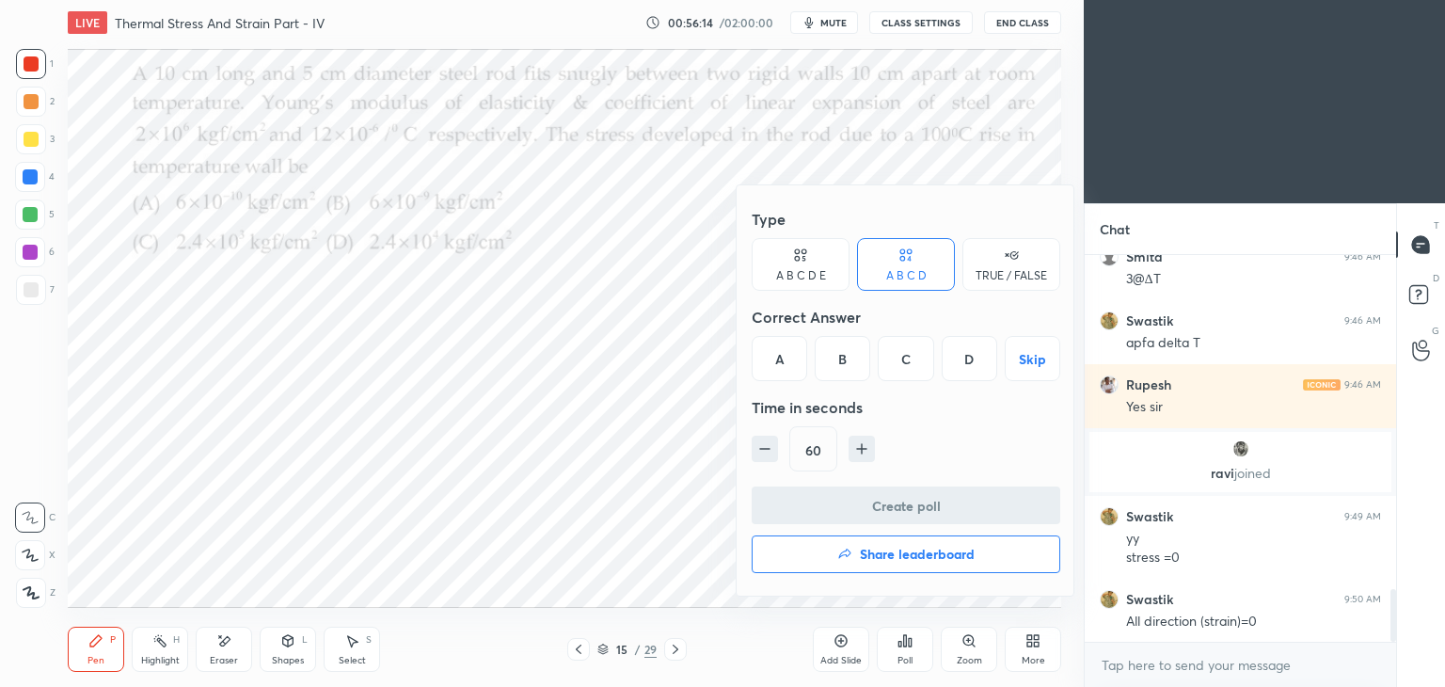
click at [918, 358] on div "C" at bounding box center [905, 358] width 55 height 45
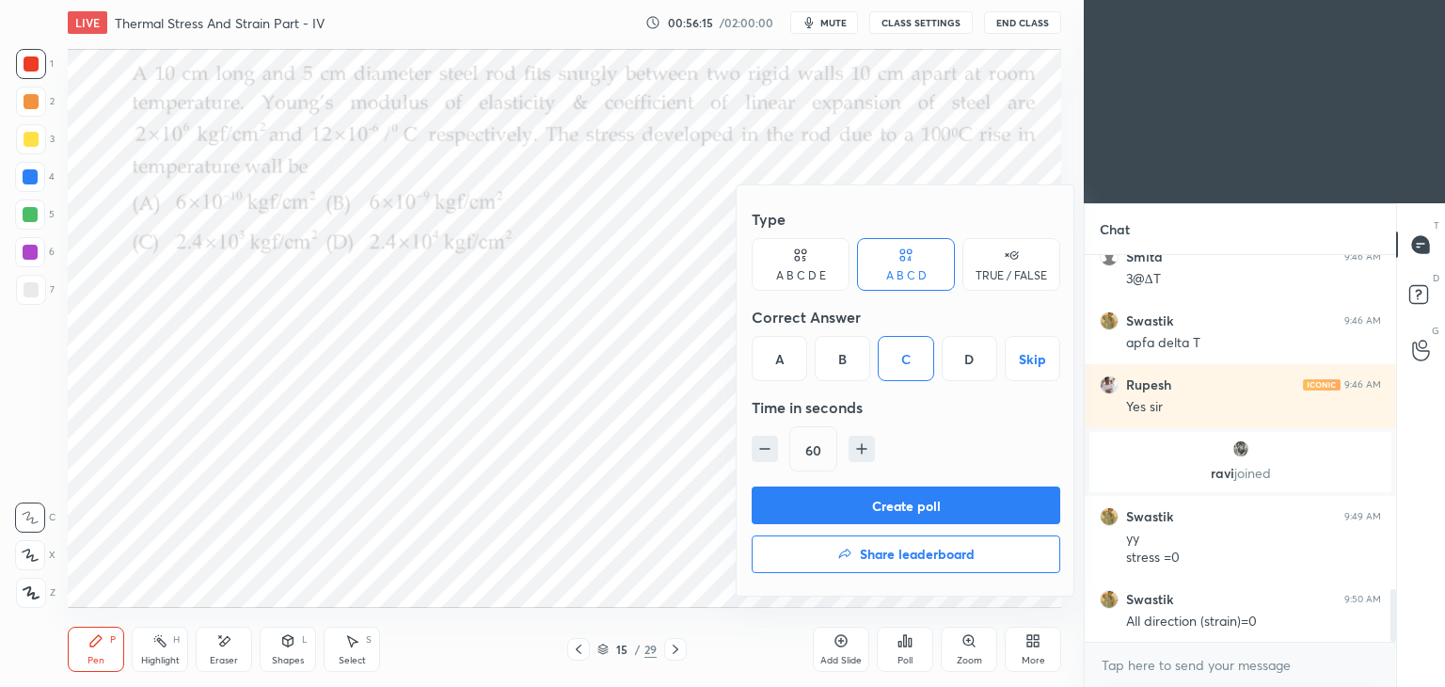
click at [911, 502] on button "Create poll" at bounding box center [906, 505] width 309 height 38
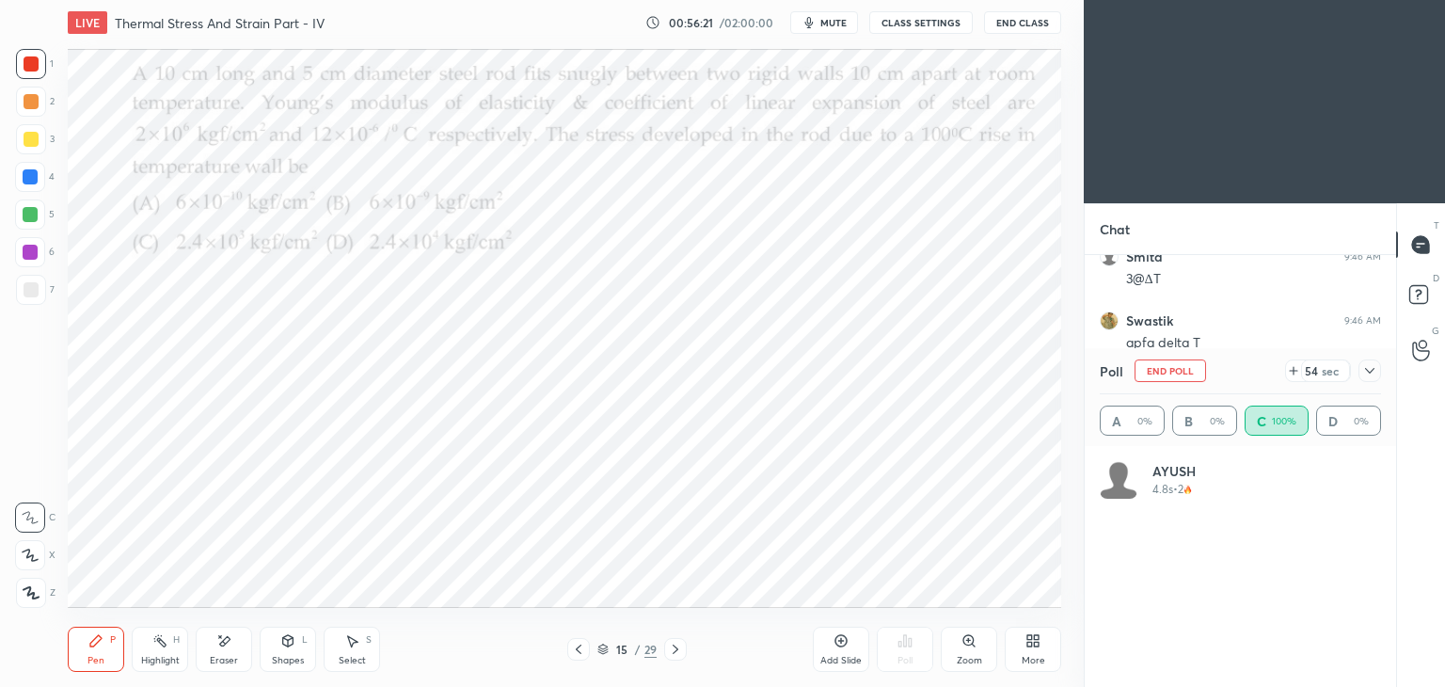
scroll to position [220, 276]
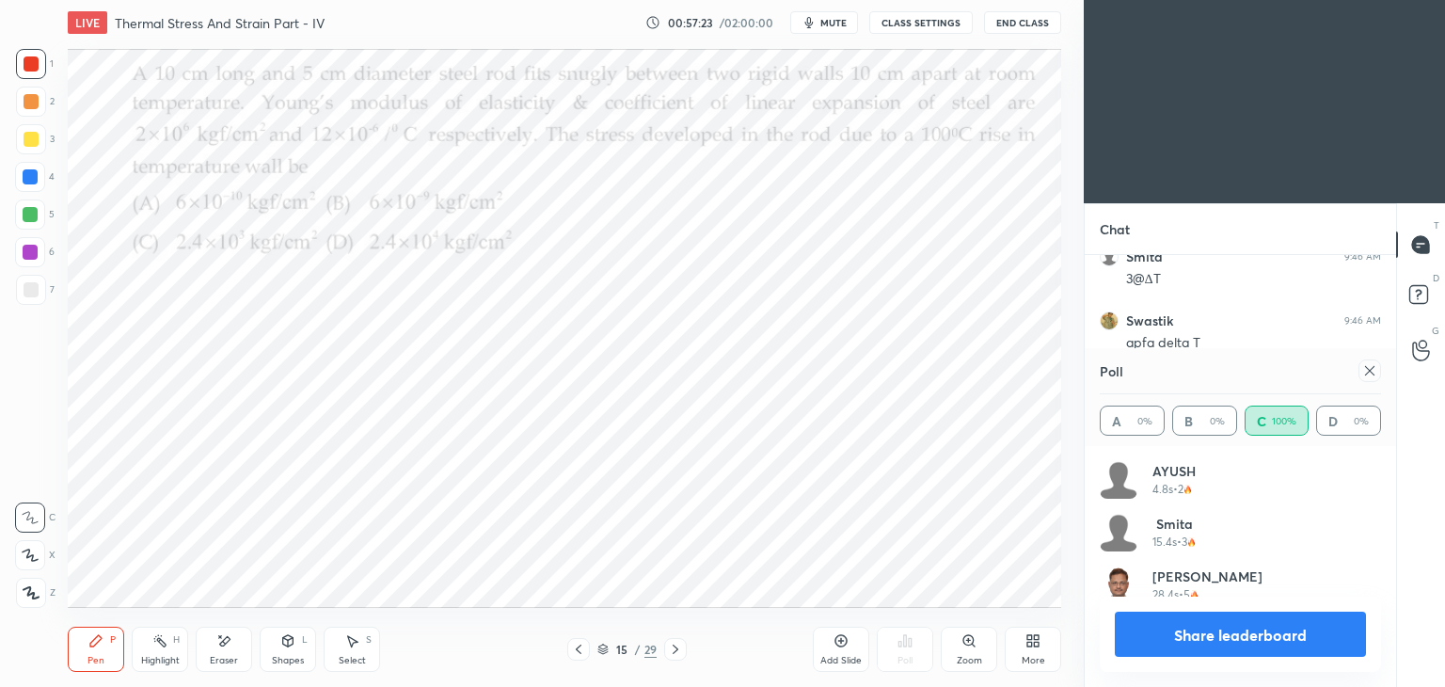
click at [1366, 366] on icon at bounding box center [1369, 370] width 15 height 15
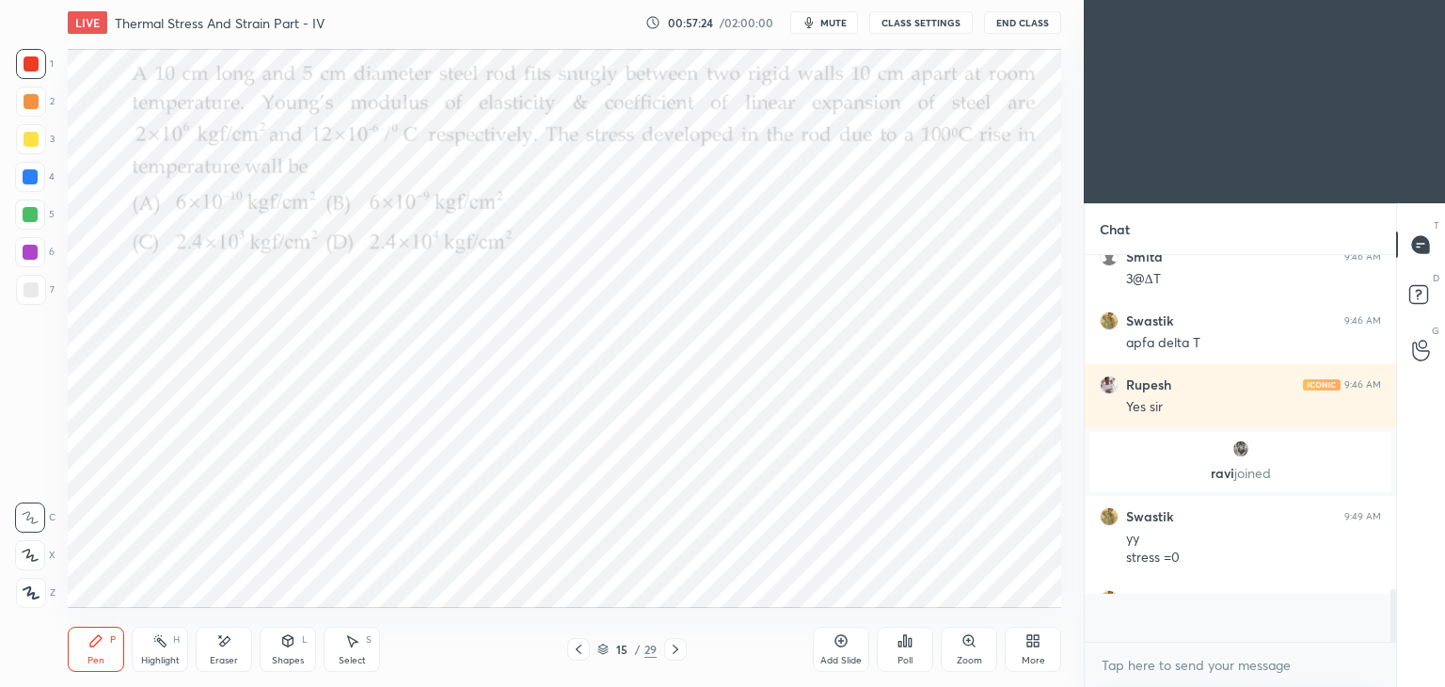
scroll to position [376, 306]
click at [87, 647] on div "Pen P" at bounding box center [96, 648] width 56 height 45
click at [834, 20] on span "mute" at bounding box center [833, 22] width 26 height 13
click at [837, 24] on span "unmute" at bounding box center [832, 22] width 40 height 13
click at [94, 645] on icon at bounding box center [95, 640] width 11 height 11
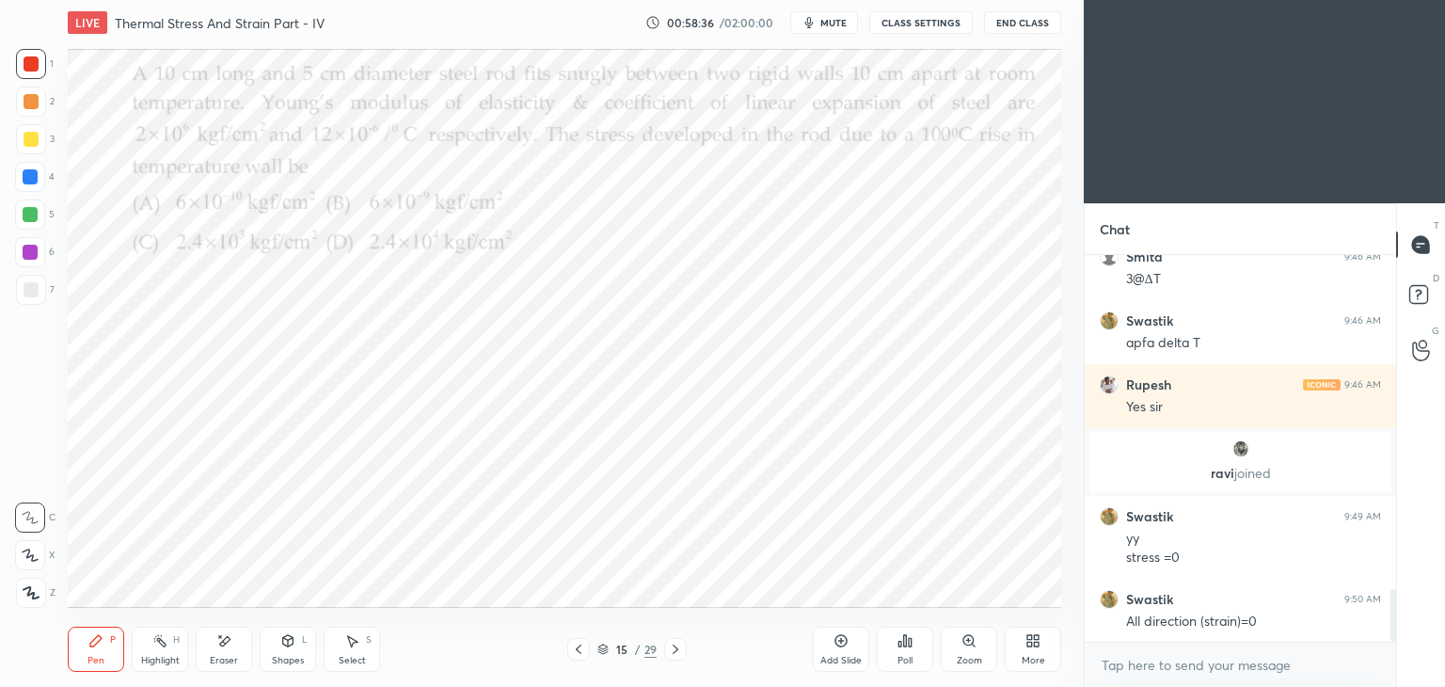
click at [234, 629] on div "Eraser" at bounding box center [224, 648] width 56 height 45
click at [95, 652] on div "Pen P" at bounding box center [96, 648] width 56 height 45
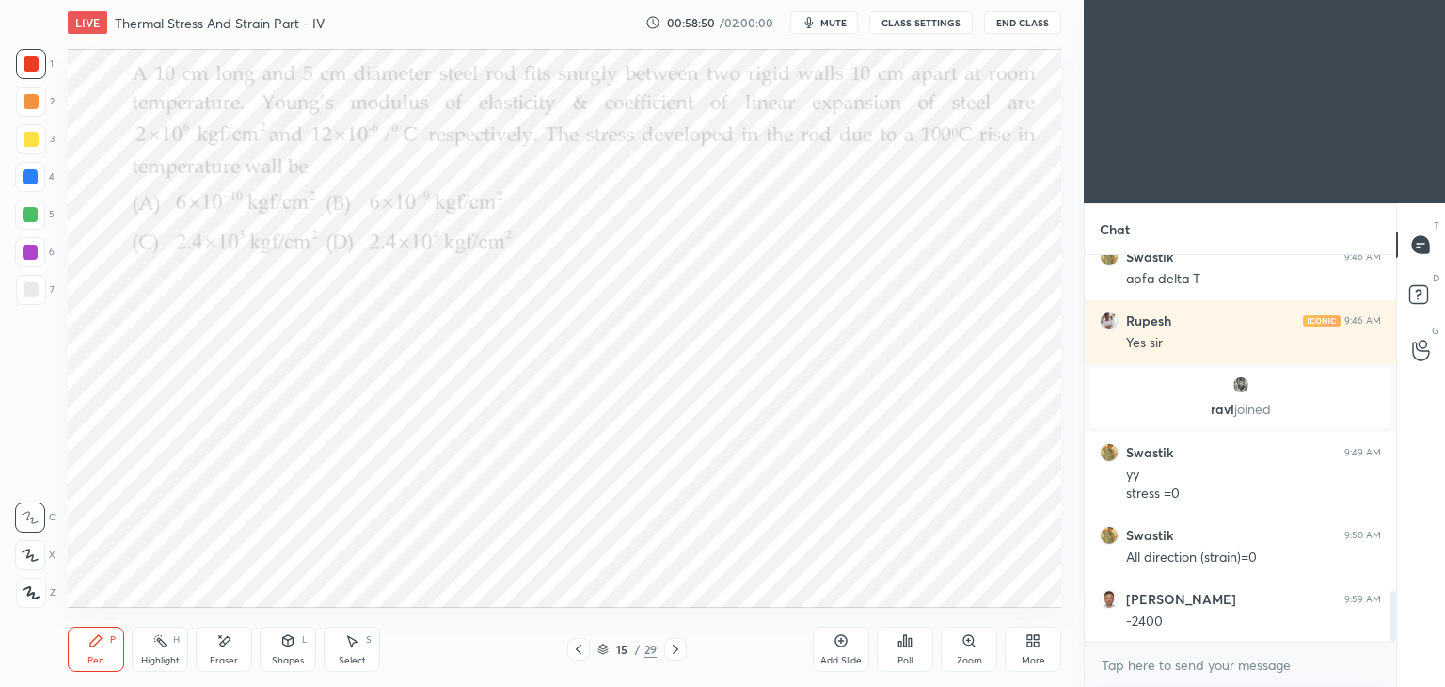
scroll to position [2579, 0]
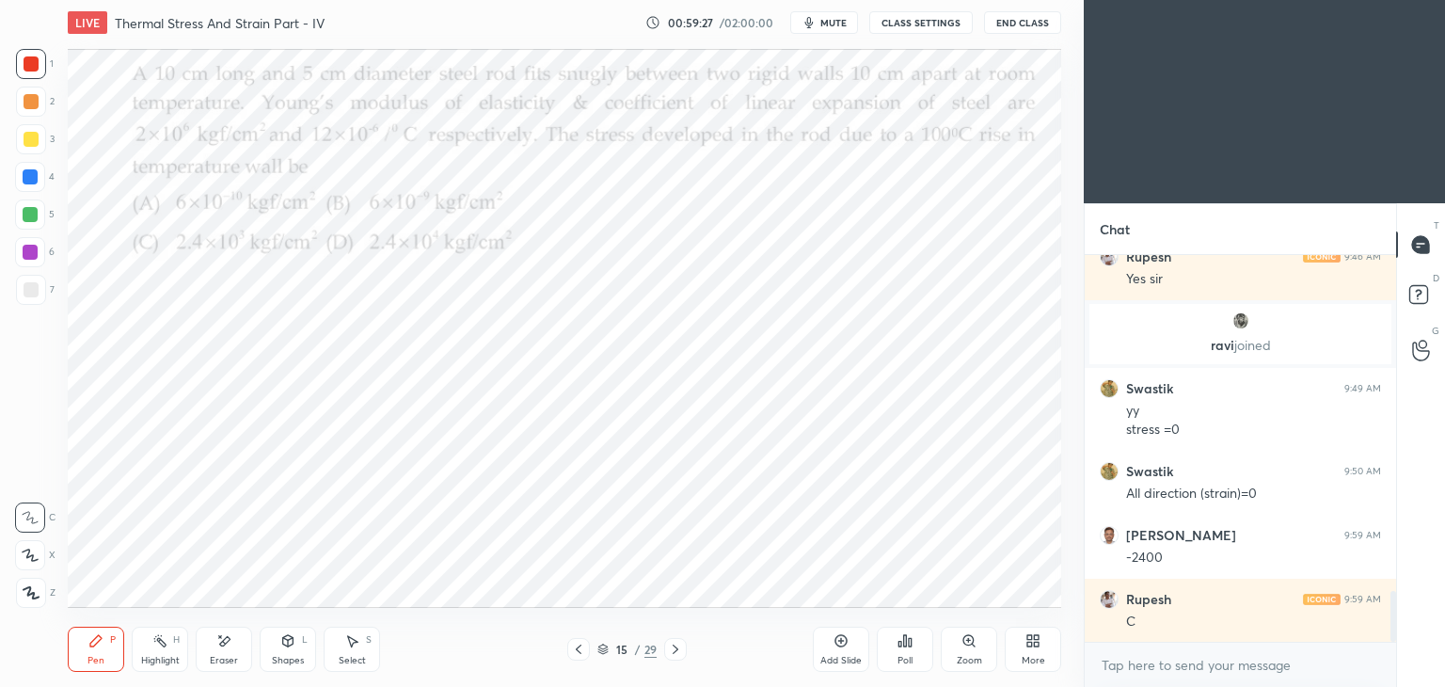
click at [673, 644] on icon at bounding box center [675, 649] width 15 height 15
click at [910, 650] on div "Poll" at bounding box center [905, 648] width 56 height 45
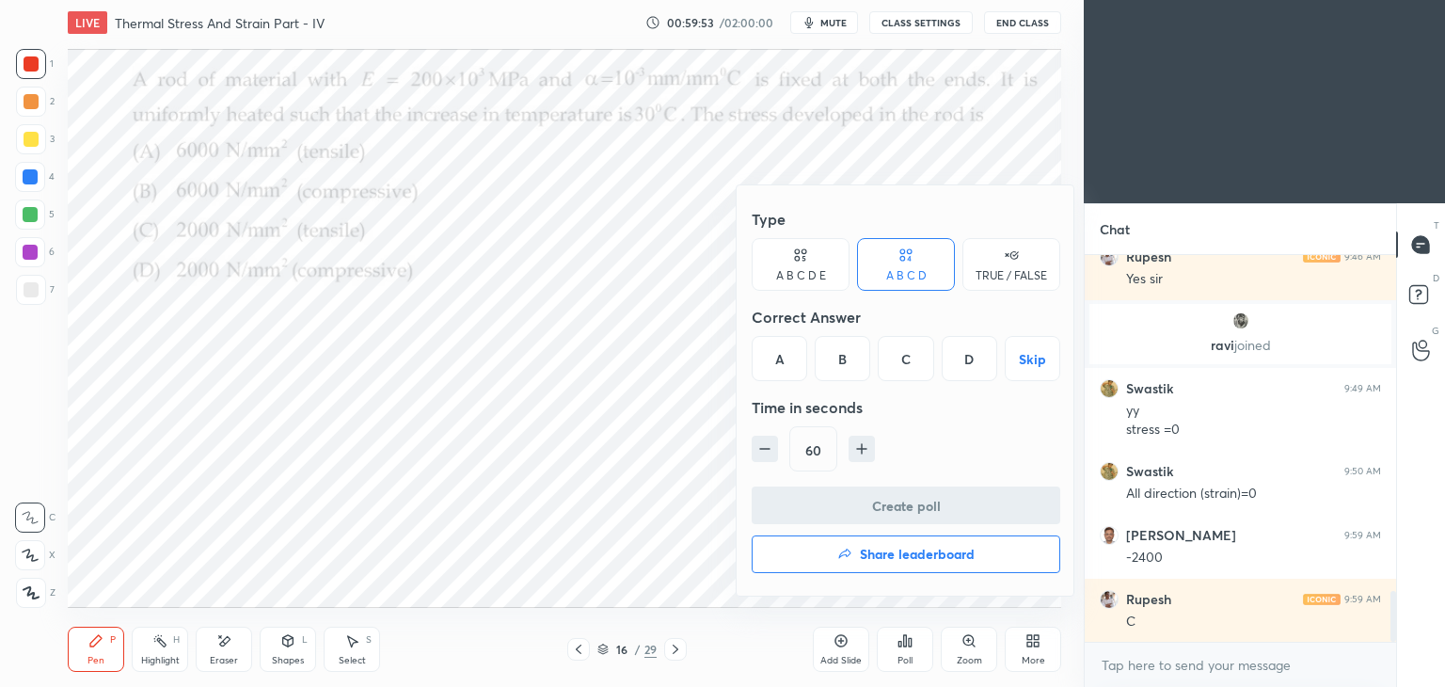
click at [844, 360] on div "B" at bounding box center [842, 358] width 55 height 45
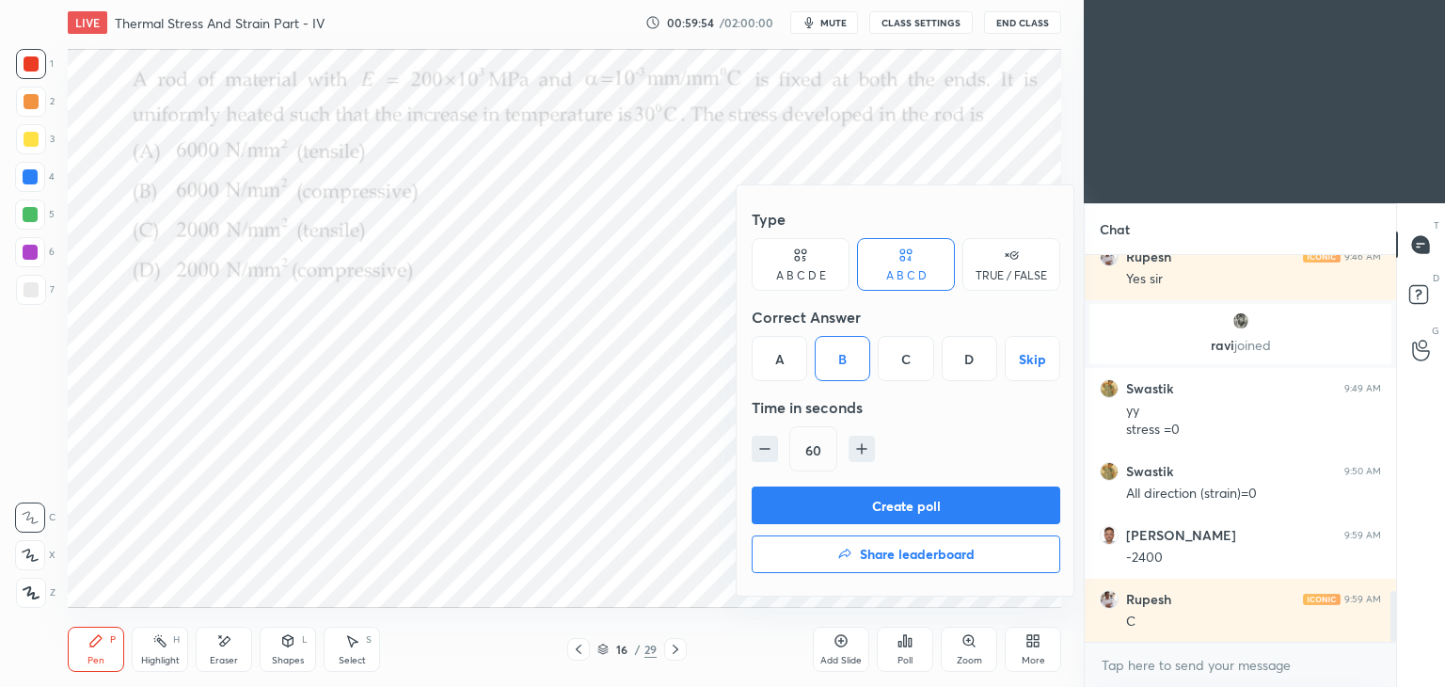
click at [928, 503] on button "Create poll" at bounding box center [906, 505] width 309 height 38
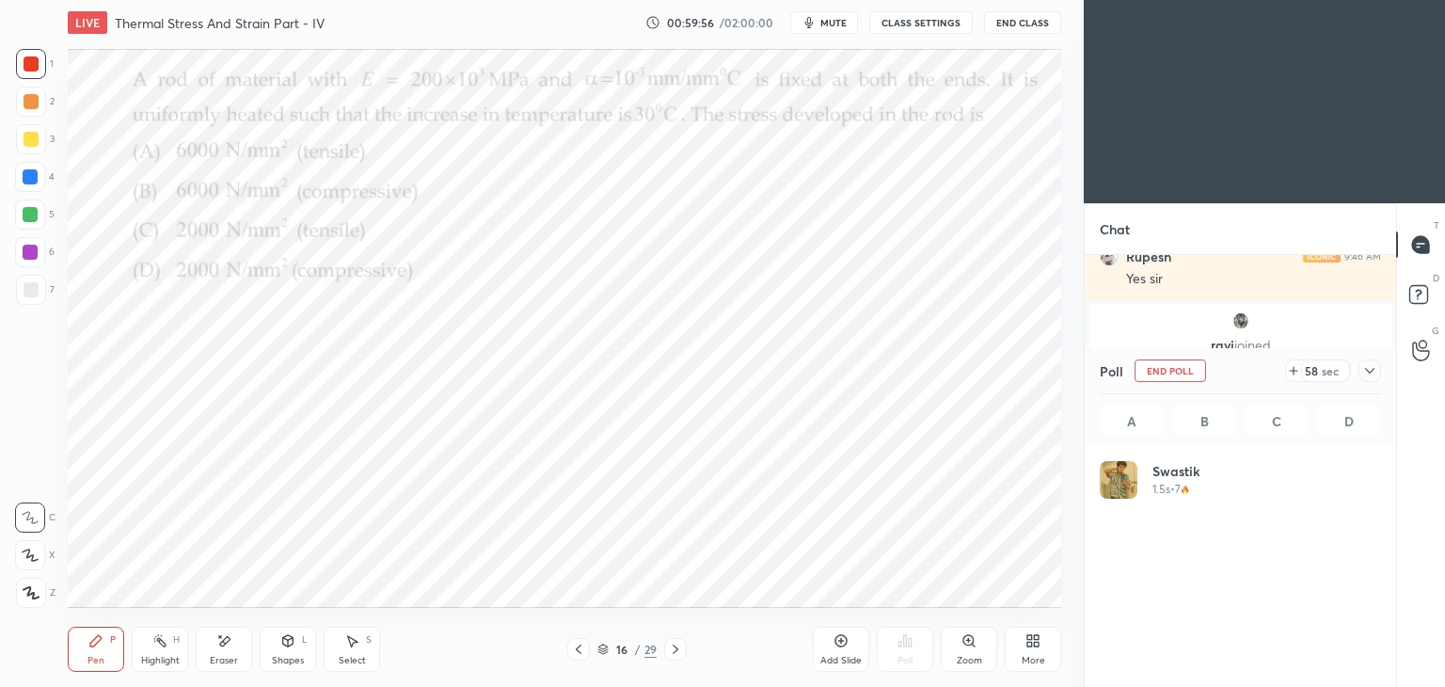
scroll to position [220, 276]
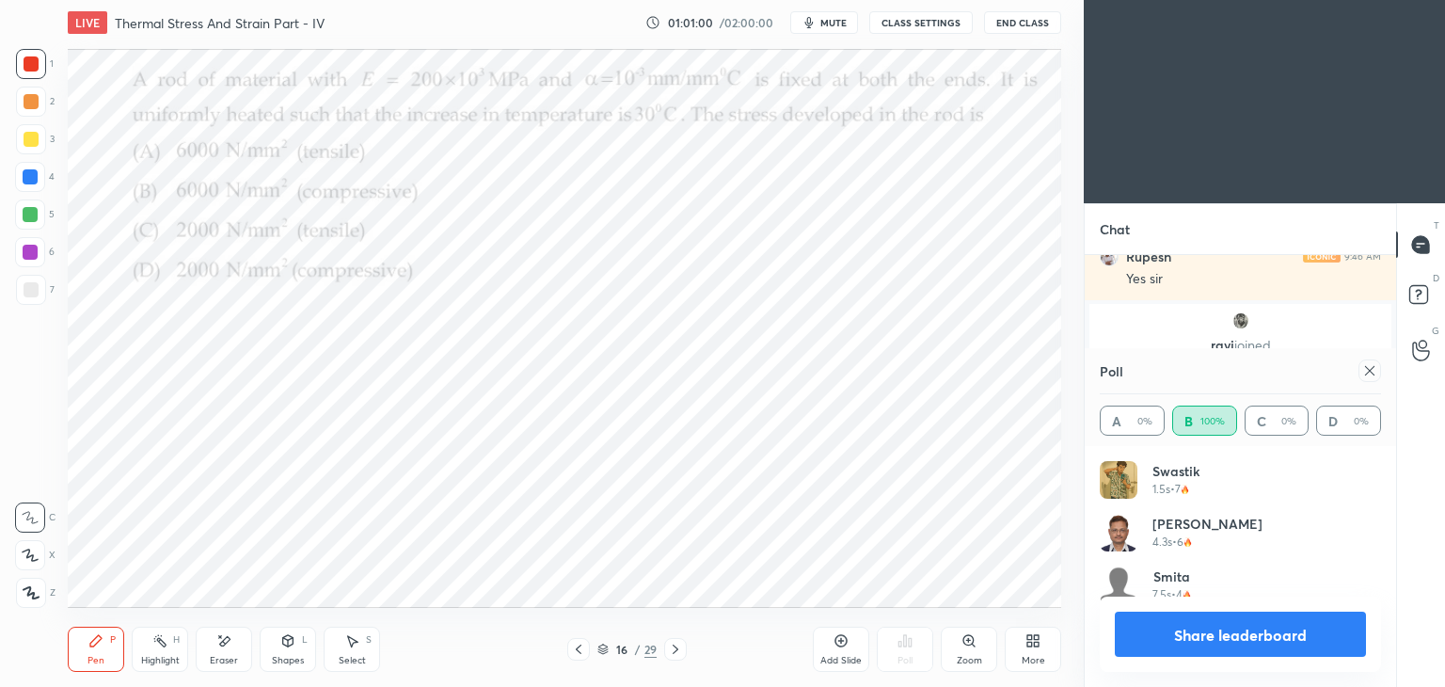
click at [1378, 371] on div at bounding box center [1369, 370] width 23 height 23
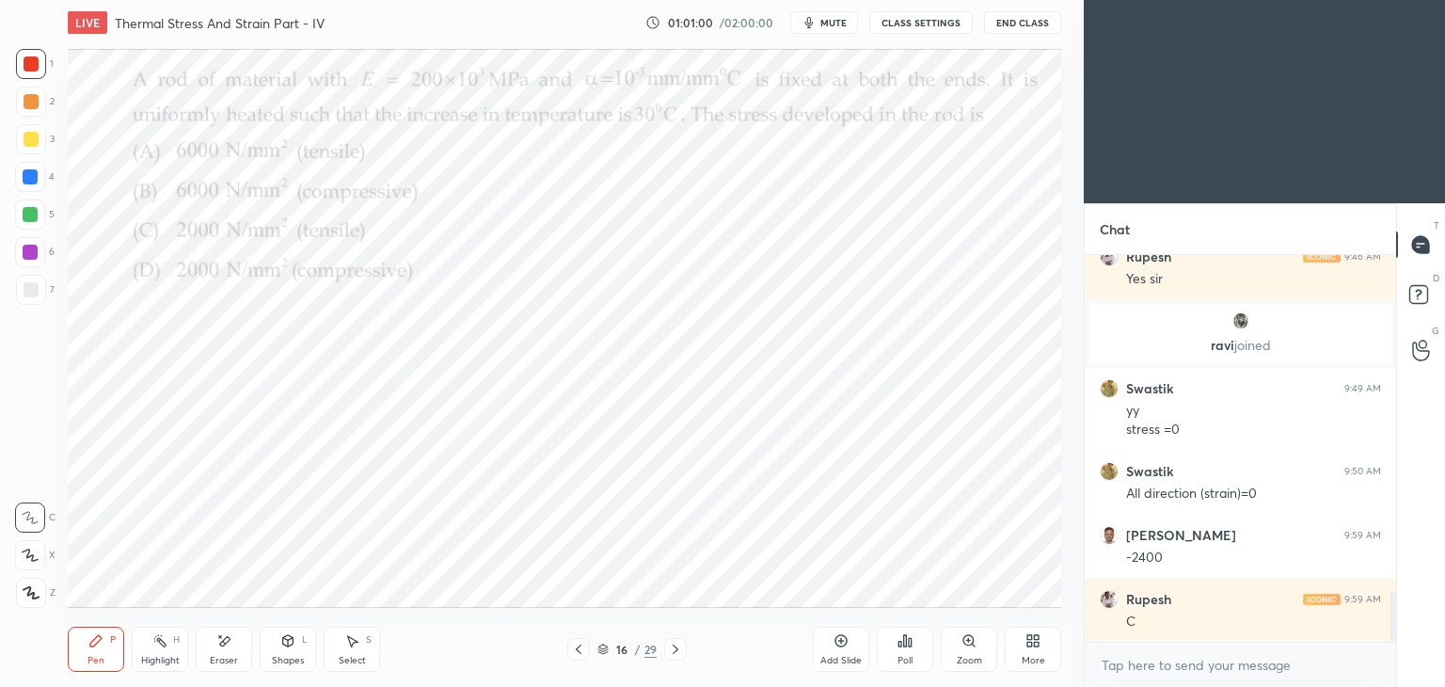
scroll to position [6, 6]
click at [677, 653] on icon at bounding box center [675, 649] width 15 height 15
click at [903, 652] on div "Poll" at bounding box center [905, 648] width 56 height 45
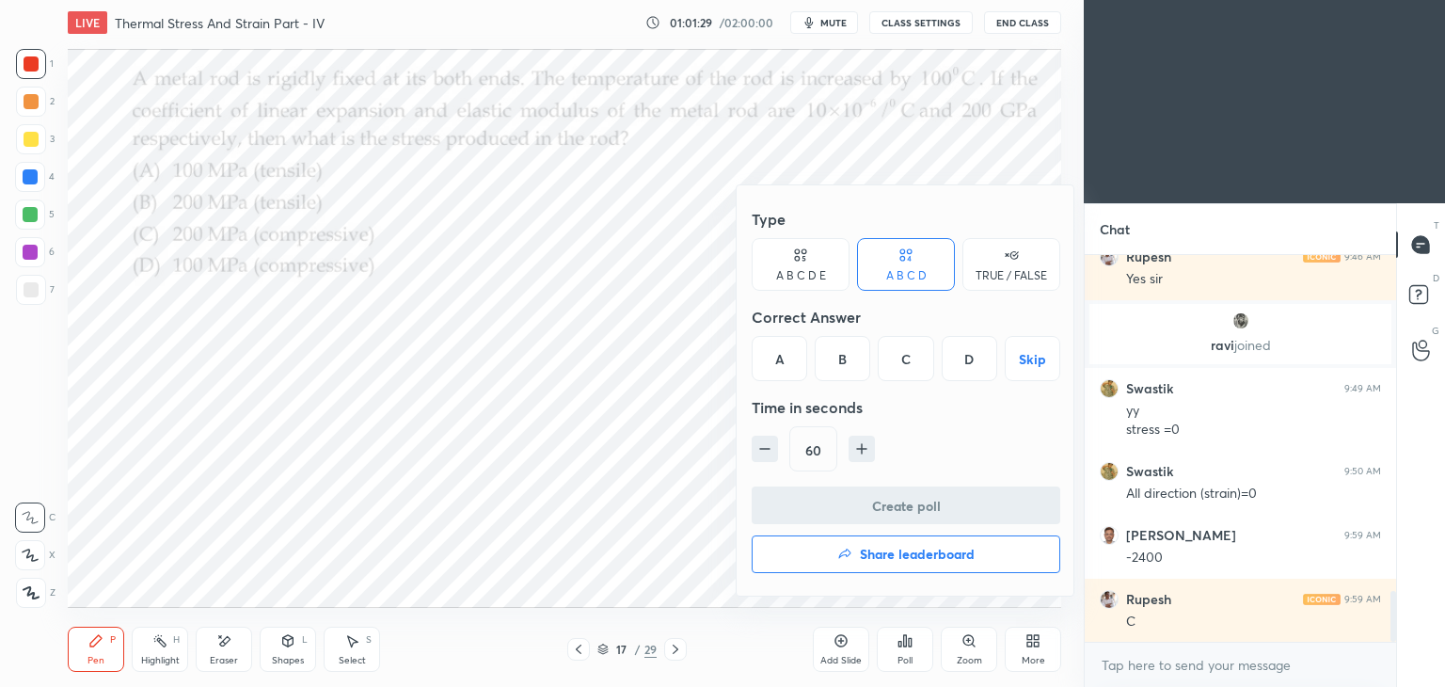
click at [921, 363] on div "C" at bounding box center [905, 358] width 55 height 45
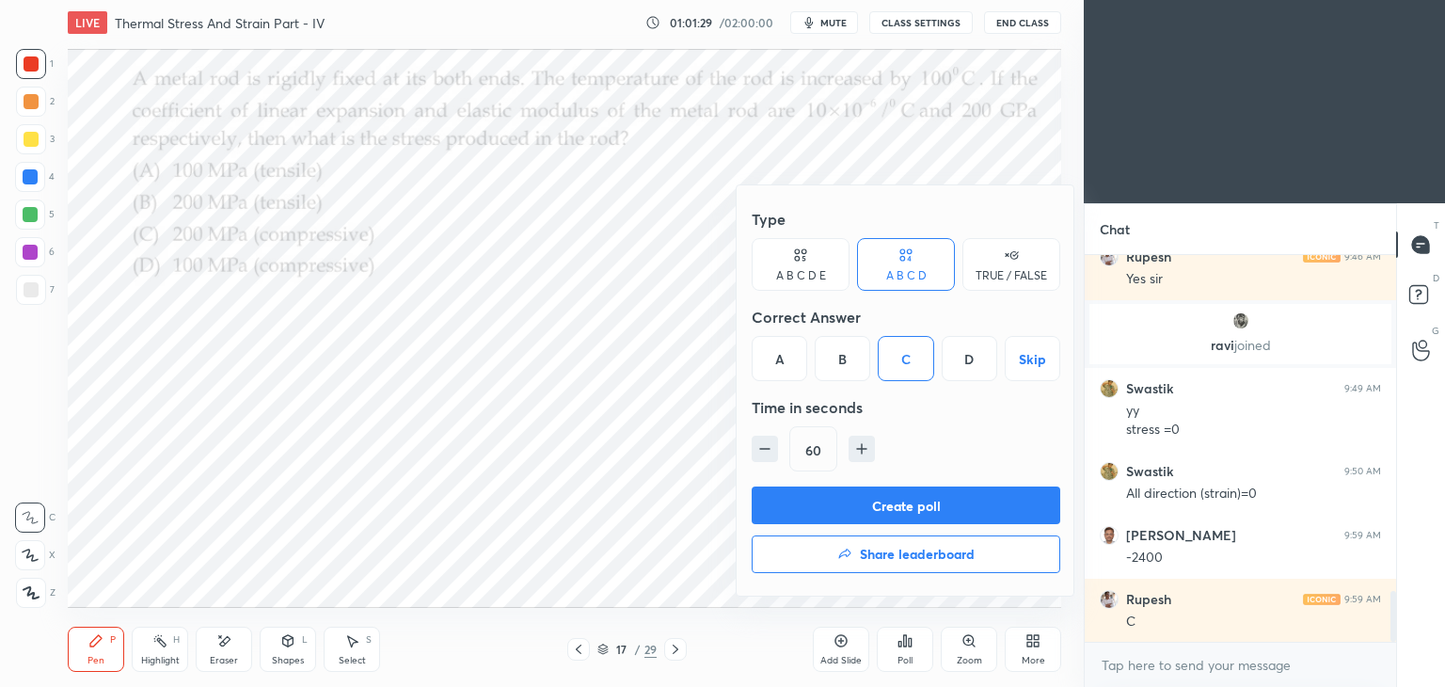
click at [907, 507] on button "Create poll" at bounding box center [906, 505] width 309 height 38
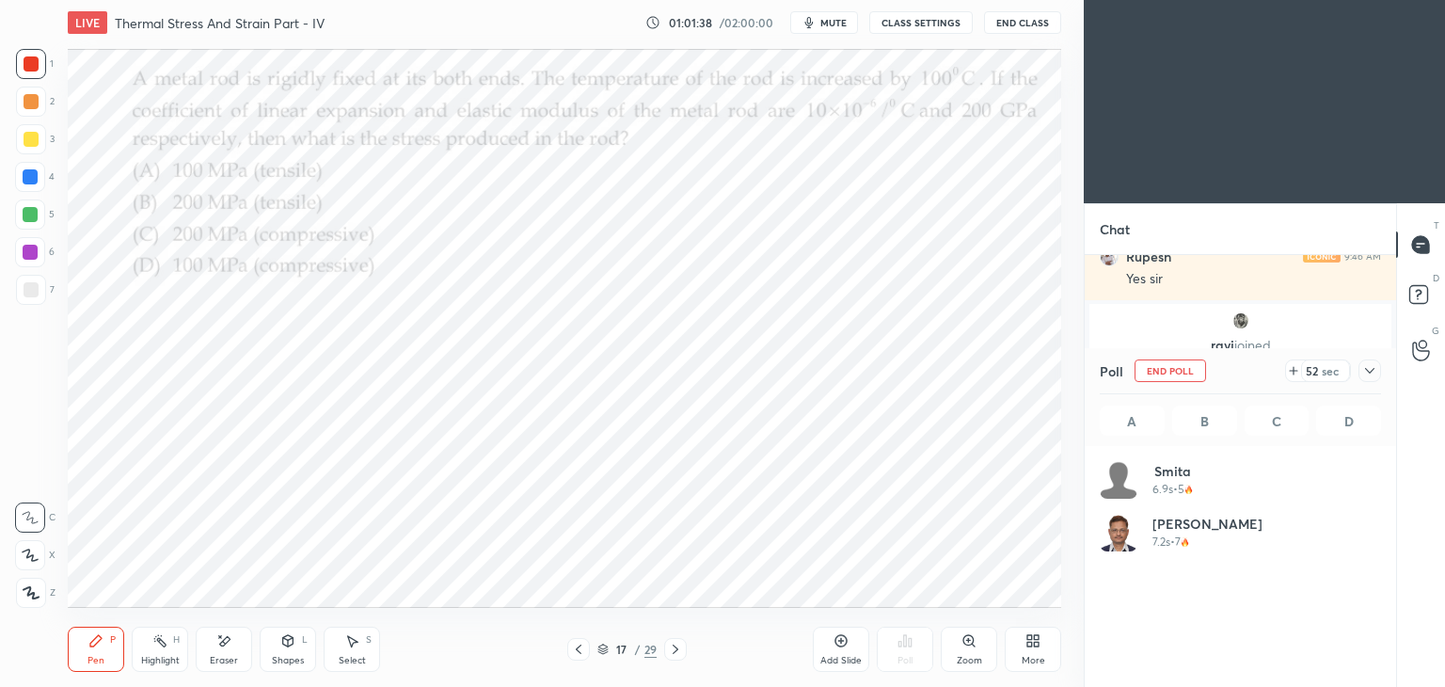
scroll to position [220, 276]
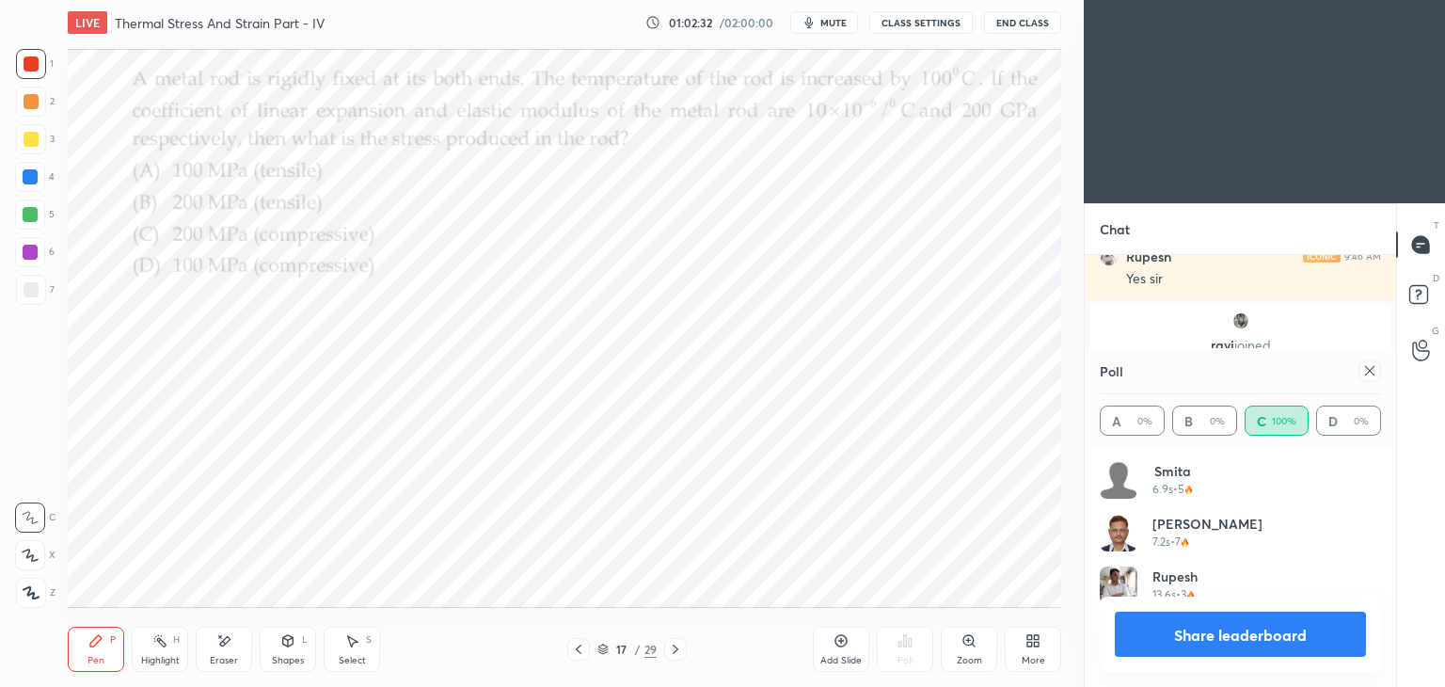
click at [229, 637] on icon at bounding box center [225, 640] width 10 height 9
click at [98, 644] on icon at bounding box center [95, 640] width 15 height 15
click at [1369, 376] on icon at bounding box center [1369, 370] width 15 height 15
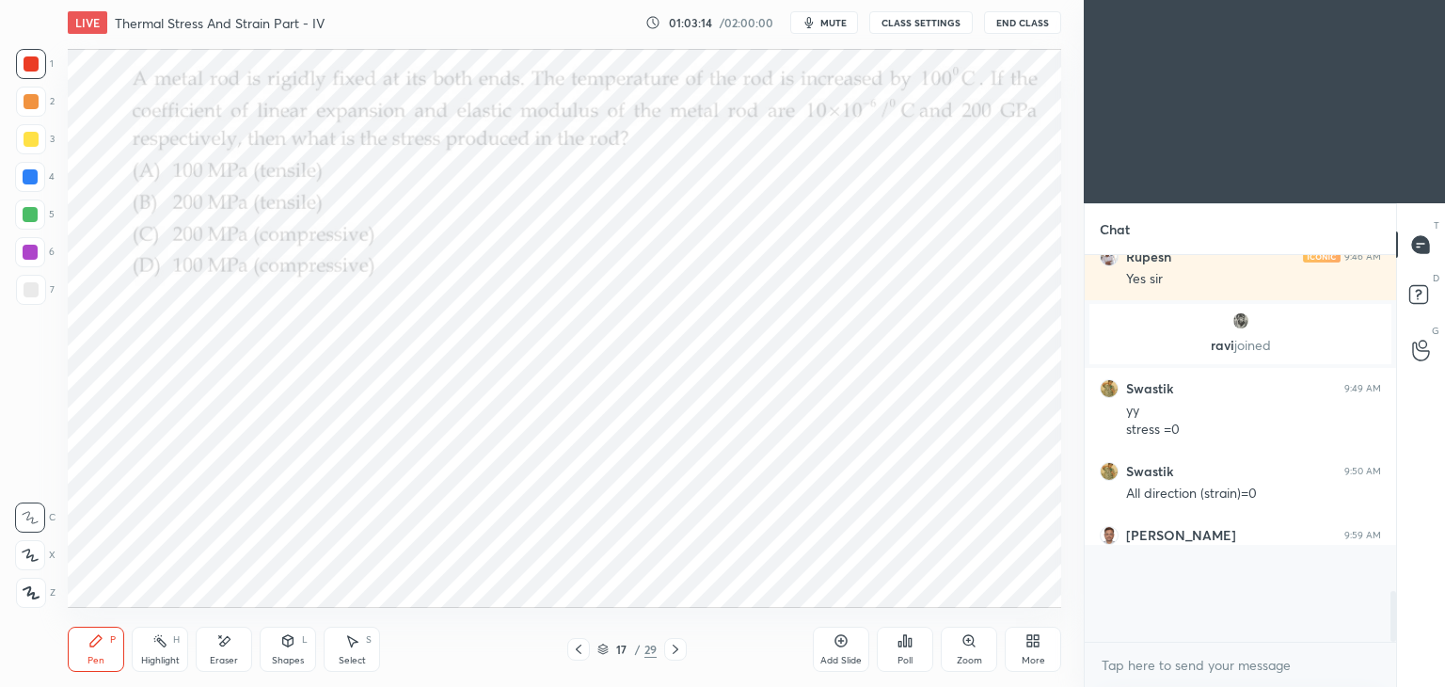
scroll to position [219, 306]
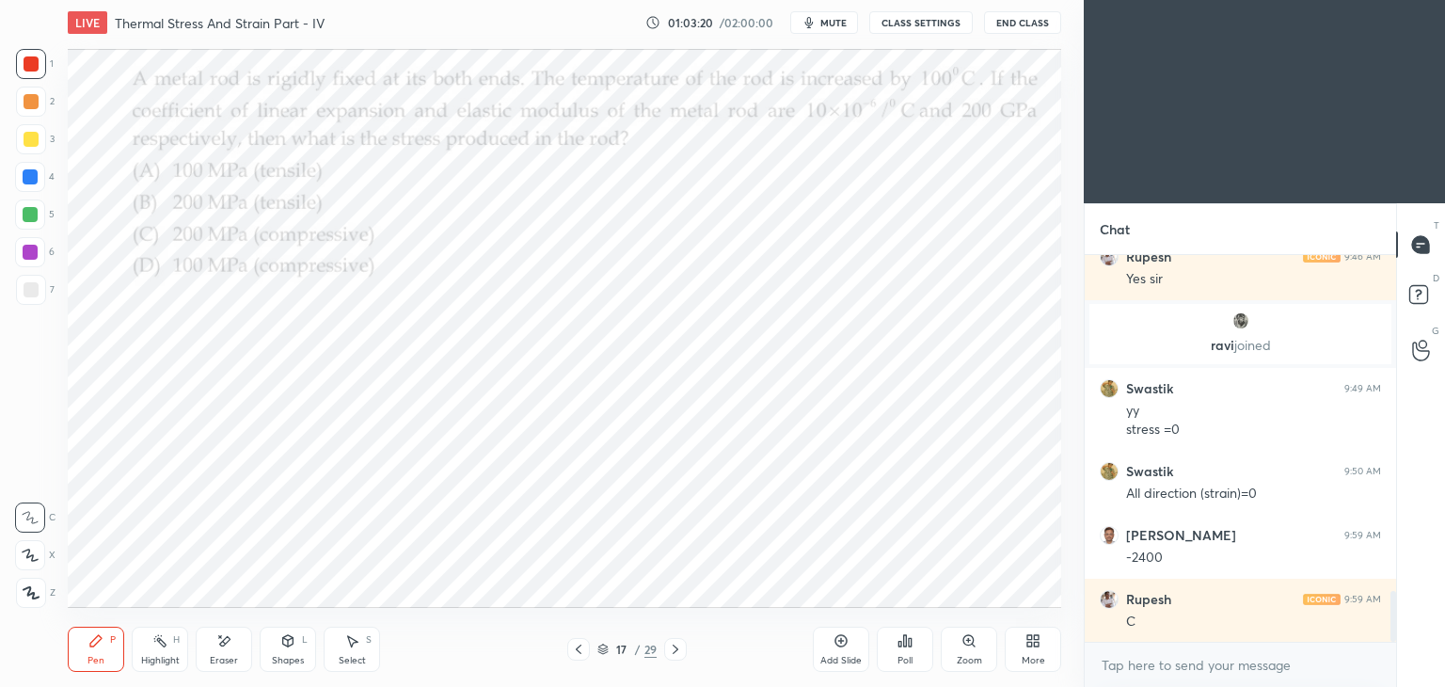
click at [673, 651] on icon at bounding box center [675, 649] width 15 height 15
click at [916, 653] on div "Poll" at bounding box center [905, 648] width 56 height 45
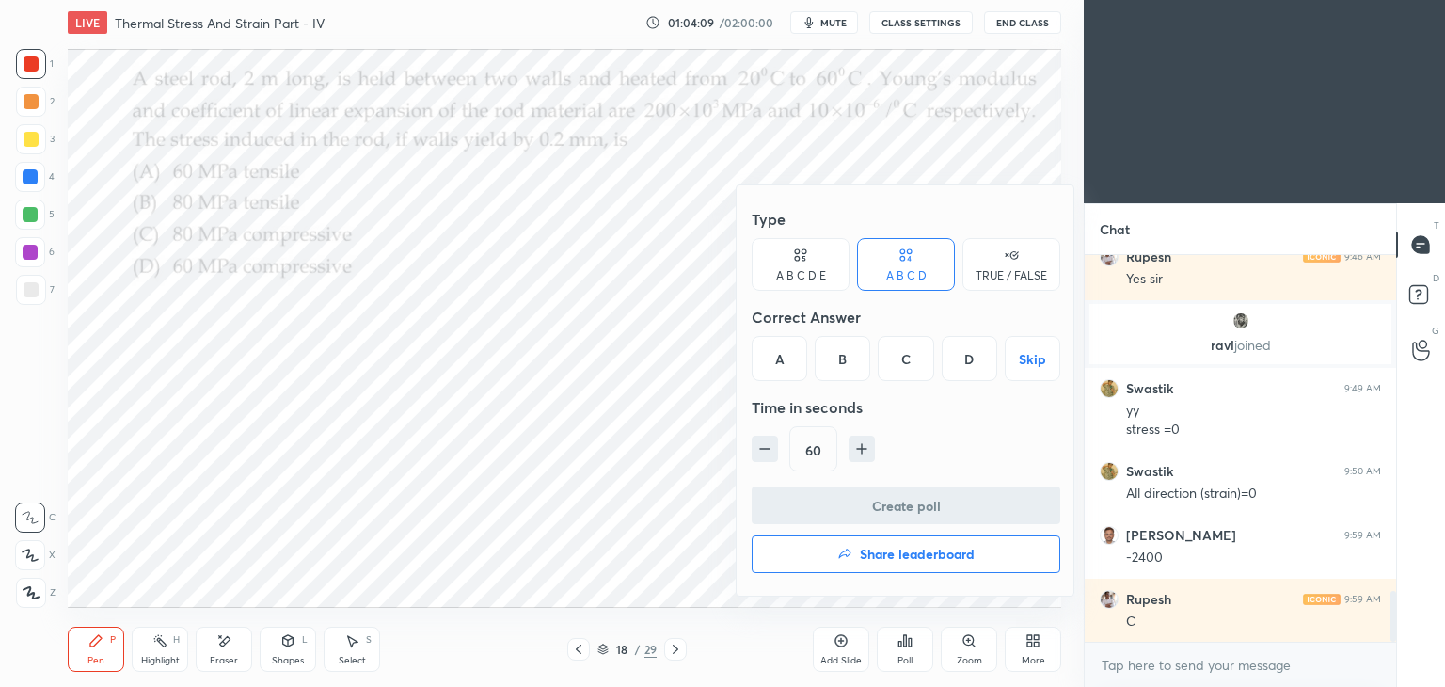
click at [971, 360] on div "D" at bounding box center [969, 358] width 55 height 45
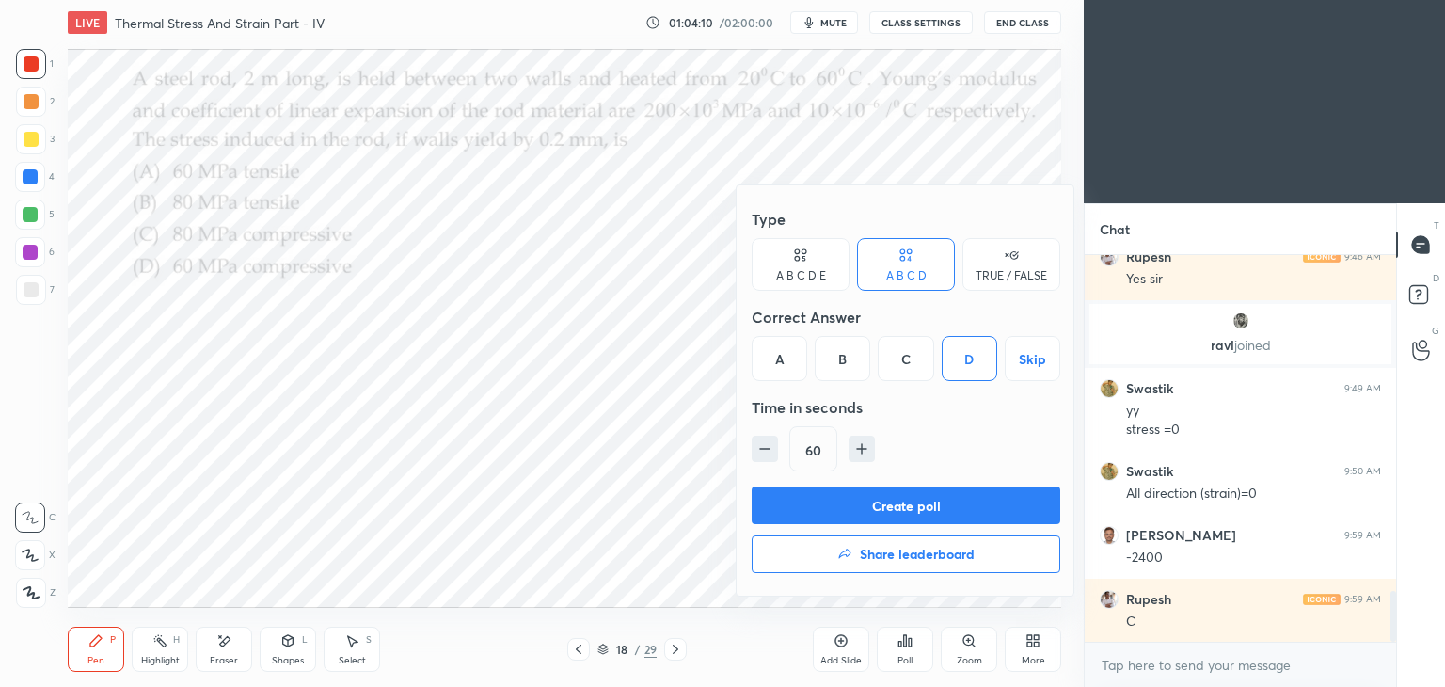
click at [946, 498] on button "Create poll" at bounding box center [906, 505] width 309 height 38
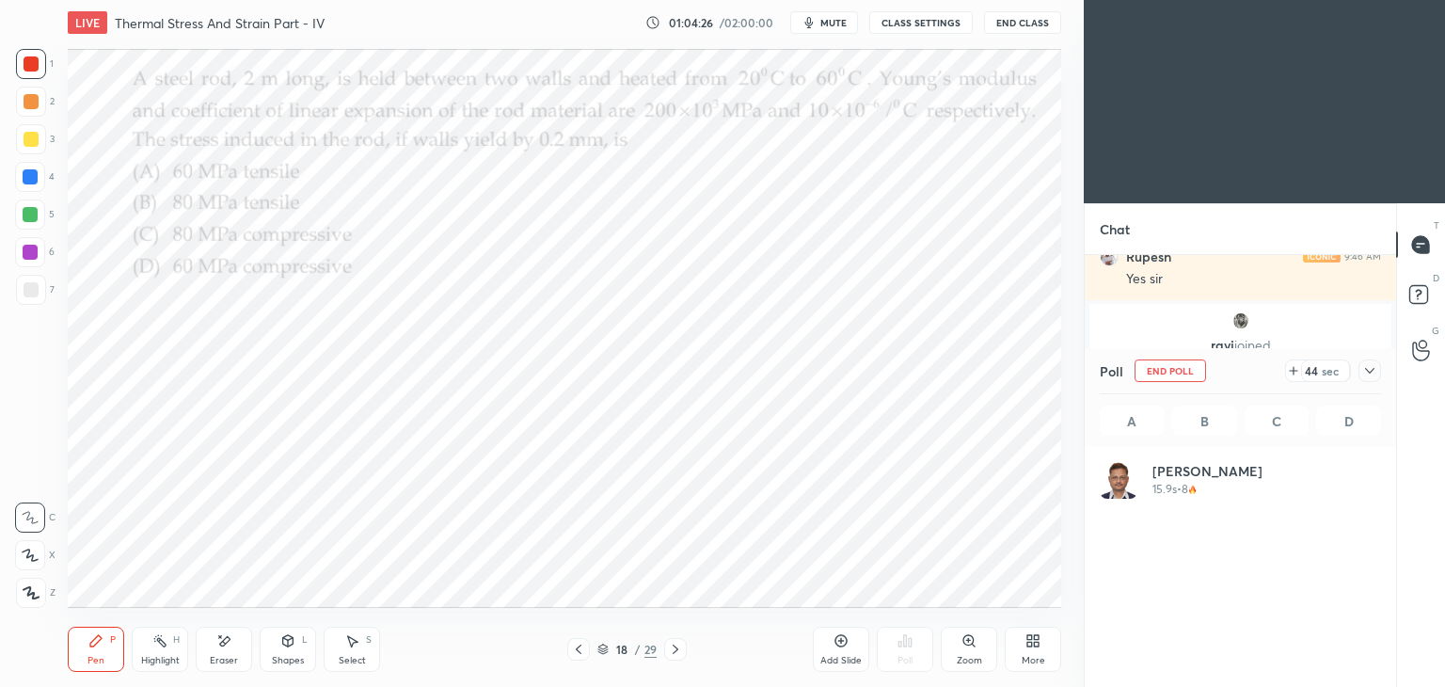
scroll to position [220, 276]
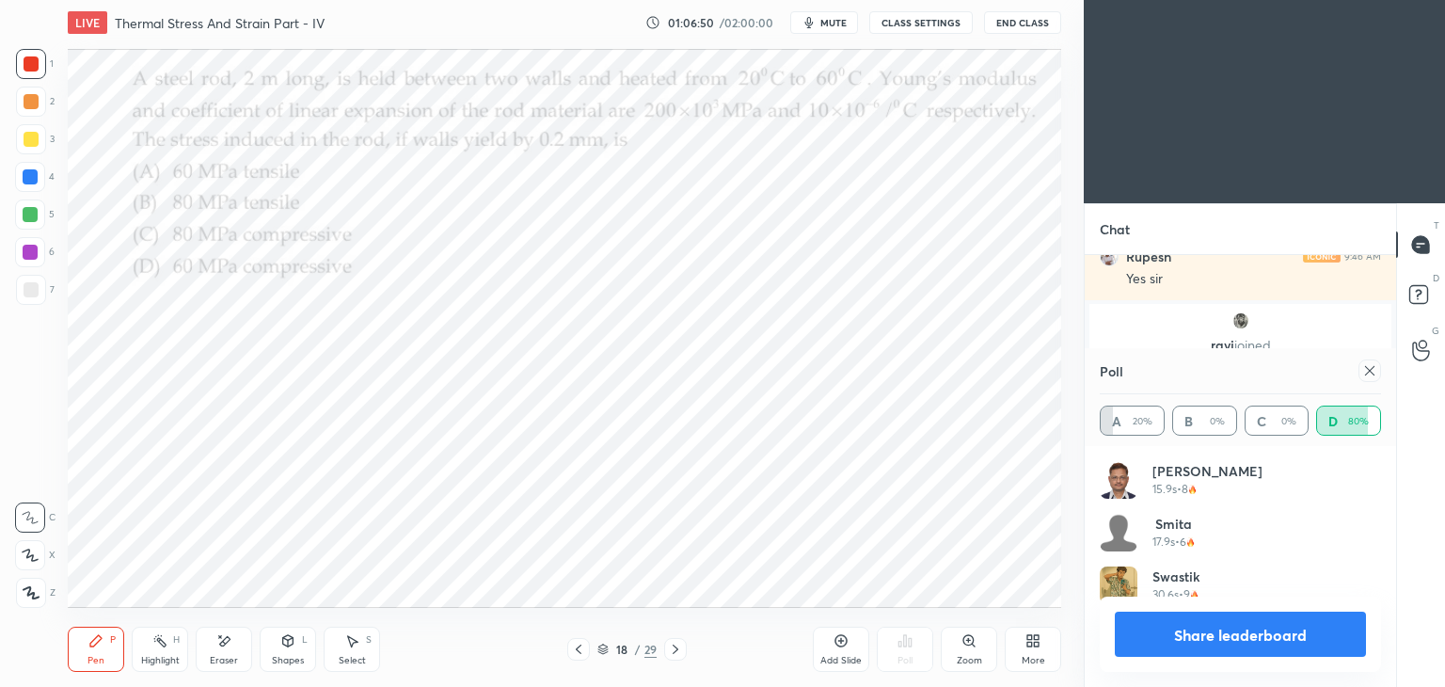
click at [232, 643] on div "Eraser" at bounding box center [224, 648] width 56 height 45
click at [106, 650] on div "Pen P" at bounding box center [96, 648] width 56 height 45
click at [238, 648] on div "Eraser" at bounding box center [224, 648] width 56 height 45
click at [91, 656] on div "Pen" at bounding box center [95, 660] width 17 height 9
click at [357, 652] on div "Select S" at bounding box center [352, 648] width 56 height 45
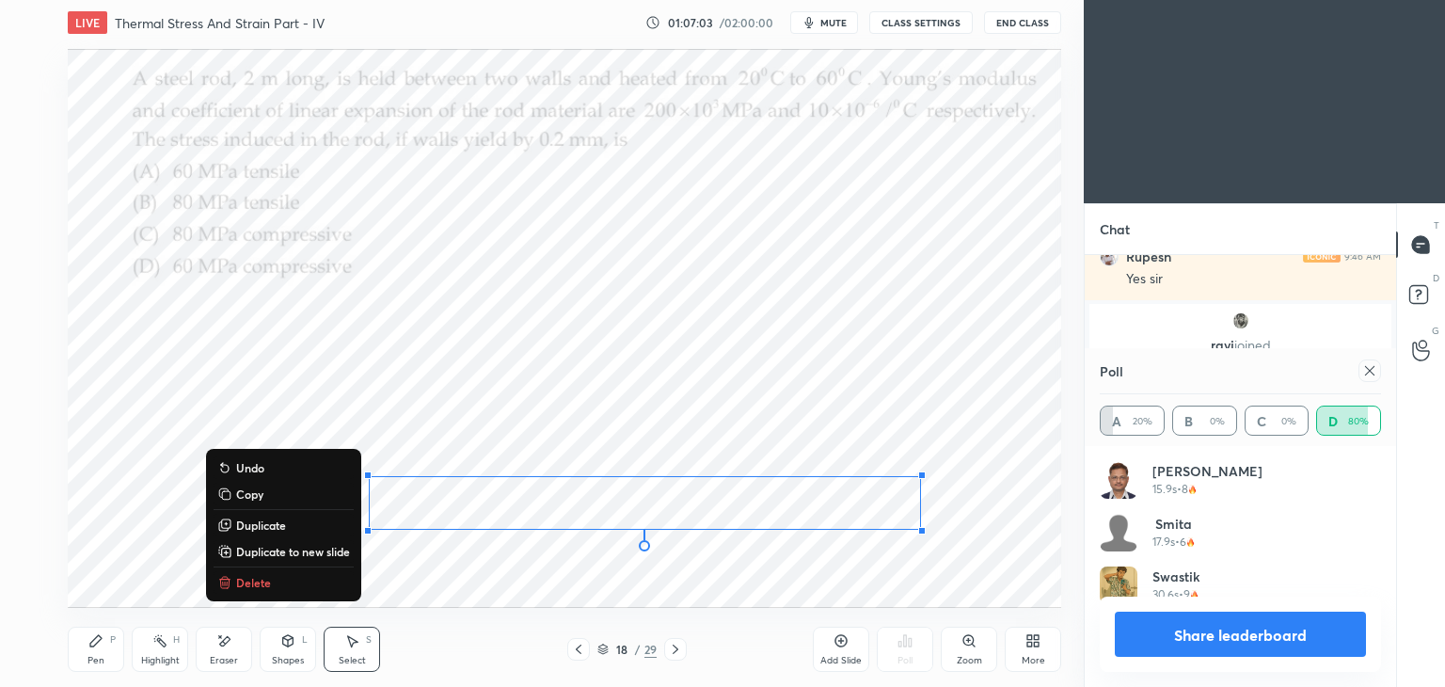
click at [97, 656] on div "Pen" at bounding box center [95, 660] width 17 height 9
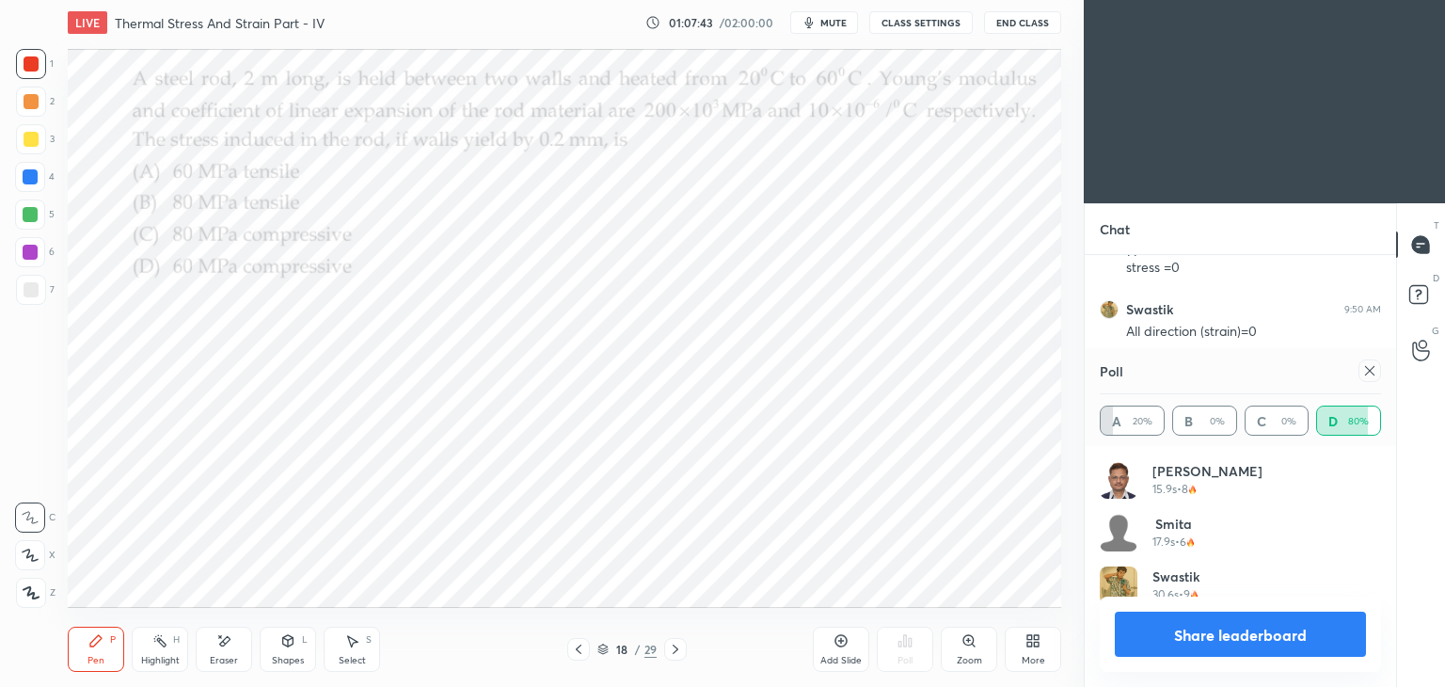
scroll to position [2805, 0]
click at [290, 656] on div "Shapes" at bounding box center [288, 660] width 32 height 9
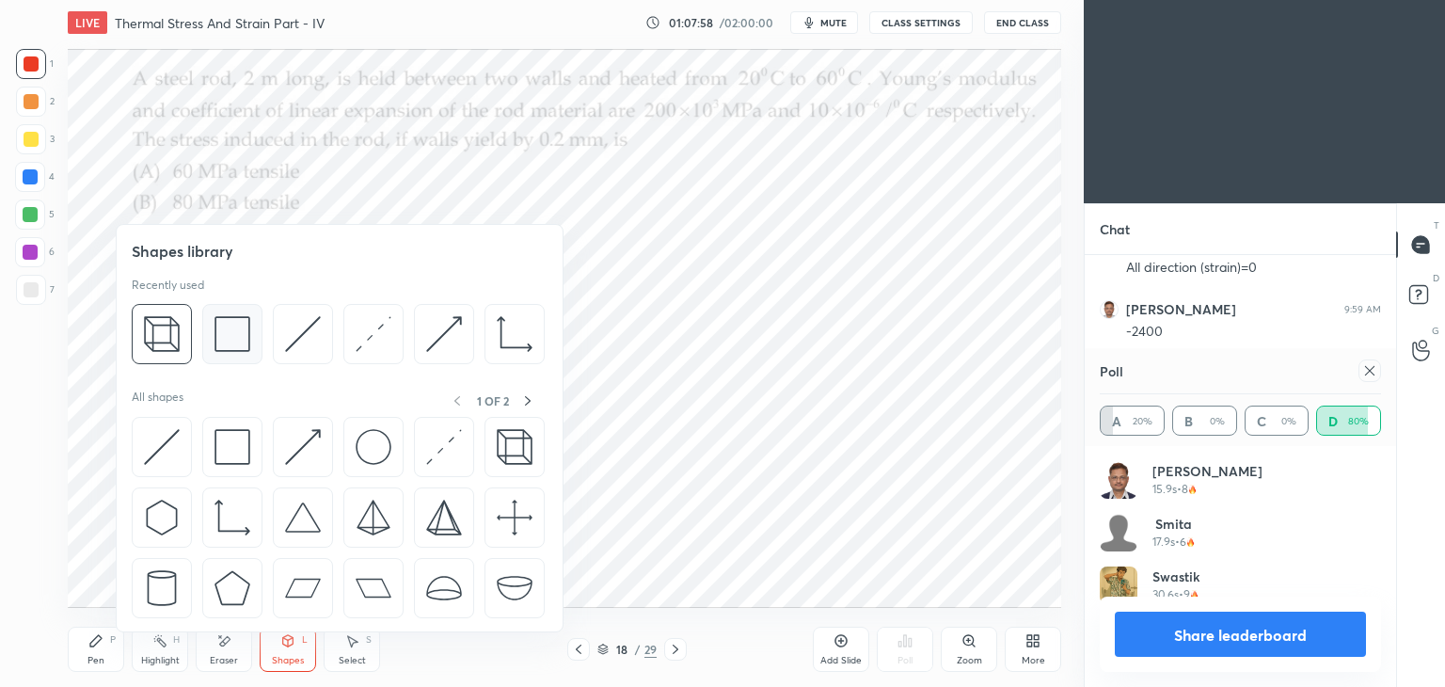
click at [230, 341] on img at bounding box center [232, 334] width 36 height 36
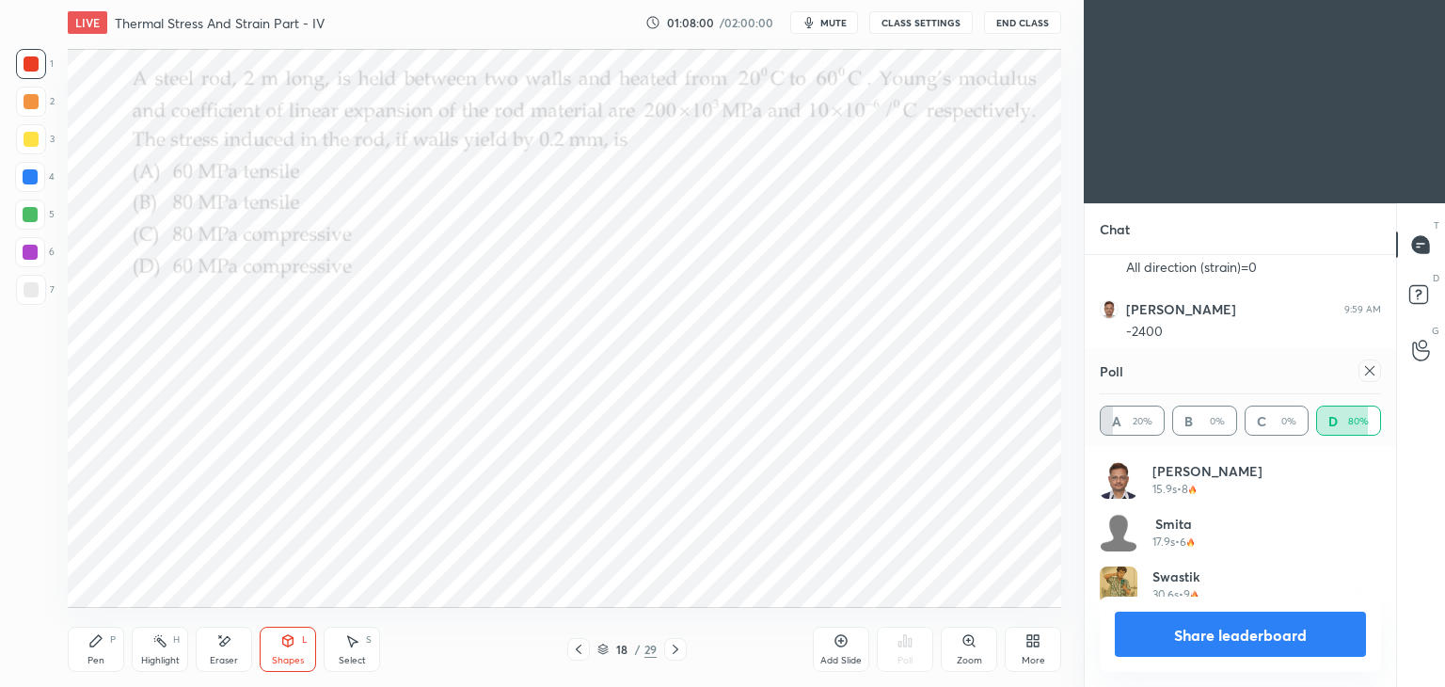
click at [105, 656] on div "Pen P" at bounding box center [96, 648] width 56 height 45
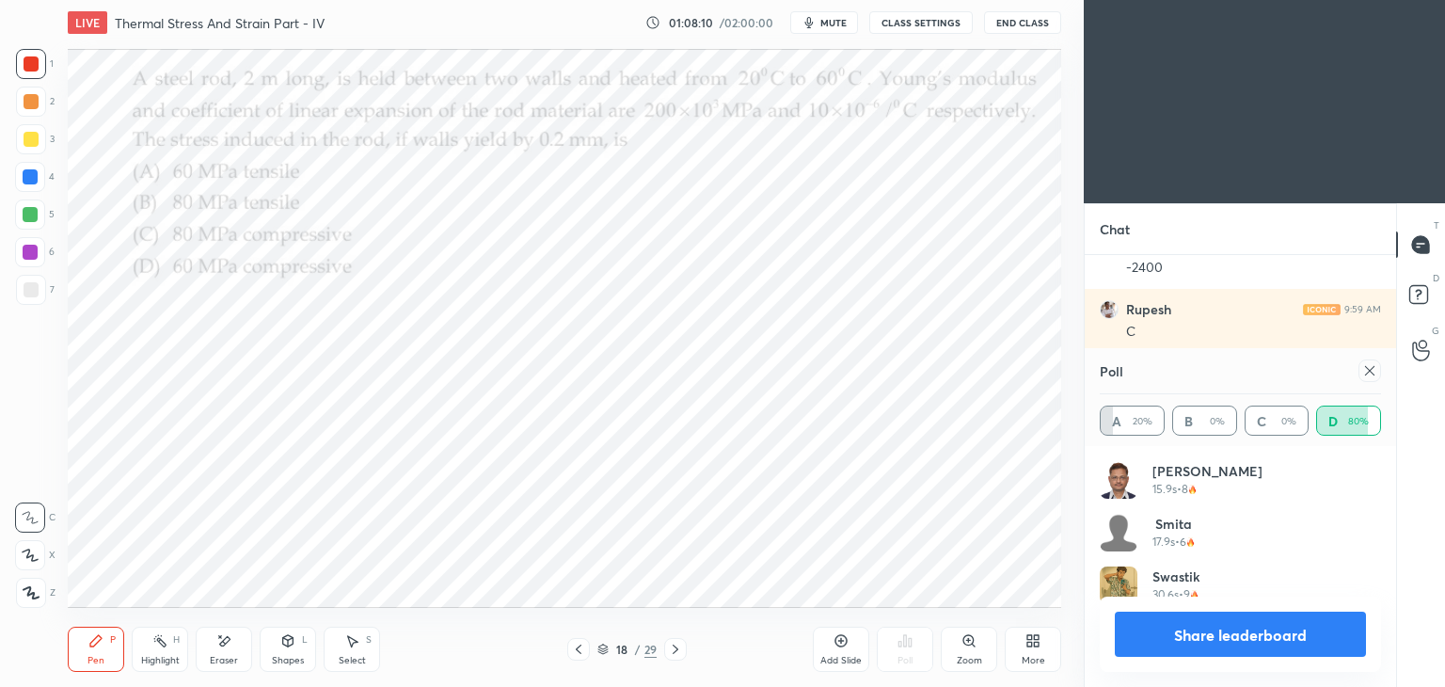
click at [1375, 373] on icon at bounding box center [1369, 370] width 15 height 15
type textarea "x"
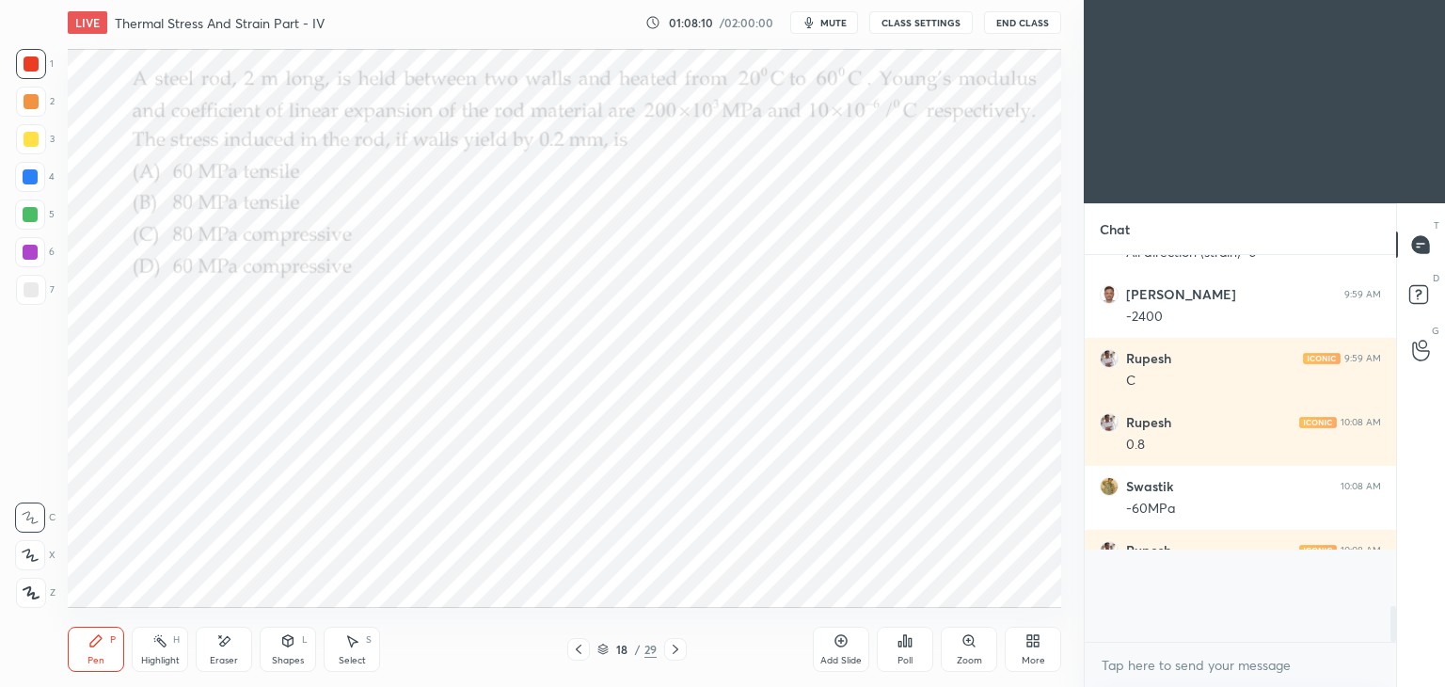
scroll to position [365, 306]
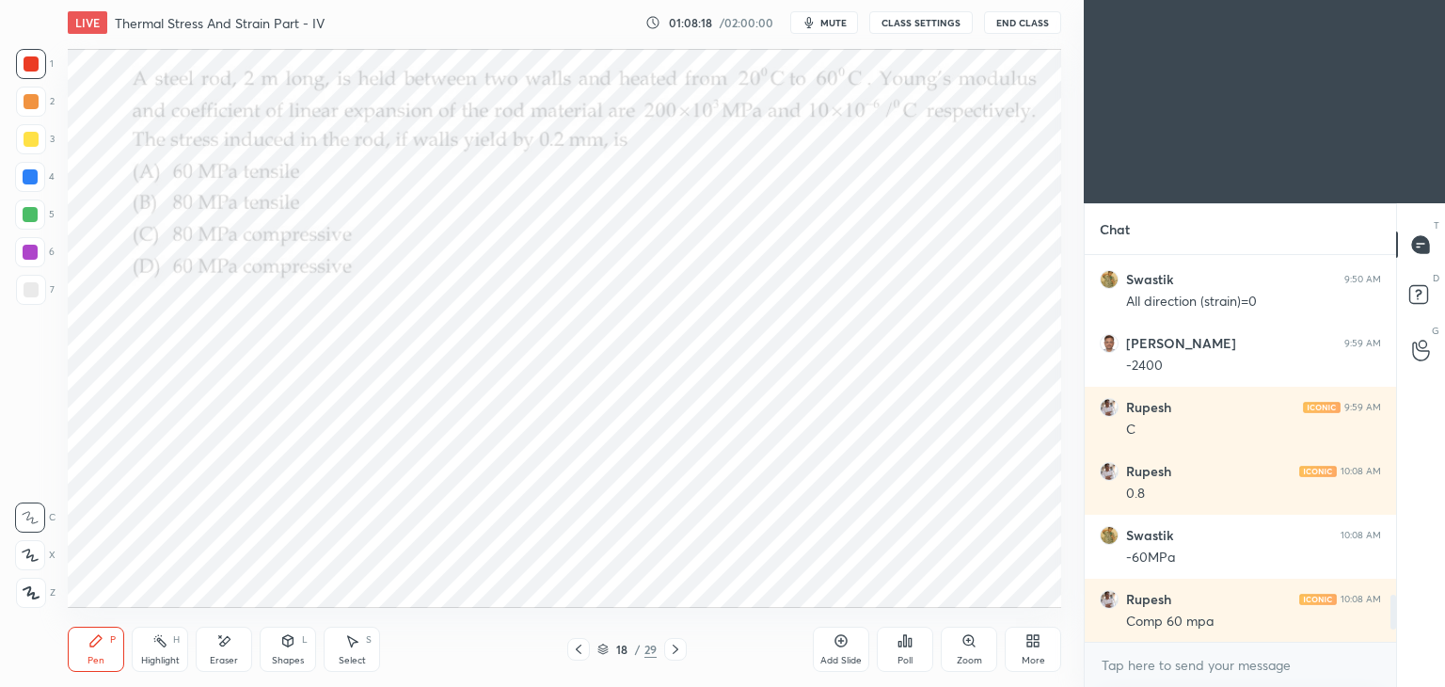
click at [681, 650] on icon at bounding box center [675, 649] width 15 height 15
click at [903, 656] on div "Poll" at bounding box center [904, 660] width 15 height 9
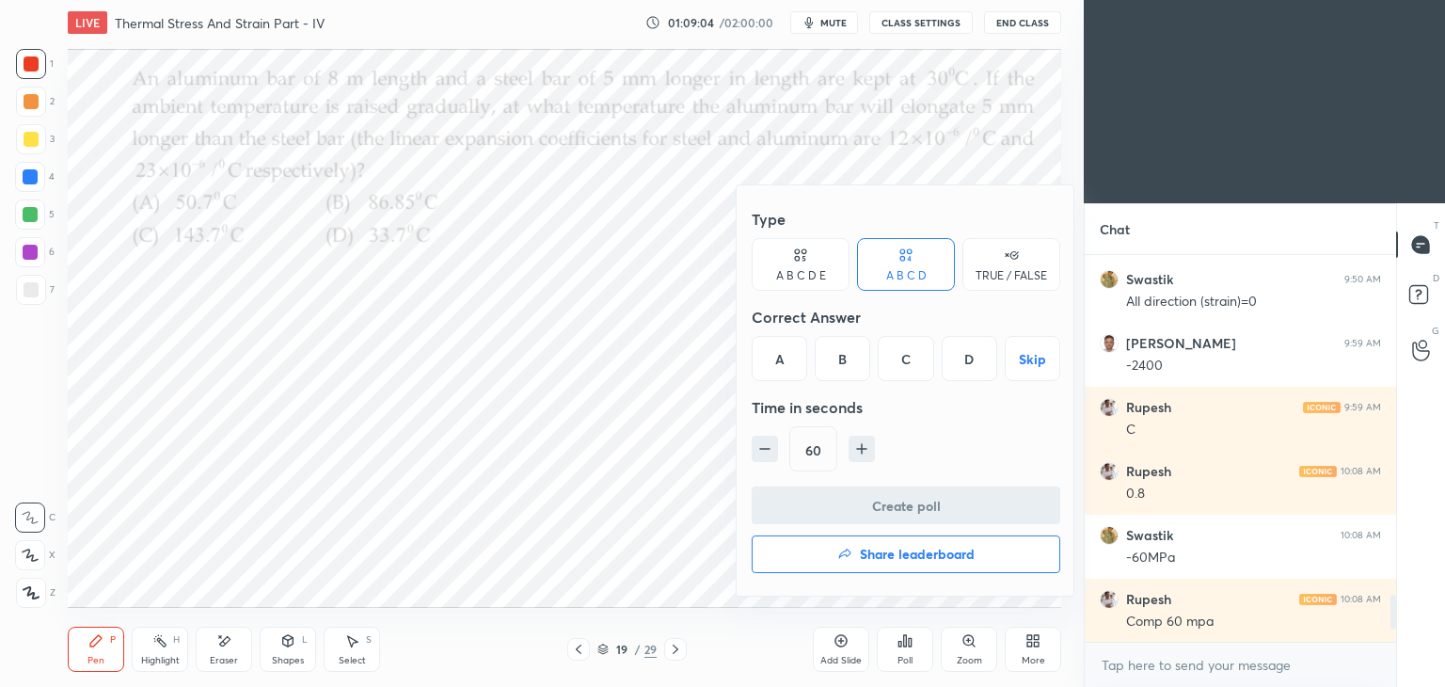
click at [837, 358] on div "B" at bounding box center [842, 358] width 55 height 45
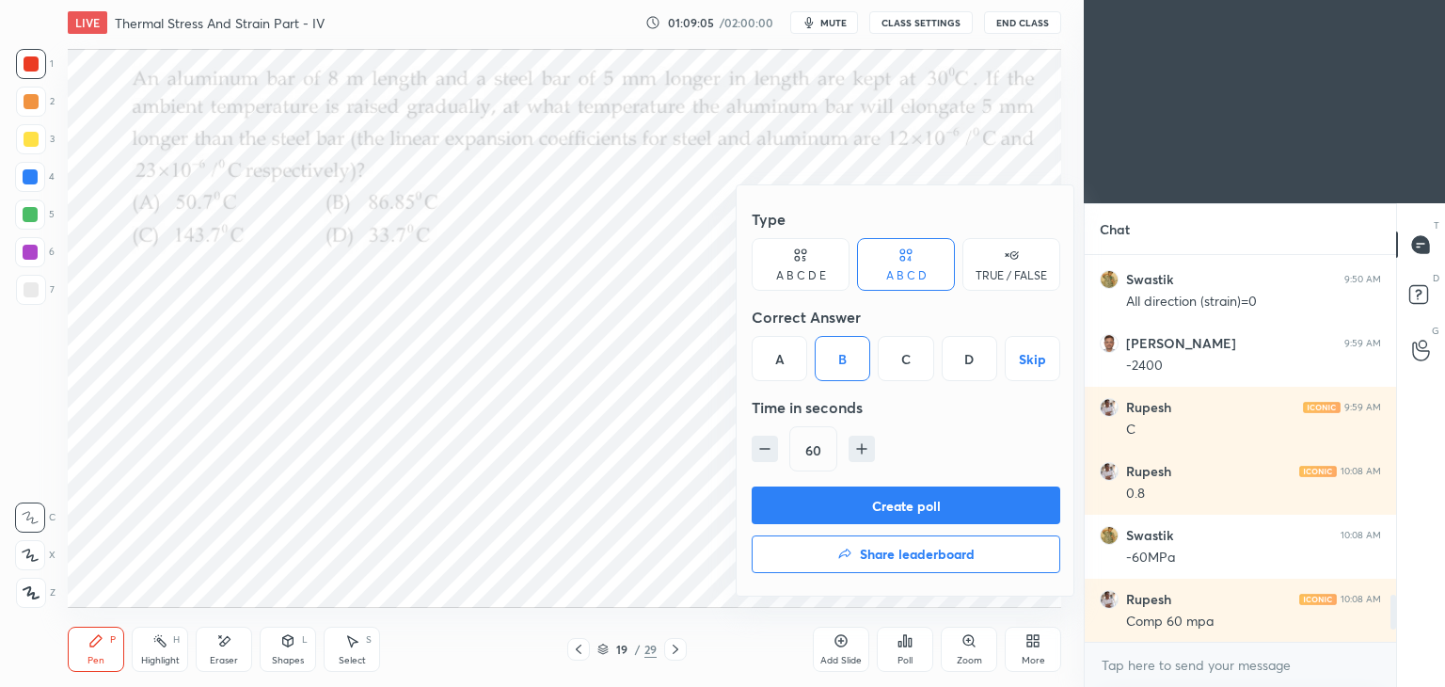
click at [862, 449] on icon "button" at bounding box center [862, 448] width 0 height 9
type input "75"
click at [897, 505] on button "Create poll" at bounding box center [906, 505] width 309 height 38
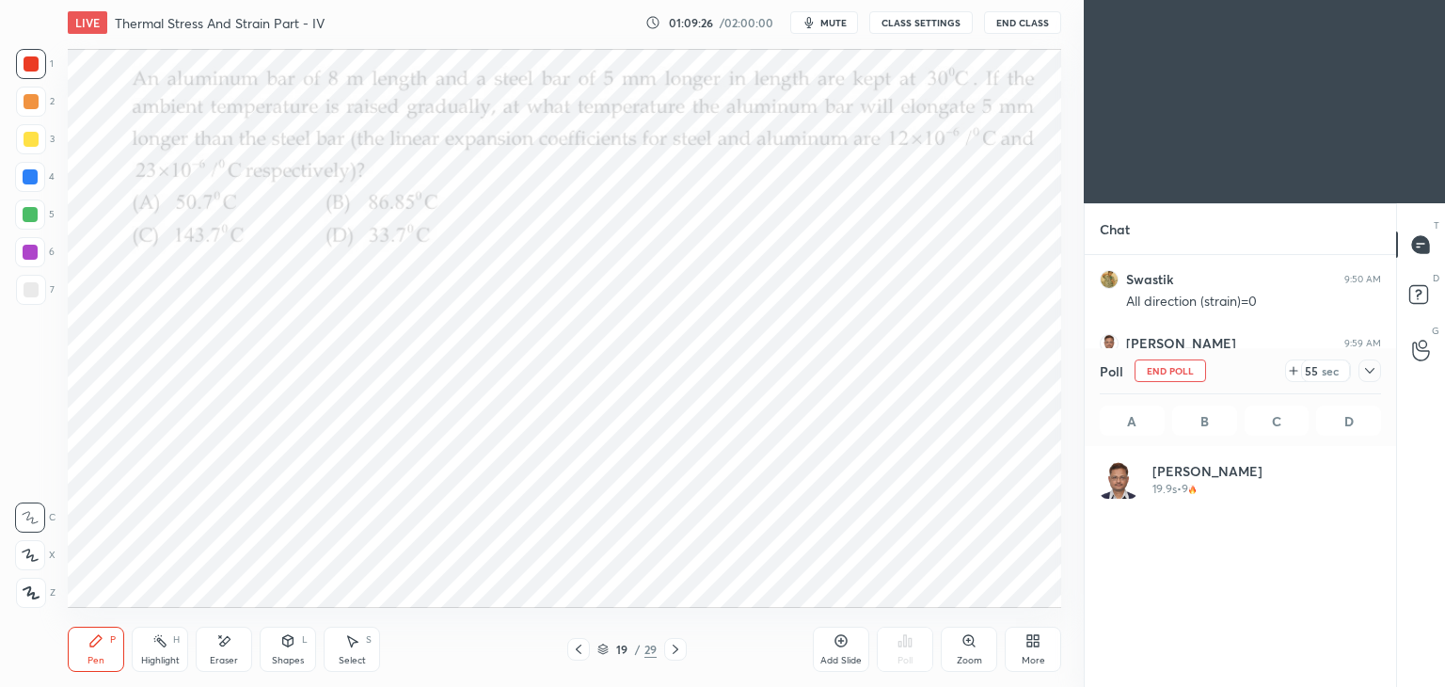
scroll to position [220, 276]
click at [1295, 373] on icon at bounding box center [1293, 370] width 15 height 15
click at [1300, 370] on icon at bounding box center [1293, 370] width 15 height 15
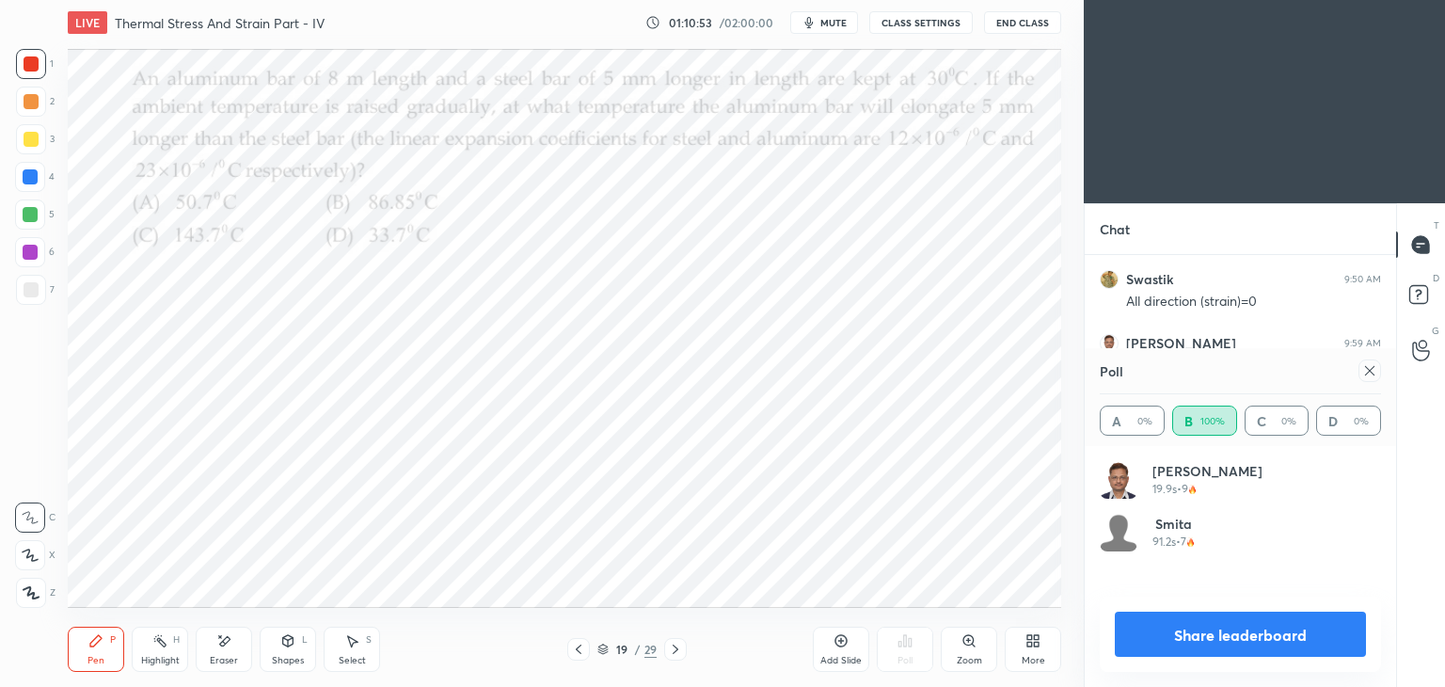
click at [1370, 375] on icon at bounding box center [1369, 370] width 15 height 15
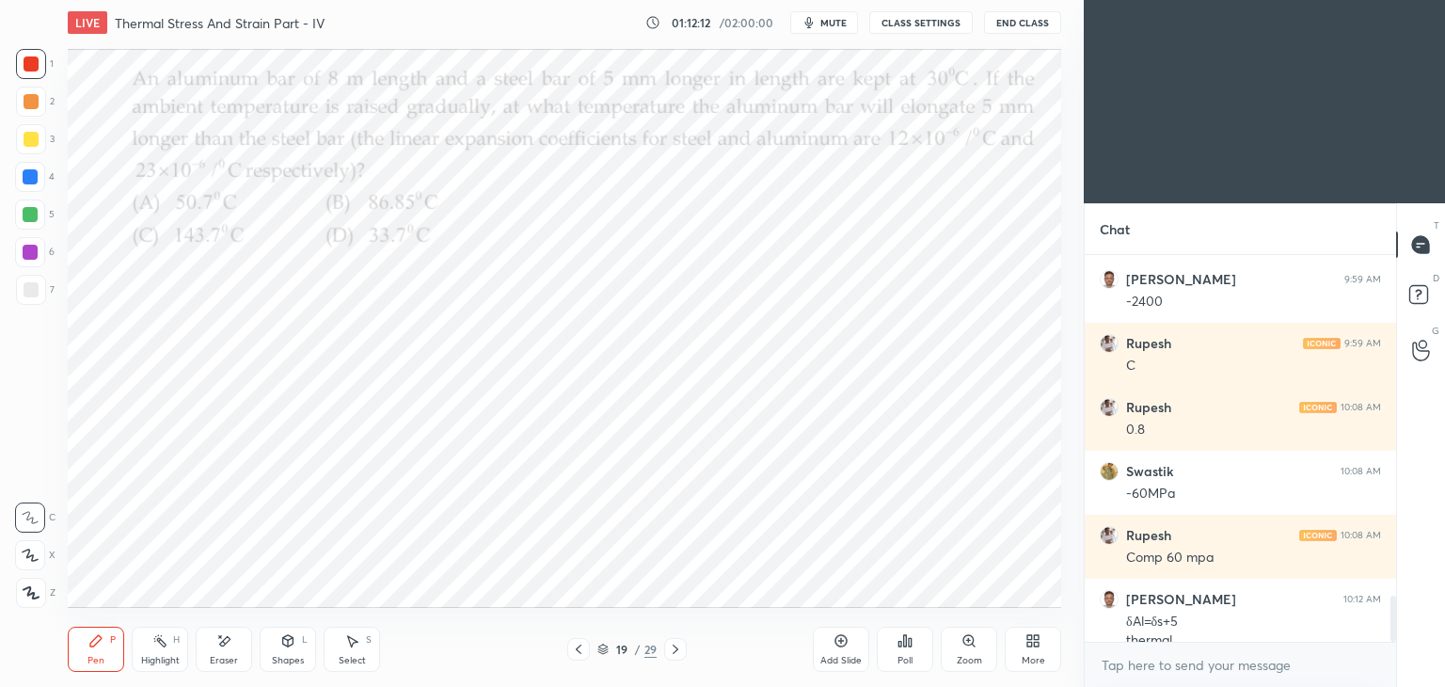
scroll to position [2854, 0]
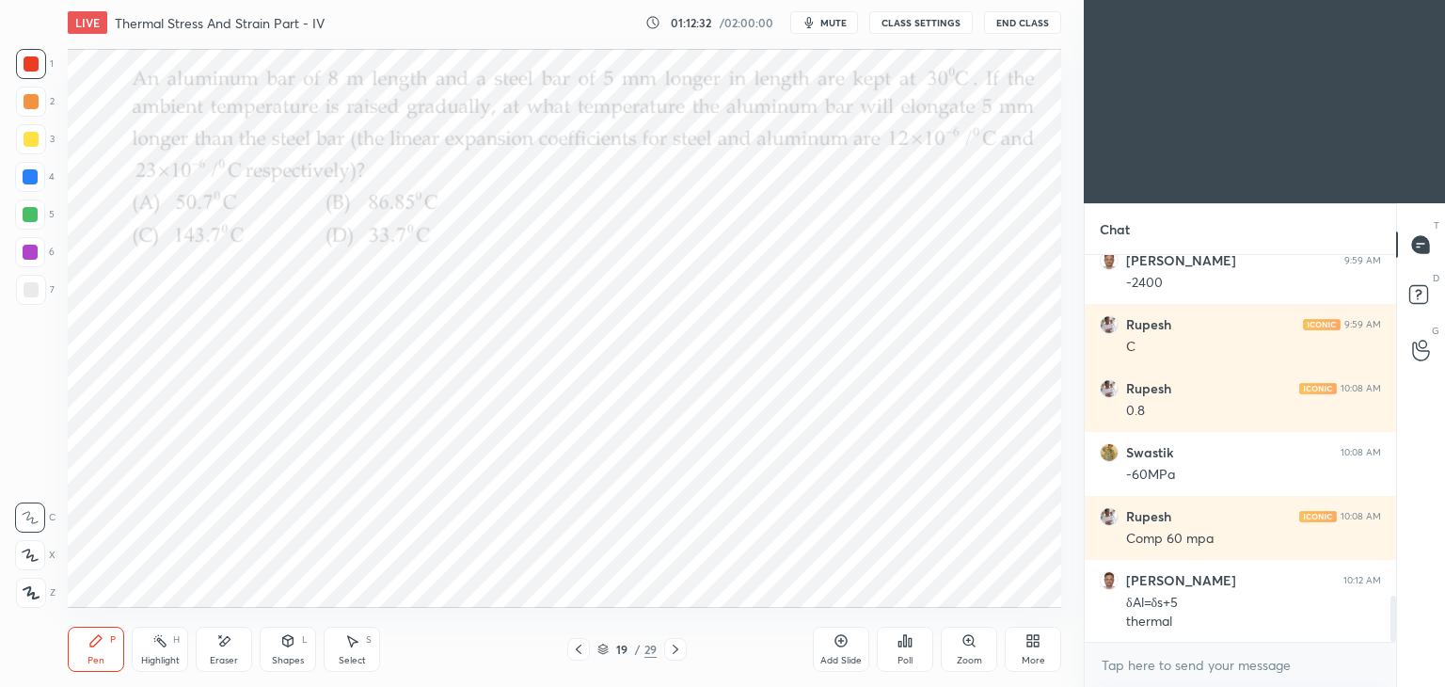
click at [346, 648] on div "Select S" at bounding box center [352, 648] width 56 height 45
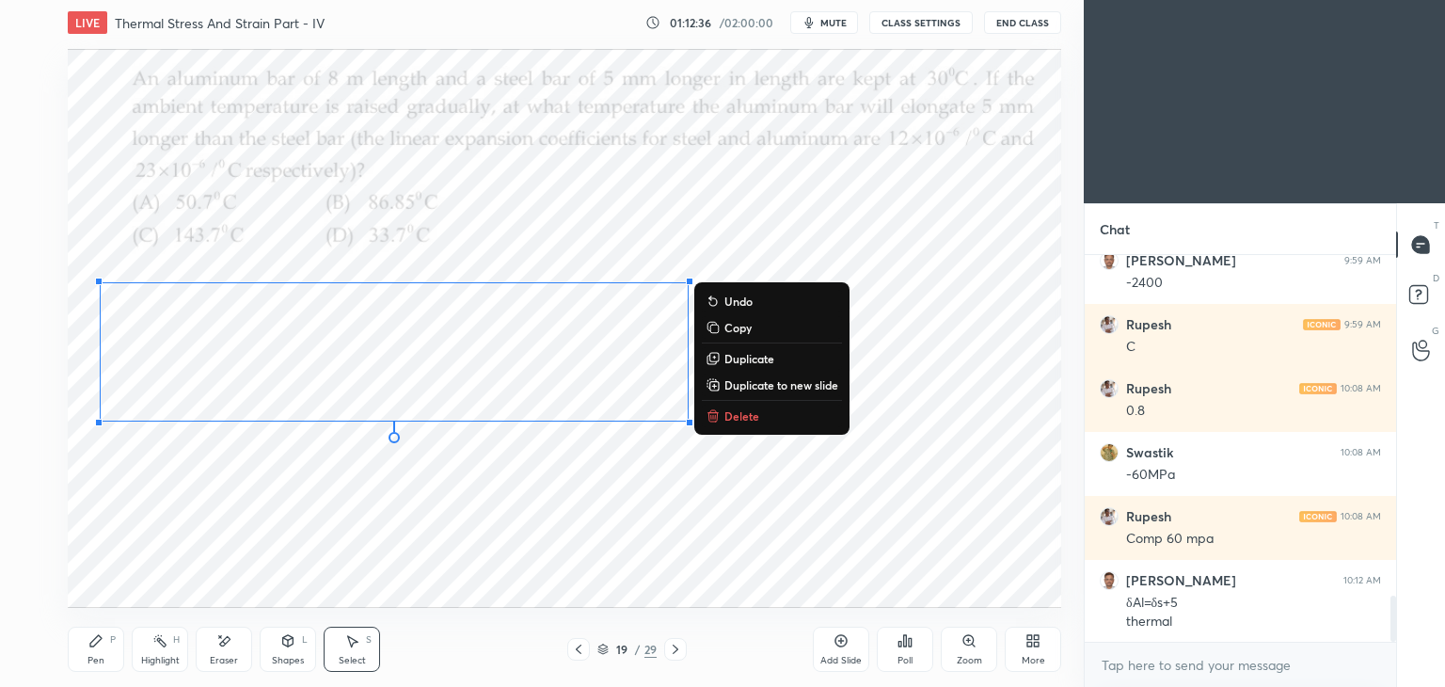
click at [94, 656] on div "Pen" at bounding box center [95, 660] width 17 height 9
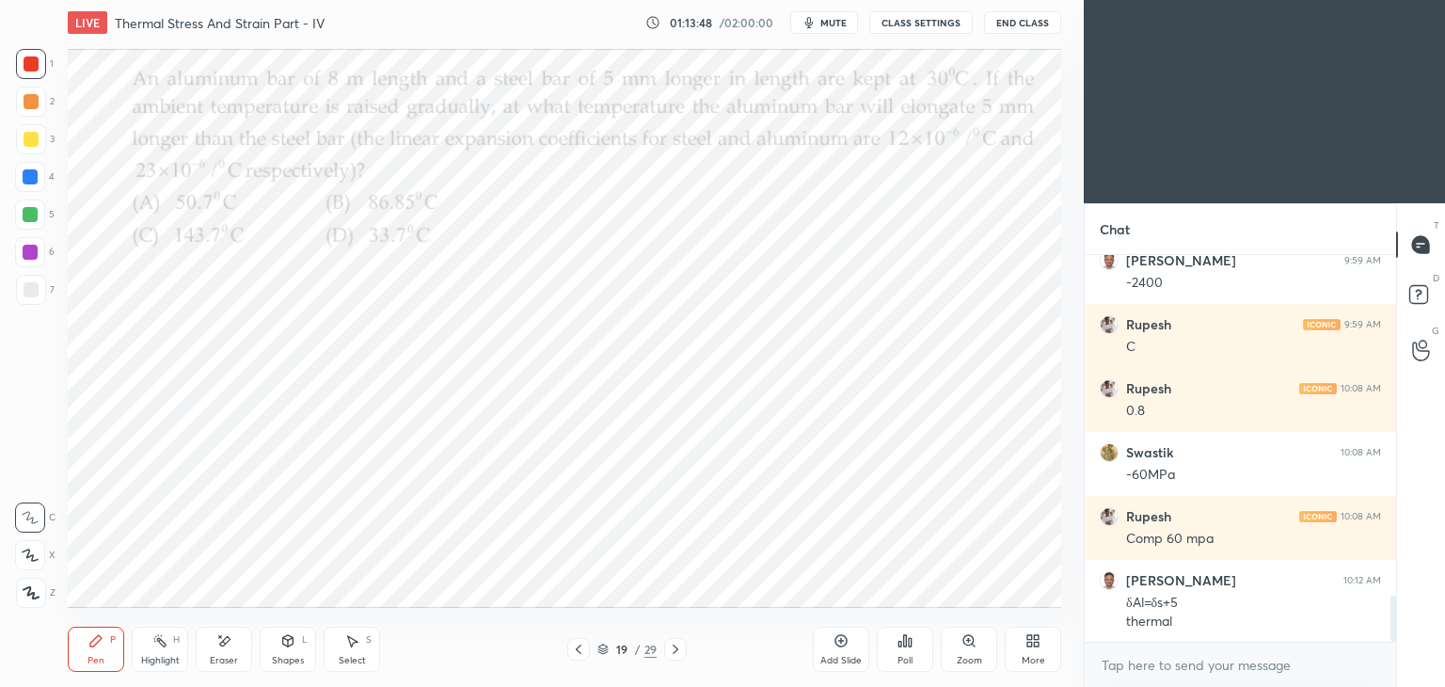
click at [343, 650] on div "Select S" at bounding box center [352, 648] width 56 height 45
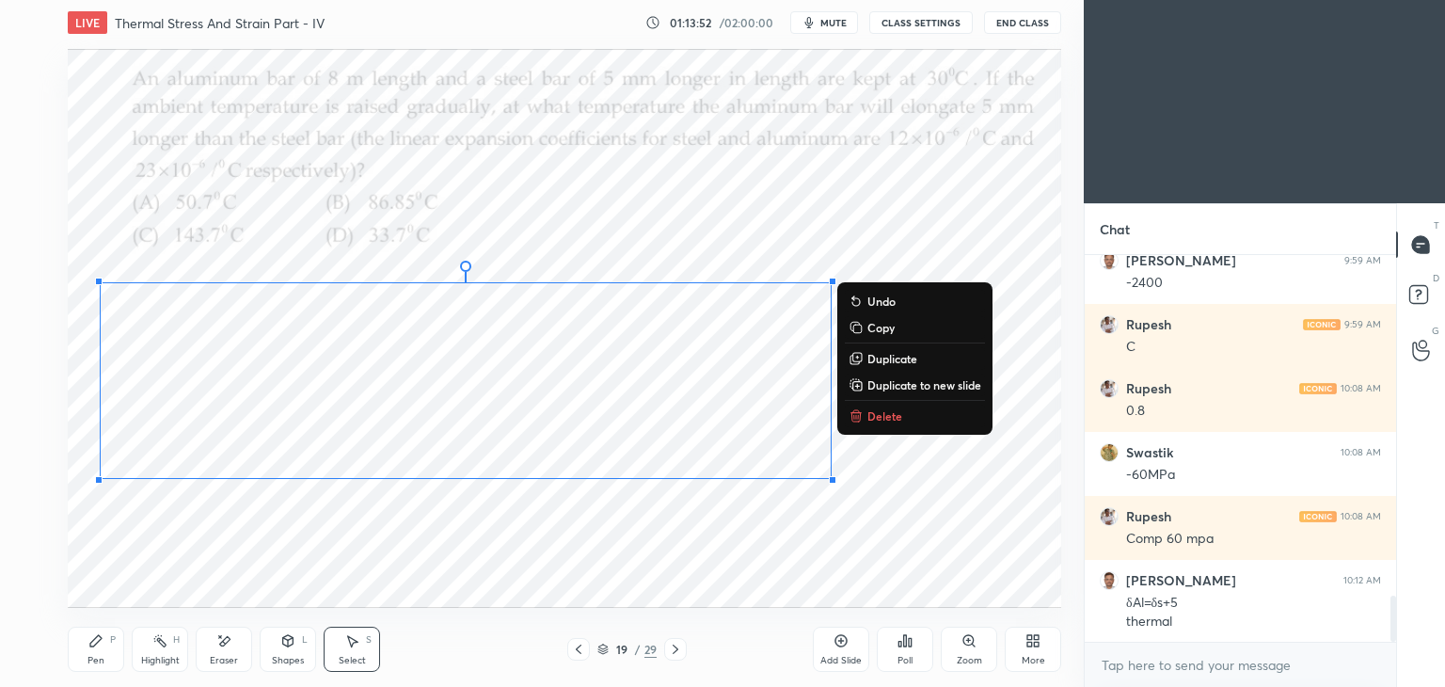
click at [92, 662] on div "Pen" at bounding box center [95, 660] width 17 height 9
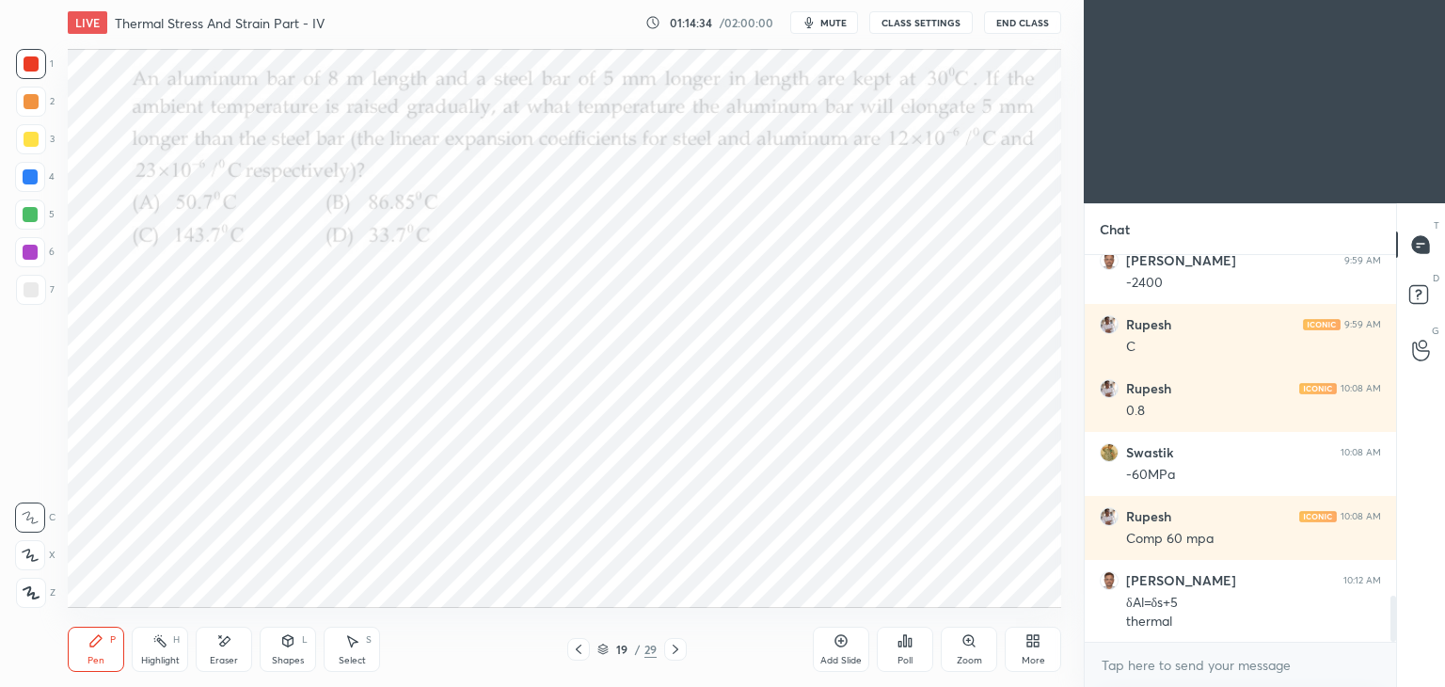
scroll to position [2918, 0]
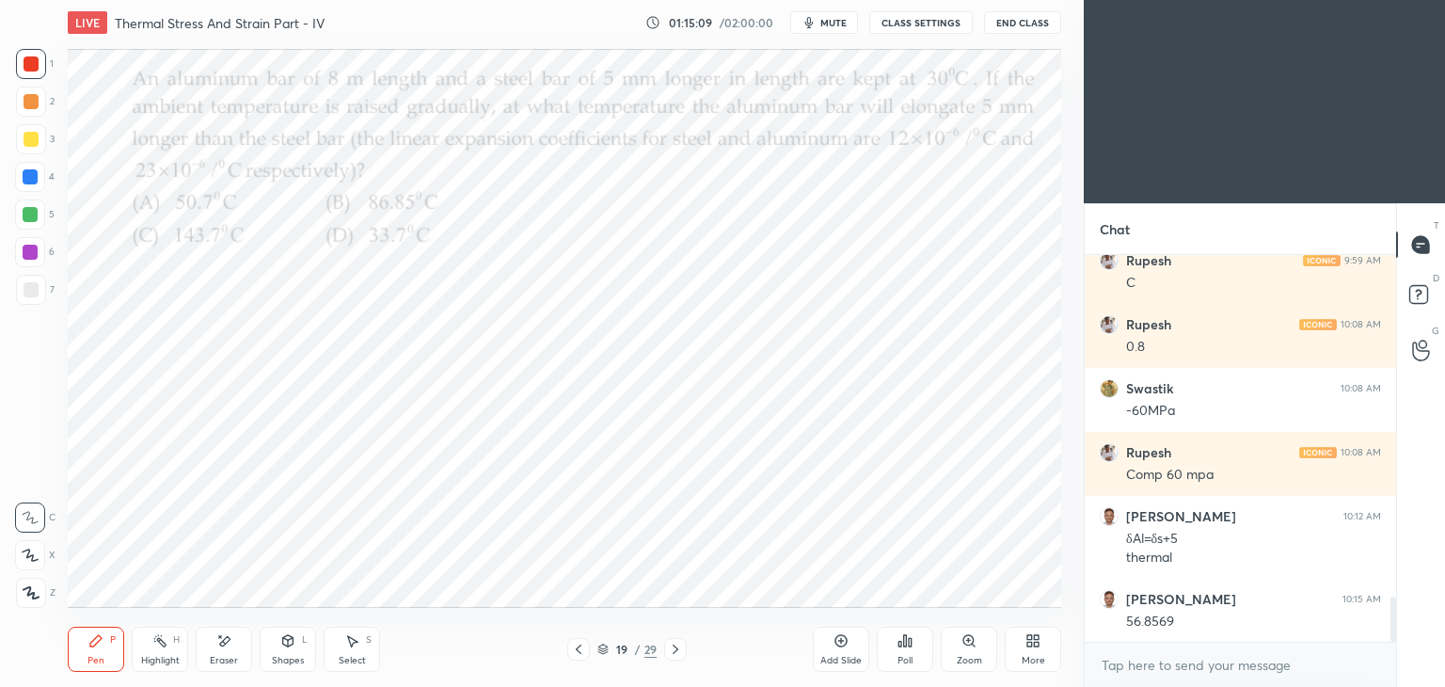
click at [828, 652] on div "Add Slide" at bounding box center [841, 648] width 56 height 45
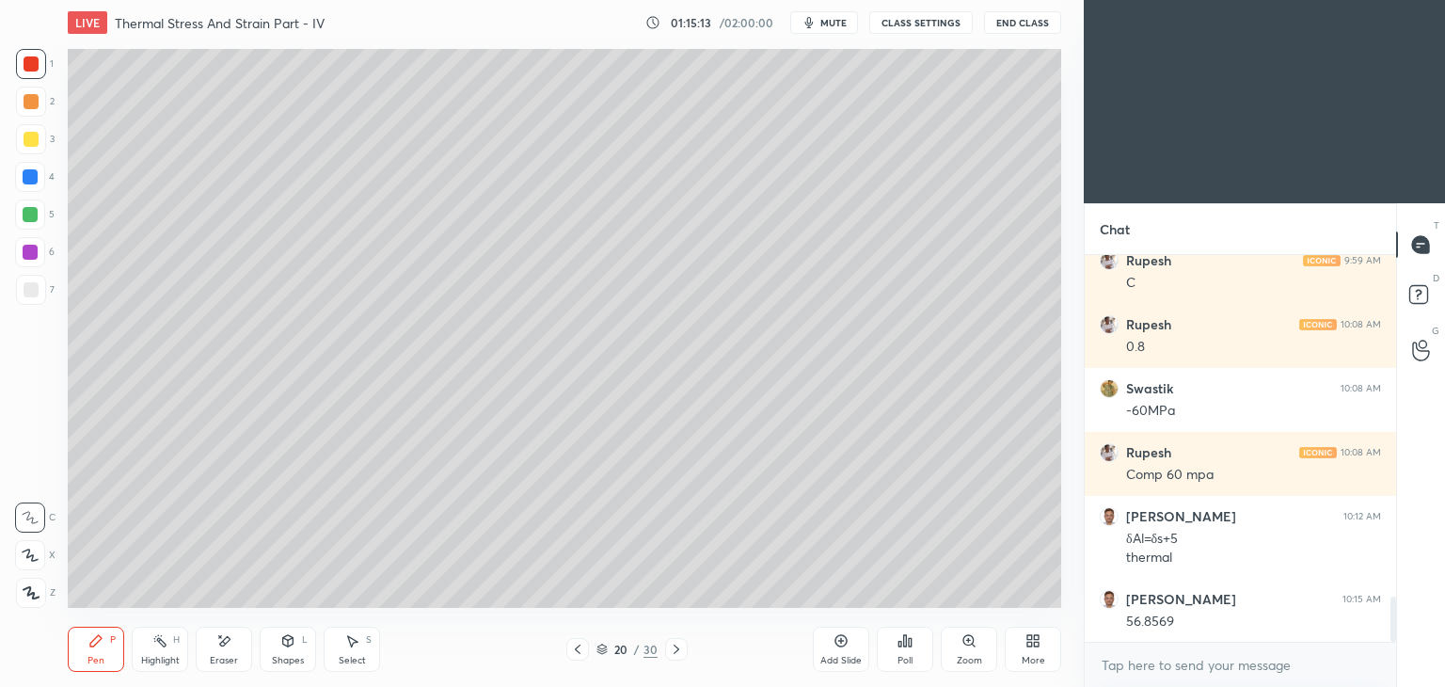
click at [576, 649] on icon at bounding box center [578, 648] width 6 height 9
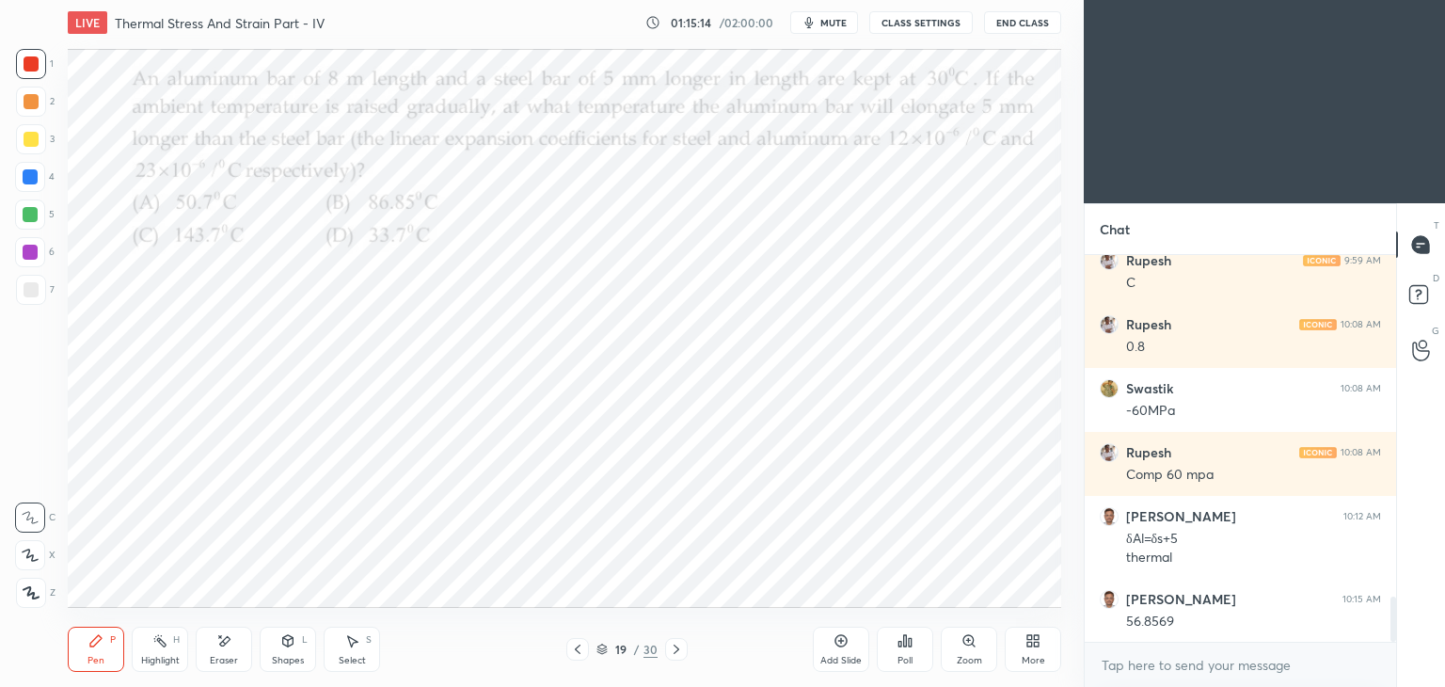
click at [674, 650] on icon at bounding box center [676, 649] width 15 height 15
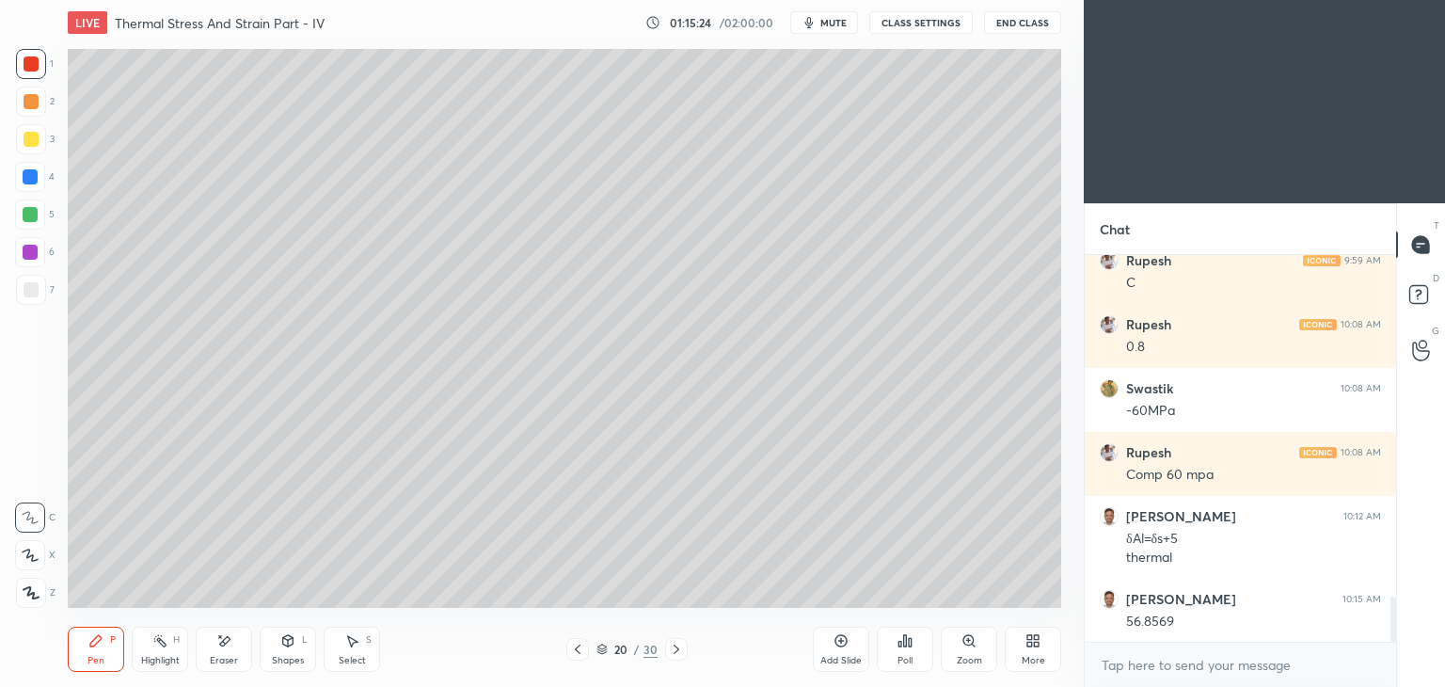
click at [581, 652] on icon at bounding box center [577, 649] width 15 height 15
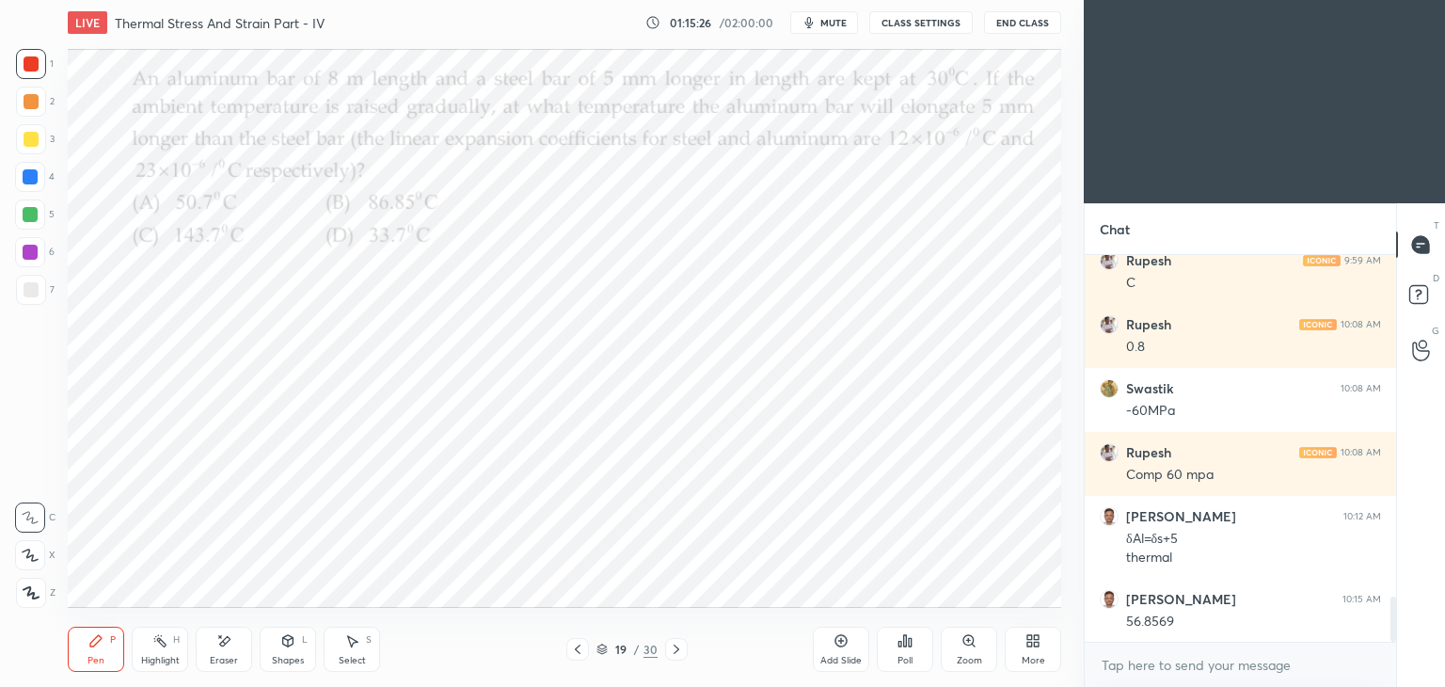
click at [683, 655] on div at bounding box center [676, 649] width 23 height 23
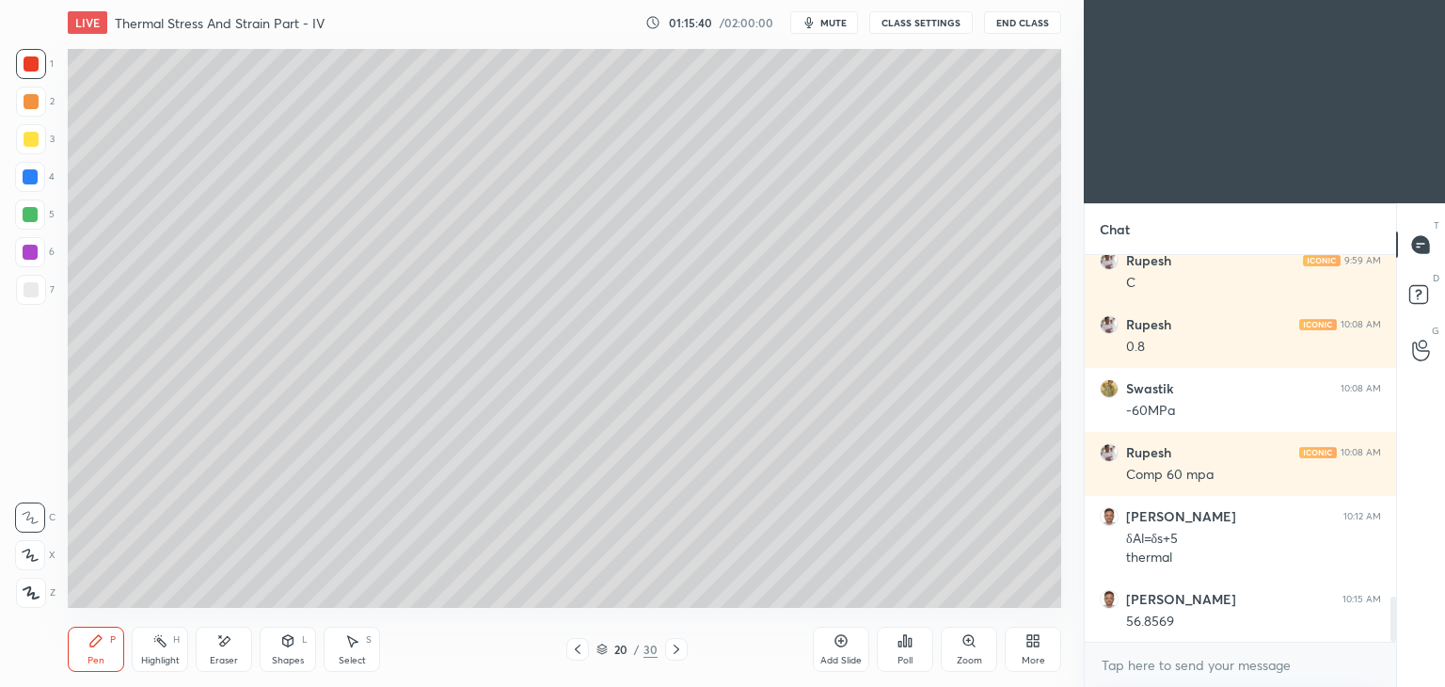
click at [572, 649] on icon at bounding box center [577, 649] width 15 height 15
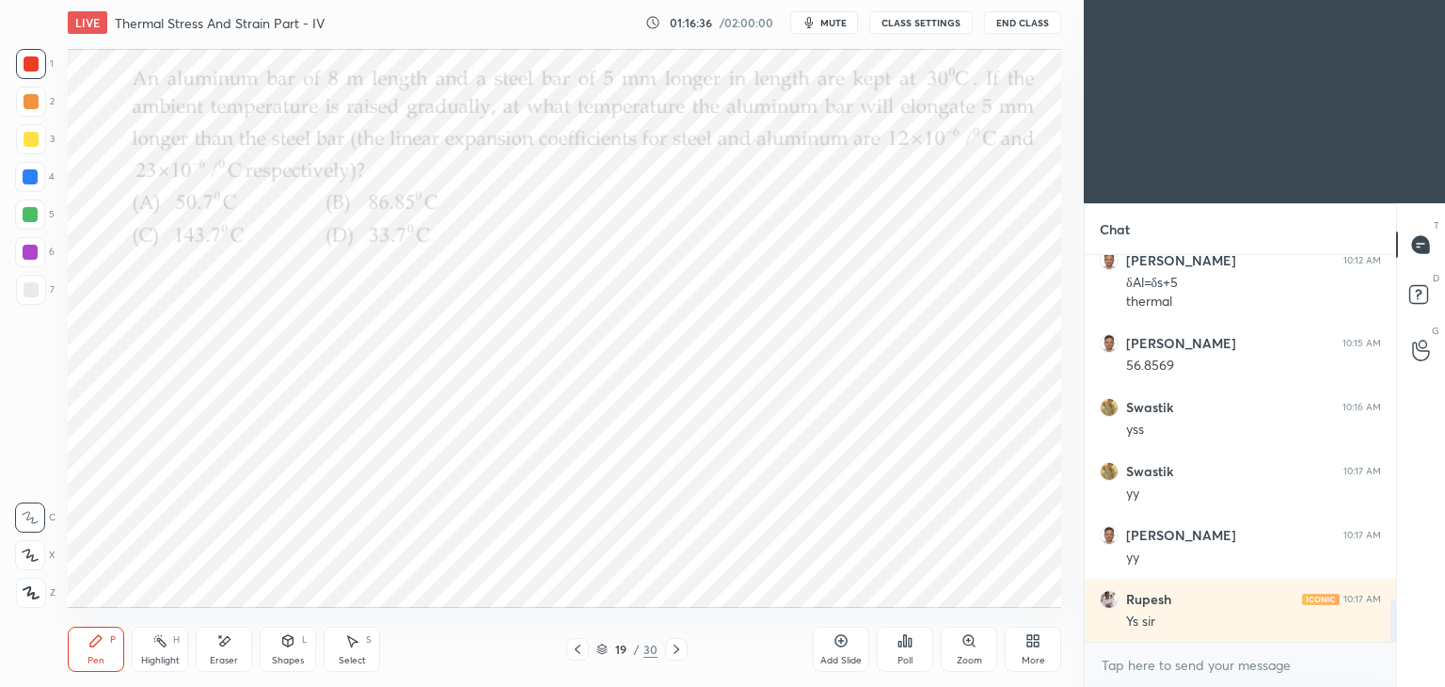
scroll to position [3238, 0]
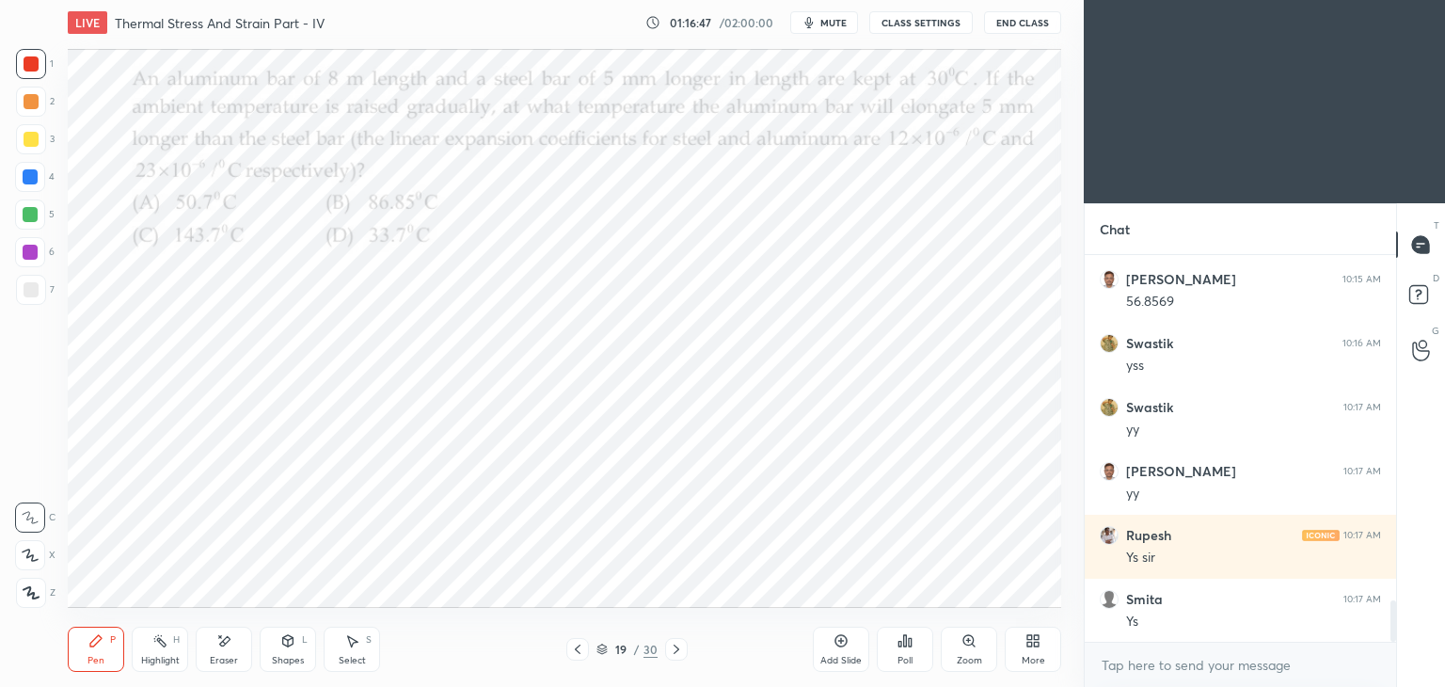
click at [672, 648] on icon at bounding box center [676, 649] width 15 height 15
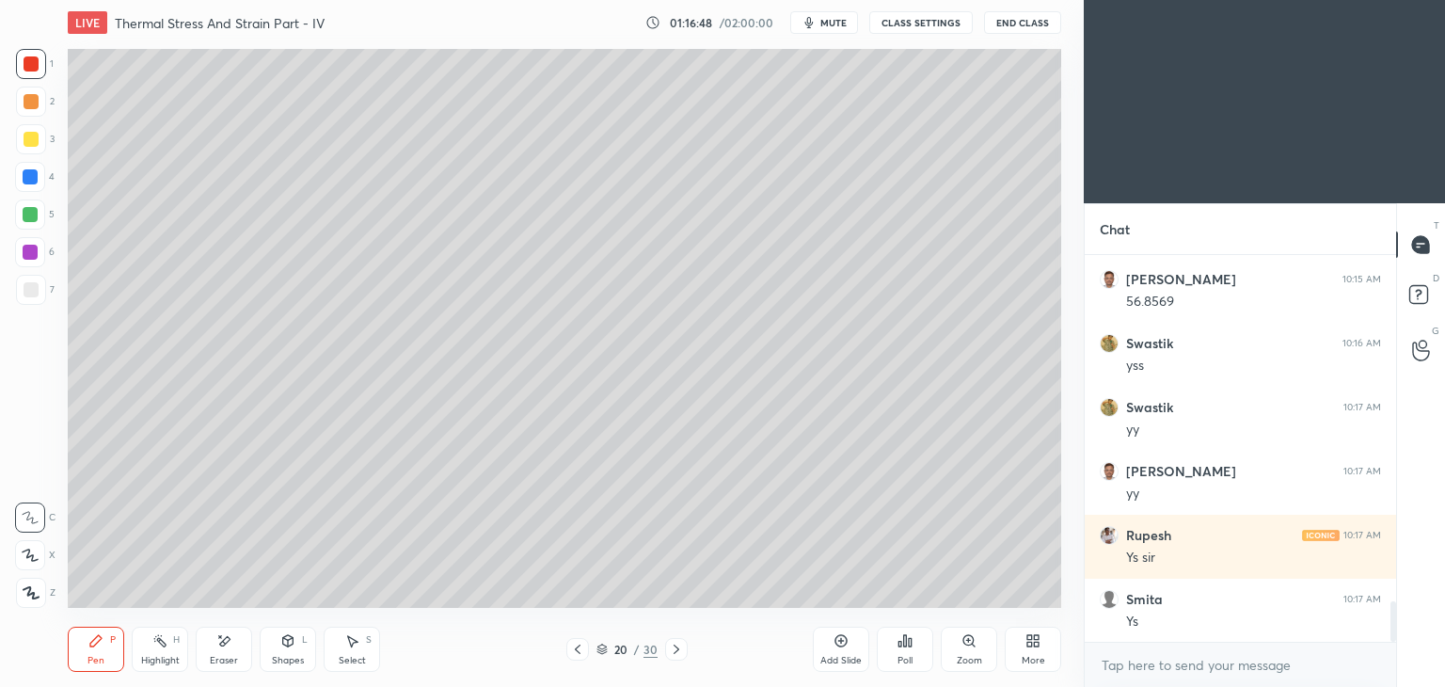
scroll to position [3302, 0]
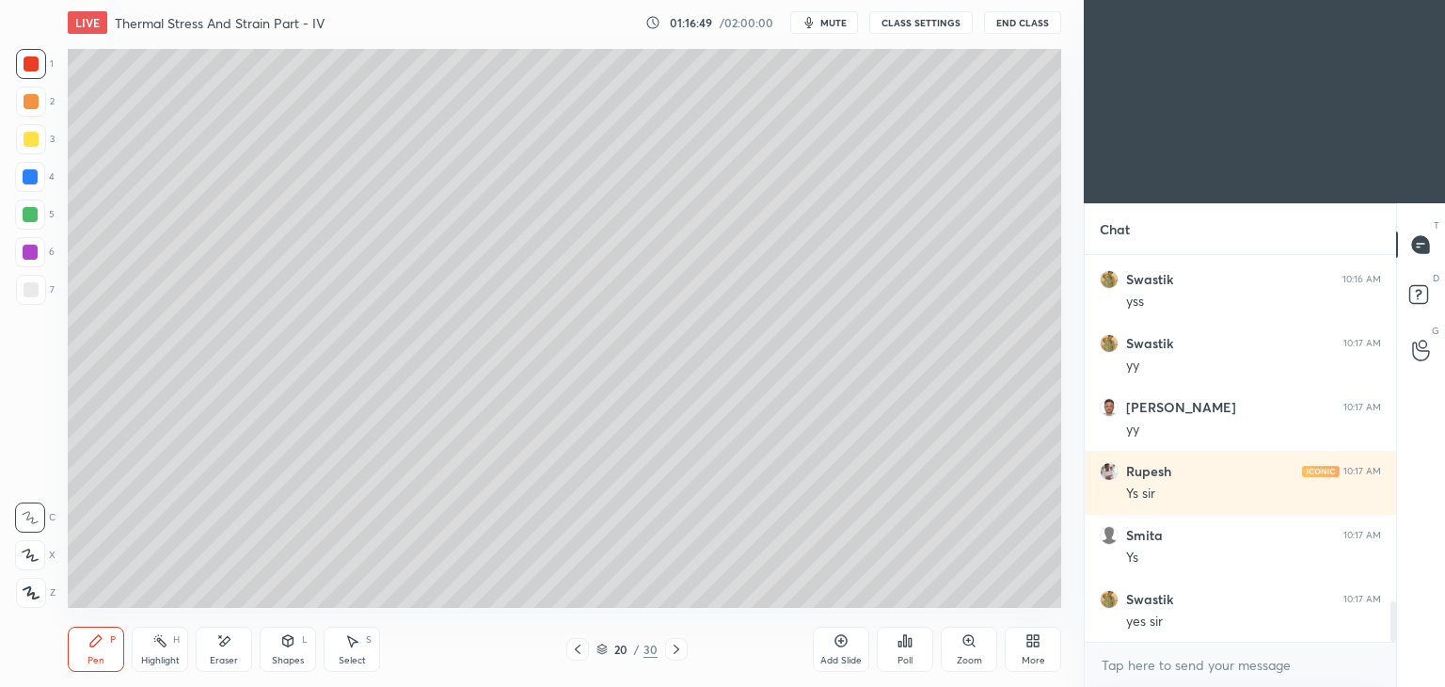
click at [674, 650] on icon at bounding box center [676, 649] width 15 height 15
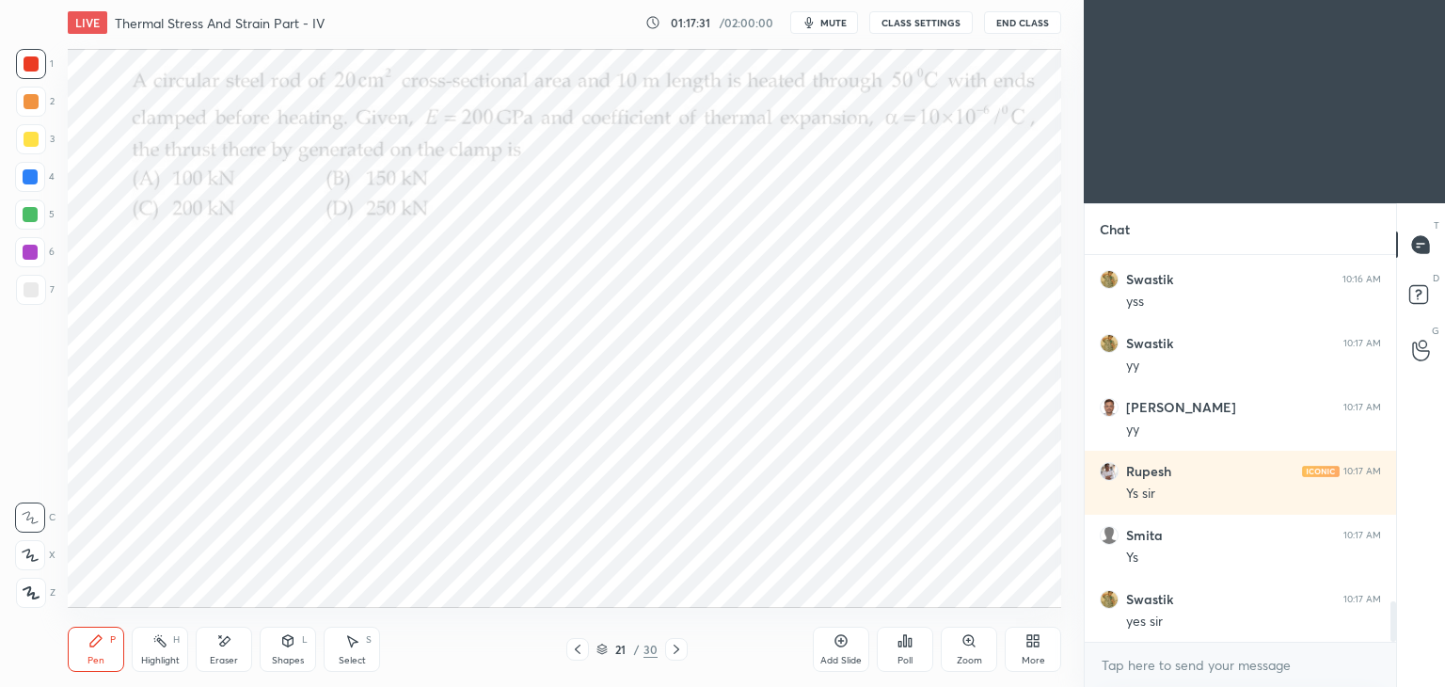
click at [916, 641] on div "Poll" at bounding box center [905, 648] width 56 height 45
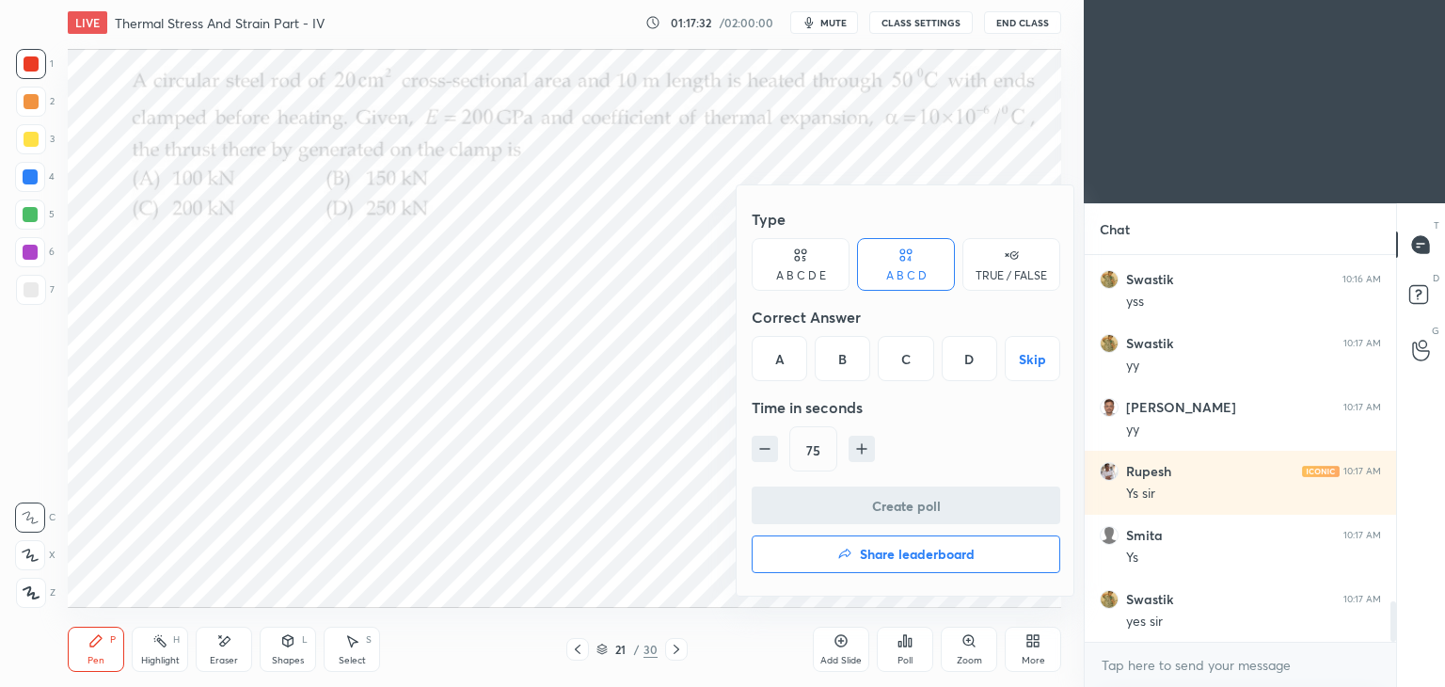
click at [901, 362] on div "C" at bounding box center [905, 358] width 55 height 45
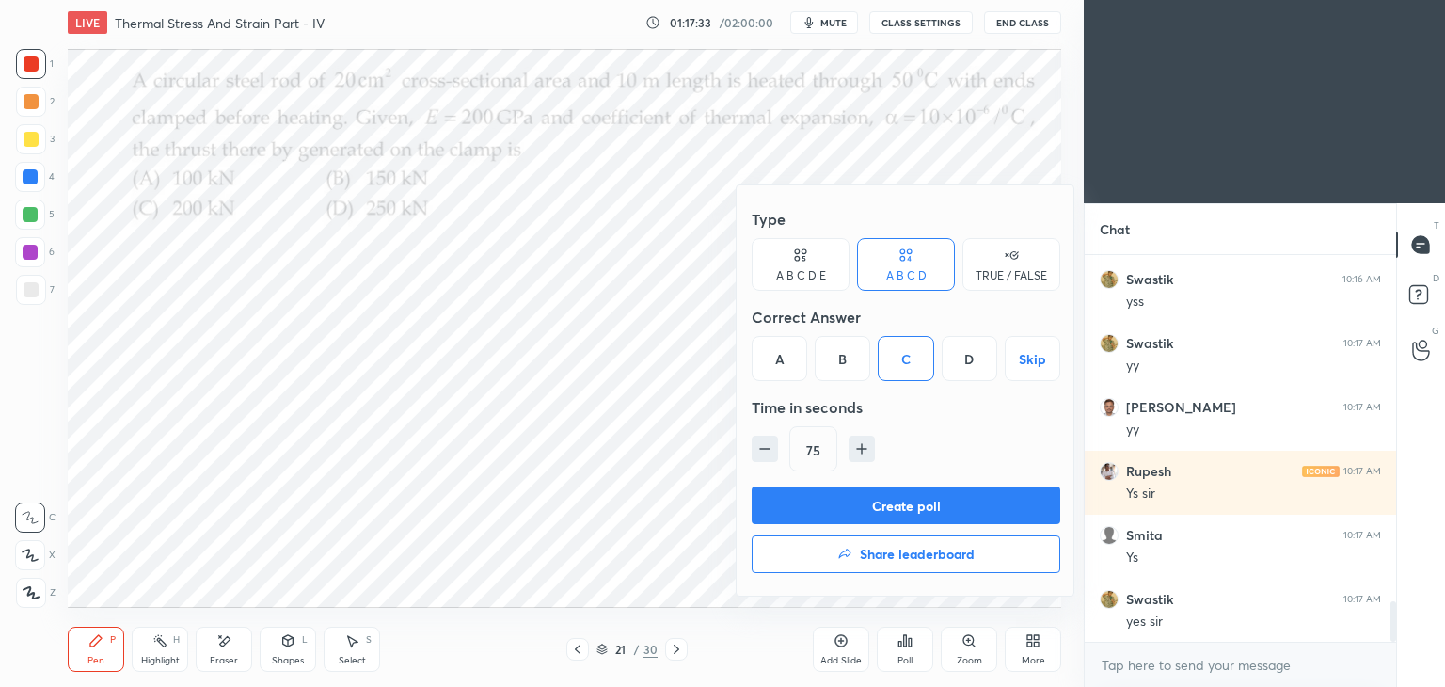
click at [923, 509] on button "Create poll" at bounding box center [906, 505] width 309 height 38
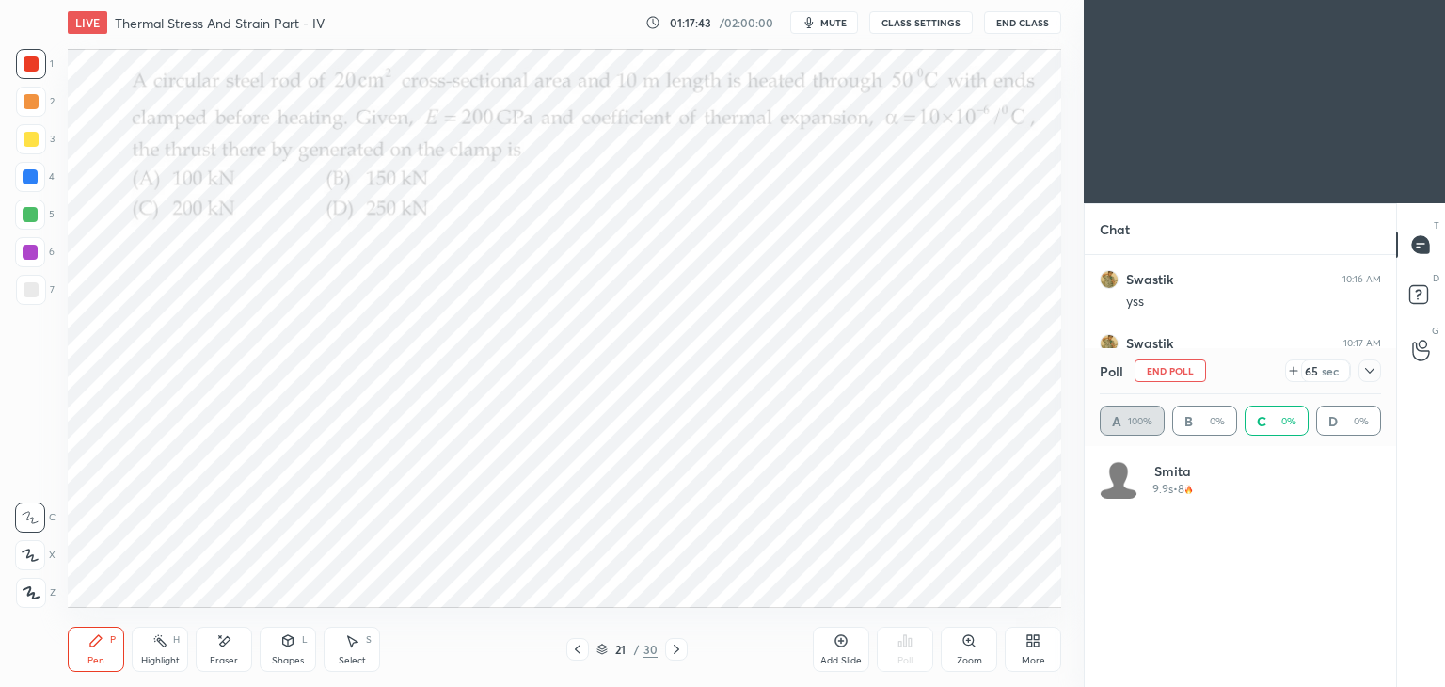
scroll to position [6, 6]
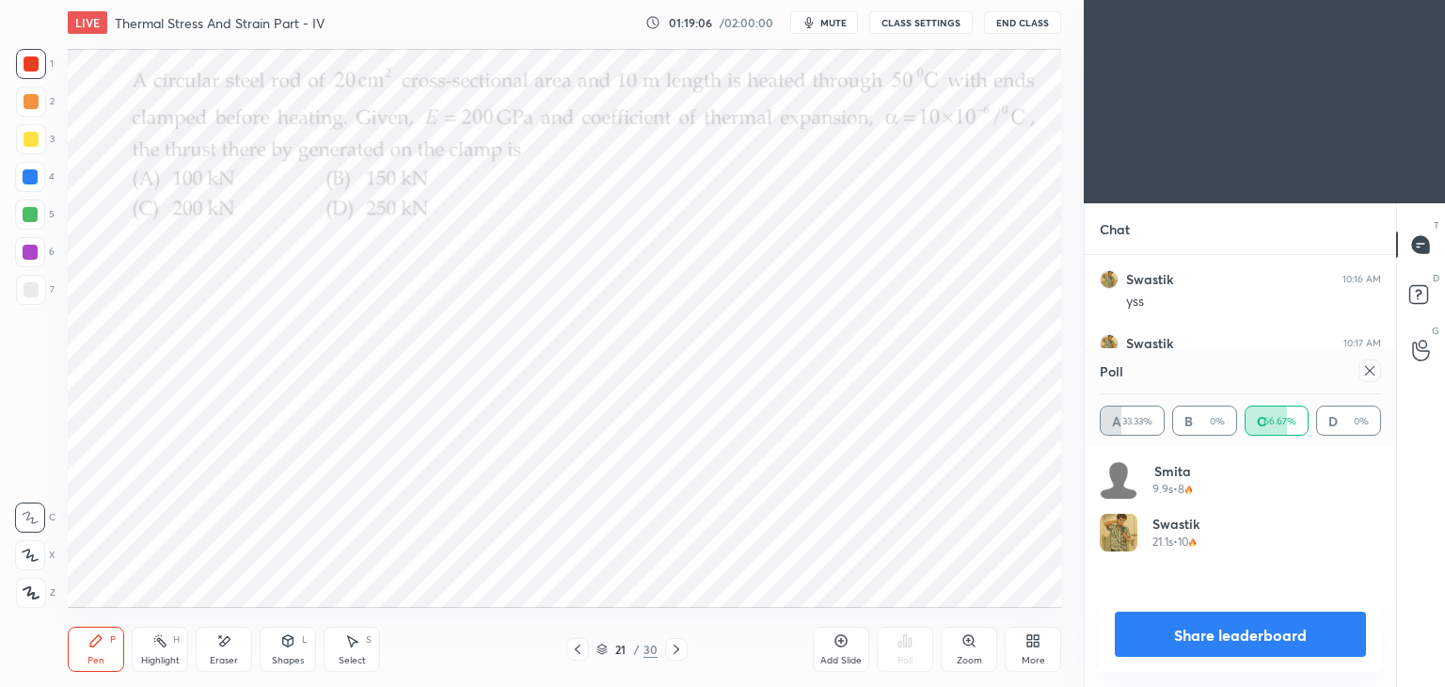
click at [235, 637] on div "Eraser" at bounding box center [224, 648] width 56 height 45
click at [96, 649] on div "Pen P" at bounding box center [96, 648] width 56 height 45
click at [237, 632] on div "Eraser" at bounding box center [224, 648] width 56 height 45
click at [93, 651] on div "Pen P" at bounding box center [96, 648] width 56 height 45
click at [239, 639] on div "Eraser" at bounding box center [224, 648] width 56 height 45
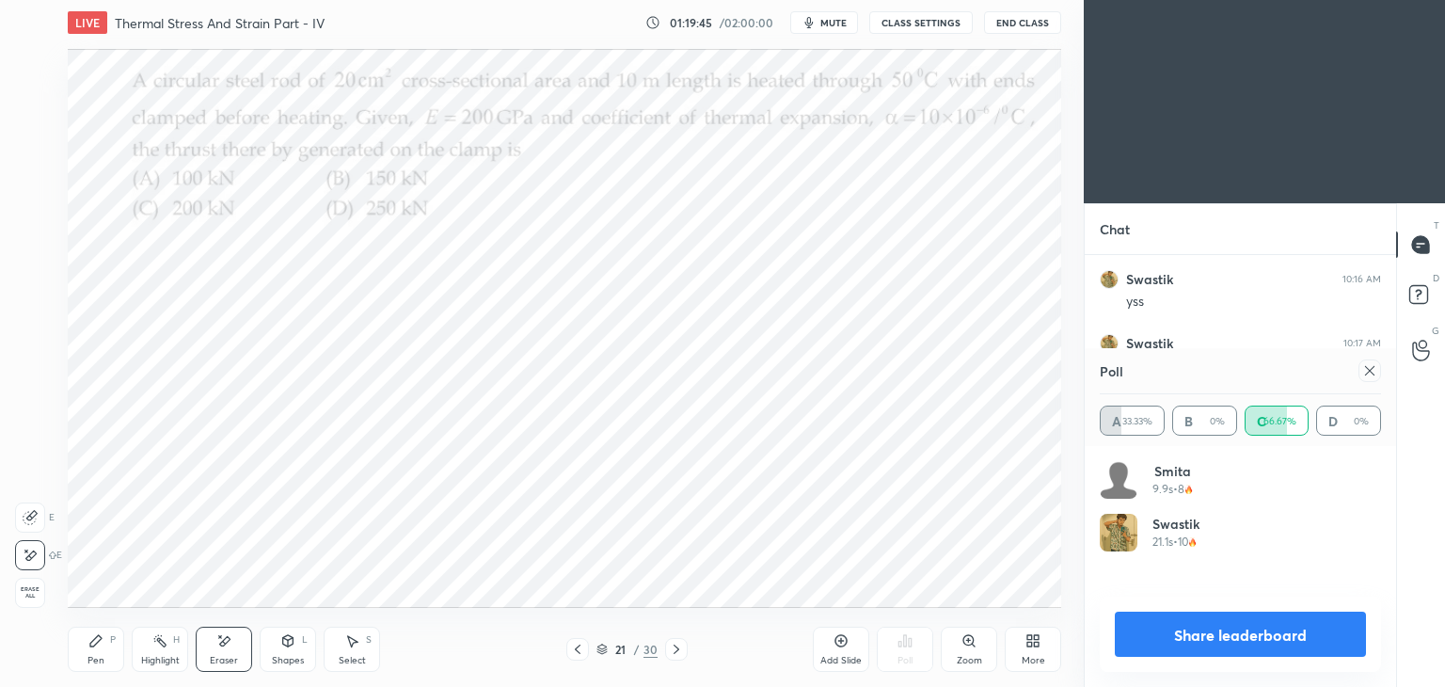
click at [98, 650] on div "Pen P" at bounding box center [96, 648] width 56 height 45
click at [1376, 379] on div at bounding box center [1369, 370] width 23 height 23
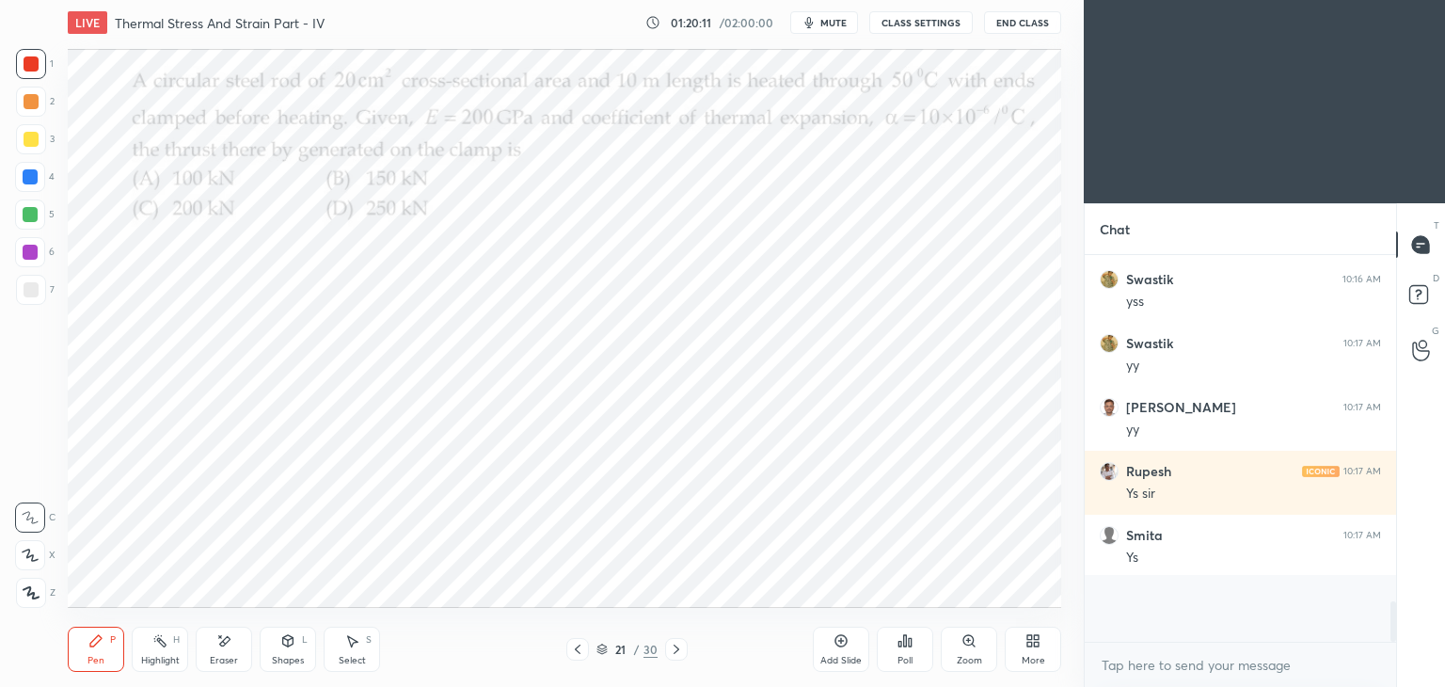
scroll to position [372, 306]
click at [672, 653] on icon at bounding box center [676, 649] width 15 height 15
click at [909, 656] on div "Poll" at bounding box center [904, 660] width 15 height 9
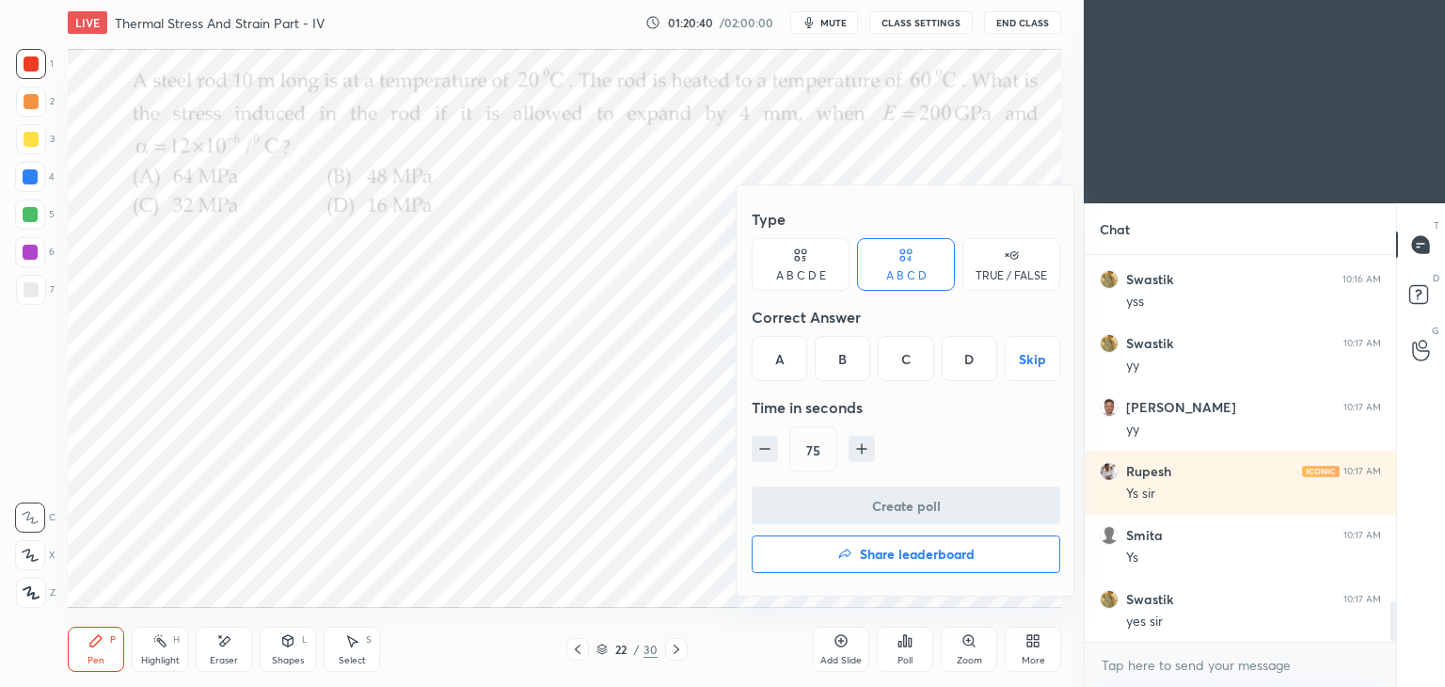
click at [971, 363] on div "D" at bounding box center [969, 358] width 55 height 45
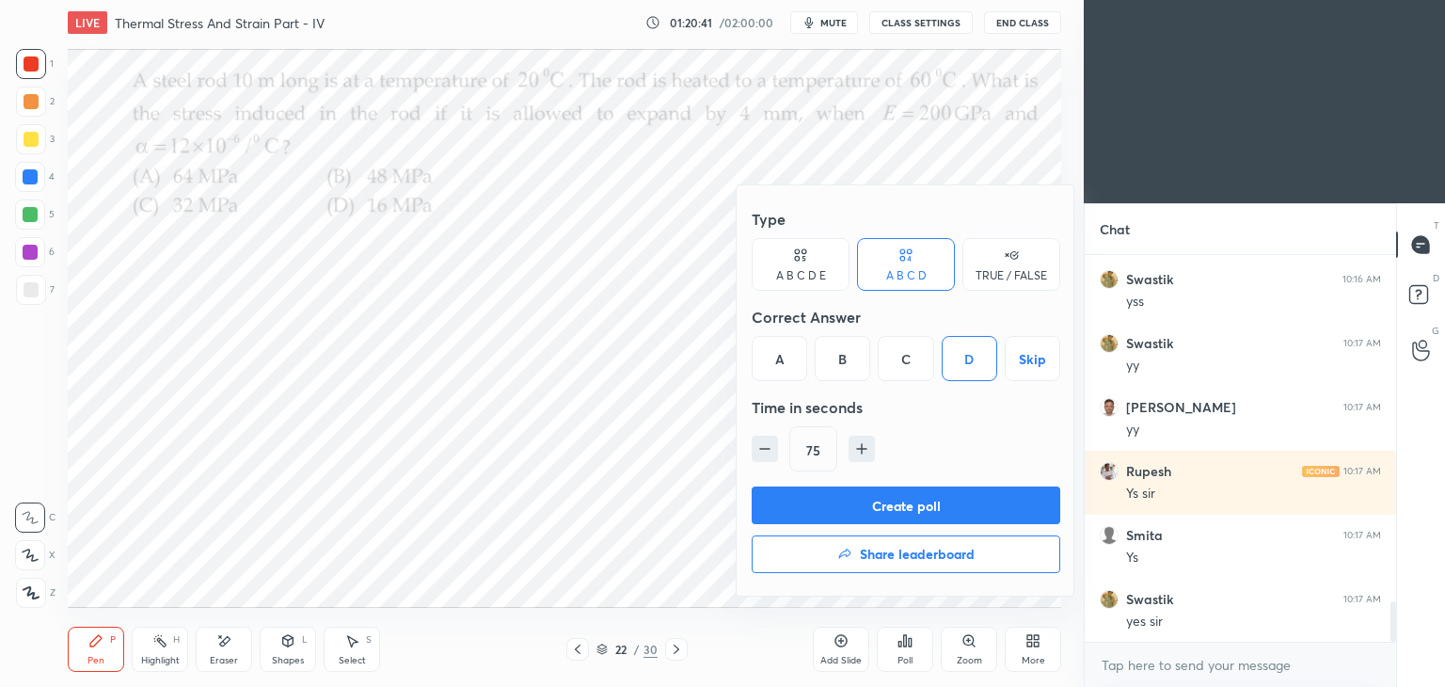
click at [924, 495] on button "Create poll" at bounding box center [906, 505] width 309 height 38
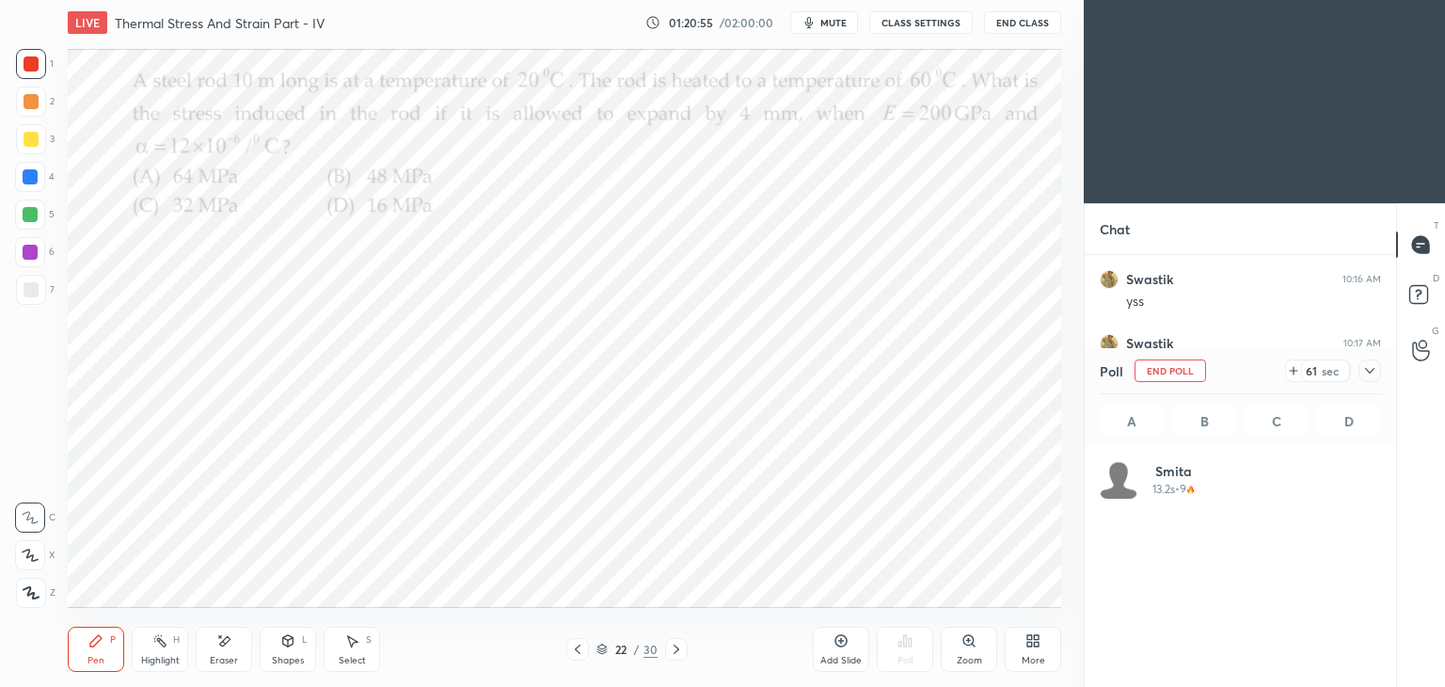
scroll to position [220, 276]
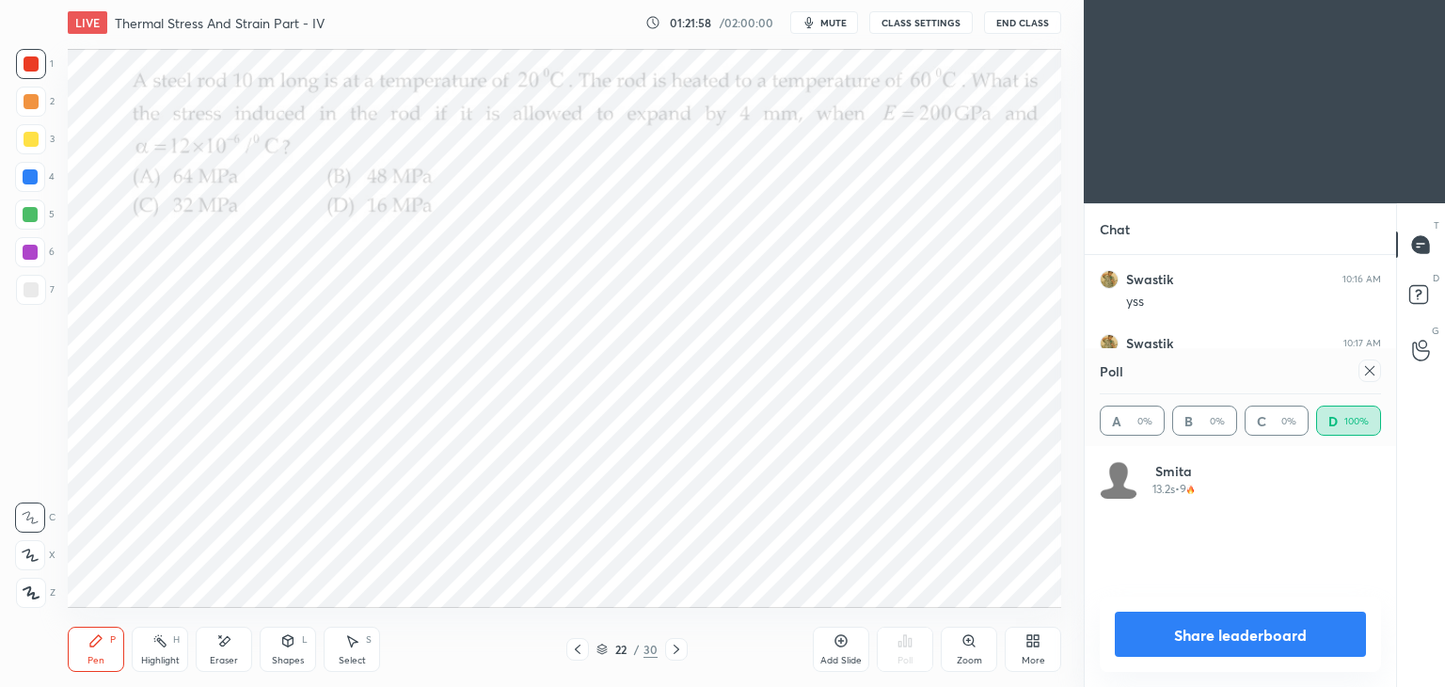
click at [1379, 375] on div at bounding box center [1369, 370] width 23 height 23
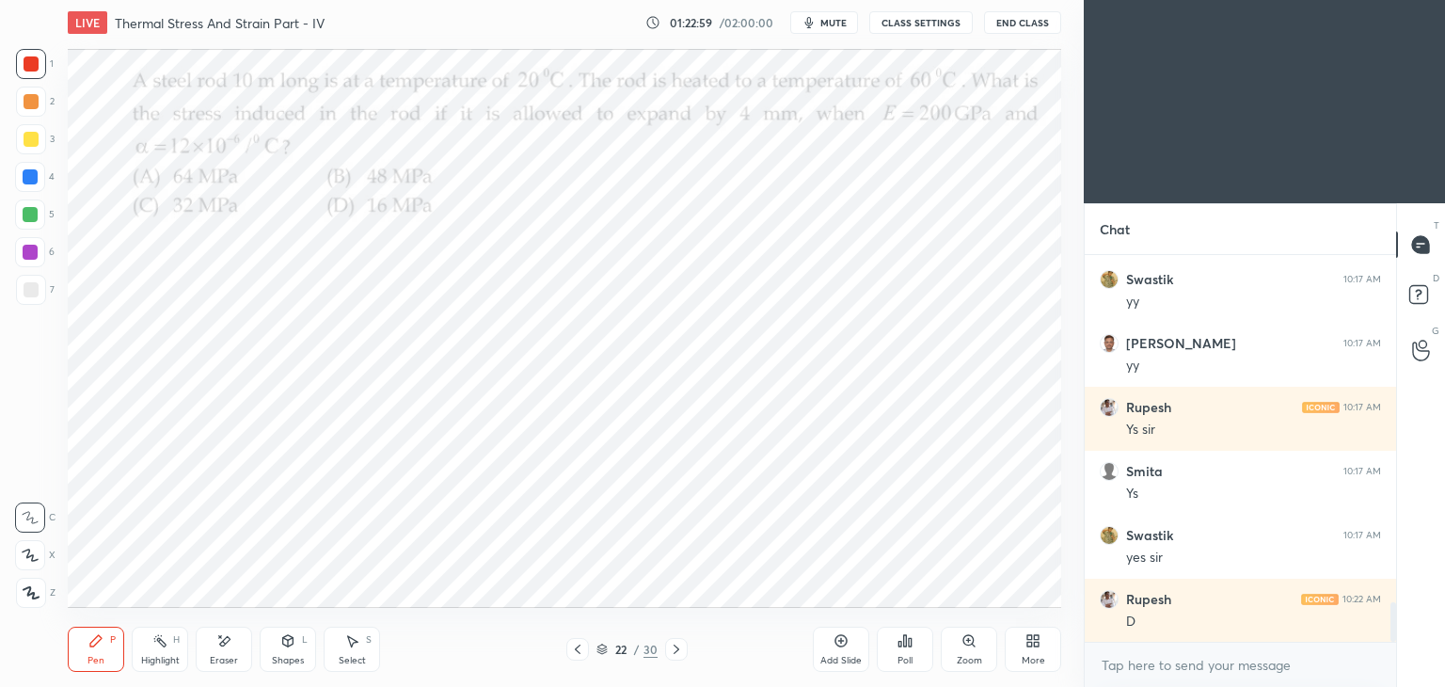
scroll to position [3430, 0]
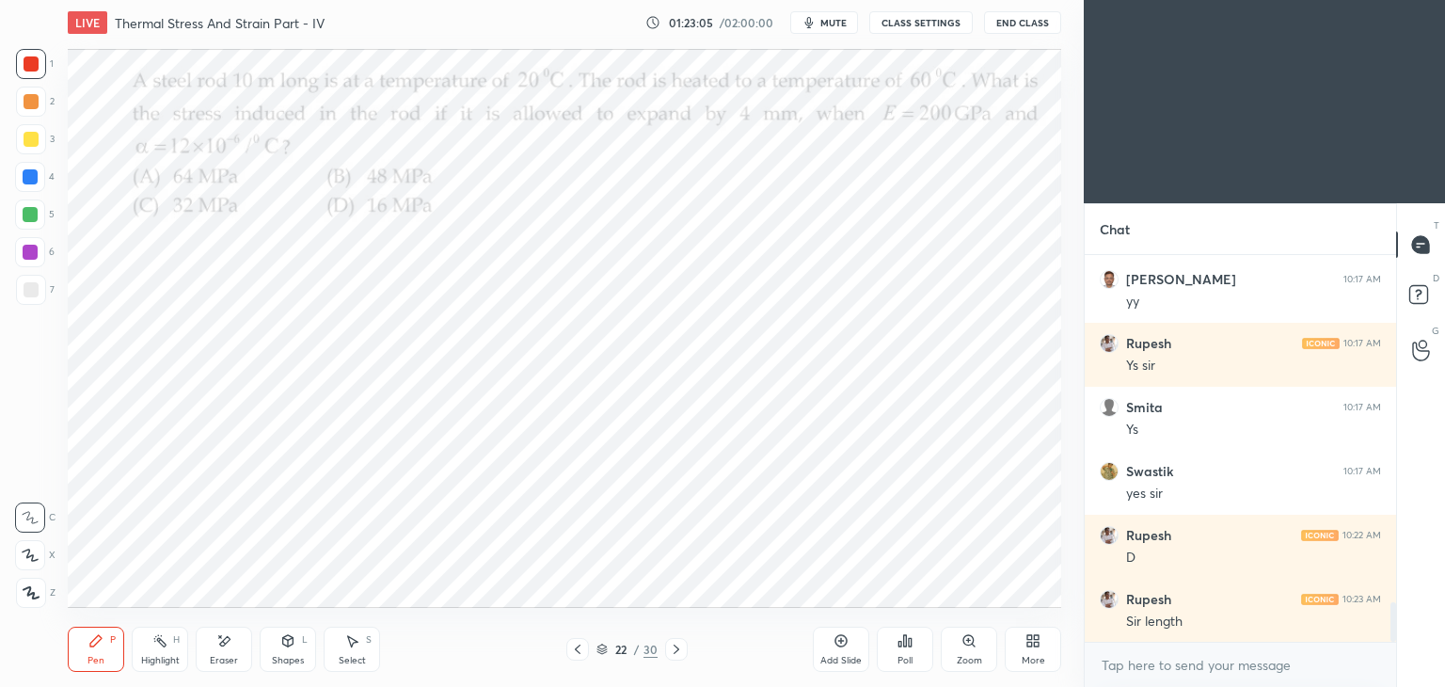
click at [230, 640] on icon at bounding box center [223, 641] width 15 height 16
click at [94, 657] on div "Pen" at bounding box center [95, 660] width 17 height 9
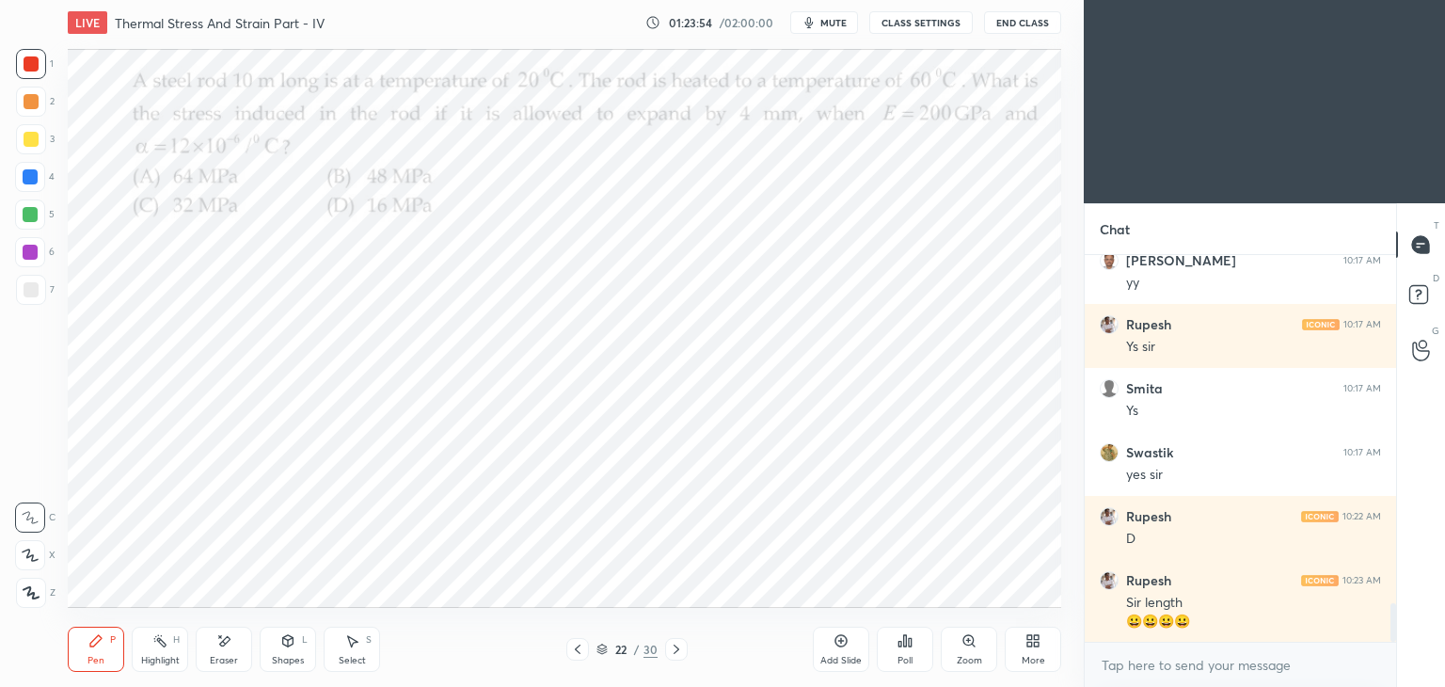
click at [349, 648] on icon at bounding box center [351, 640] width 15 height 15
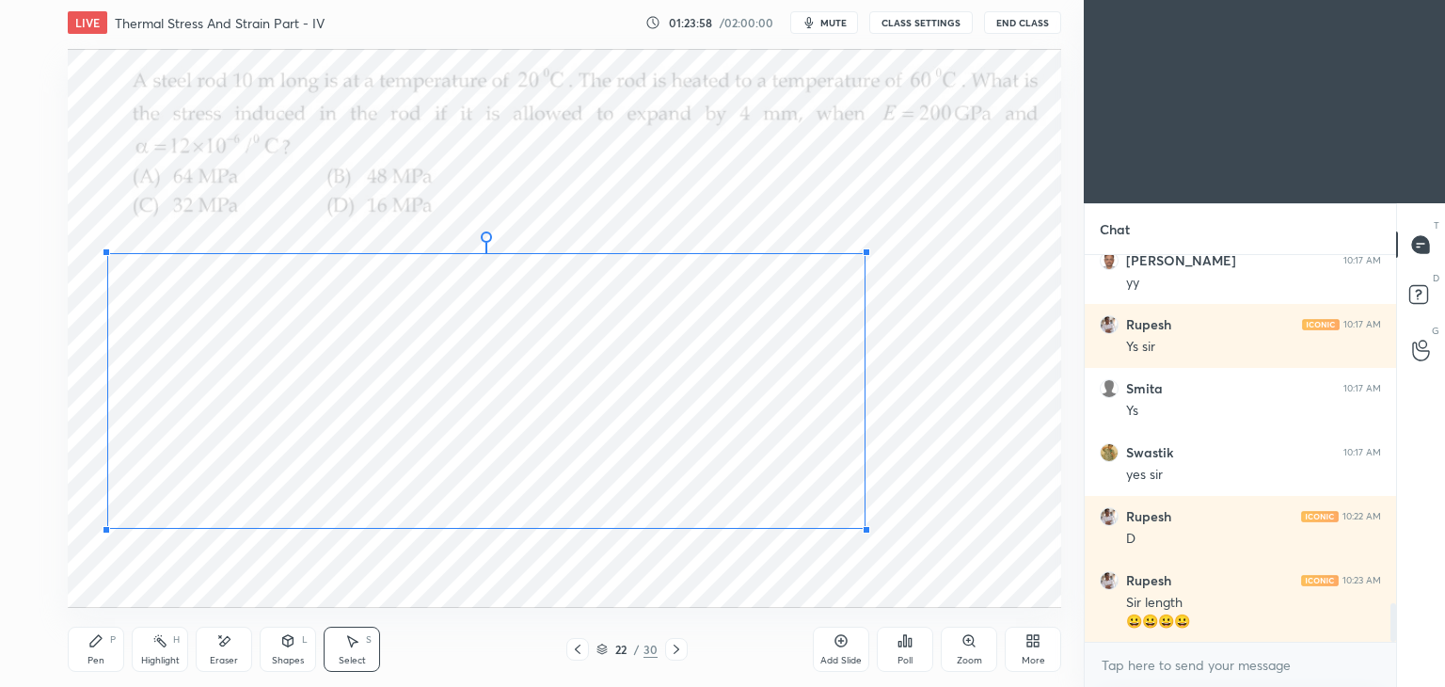
scroll to position [3512, 0]
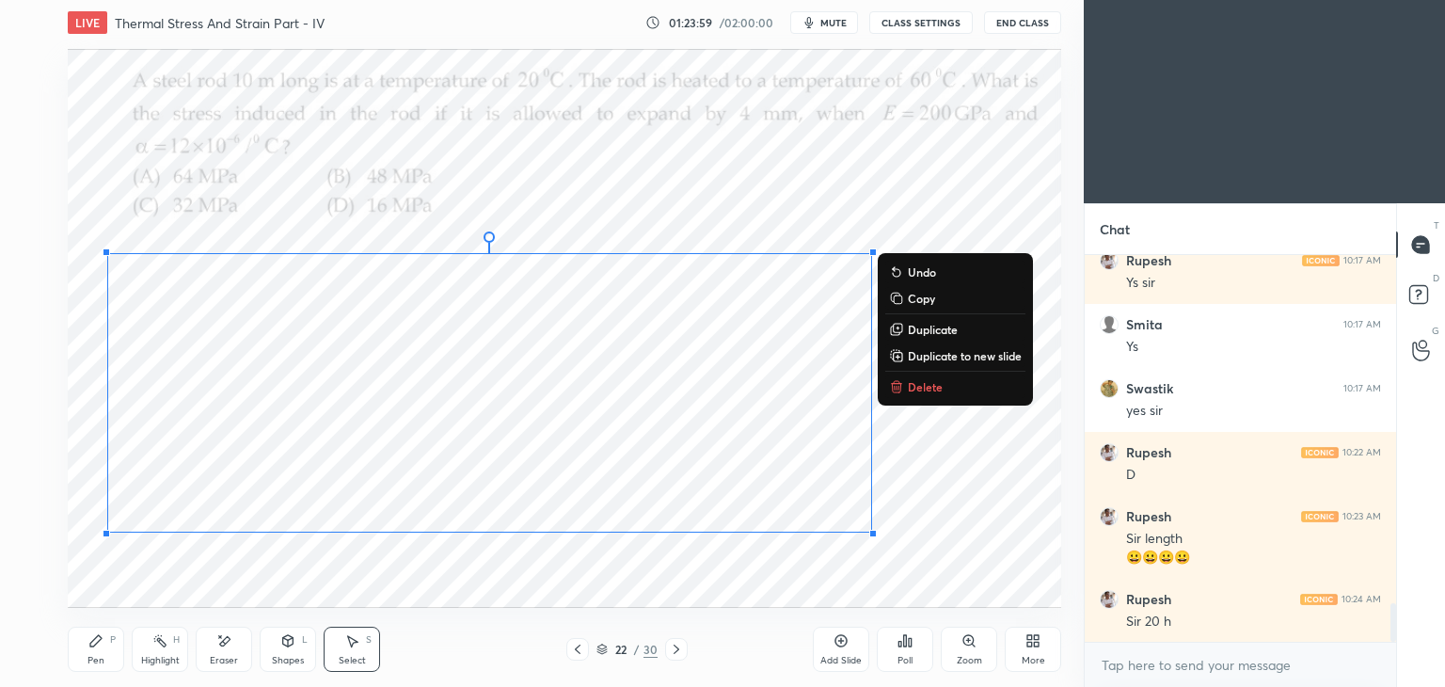
click at [90, 659] on div "Pen" at bounding box center [95, 660] width 17 height 9
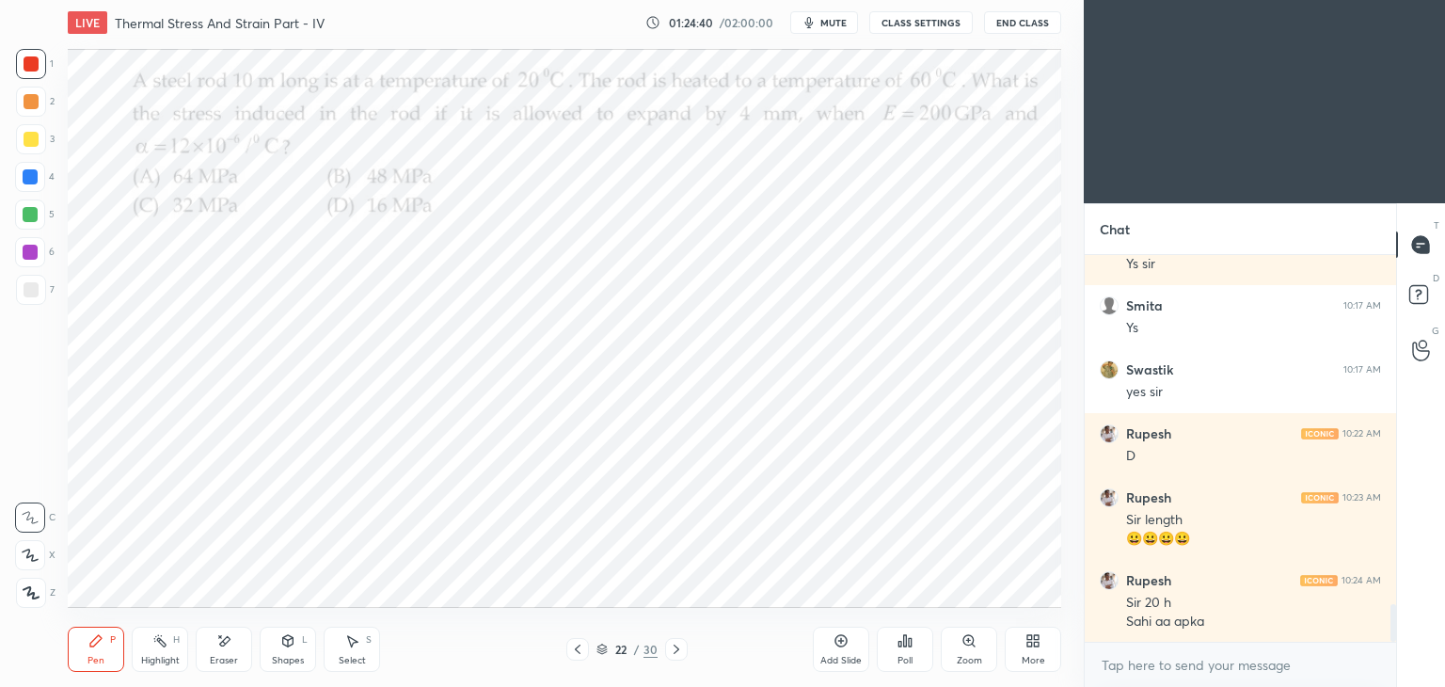
scroll to position [3595, 0]
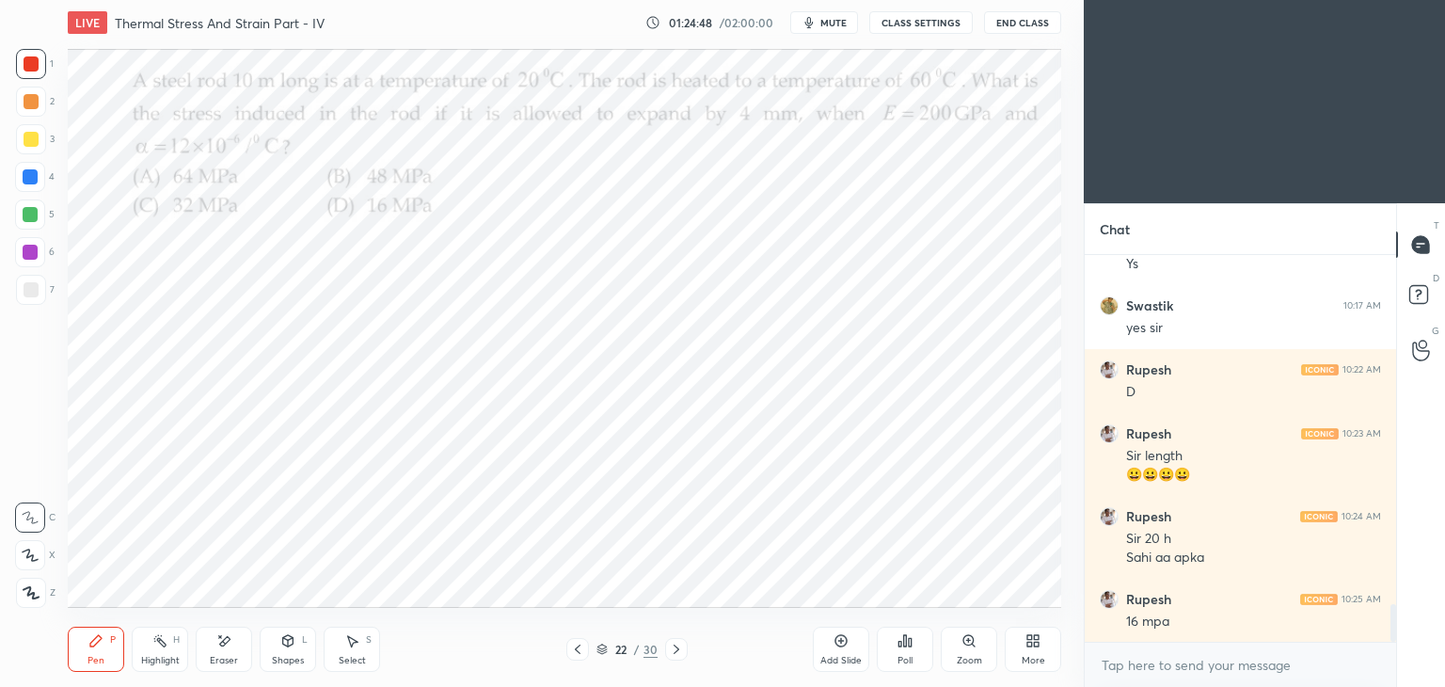
click at [237, 645] on div "Eraser" at bounding box center [224, 648] width 56 height 45
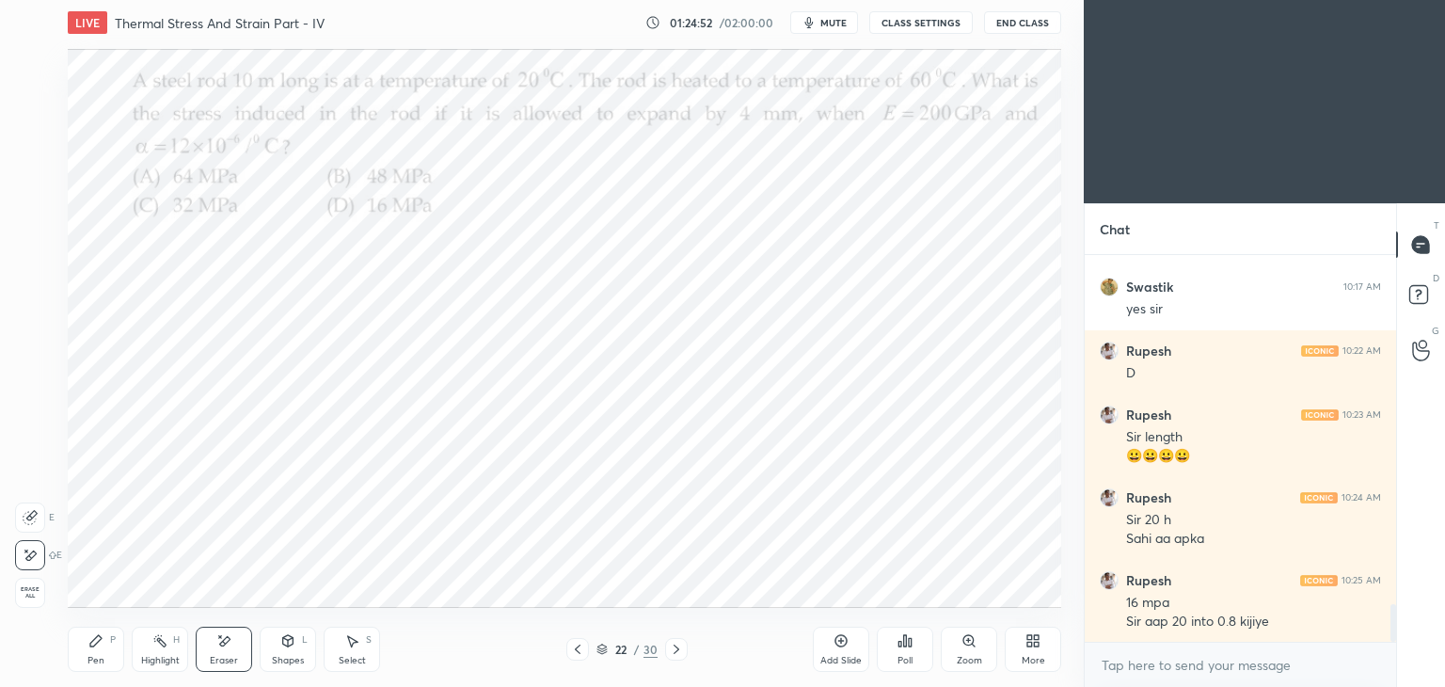
click at [101, 648] on div "Pen P" at bounding box center [96, 648] width 56 height 45
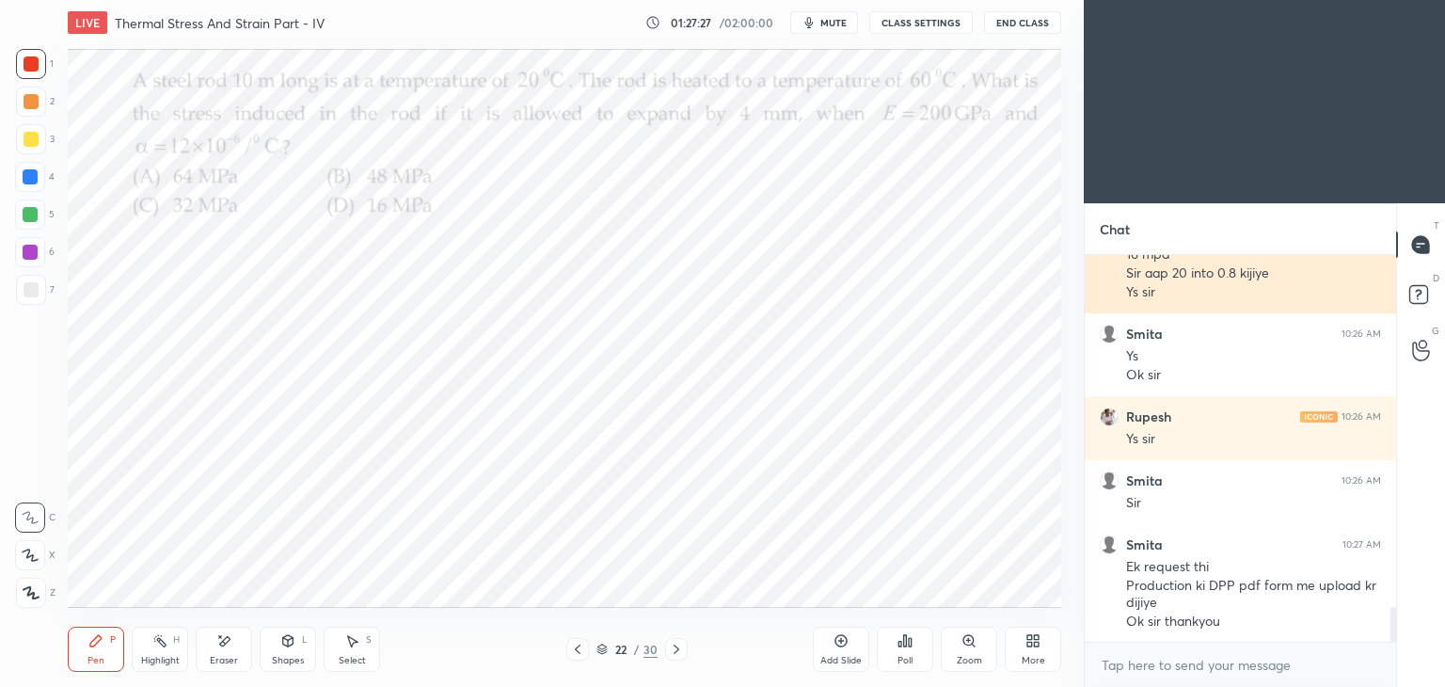
scroll to position [4026, 0]
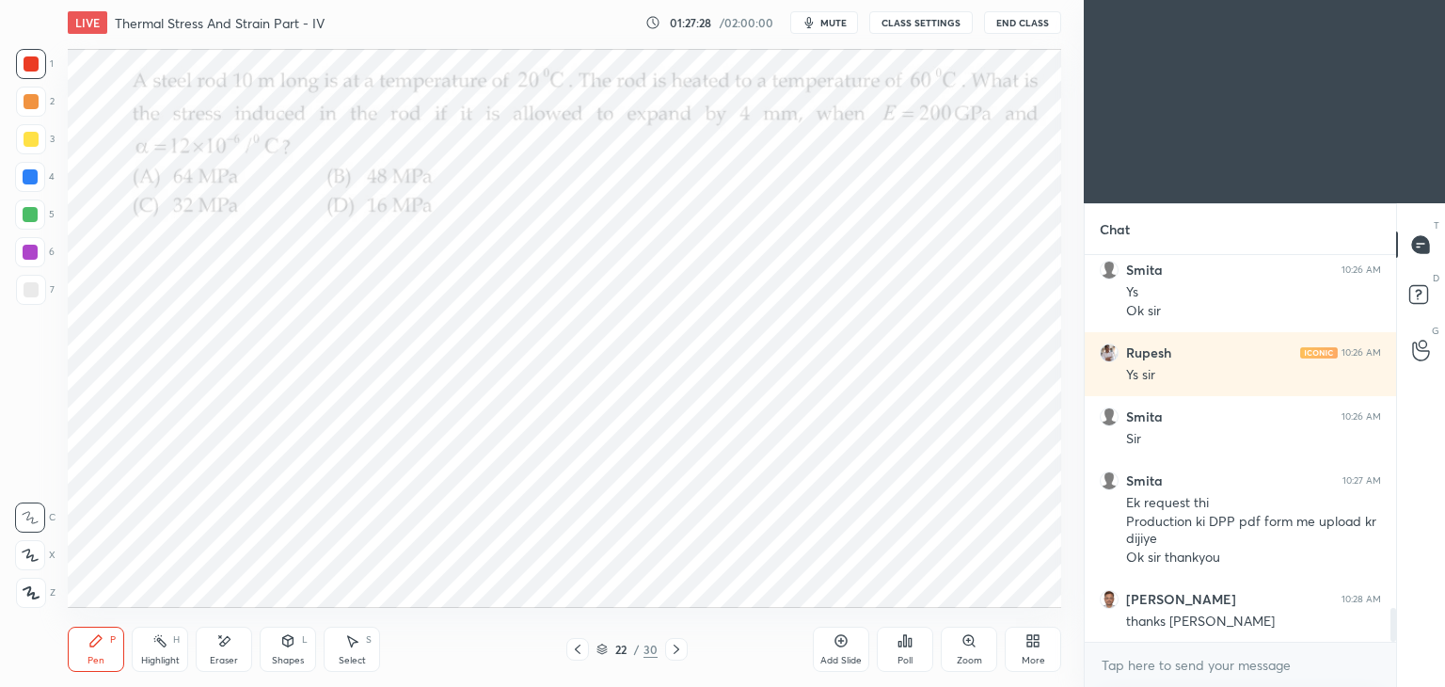
click at [1027, 28] on button "End Class" at bounding box center [1022, 22] width 77 height 23
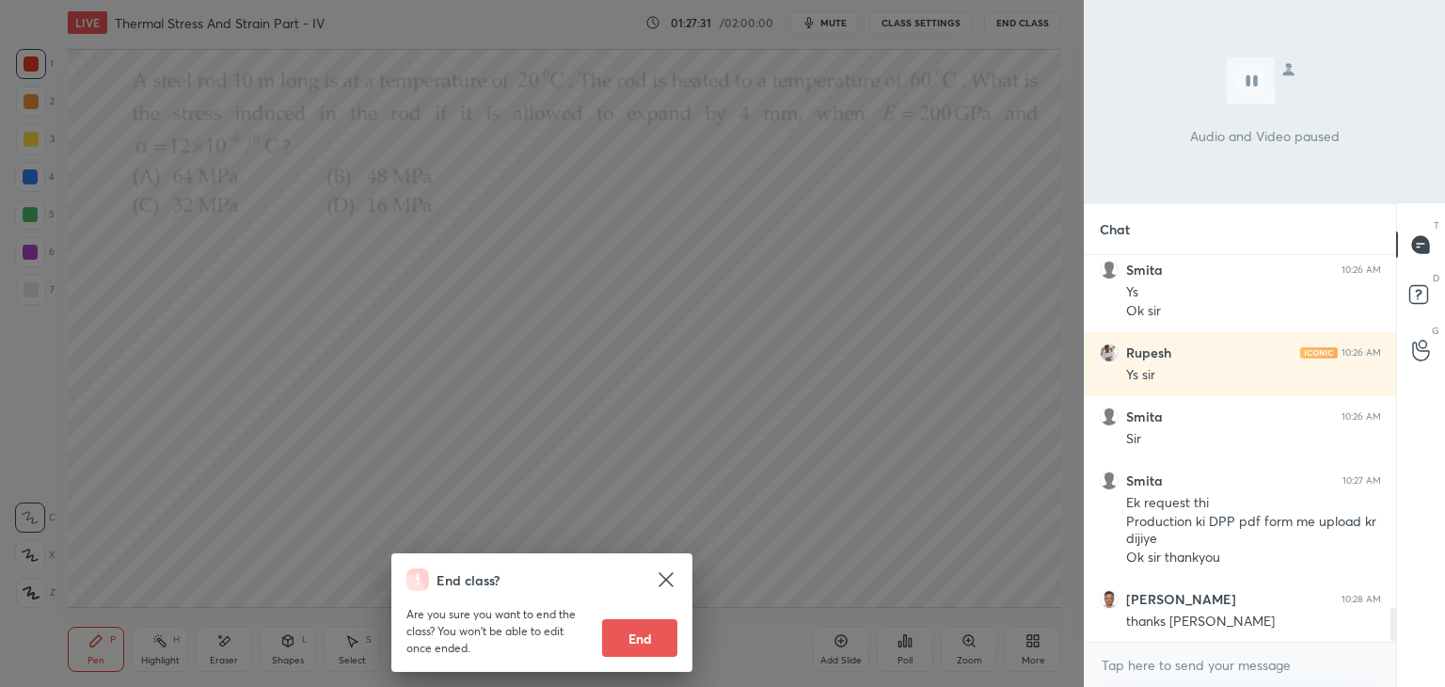
click at [1012, 20] on div "End class? Are you sure you want to end the class? You won’t be able to edit on…" at bounding box center [542, 343] width 1084 height 687
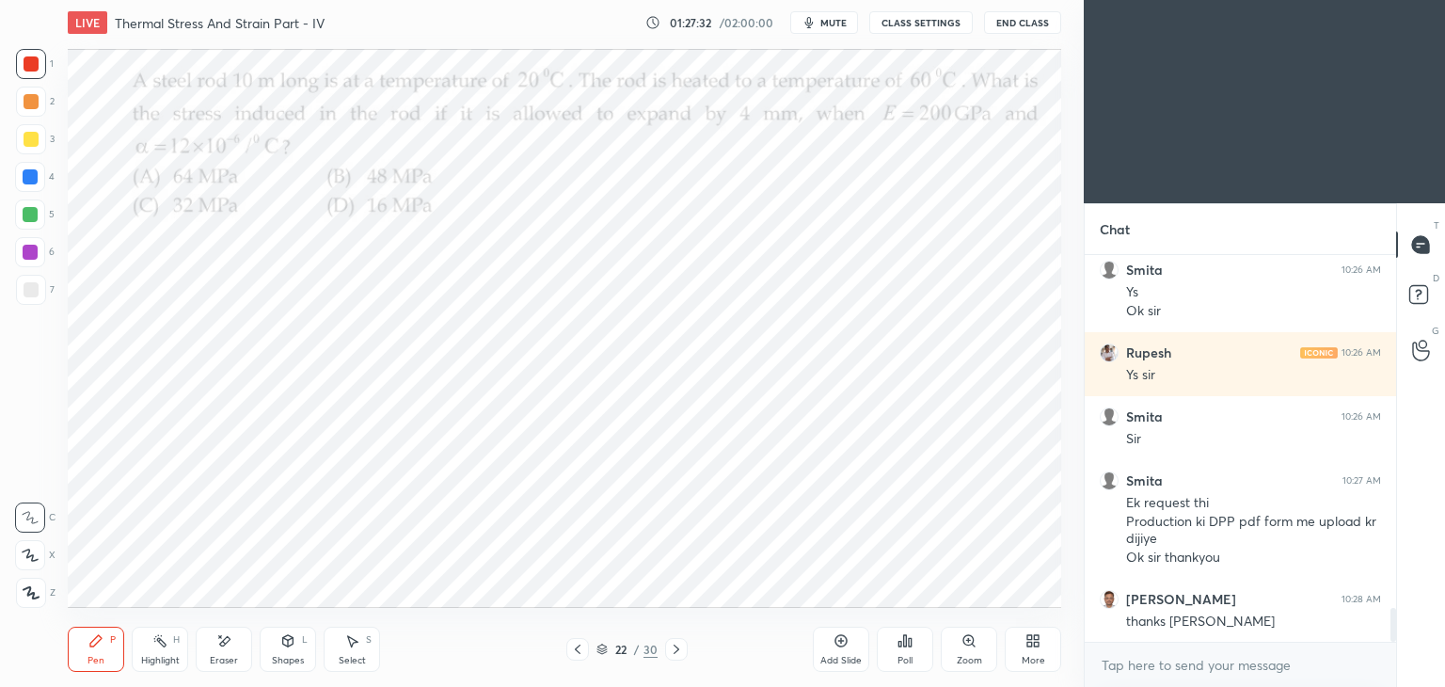
click at [1017, 27] on button "End Class" at bounding box center [1022, 22] width 77 height 23
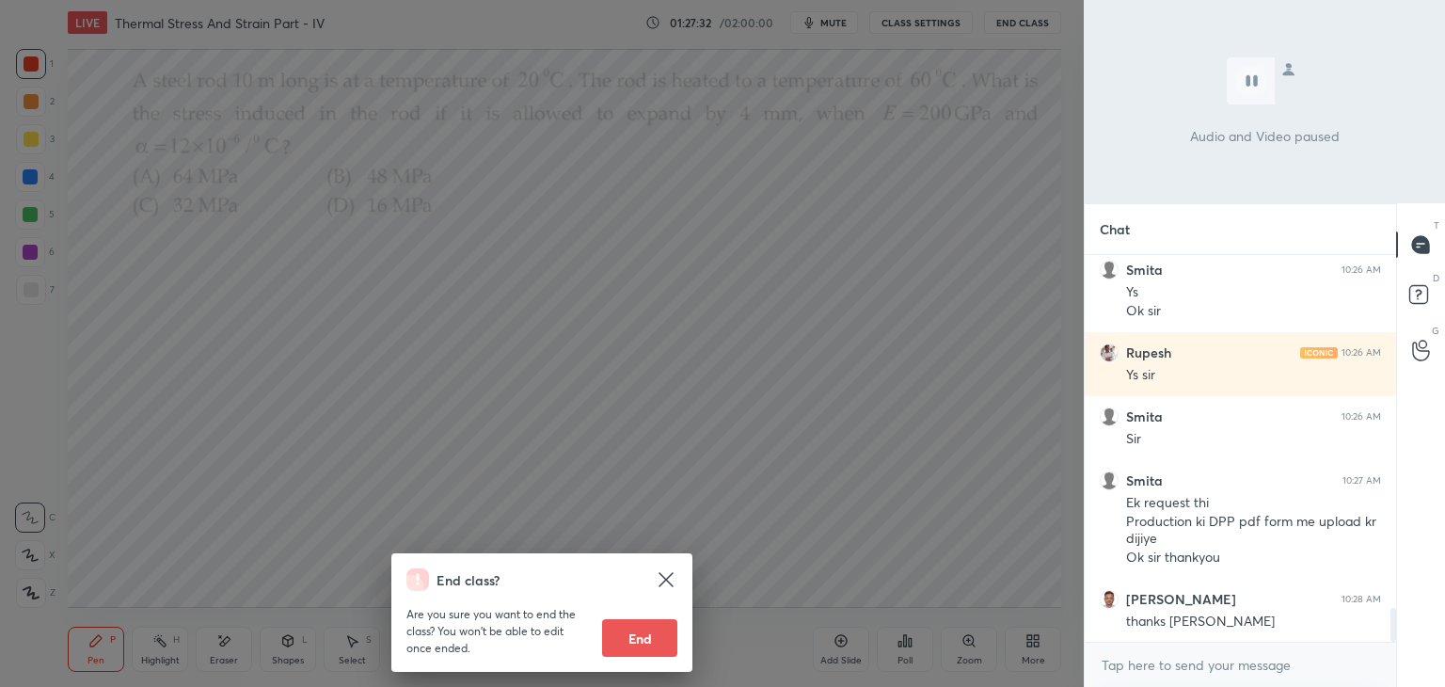
click at [648, 634] on button "End" at bounding box center [639, 638] width 75 height 38
type textarea "x"
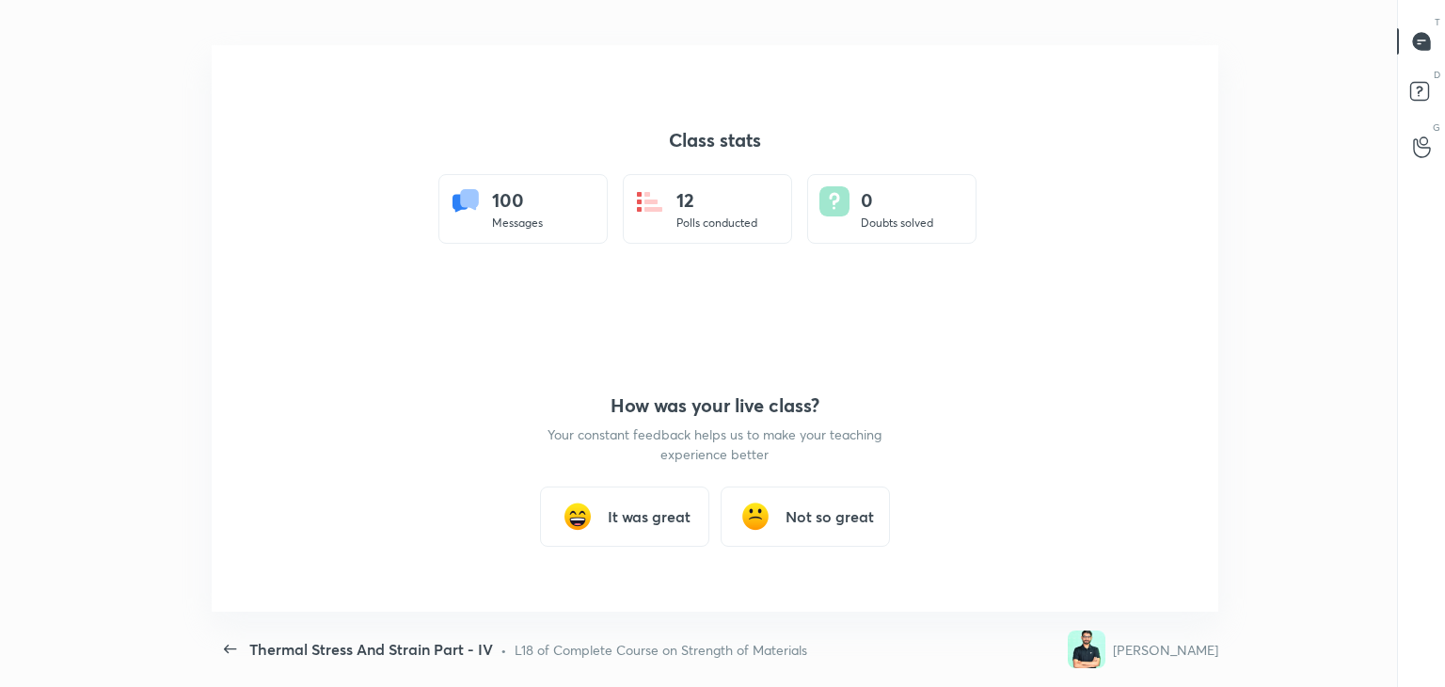
scroll to position [93495, 92633]
